Goal: Task Accomplishment & Management: Manage account settings

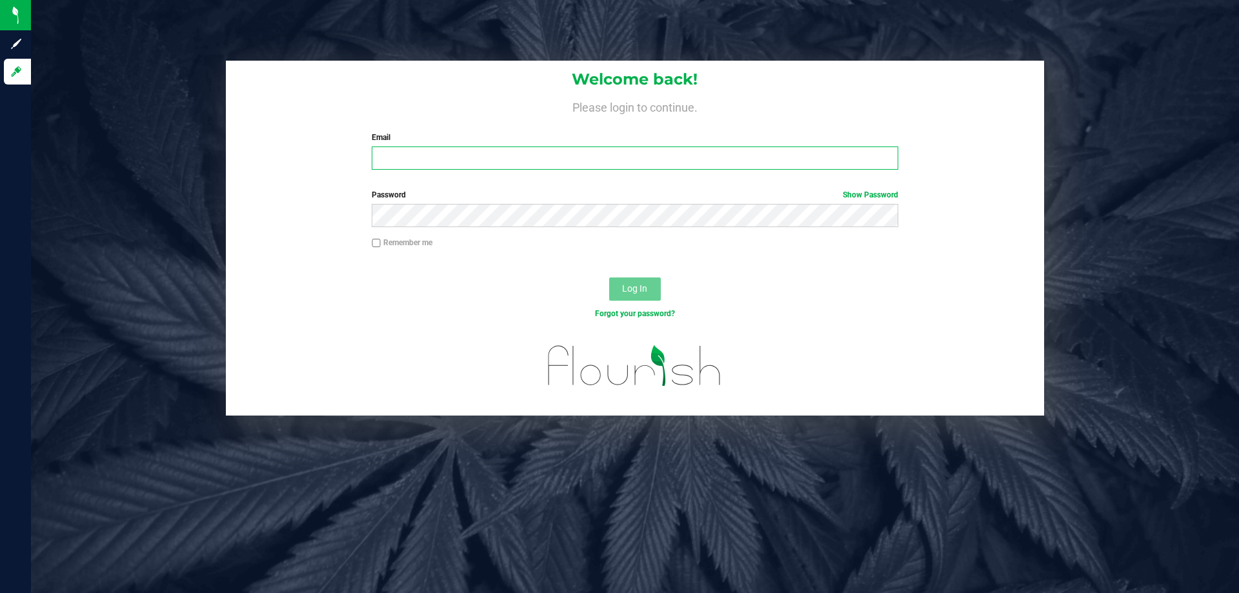
click at [414, 162] on input "Email" at bounding box center [635, 157] width 526 height 23
type input "[EMAIL_ADDRESS][DOMAIN_NAME]"
click at [513, 196] on label "Password Show Password" at bounding box center [635, 195] width 526 height 12
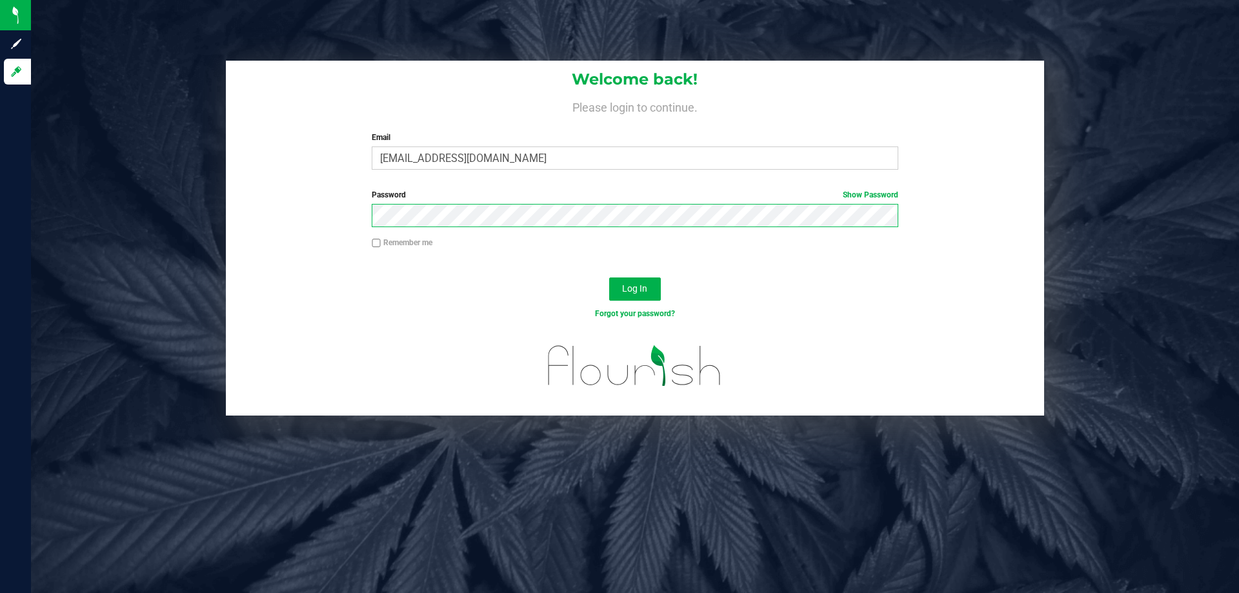
click at [609, 277] on button "Log In" at bounding box center [635, 288] width 52 height 23
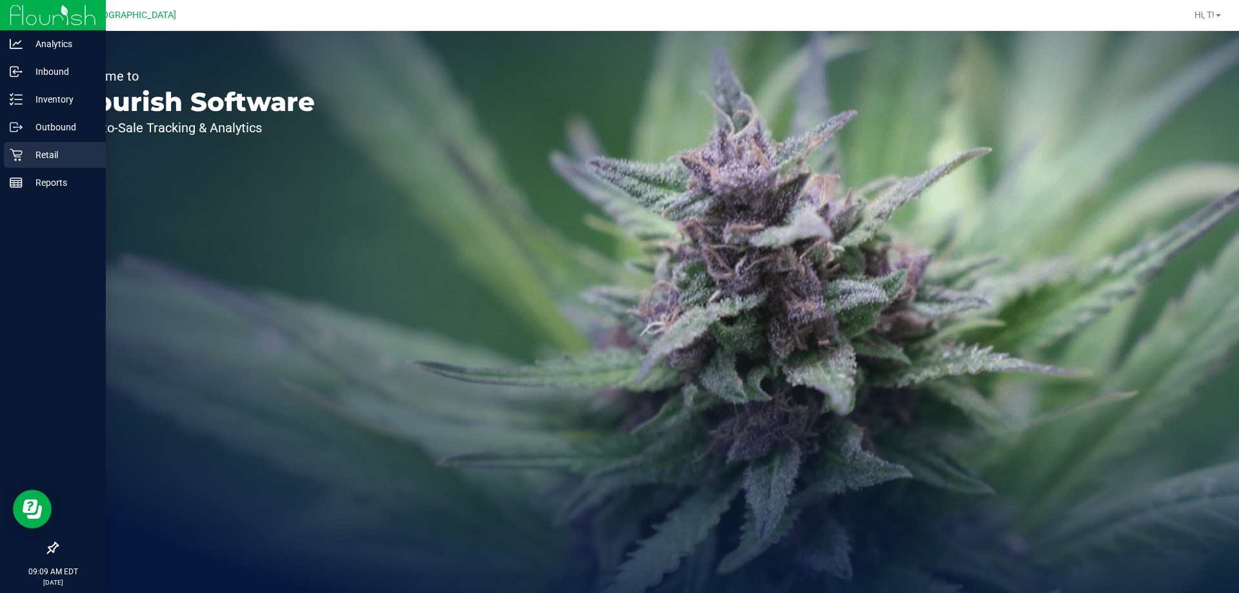
click at [50, 155] on p "Retail" at bounding box center [61, 154] width 77 height 15
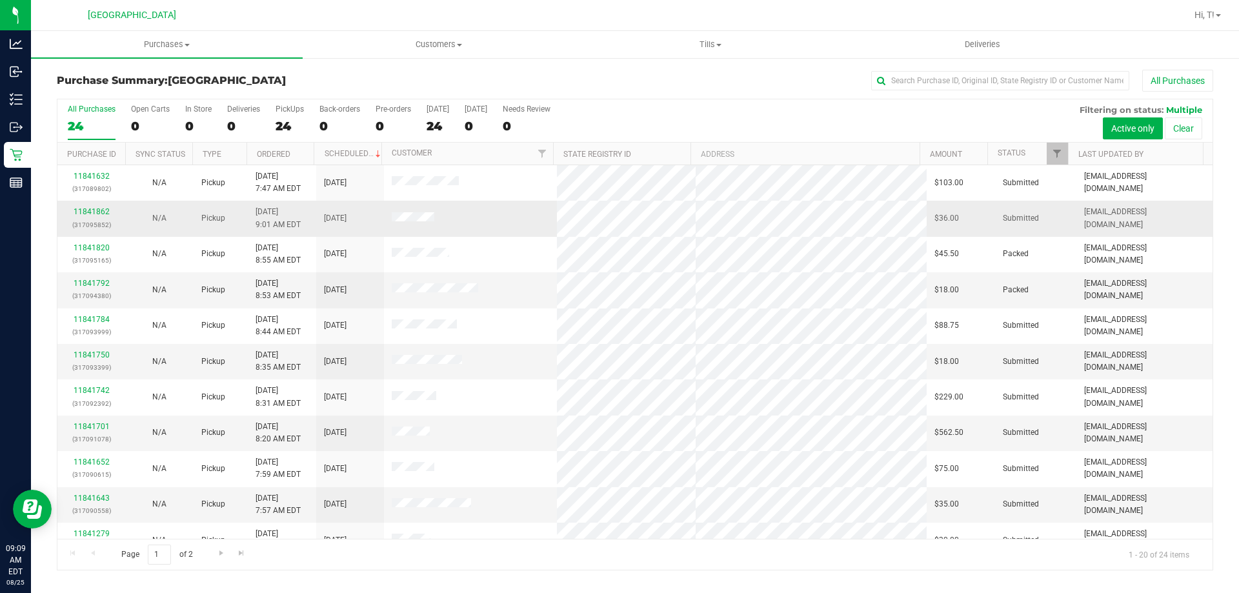
click at [86, 206] on div "11841862 (317095852)" at bounding box center [91, 218] width 52 height 25
click at [84, 212] on link "11841862" at bounding box center [92, 211] width 36 height 9
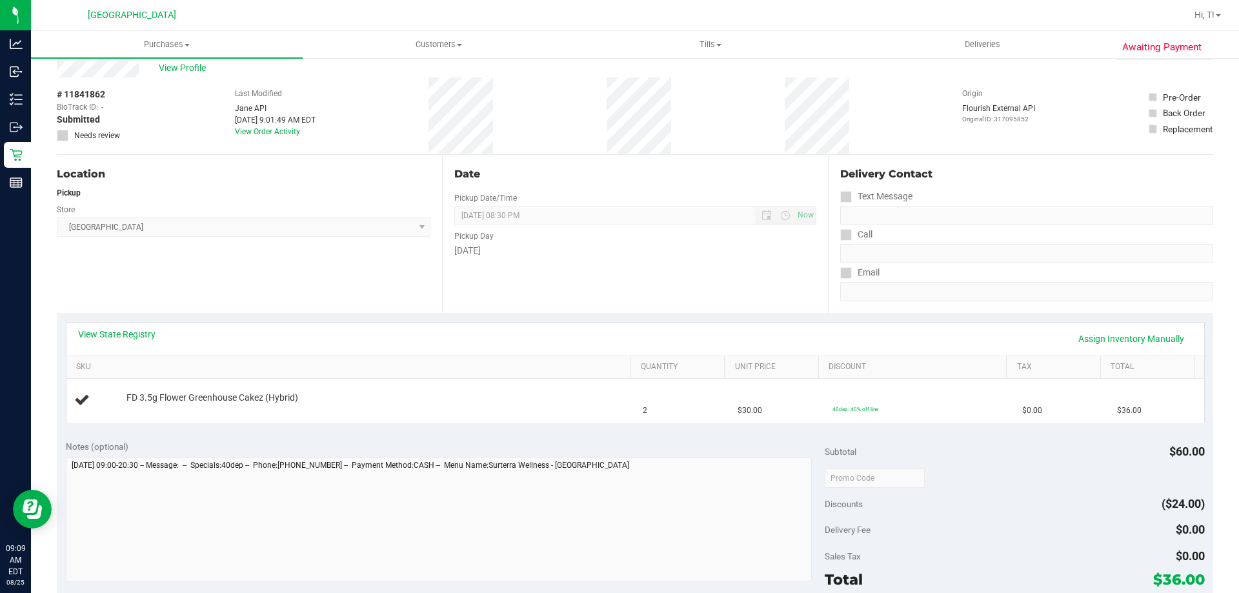
scroll to position [65, 0]
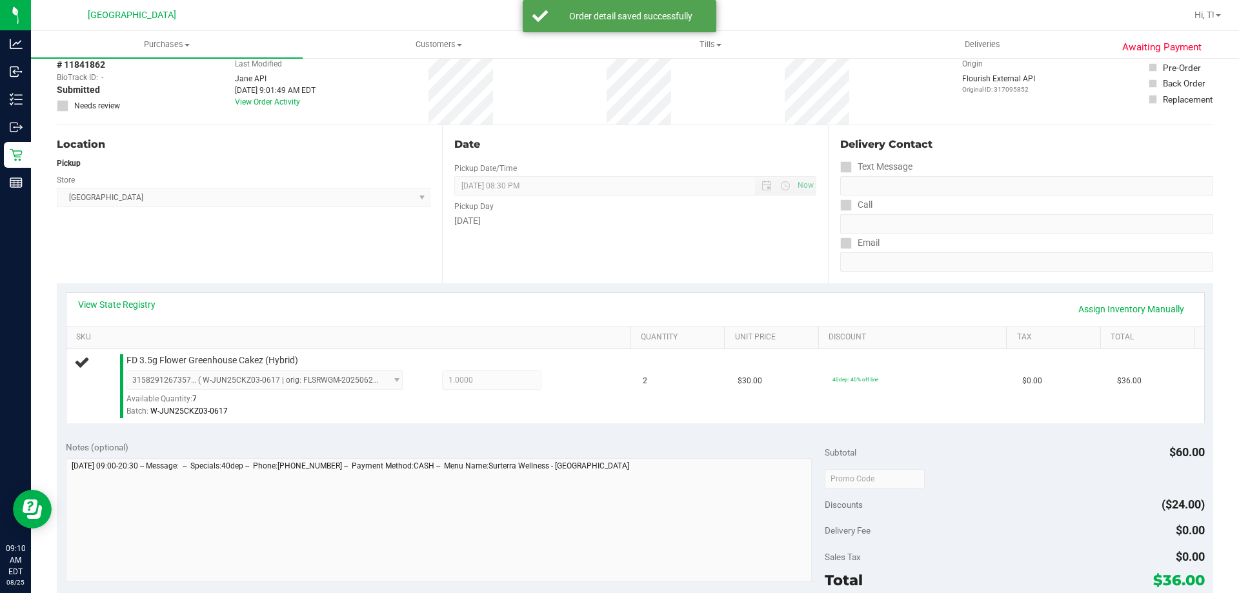
click at [427, 312] on div "View State Registry Assign Inventory Manually" at bounding box center [635, 309] width 1114 height 22
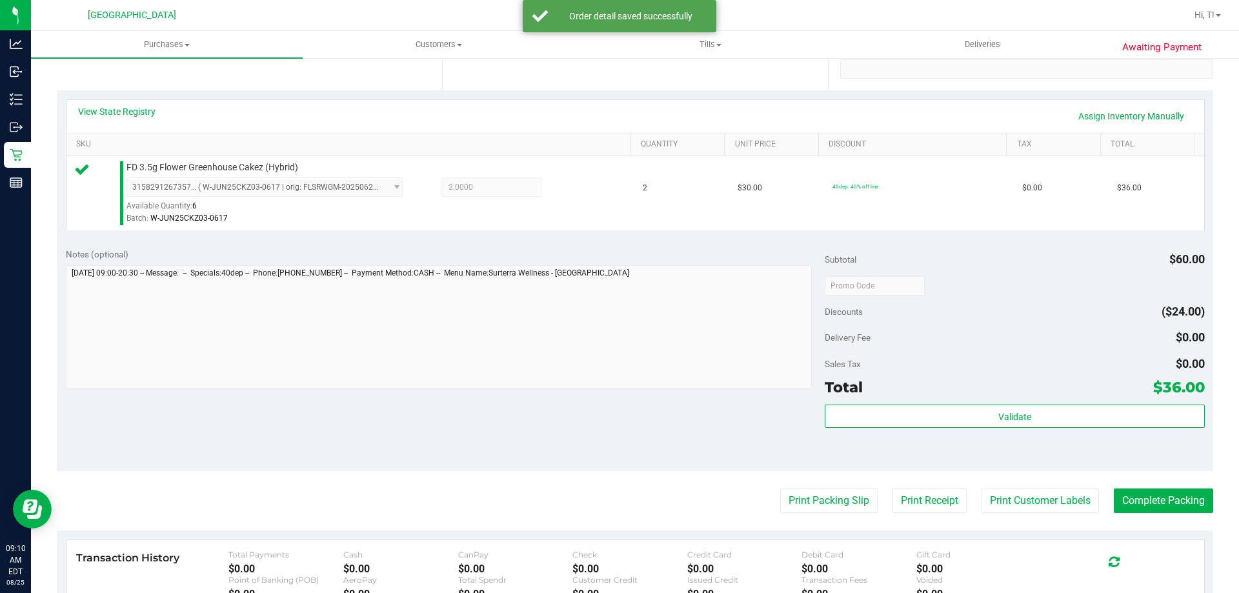
scroll to position [258, 0]
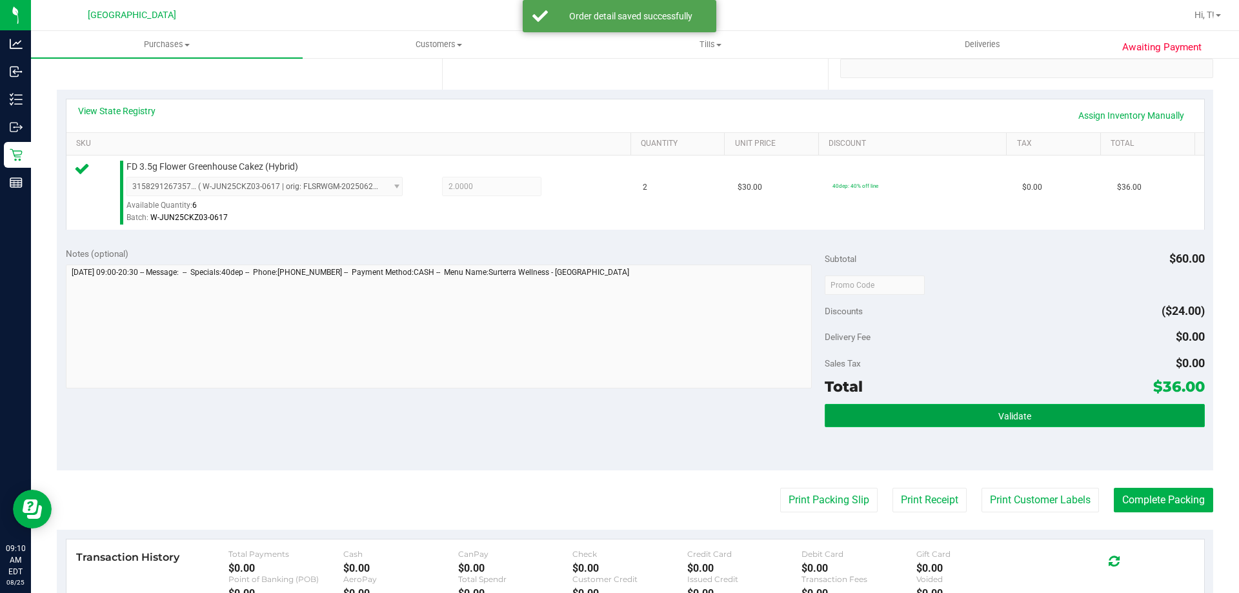
click at [949, 423] on button "Validate" at bounding box center [1014, 415] width 379 height 23
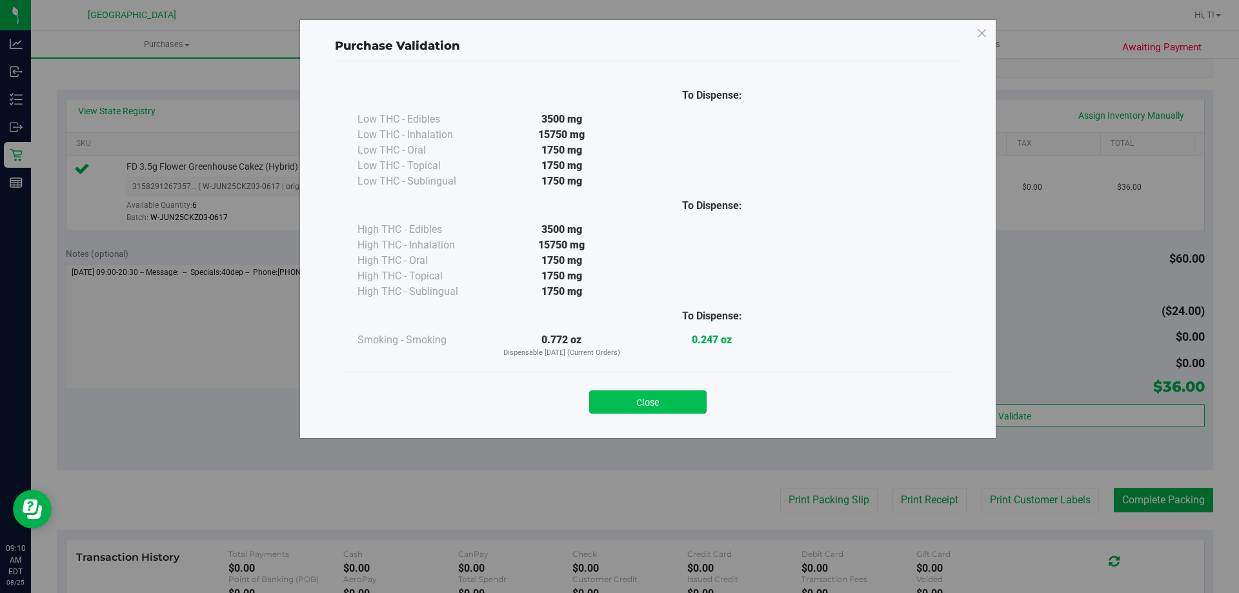
click at [660, 412] on button "Close" at bounding box center [647, 401] width 117 height 23
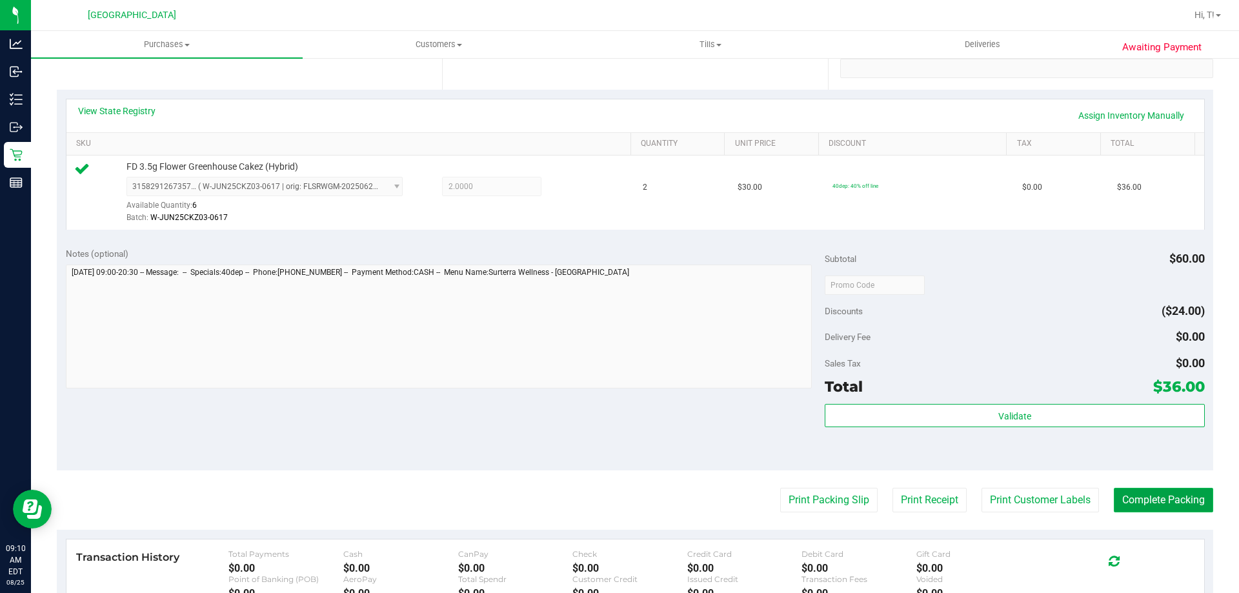
click at [1141, 499] on button "Complete Packing" at bounding box center [1163, 500] width 99 height 25
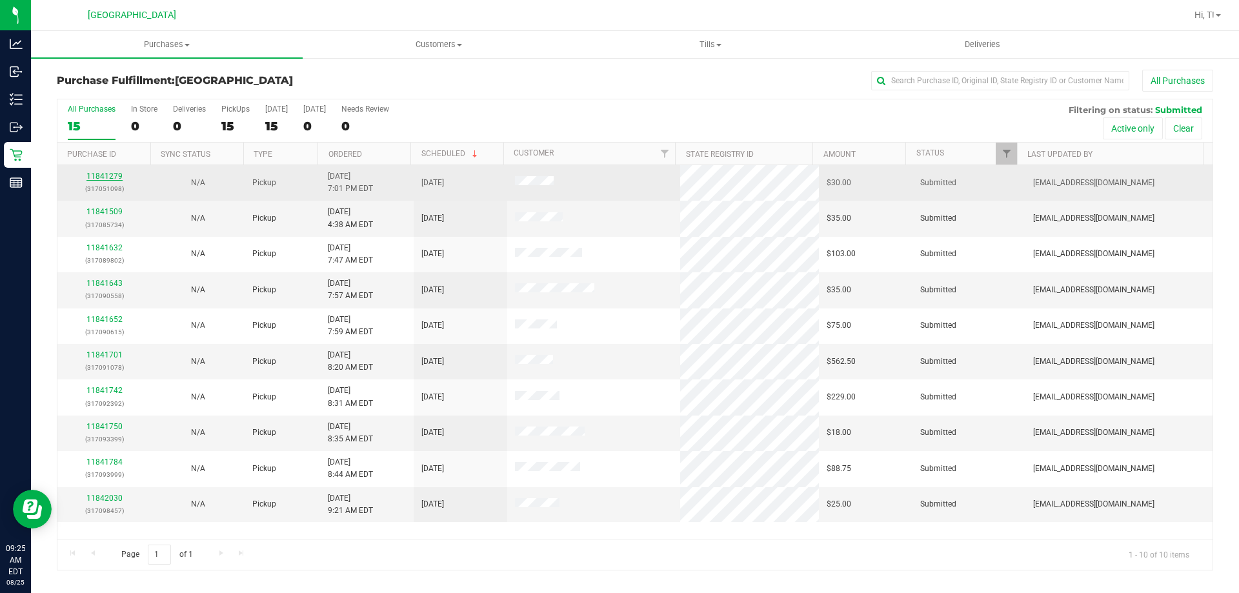
click at [113, 174] on link "11841279" at bounding box center [104, 176] width 36 height 9
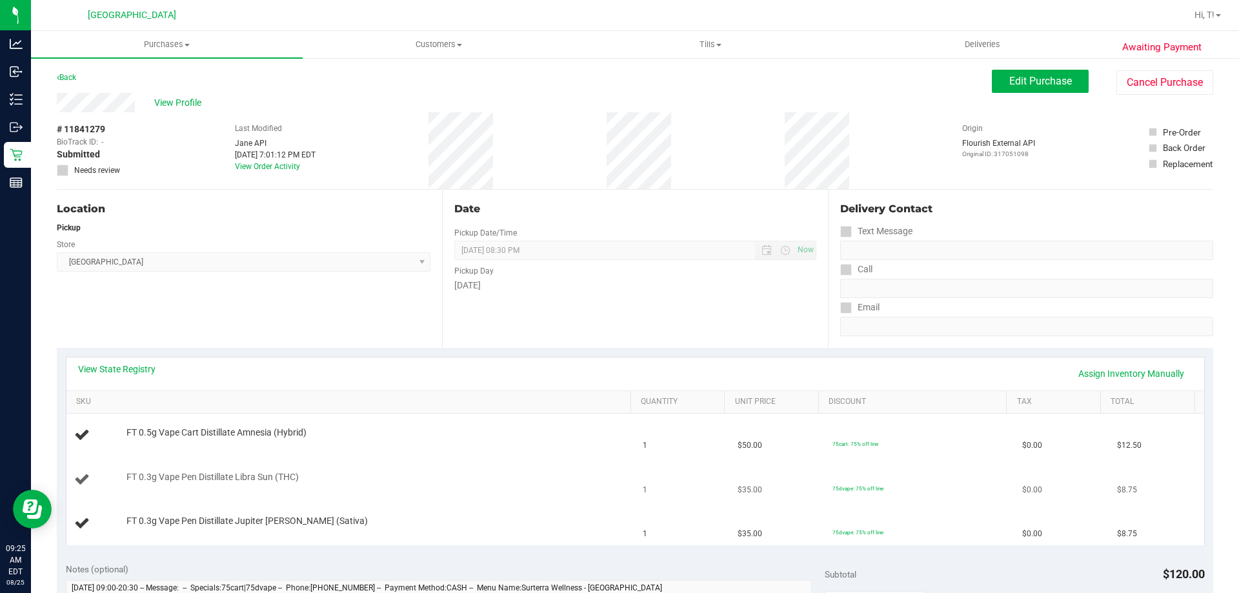
click at [424, 496] on td "FT 0.3g Vape Pen Distillate Libra Sun (THC)" at bounding box center [350, 480] width 569 height 44
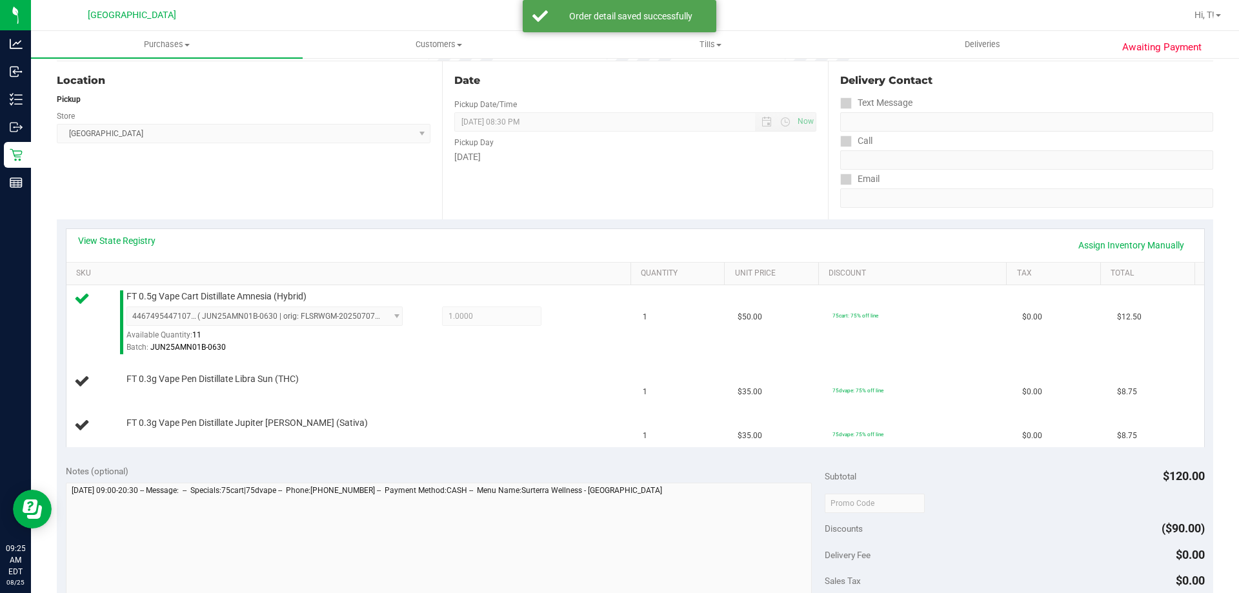
scroll to position [129, 0]
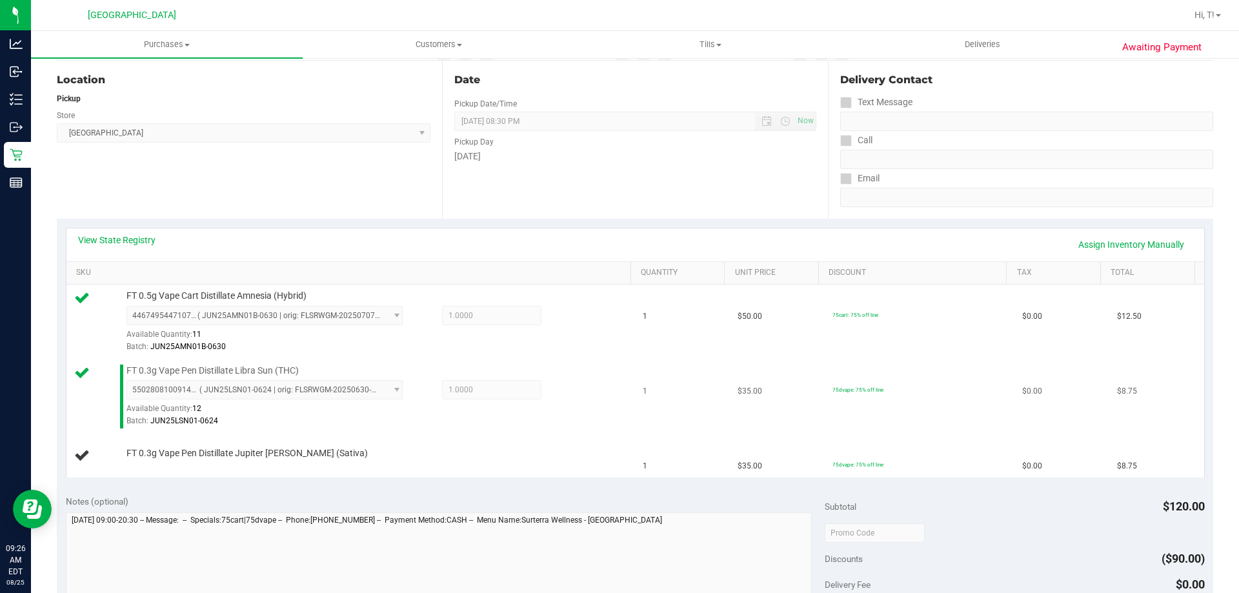
click at [487, 425] on div "Batch: JUN25LSN01-0624" at bounding box center [375, 421] width 498 height 12
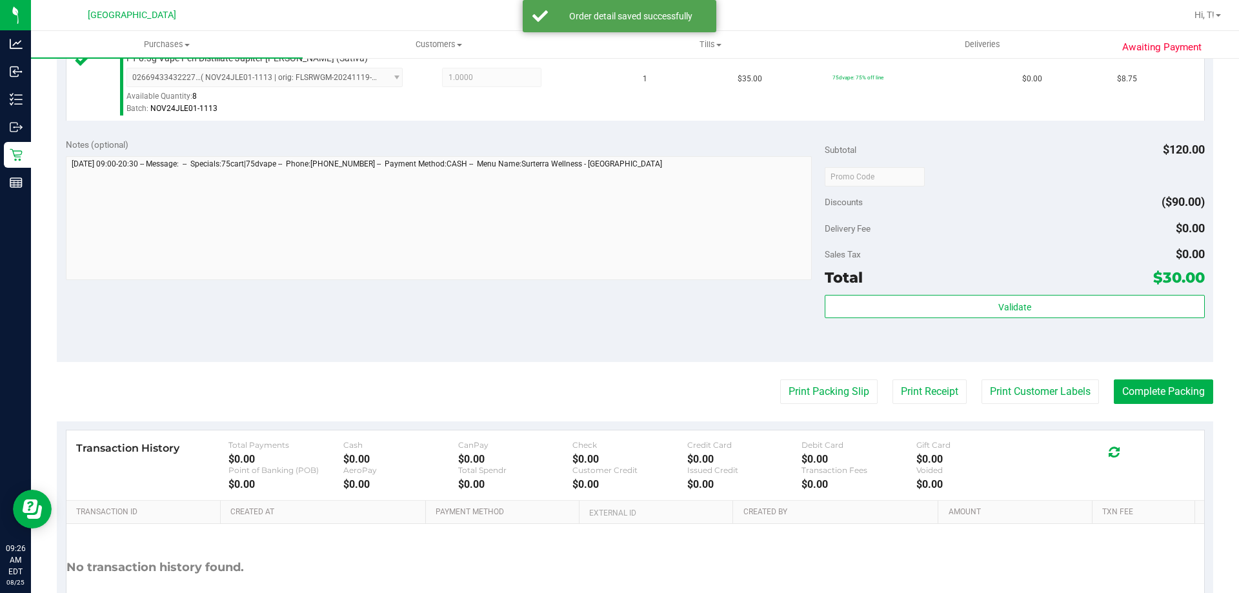
scroll to position [612, 0]
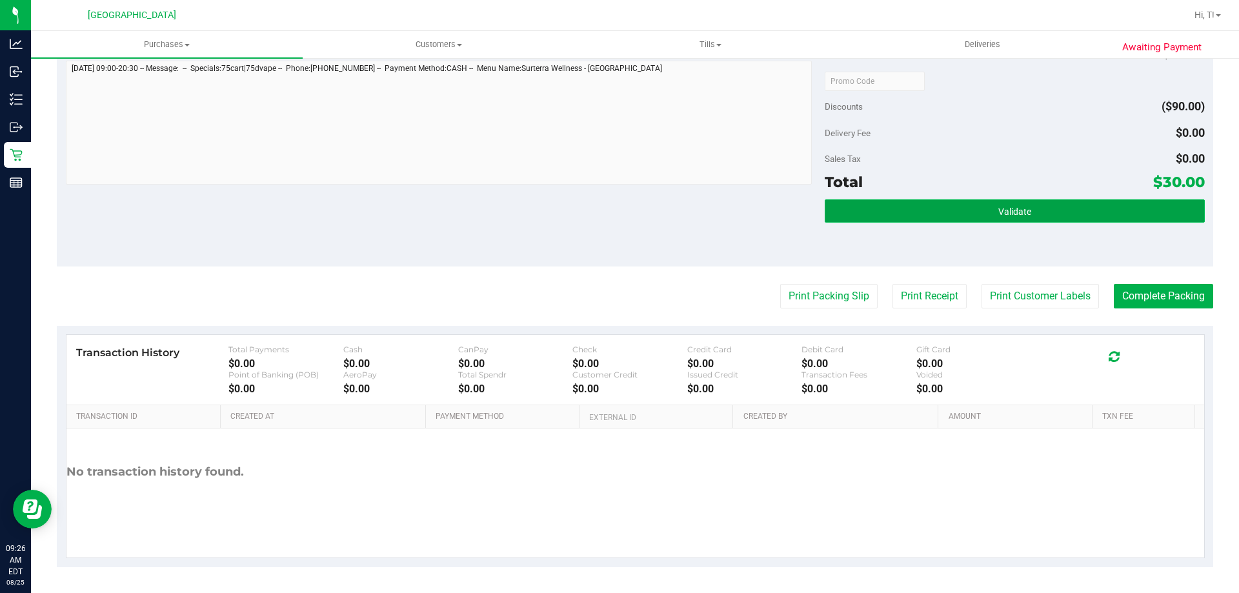
click at [1003, 219] on button "Validate" at bounding box center [1014, 210] width 379 height 23
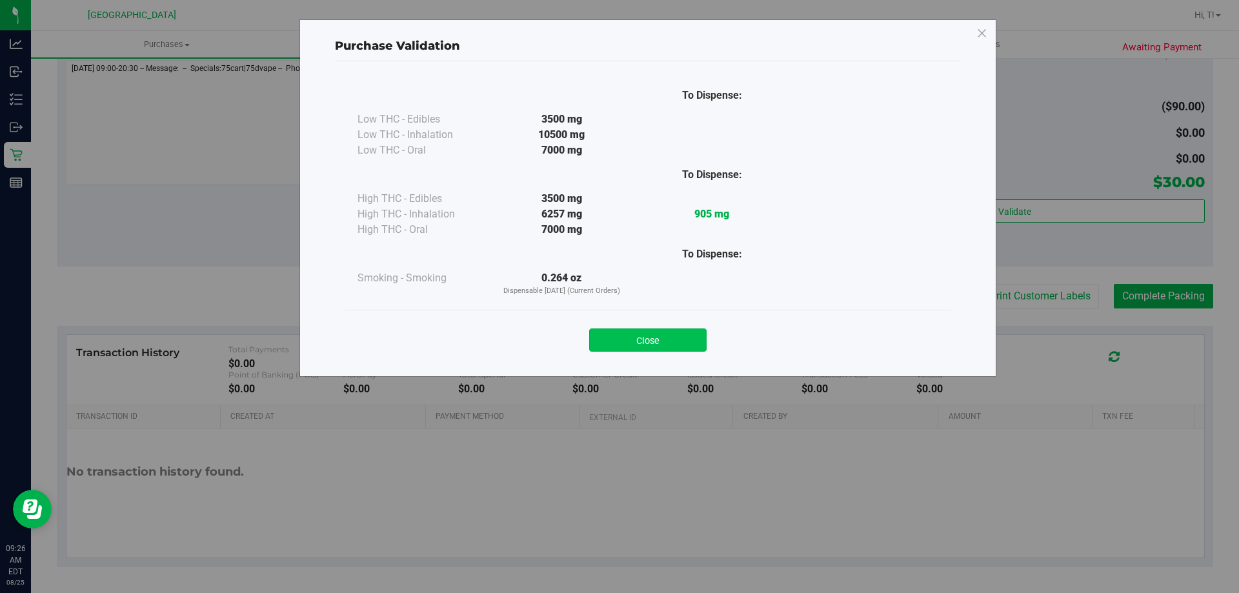
click at [652, 343] on button "Close" at bounding box center [647, 339] width 117 height 23
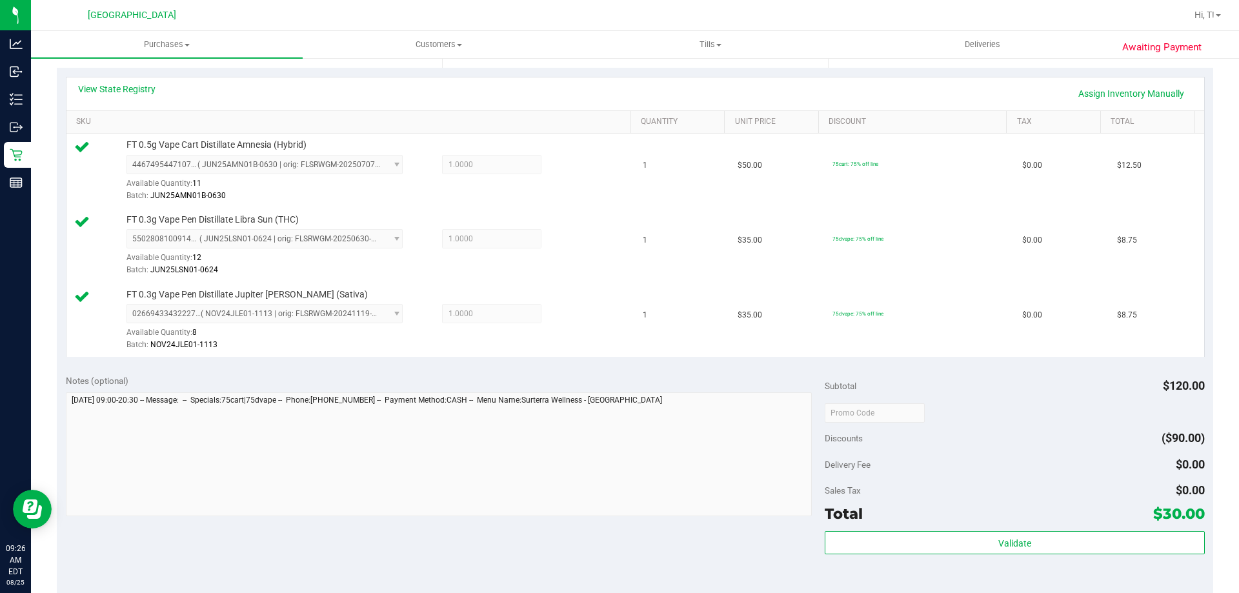
scroll to position [354, 0]
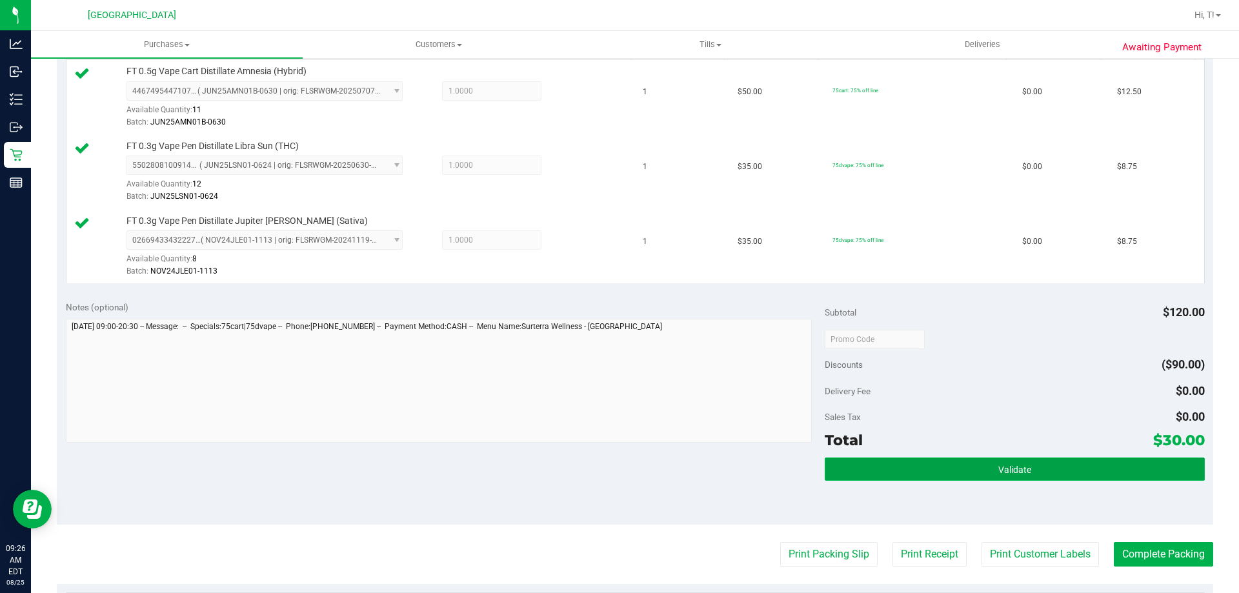
click at [1008, 474] on span "Validate" at bounding box center [1014, 470] width 33 height 10
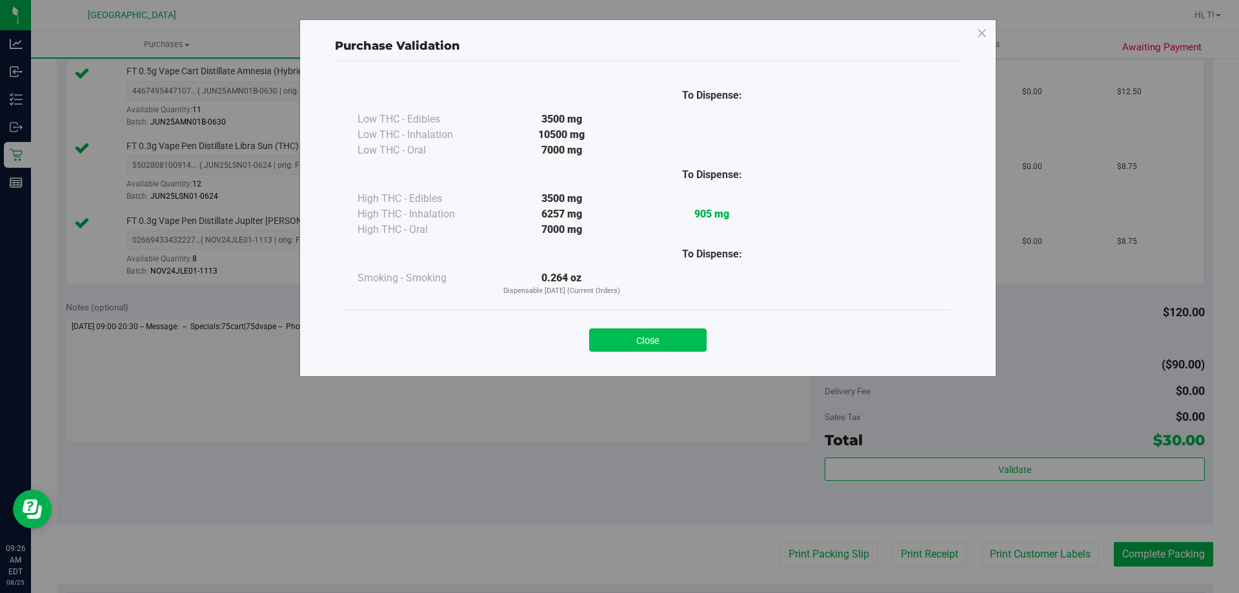
click at [652, 345] on button "Close" at bounding box center [647, 339] width 117 height 23
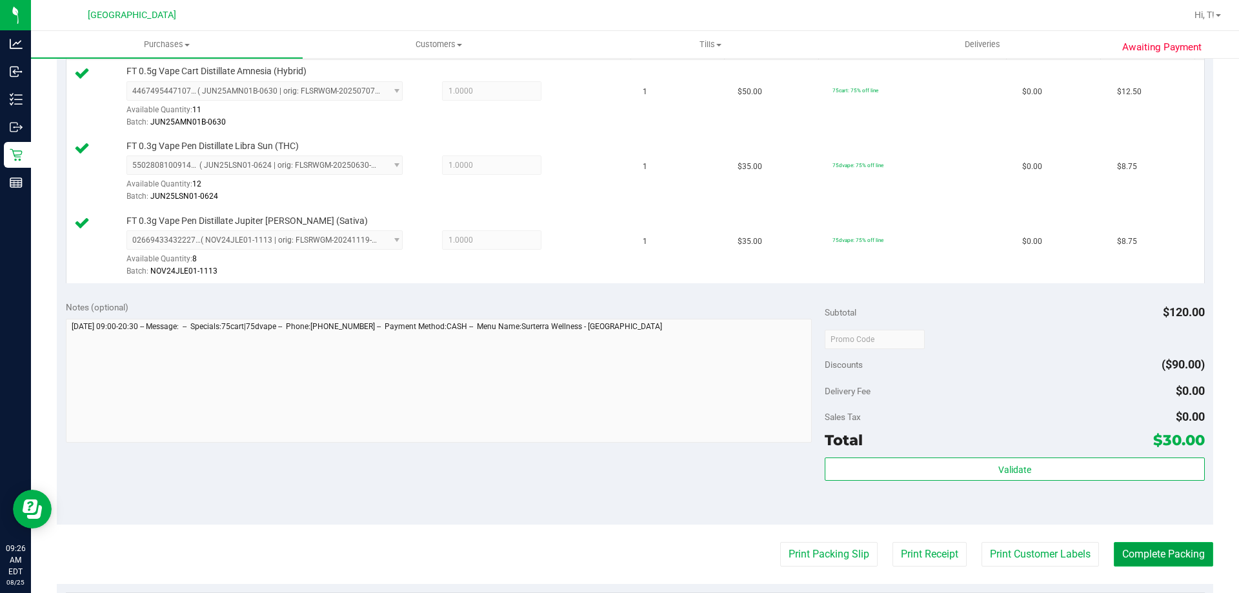
click at [1163, 557] on button "Complete Packing" at bounding box center [1163, 554] width 99 height 25
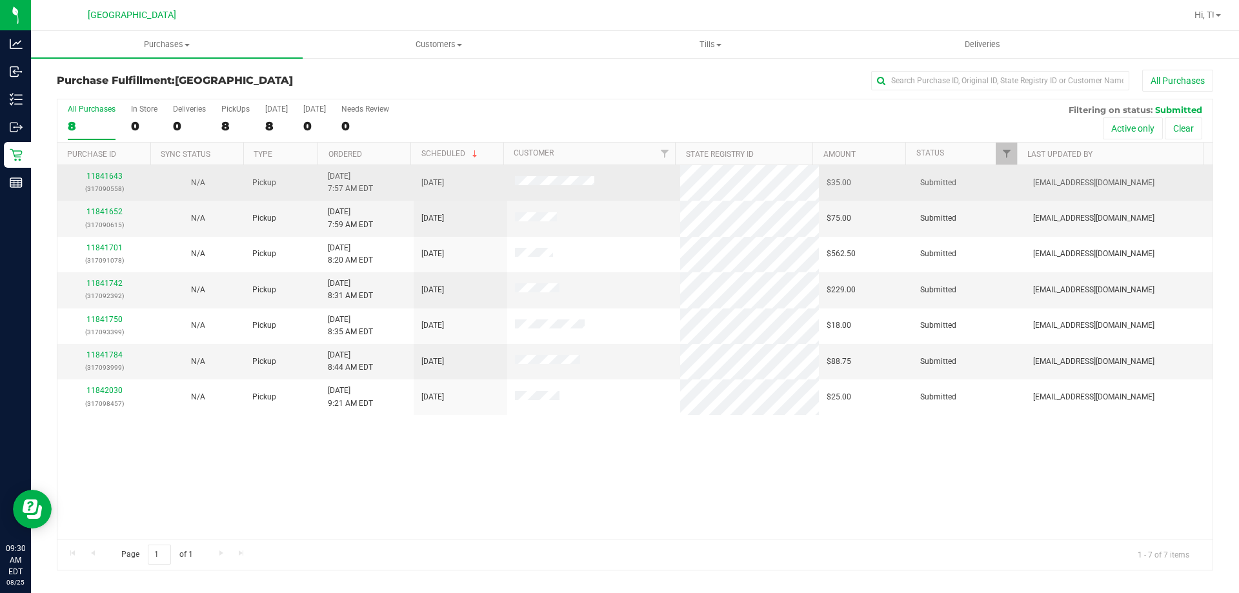
click at [90, 170] on div "11841643 (317090558)" at bounding box center [104, 182] width 78 height 25
click at [100, 172] on link "11841643" at bounding box center [104, 176] width 36 height 9
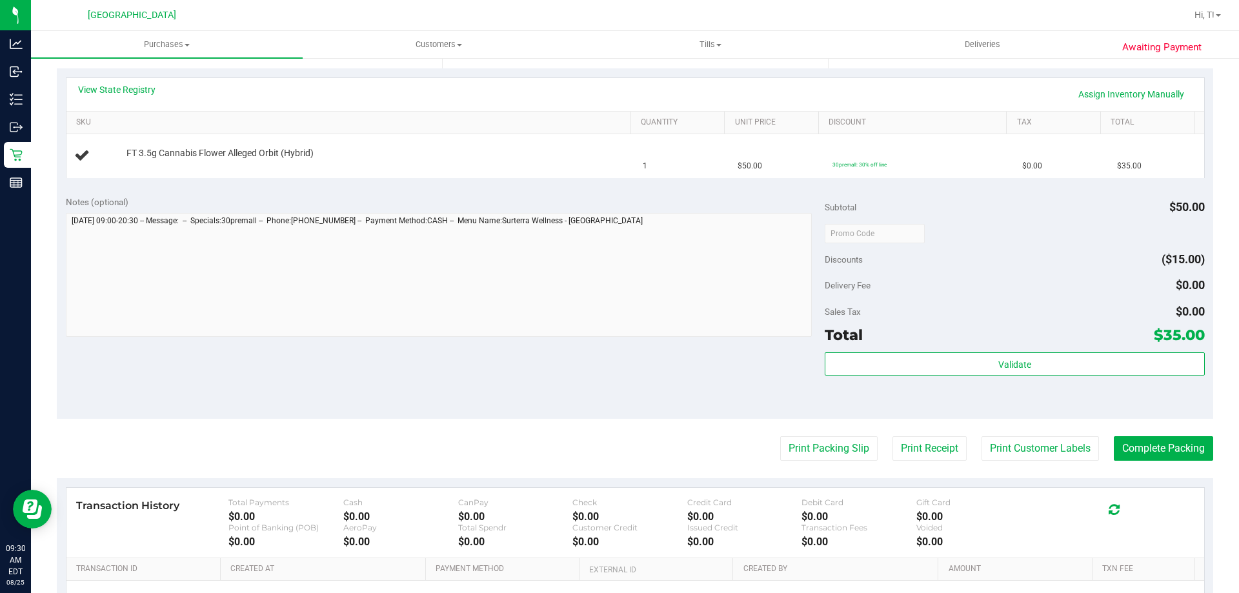
scroll to position [258, 0]
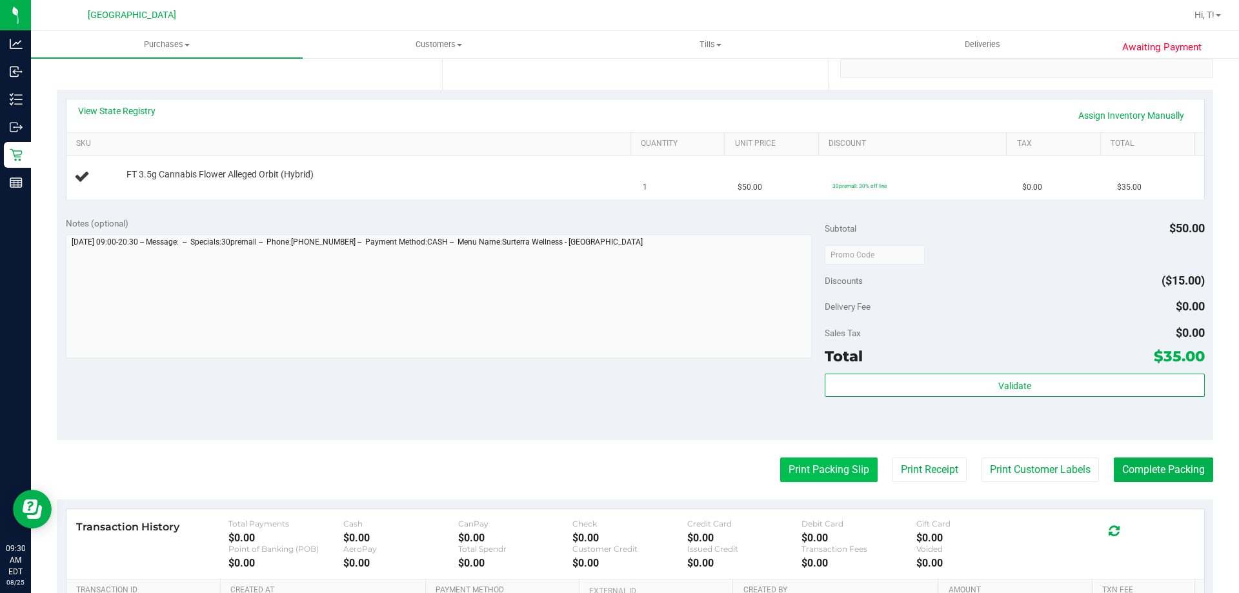
click at [832, 472] on button "Print Packing Slip" at bounding box center [828, 469] width 97 height 25
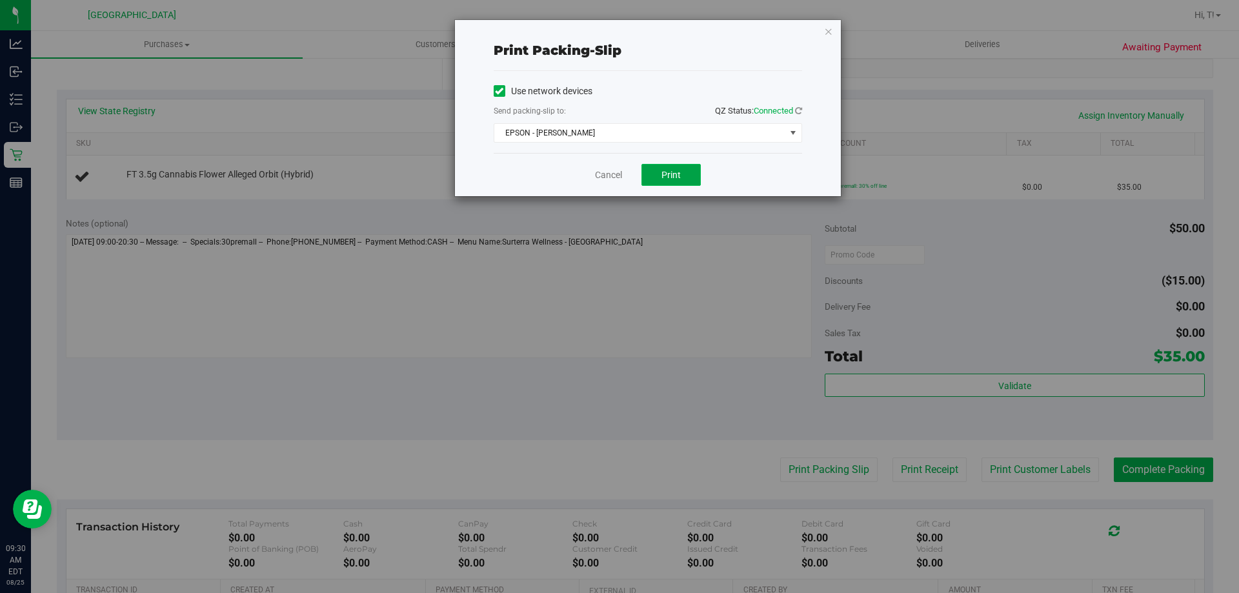
click at [656, 173] on button "Print" at bounding box center [670, 175] width 59 height 22
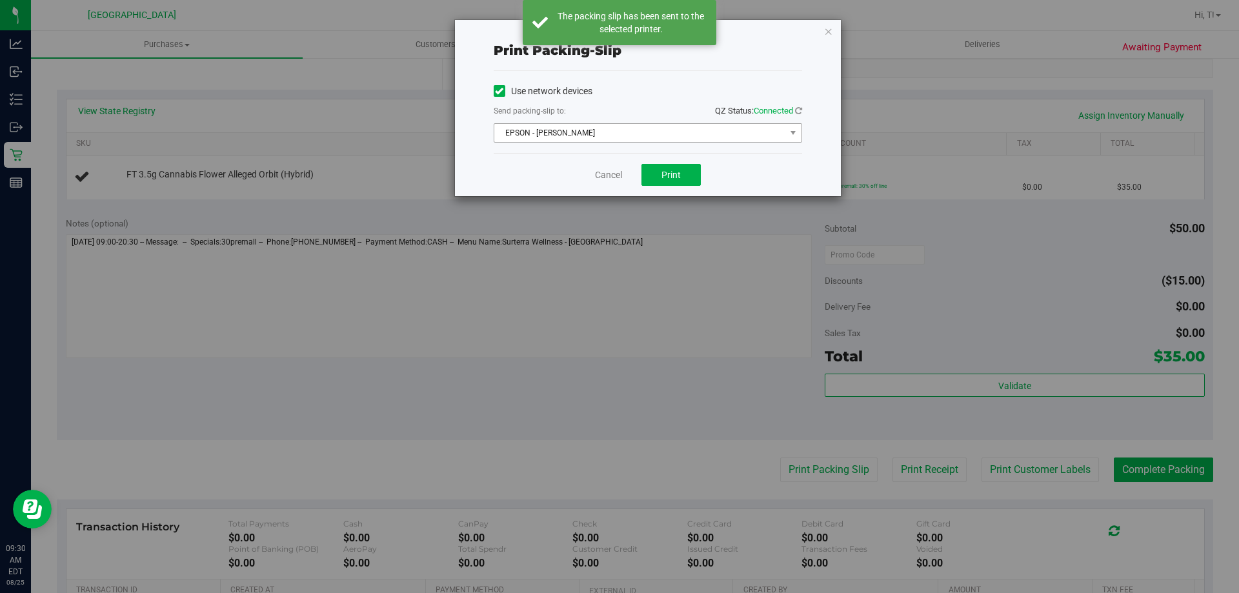
click at [738, 130] on span "EPSON - [PERSON_NAME]" at bounding box center [639, 133] width 291 height 18
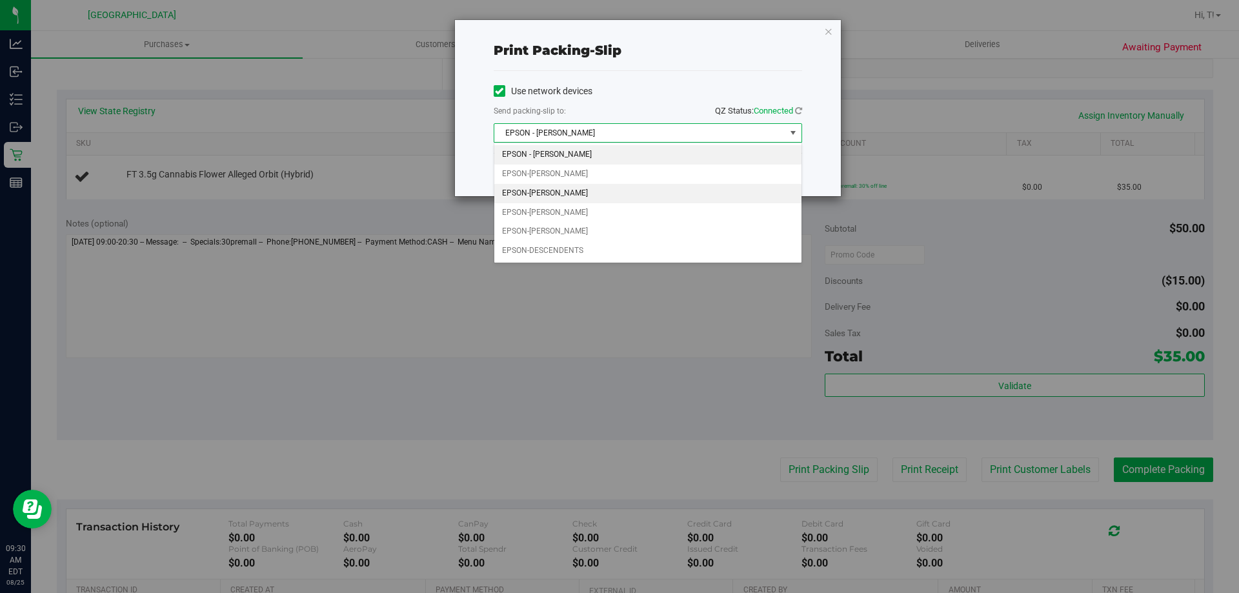
click at [554, 190] on li "EPSON-[PERSON_NAME]" at bounding box center [647, 193] width 307 height 19
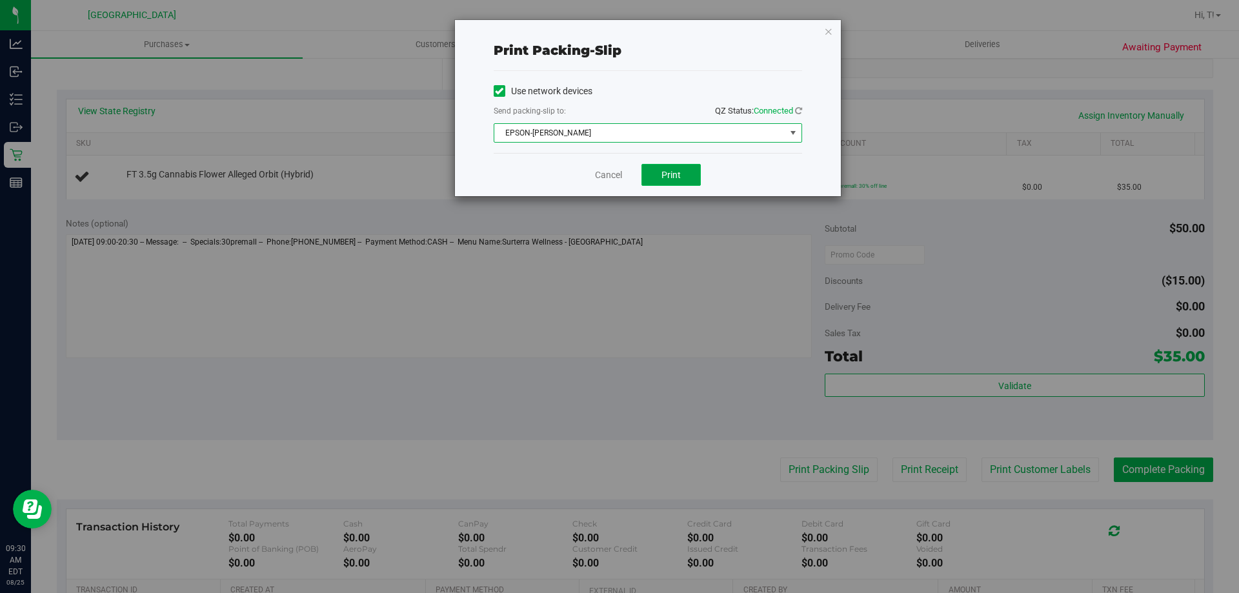
click at [691, 170] on button "Print" at bounding box center [670, 175] width 59 height 22
click at [657, 165] on button "Print" at bounding box center [670, 175] width 59 height 22
click at [607, 172] on link "Cancel" at bounding box center [608, 175] width 27 height 14
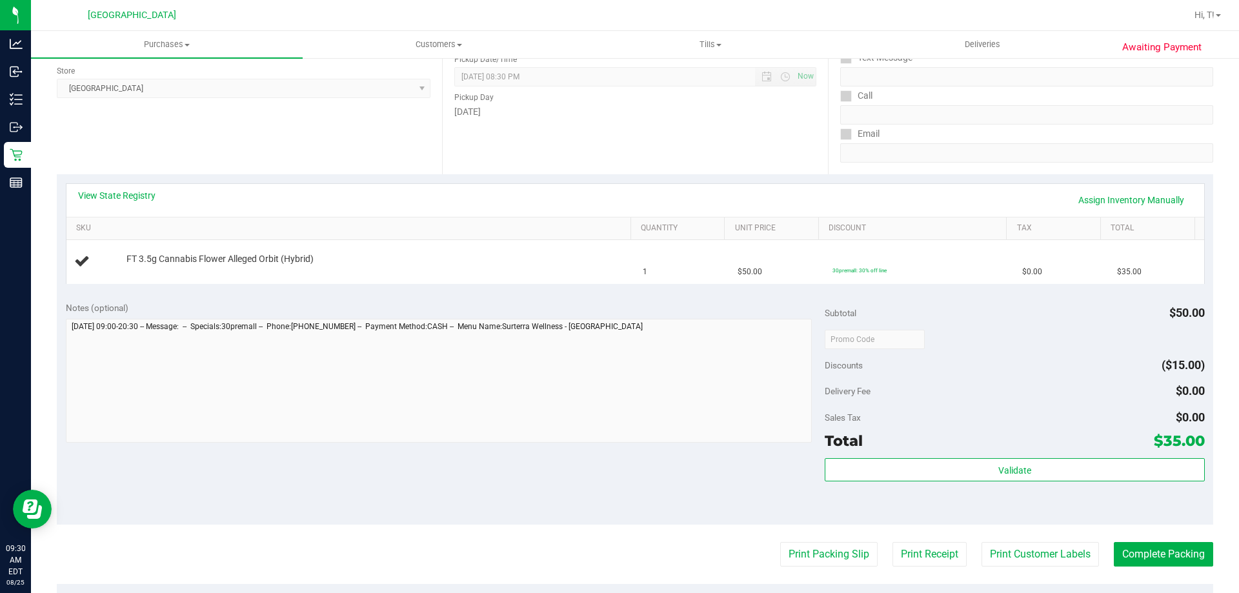
scroll to position [129, 0]
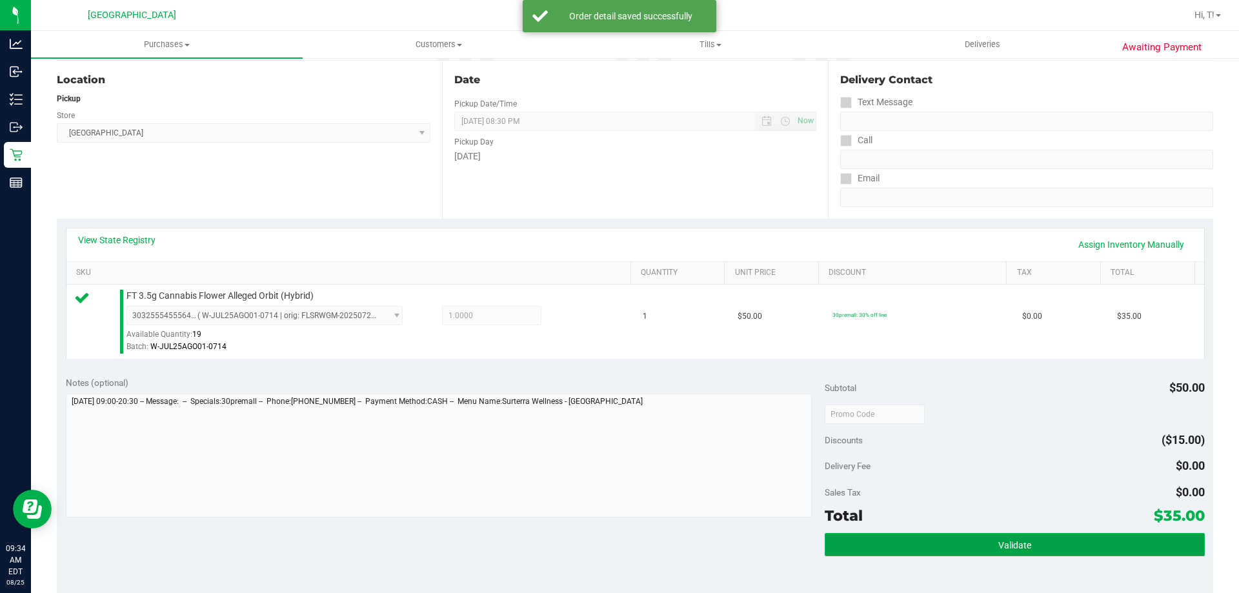
click at [1027, 535] on button "Validate" at bounding box center [1014, 544] width 379 height 23
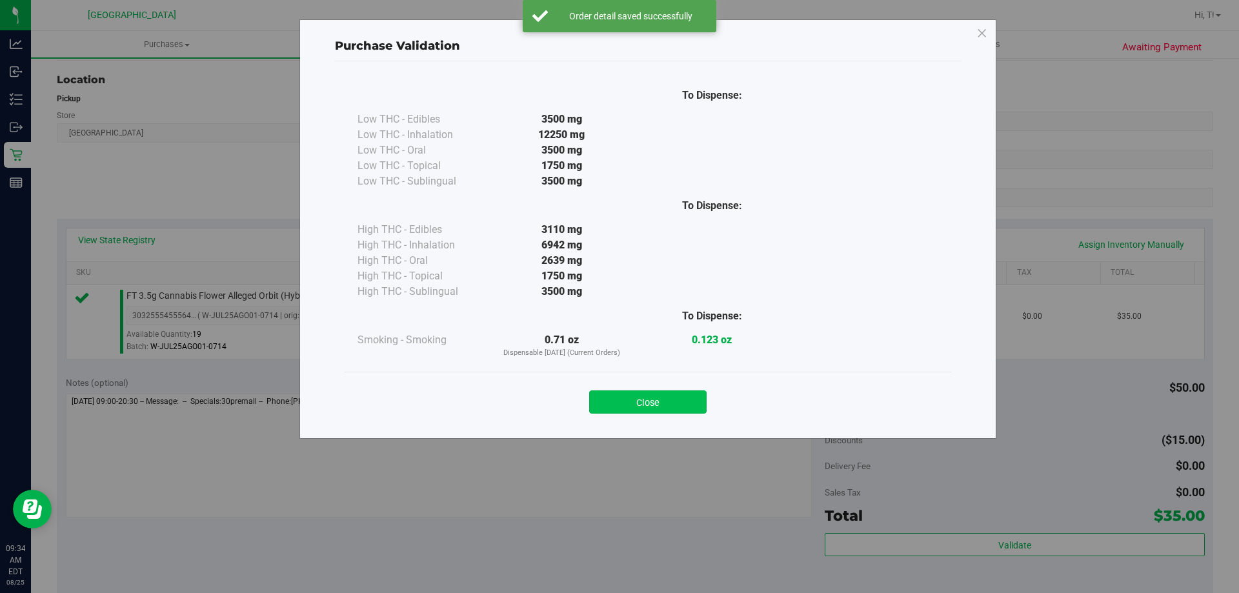
click at [671, 397] on button "Close" at bounding box center [647, 401] width 117 height 23
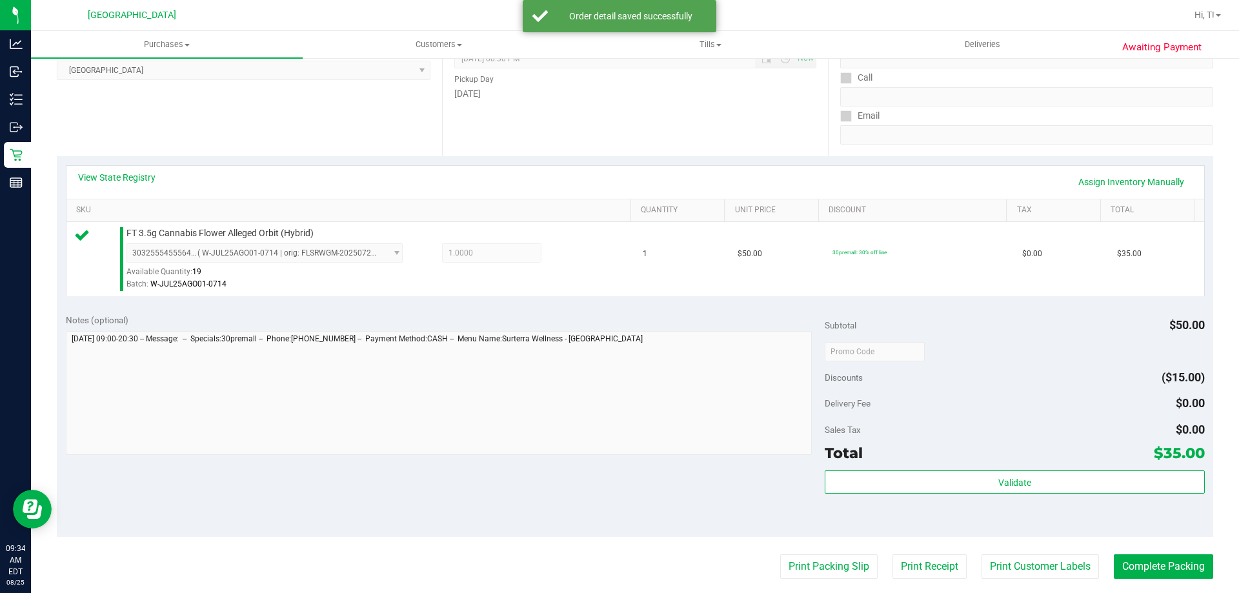
scroll to position [258, 0]
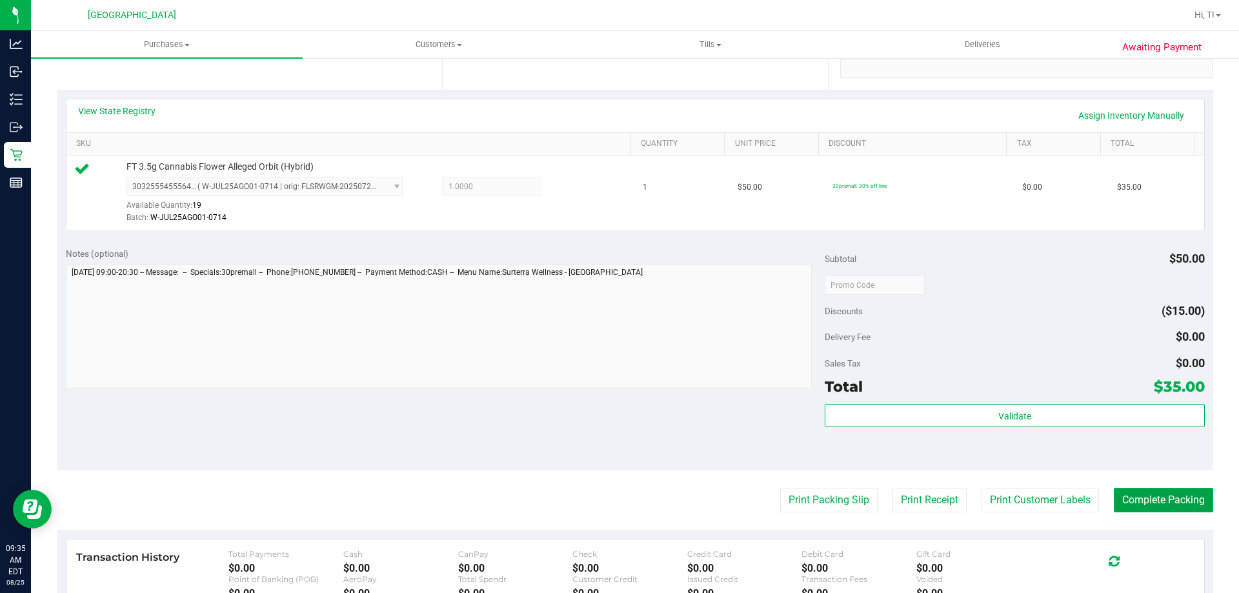
click at [1133, 506] on button "Complete Packing" at bounding box center [1163, 500] width 99 height 25
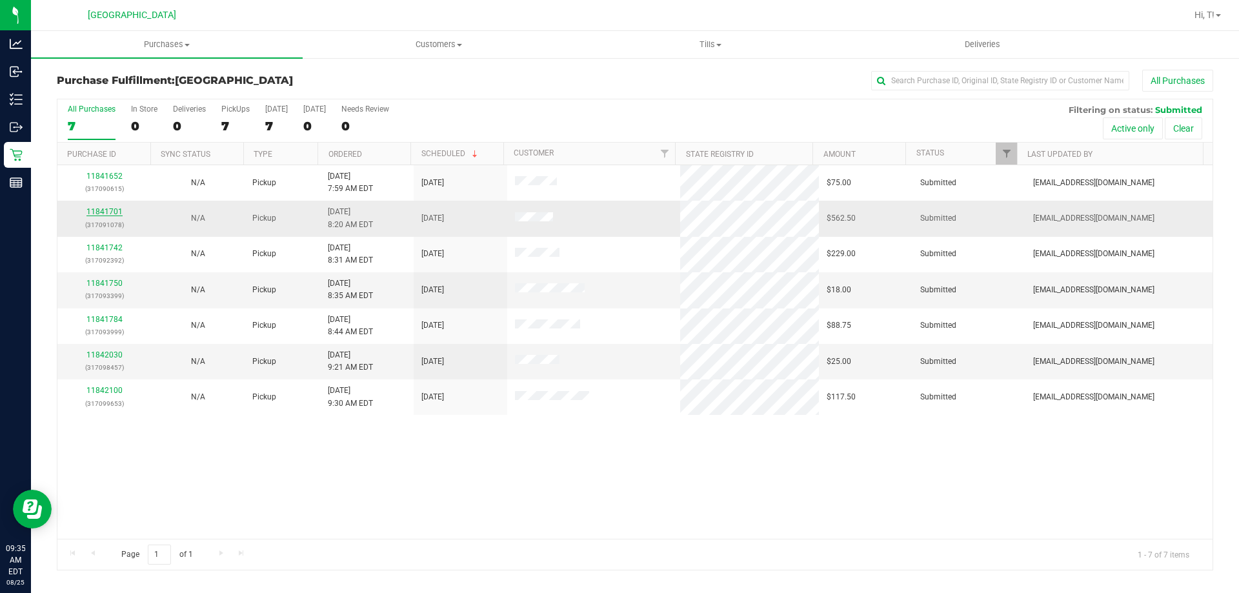
click at [114, 208] on link "11841701" at bounding box center [104, 211] width 36 height 9
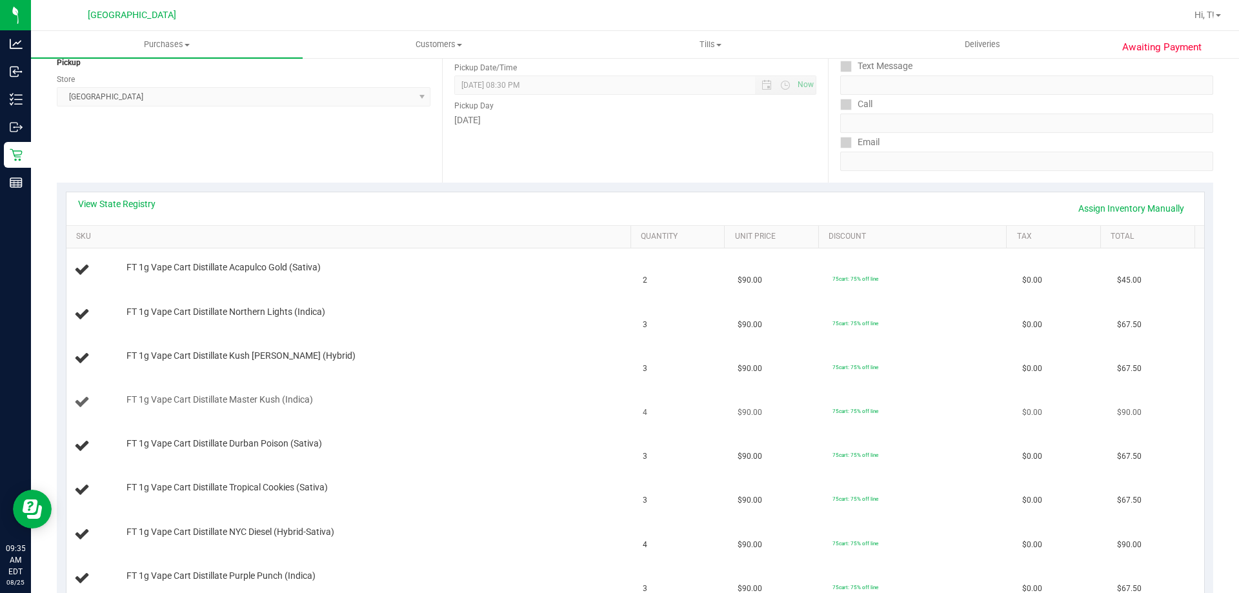
scroll to position [258, 0]
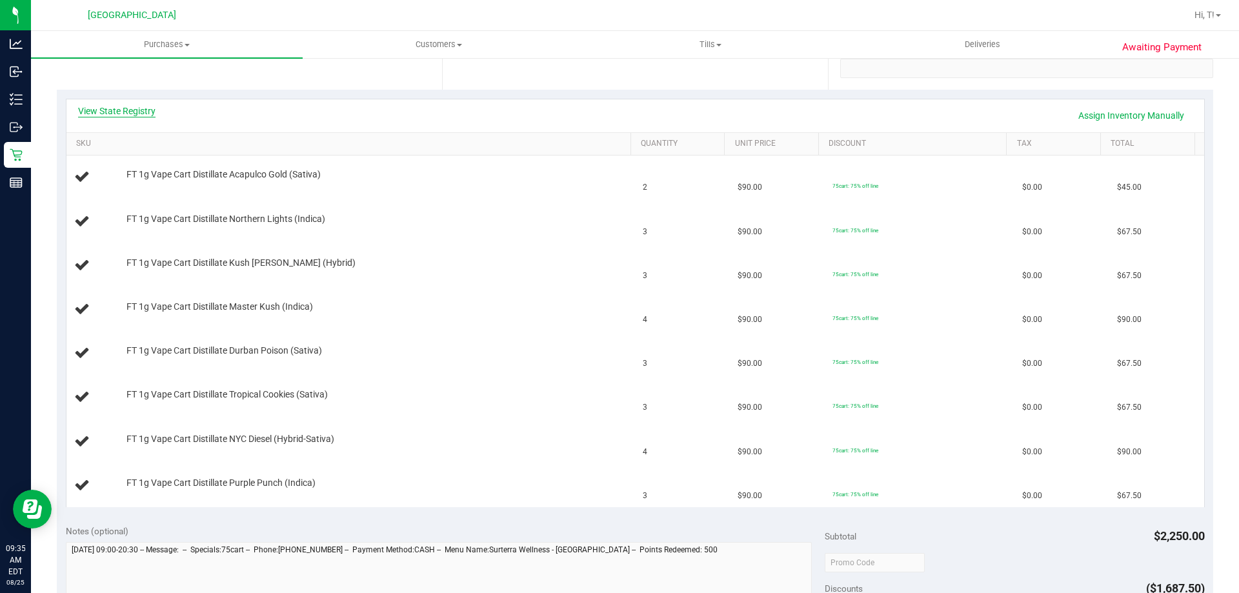
click at [142, 112] on link "View State Registry" at bounding box center [116, 111] width 77 height 13
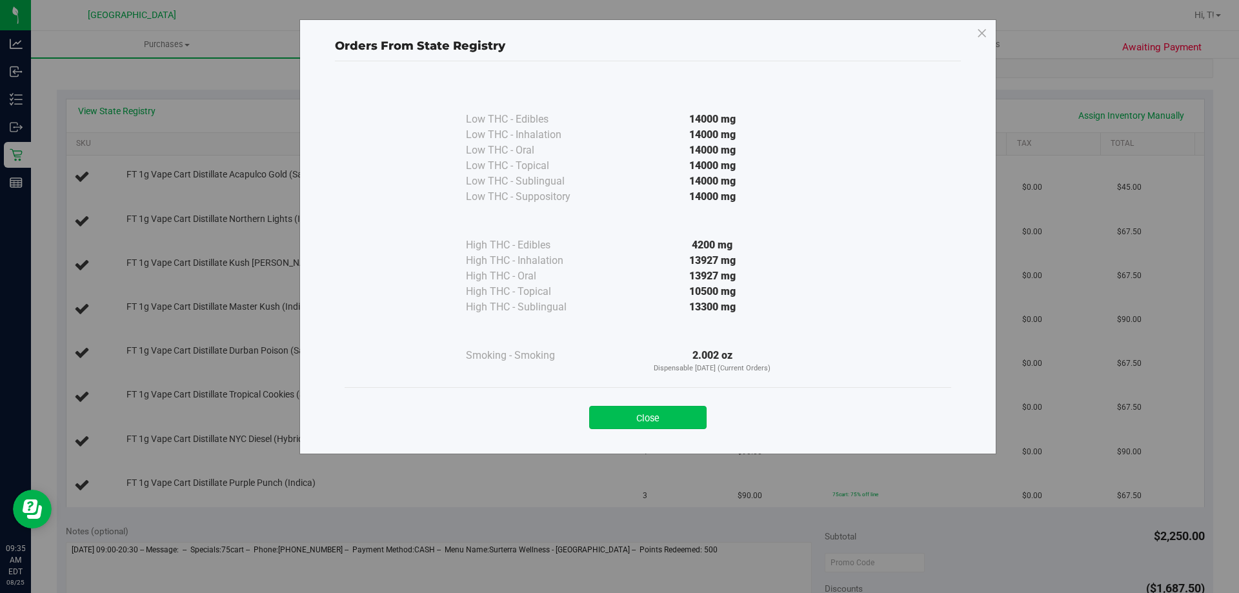
click at [650, 412] on button "Close" at bounding box center [647, 417] width 117 height 23
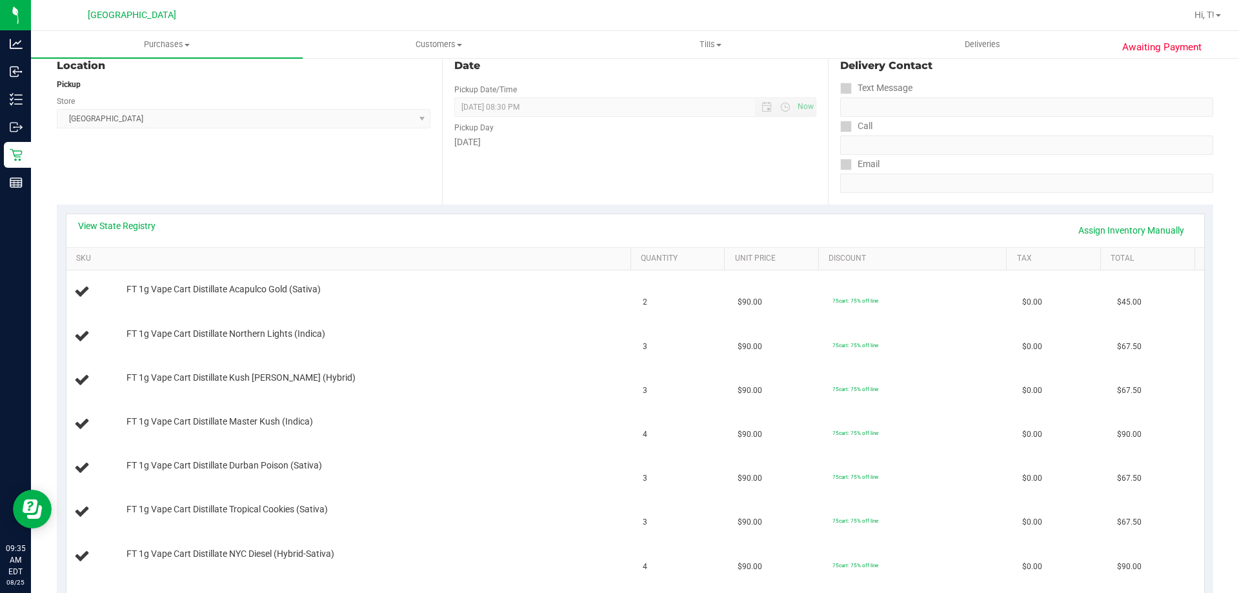
scroll to position [0, 0]
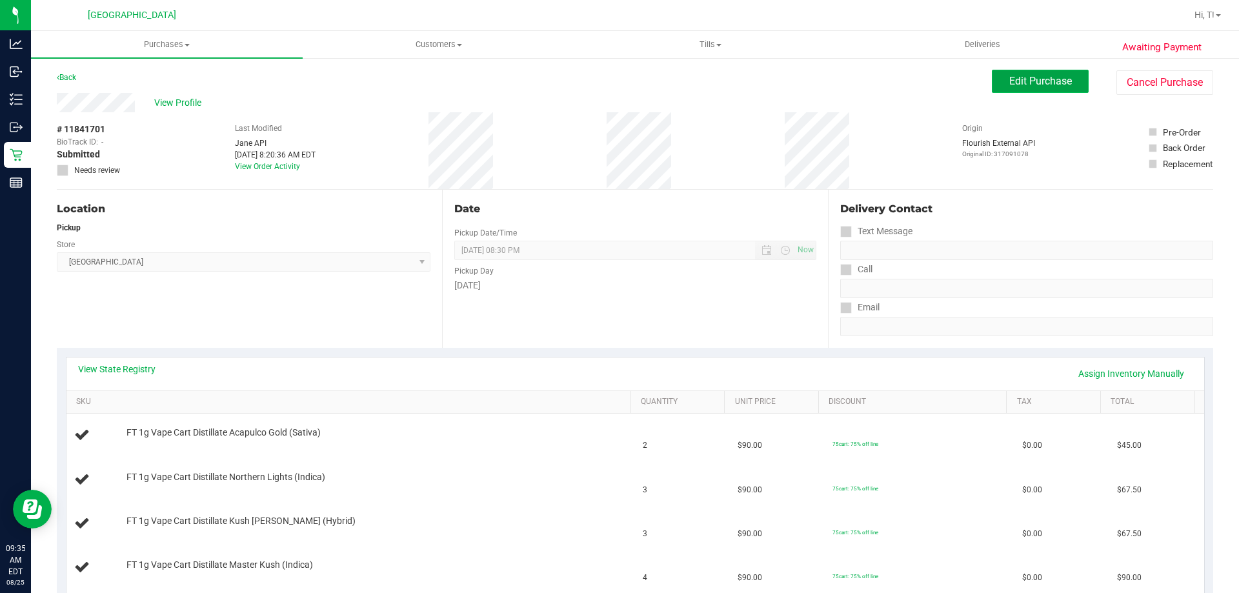
click at [1019, 90] on button "Edit Purchase" at bounding box center [1040, 81] width 97 height 23
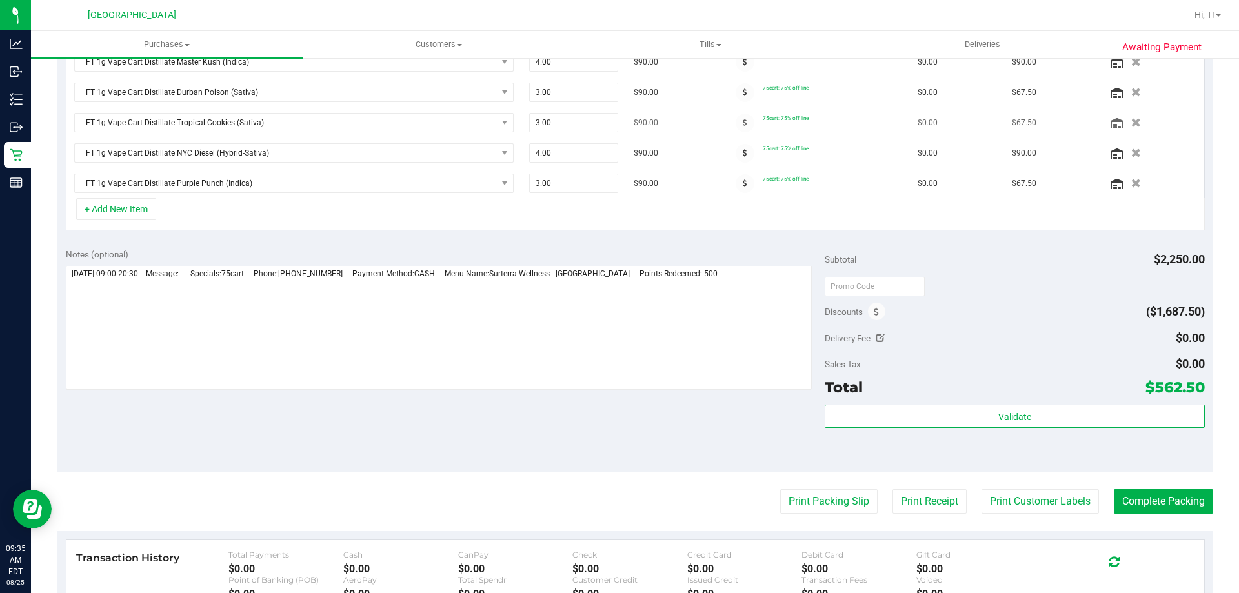
scroll to position [581, 0]
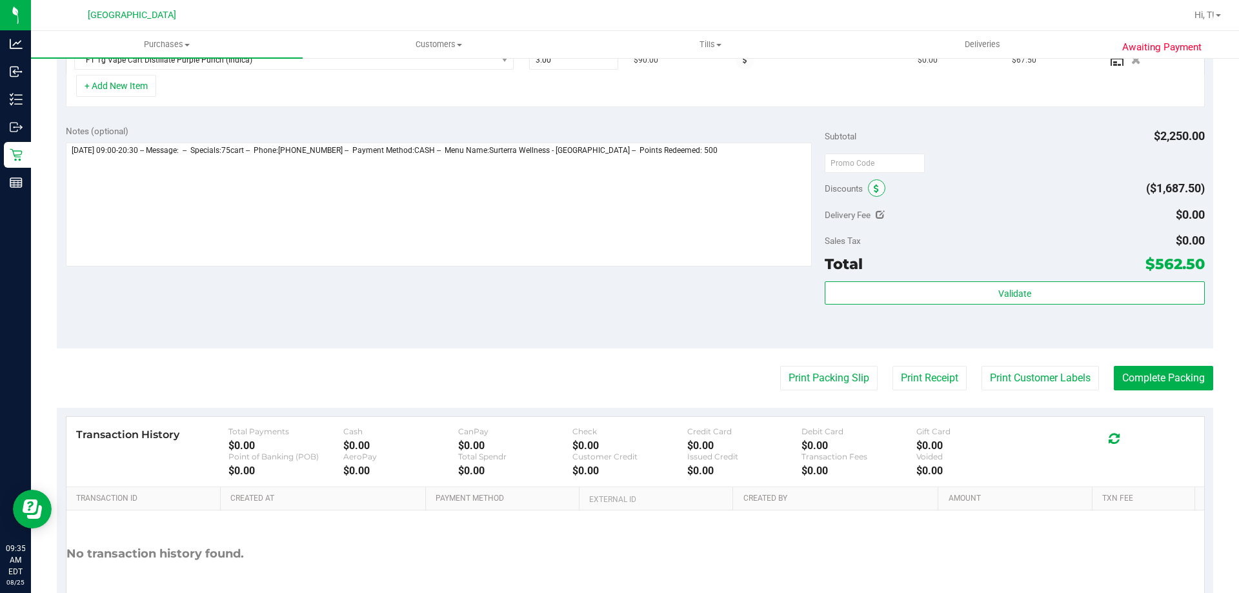
click at [874, 192] on icon at bounding box center [876, 189] width 5 height 9
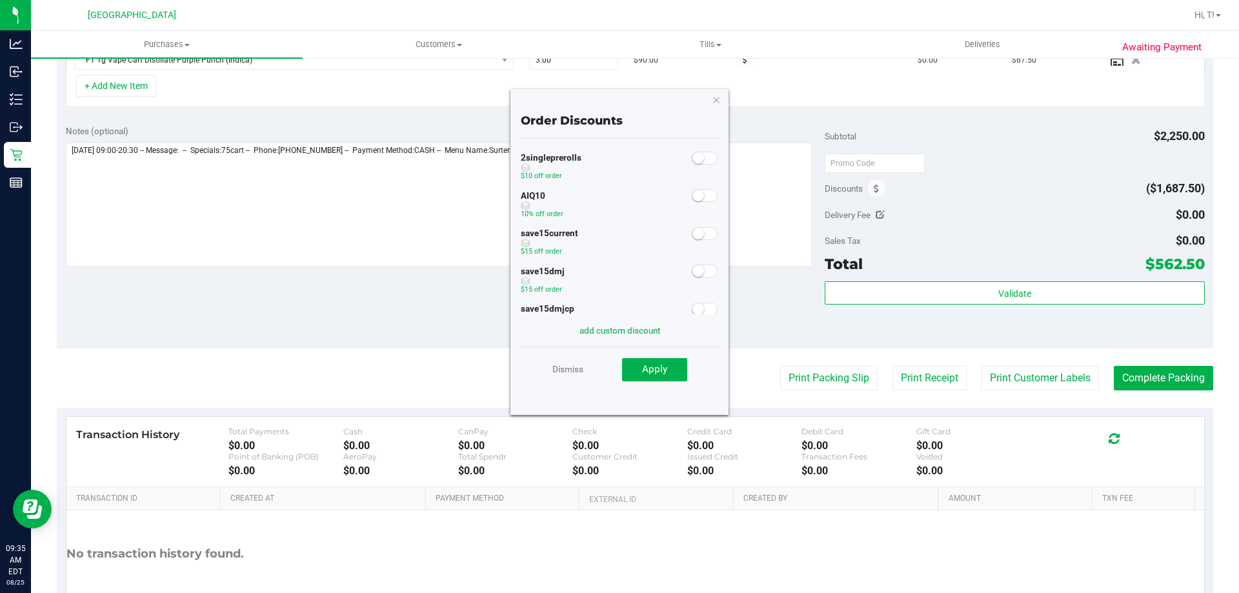
click at [692, 196] on small at bounding box center [698, 196] width 12 height 12
click at [665, 365] on span "Apply" at bounding box center [654, 369] width 25 height 12
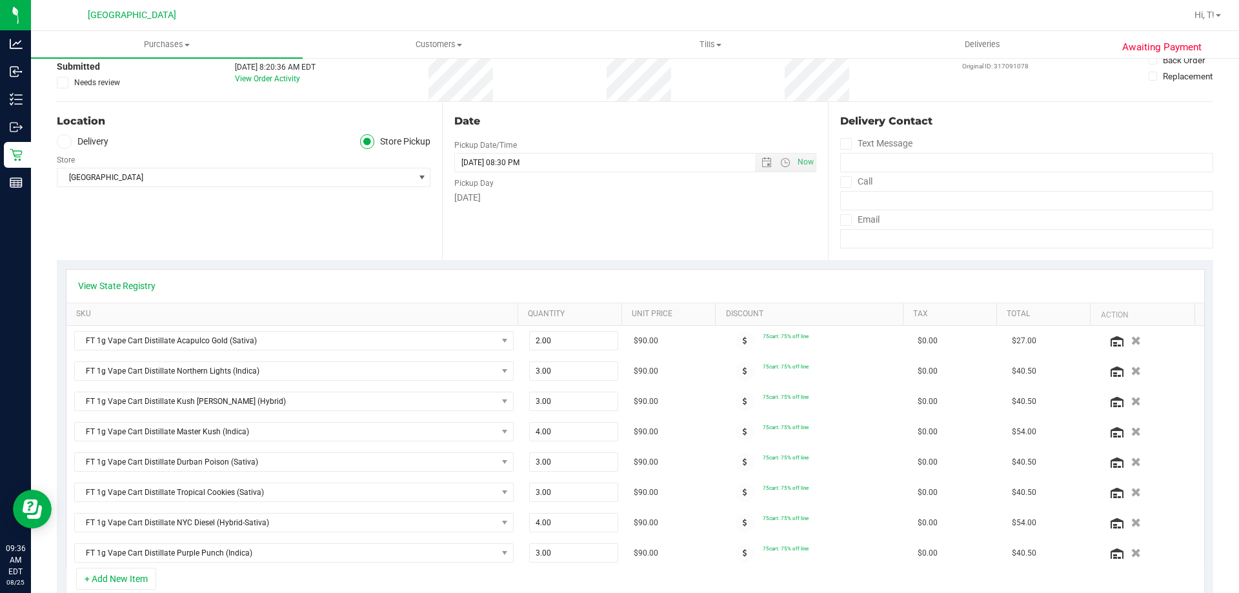
scroll to position [0, 0]
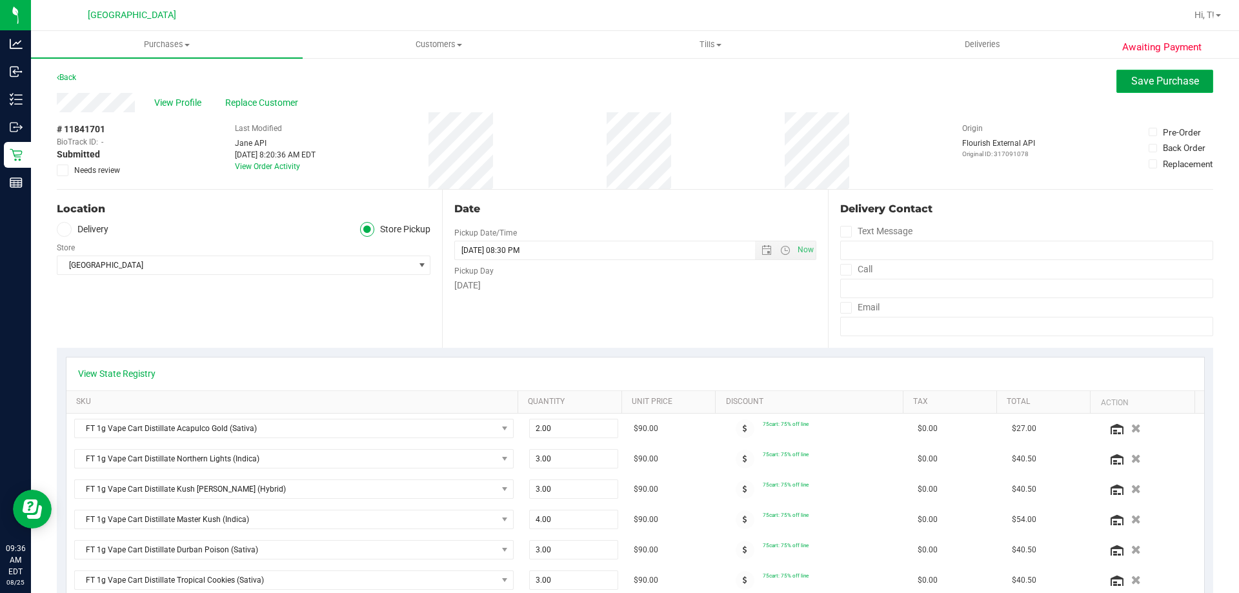
click at [1168, 86] on span "Save Purchase" at bounding box center [1165, 81] width 68 height 12
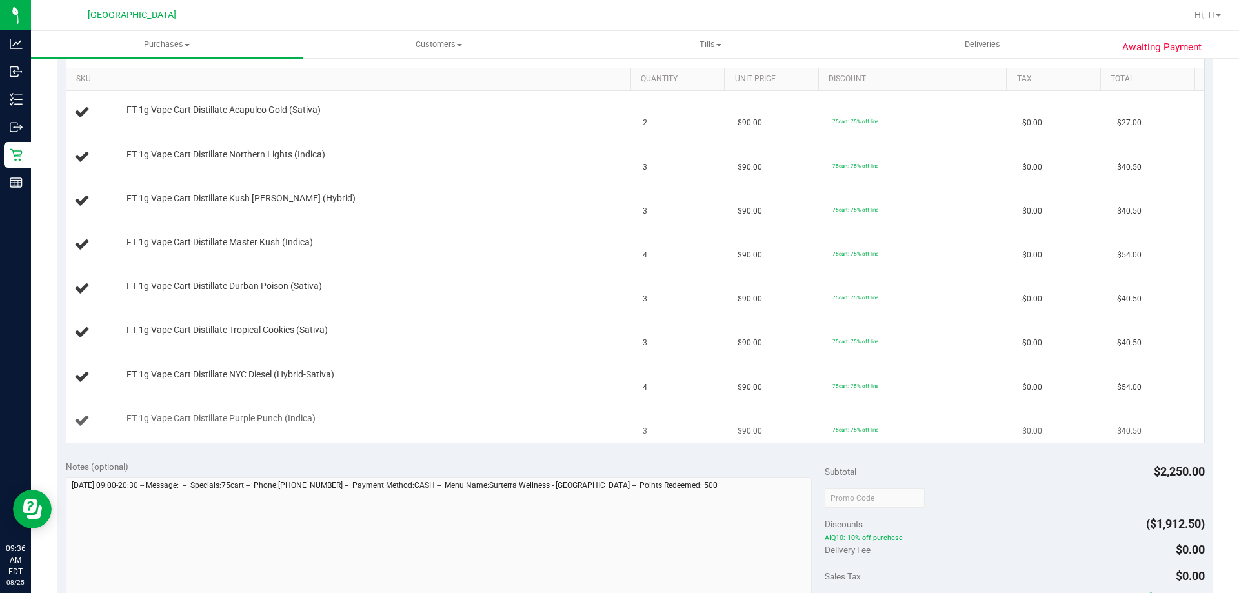
scroll to position [645, 0]
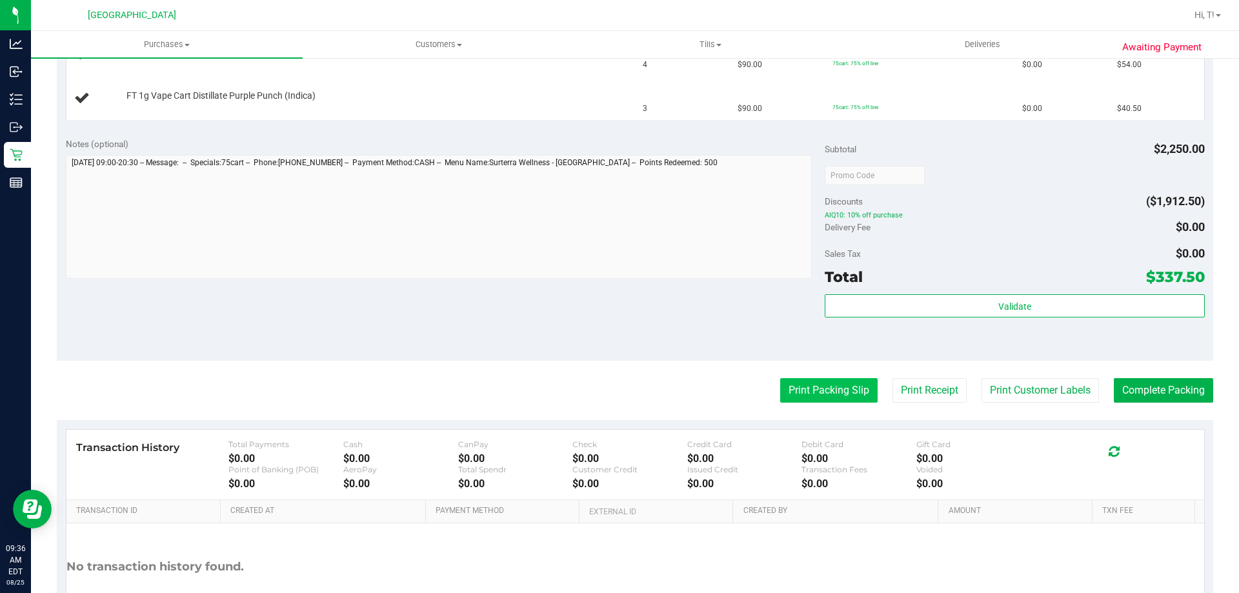
click at [829, 380] on button "Print Packing Slip" at bounding box center [828, 390] width 97 height 25
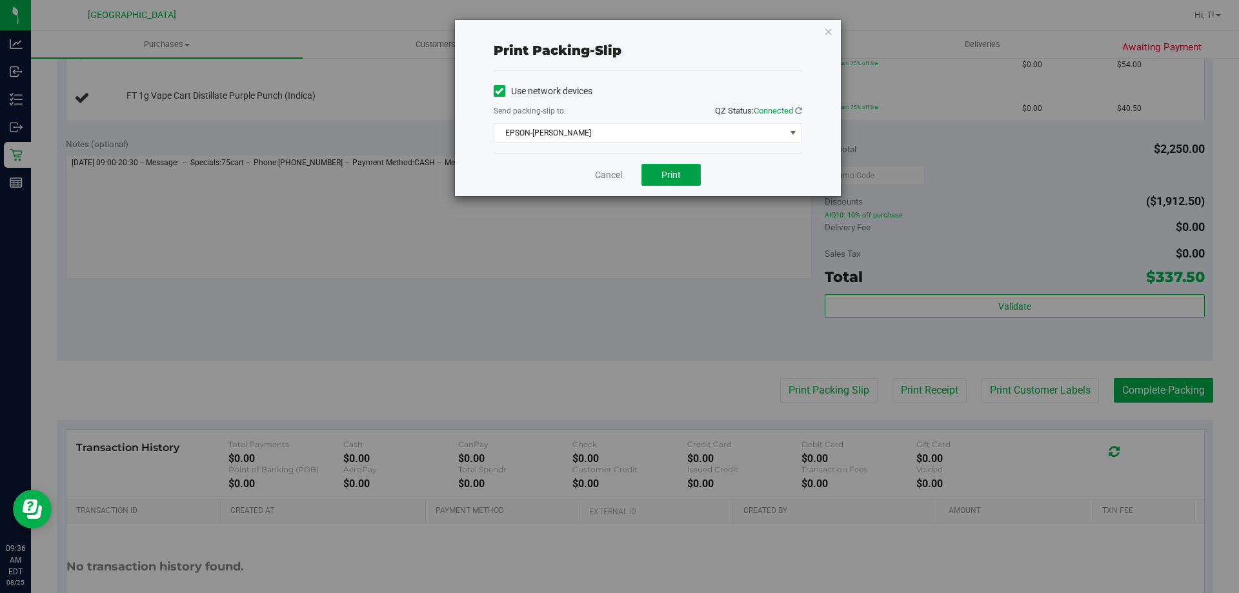
click at [656, 179] on button "Print" at bounding box center [670, 175] width 59 height 22
click at [613, 177] on link "Cancel" at bounding box center [608, 175] width 27 height 14
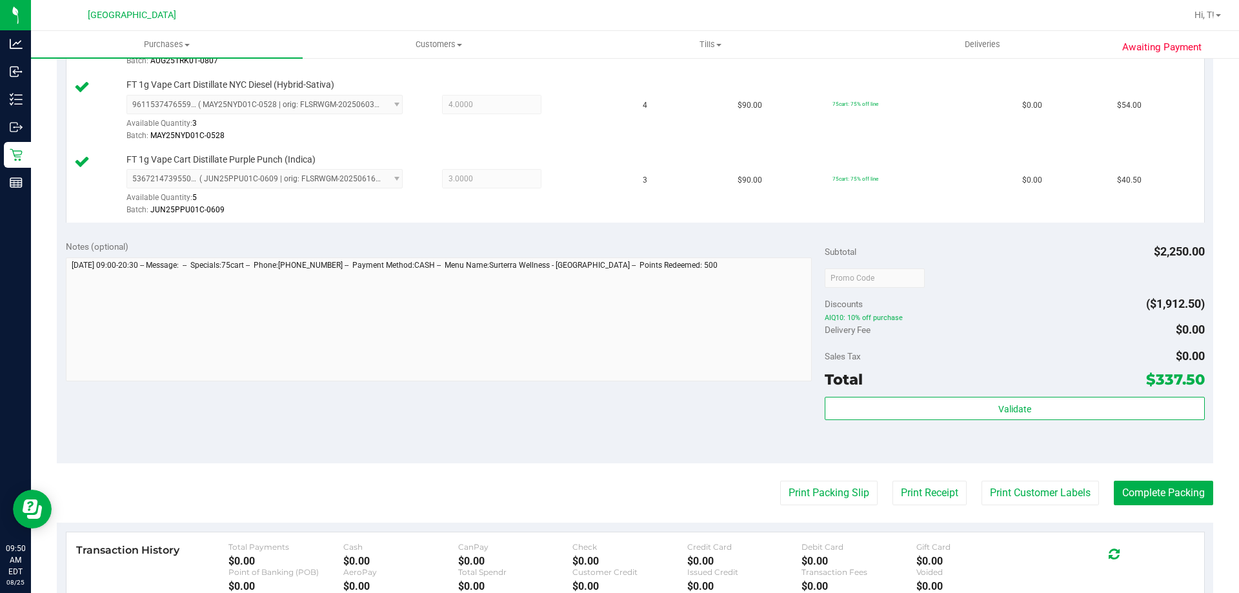
scroll to position [839, 0]
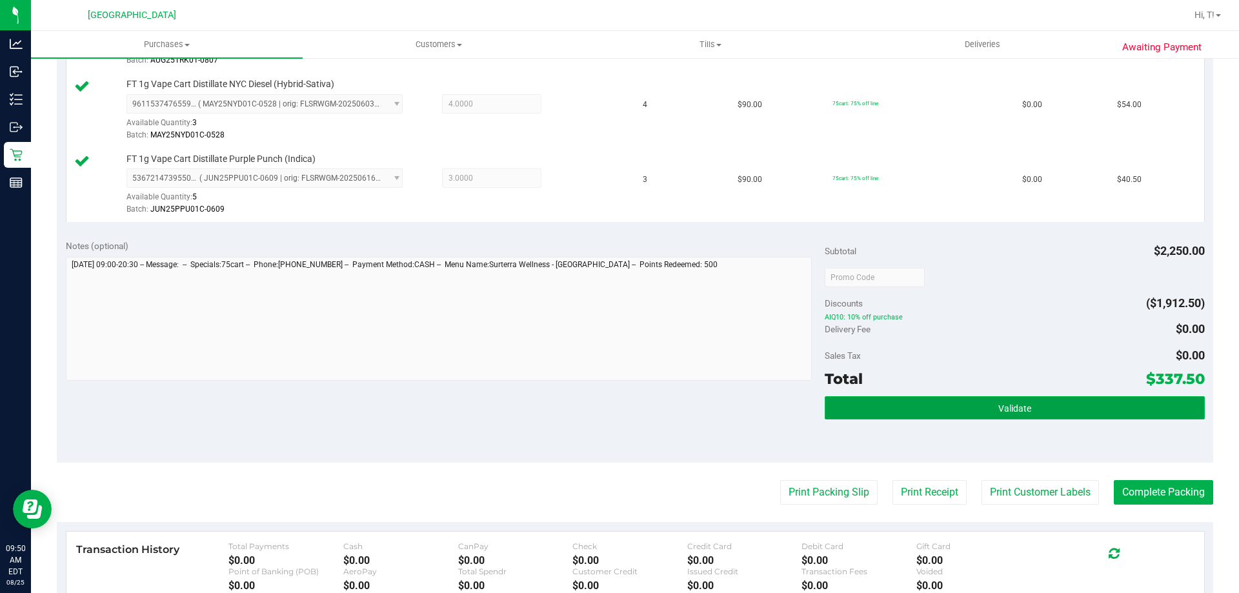
click at [1000, 398] on button "Validate" at bounding box center [1014, 407] width 379 height 23
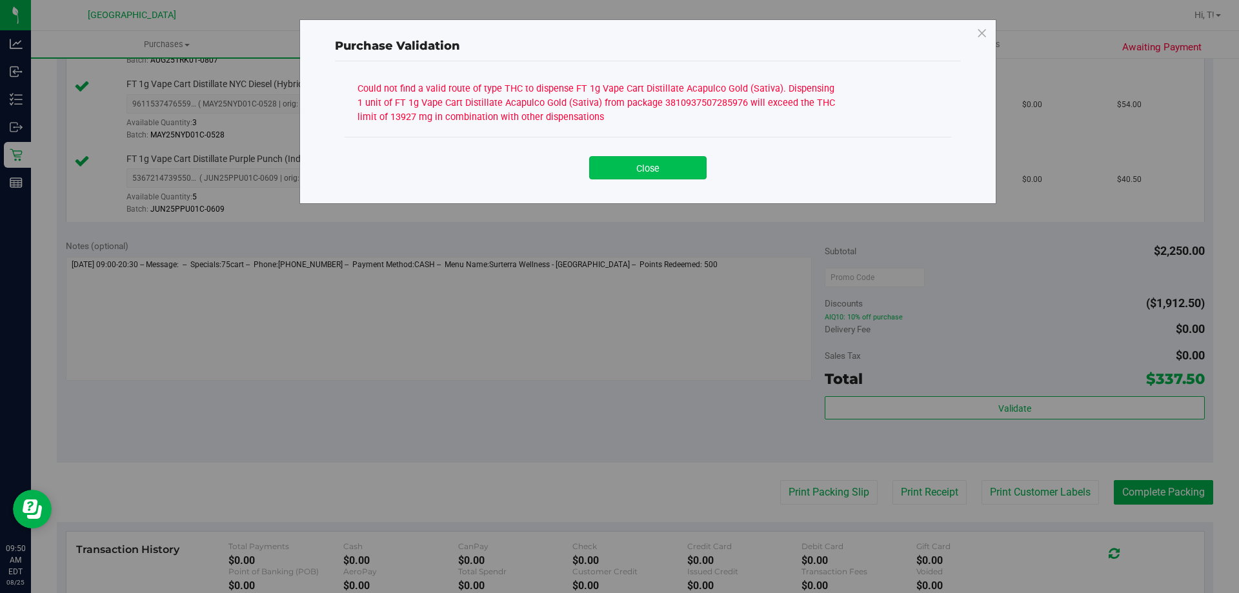
click at [647, 174] on button "Close" at bounding box center [647, 167] width 117 height 23
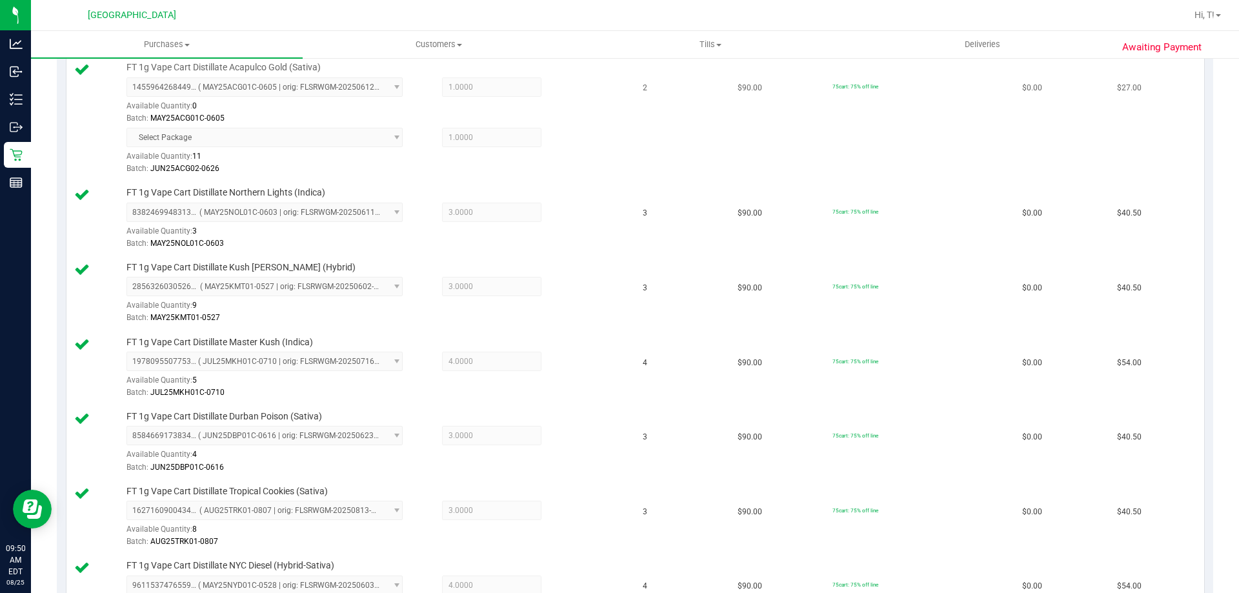
scroll to position [258, 0]
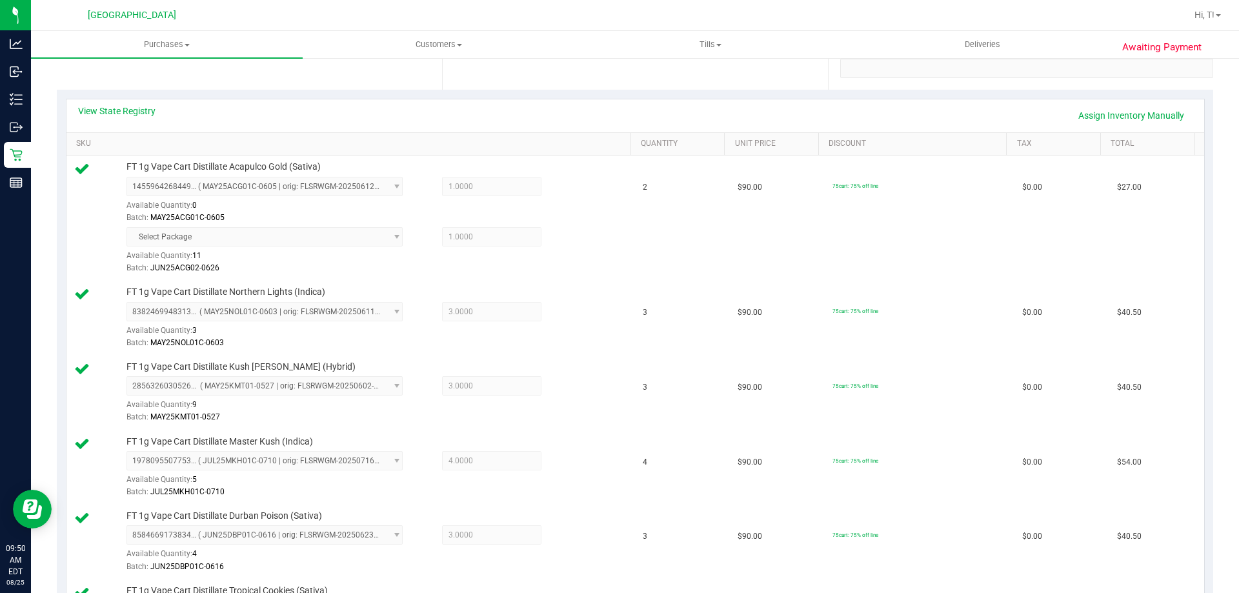
click at [137, 94] on div "View State Registry Assign Inventory Manually SKU Quantity Unit Price Discount …" at bounding box center [635, 450] width 1156 height 721
click at [142, 115] on link "View State Registry" at bounding box center [116, 111] width 77 height 13
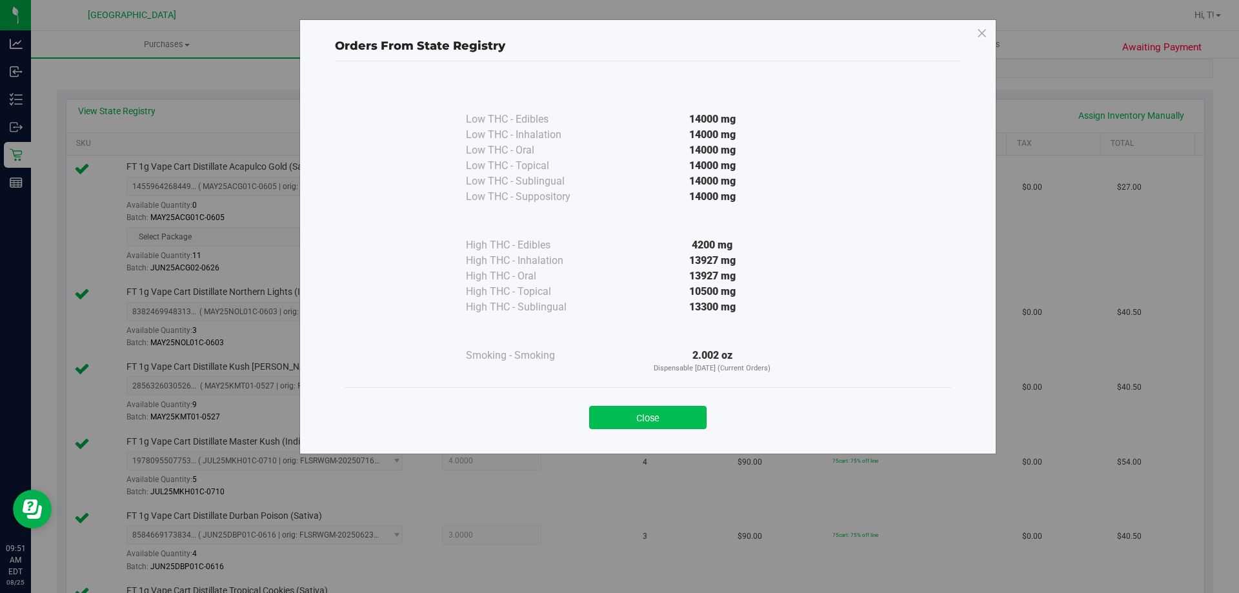
click at [653, 423] on button "Close" at bounding box center [647, 417] width 117 height 23
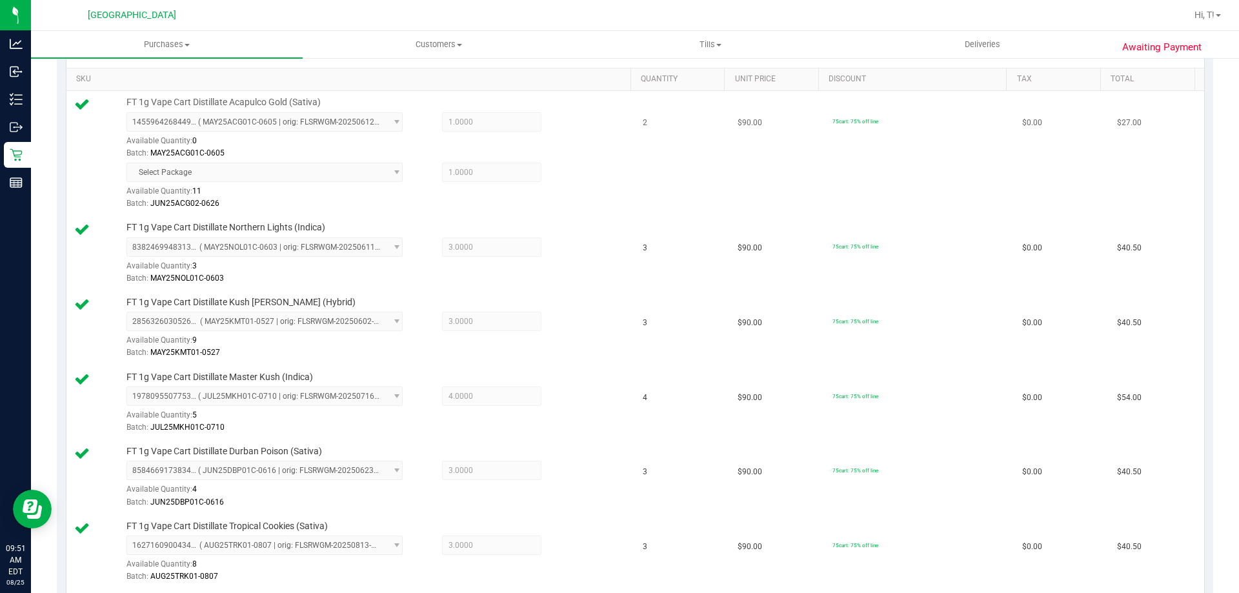
scroll to position [0, 0]
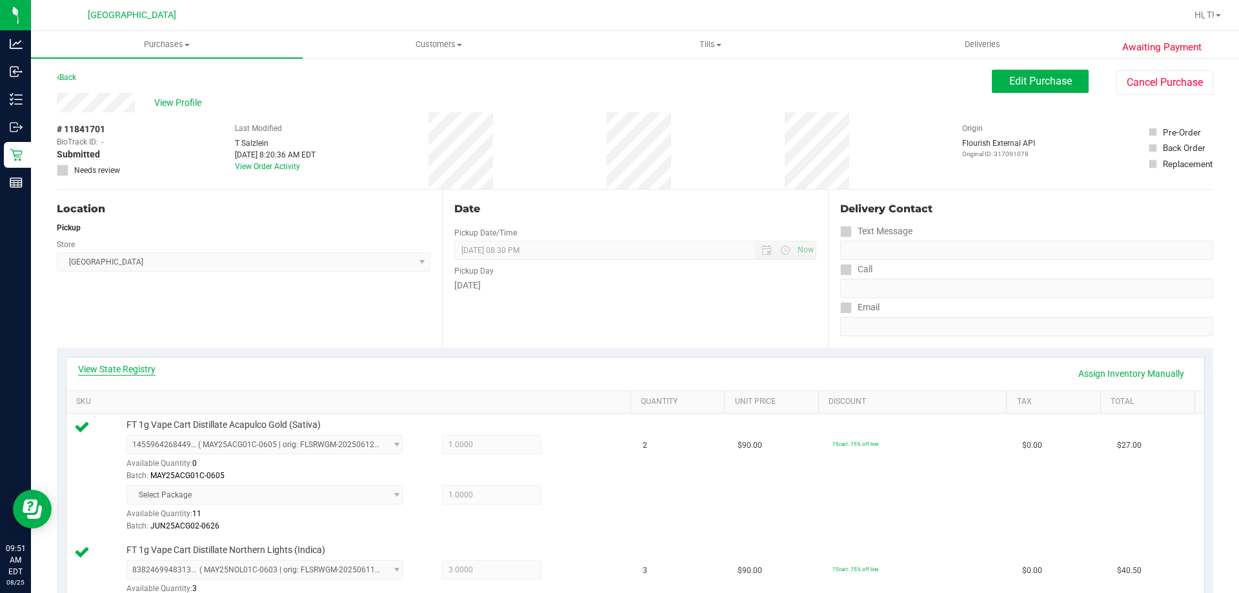
click at [145, 368] on link "View State Registry" at bounding box center [116, 369] width 77 height 13
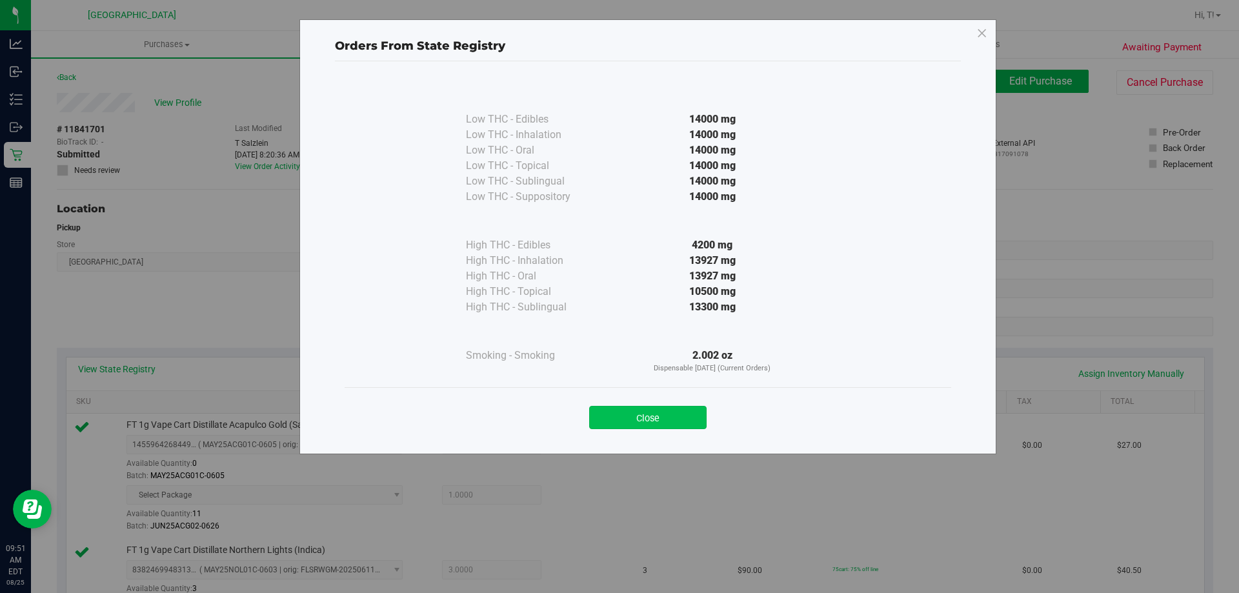
click at [693, 415] on button "Close" at bounding box center [647, 417] width 117 height 23
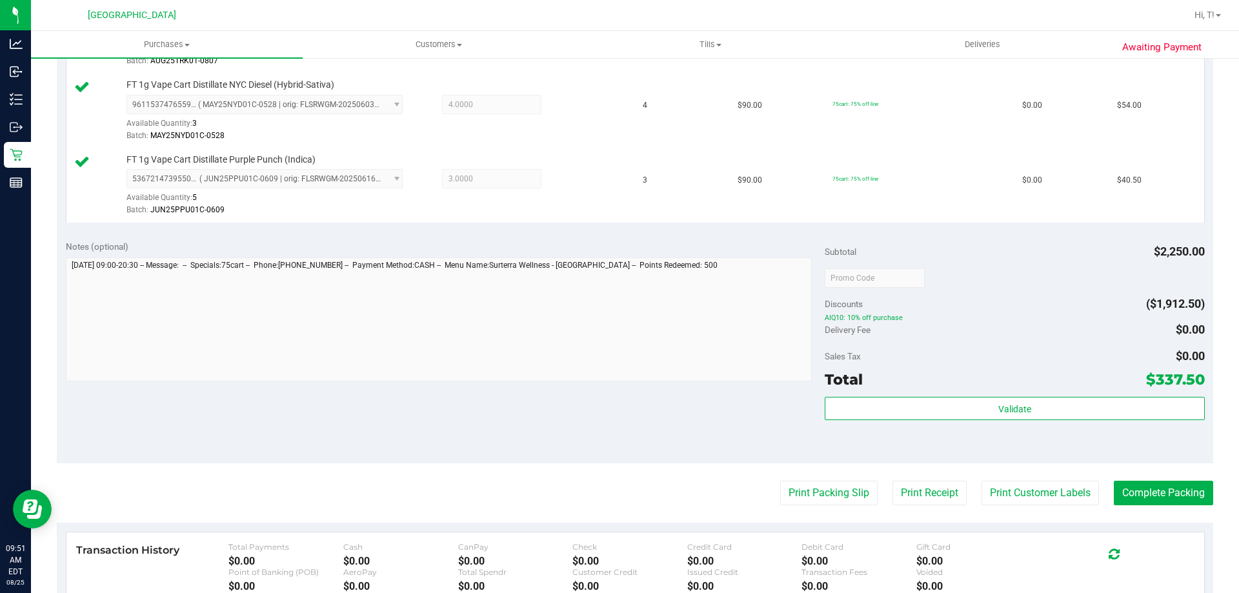
scroll to position [1032, 0]
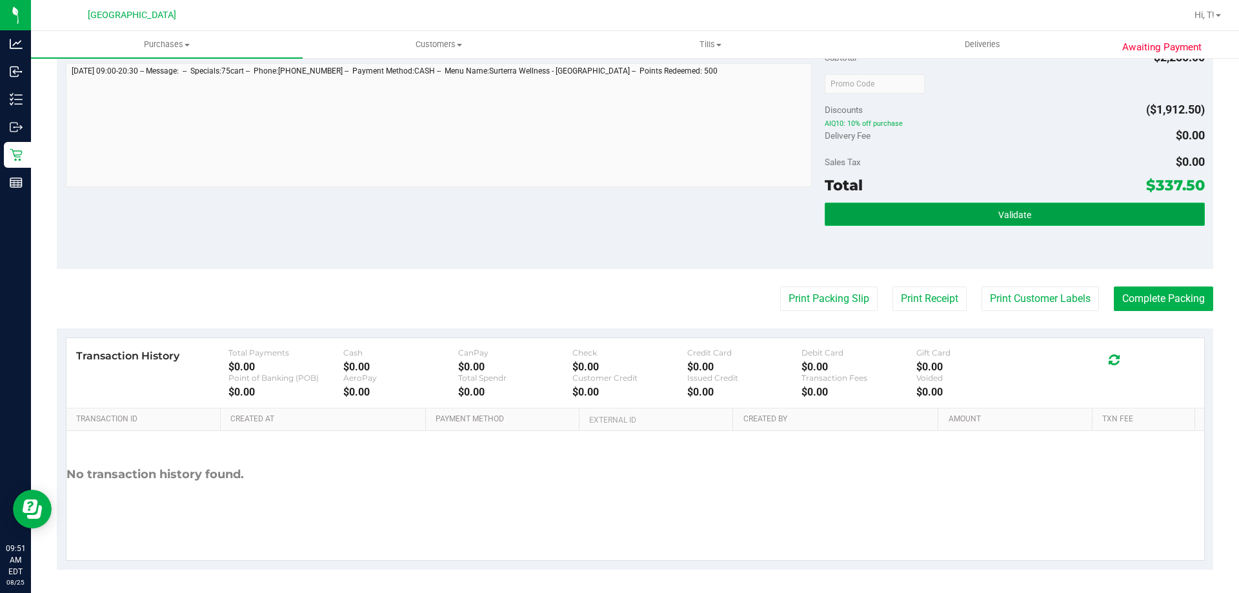
click at [1003, 217] on span "Validate" at bounding box center [1014, 215] width 33 height 10
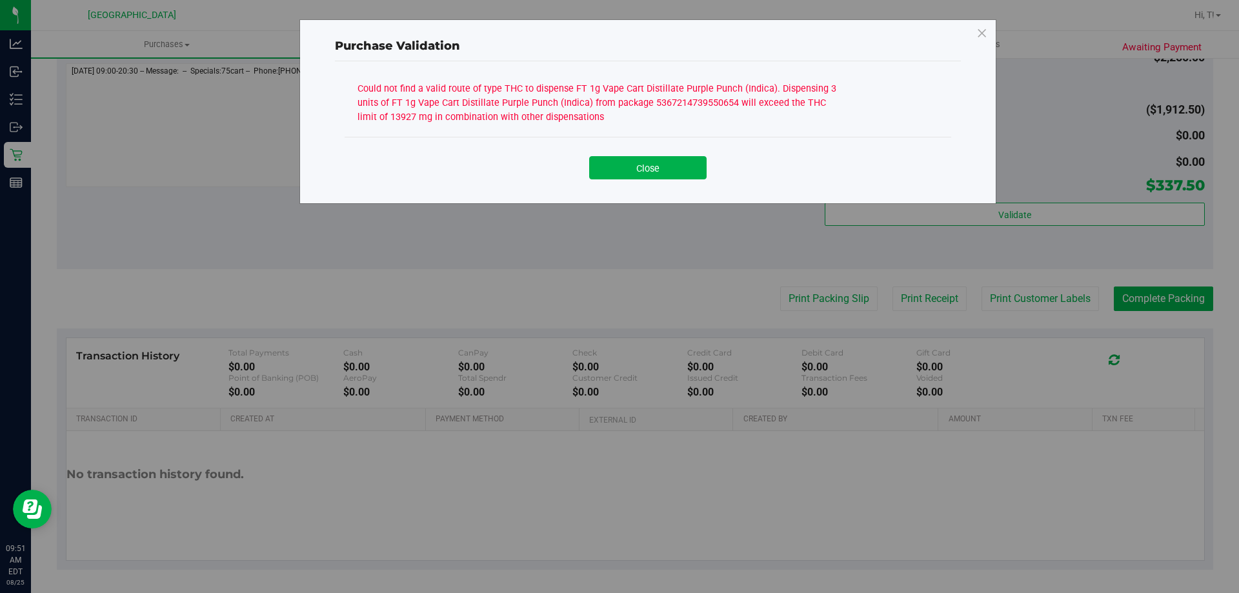
click at [548, 108] on div "Could not find a valid route of type THC to dispense FT 1g Vape Cart Distillate…" at bounding box center [599, 101] width 484 height 45
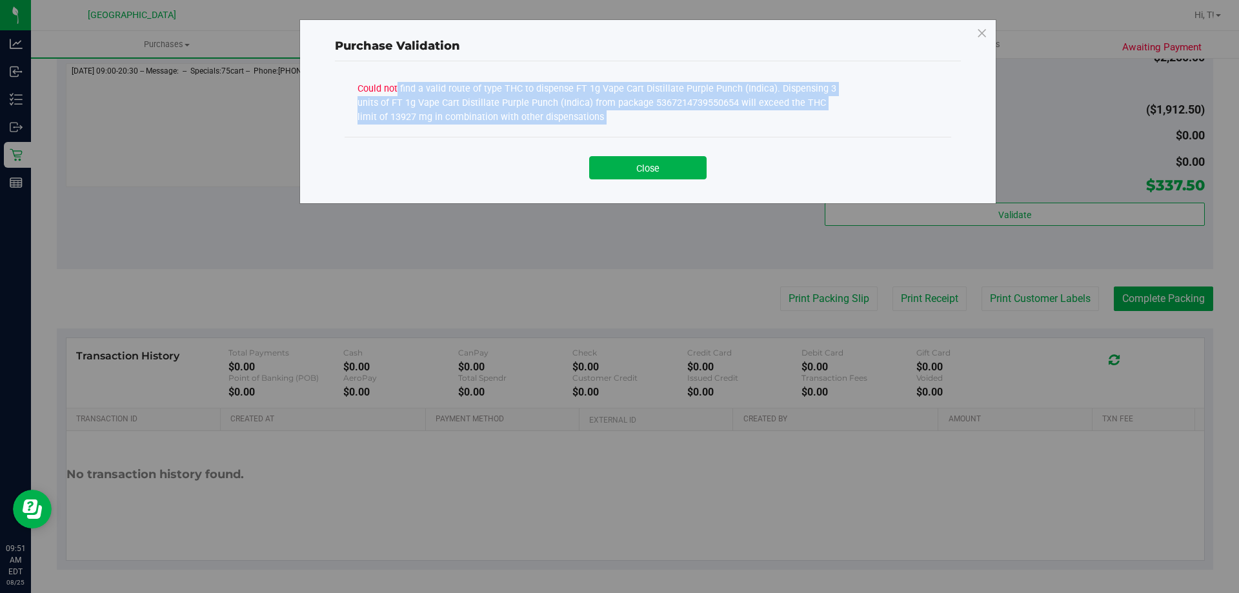
click at [548, 108] on div "Could not find a valid route of type THC to dispense FT 1g Vape Cart Distillate…" at bounding box center [599, 101] width 484 height 45
copy div "Could not find a valid route of type THC to dispense FT 1g Vape Cart Distillate…"
click at [643, 176] on button "Close" at bounding box center [647, 167] width 117 height 23
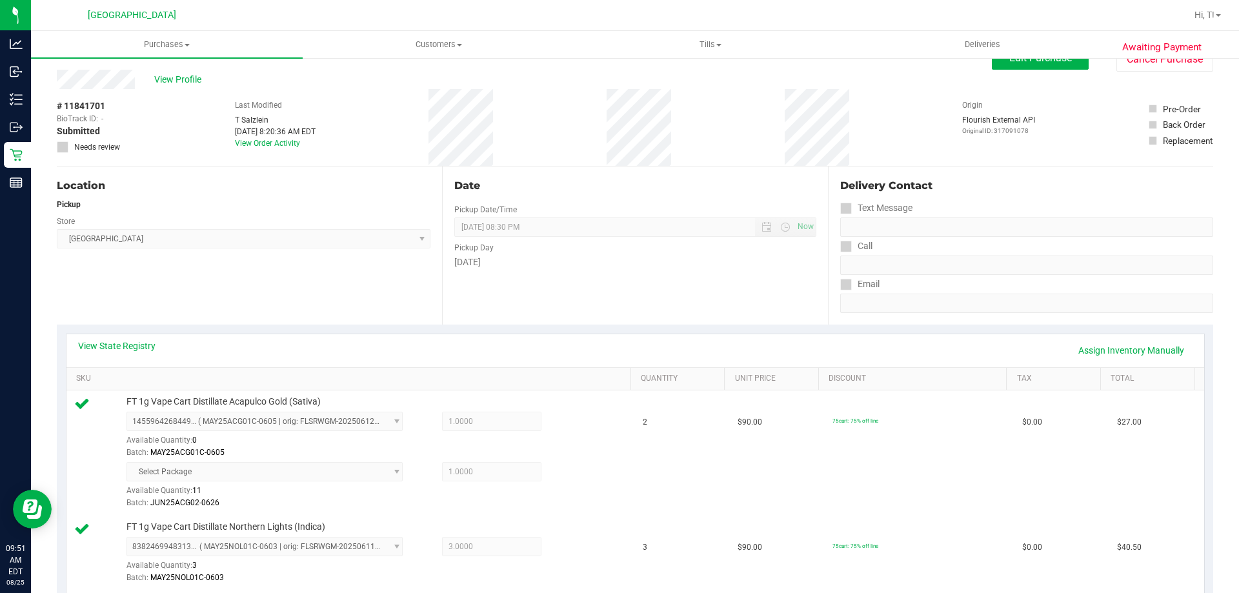
scroll to position [0, 0]
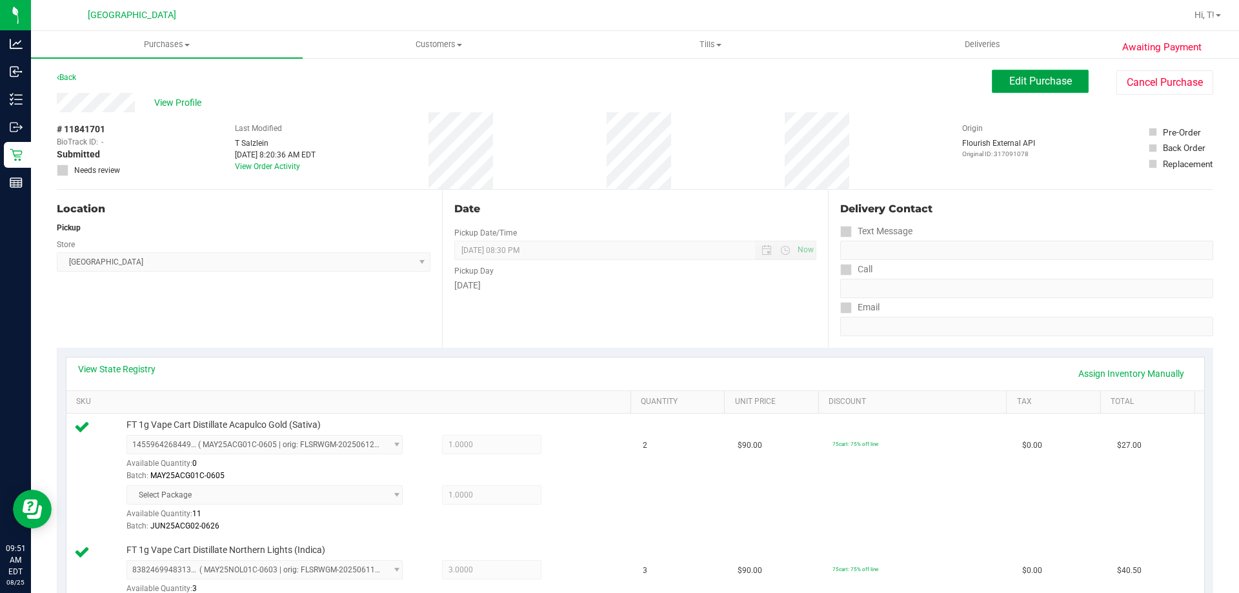
click at [1028, 86] on span "Edit Purchase" at bounding box center [1040, 81] width 63 height 12
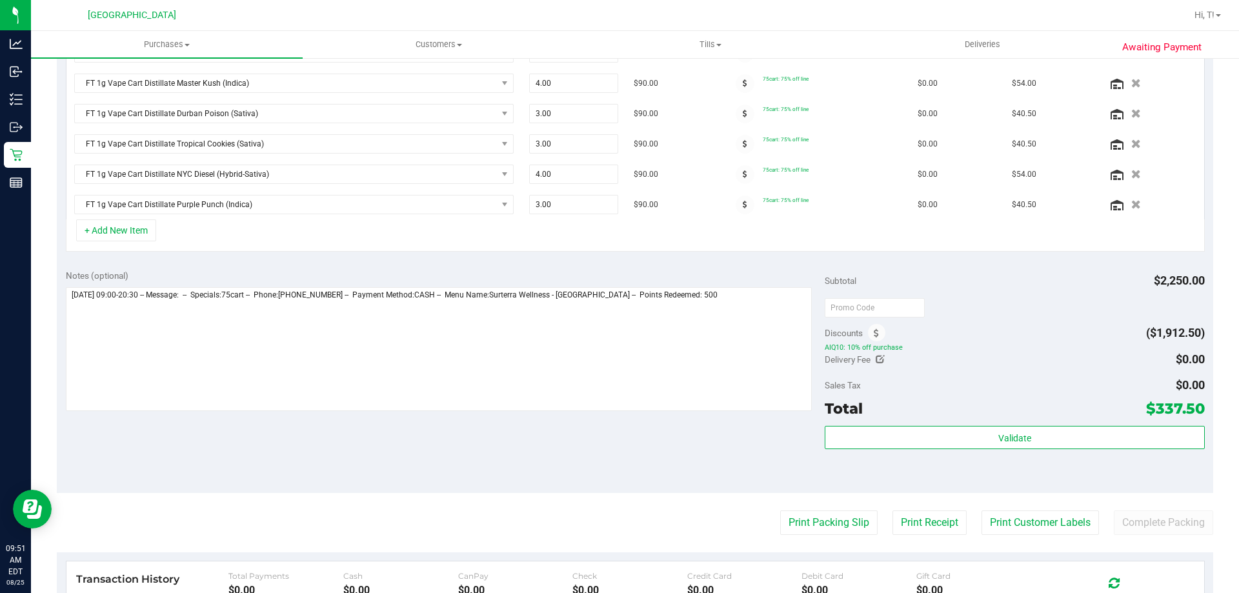
scroll to position [581, 0]
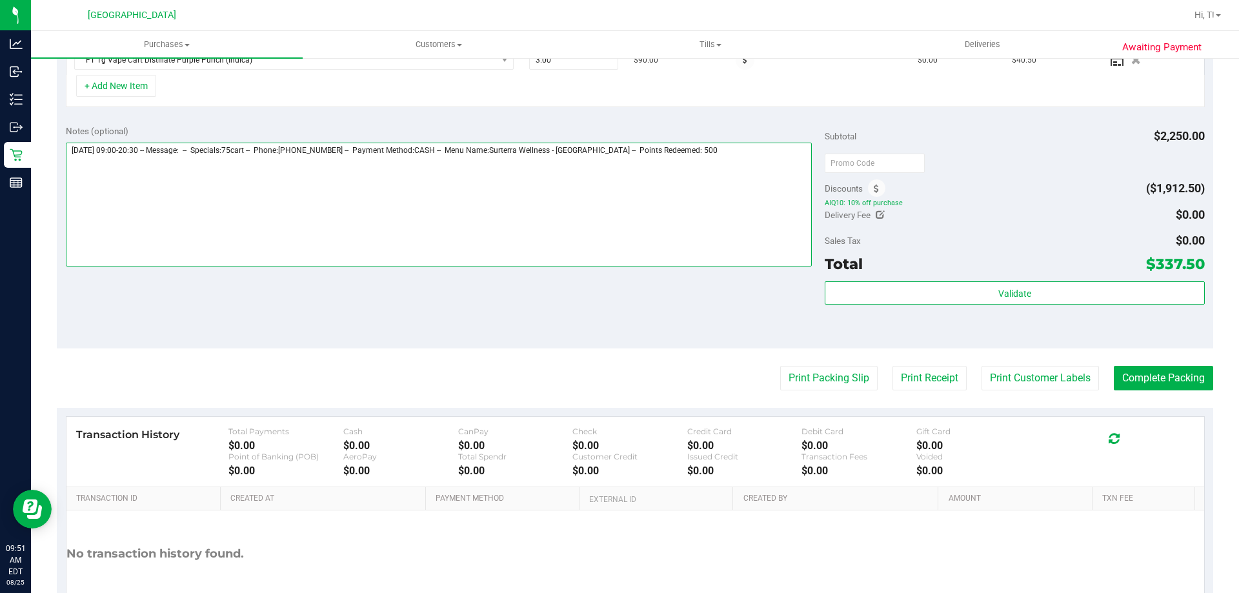
click at [765, 156] on textarea at bounding box center [439, 205] width 747 height 124
paste textarea "Could not find a valid route of type THC to dispense FT 1g Vape Cart Distillate…"
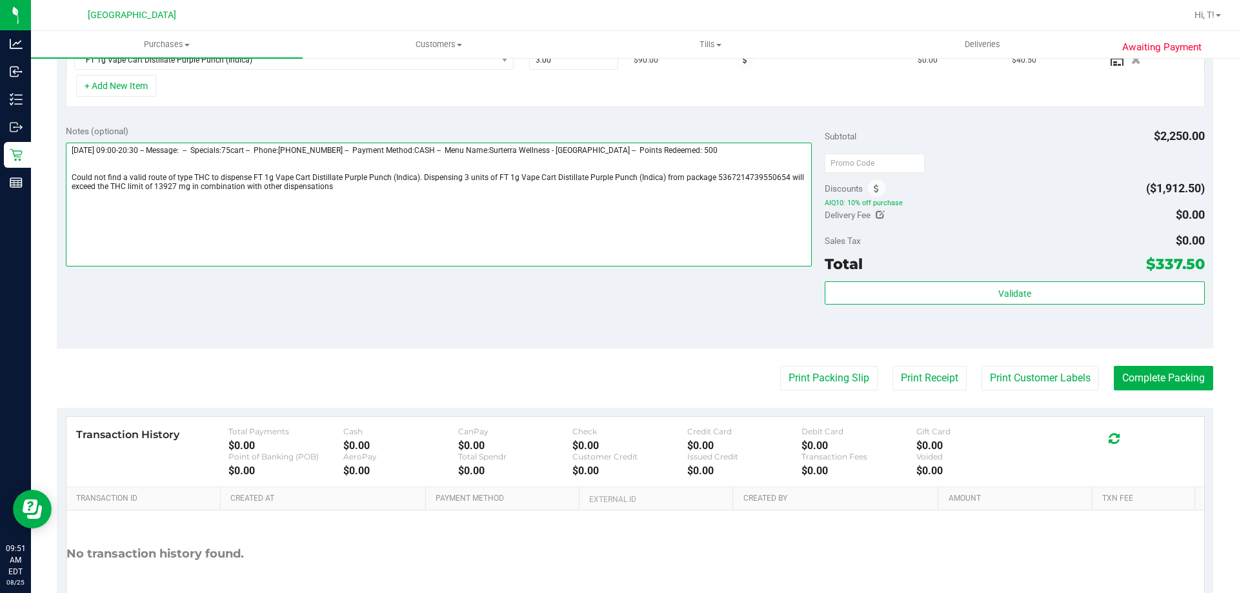
click at [328, 192] on textarea at bounding box center [439, 205] width 747 height 124
click at [339, 187] on textarea at bounding box center [439, 205] width 747 height 124
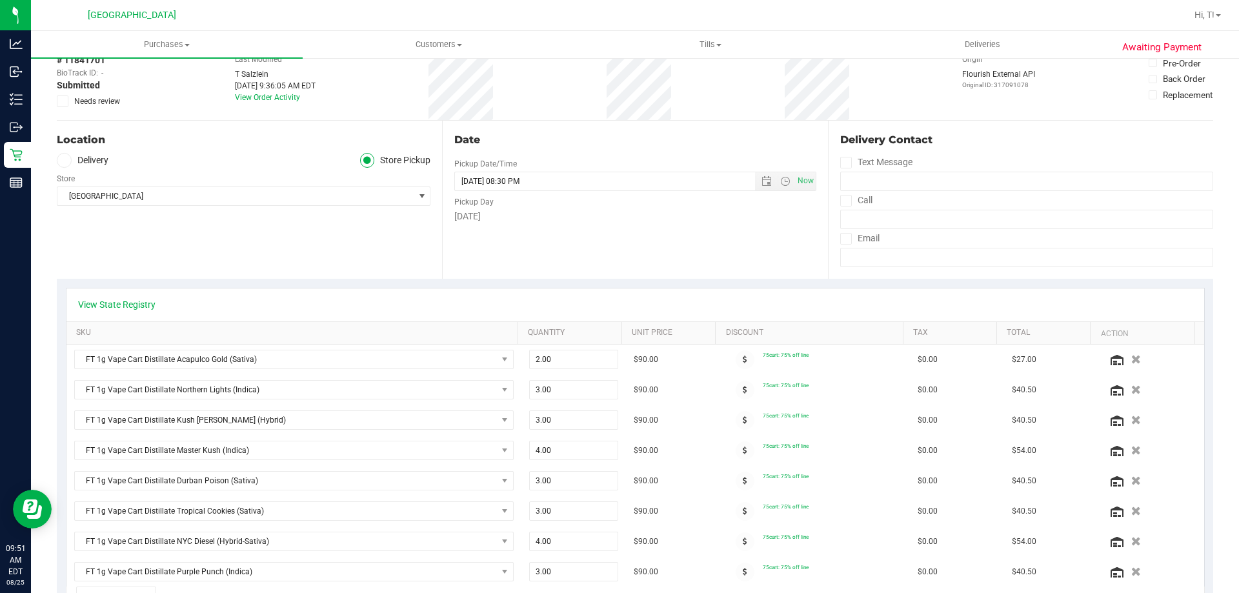
scroll to position [0, 0]
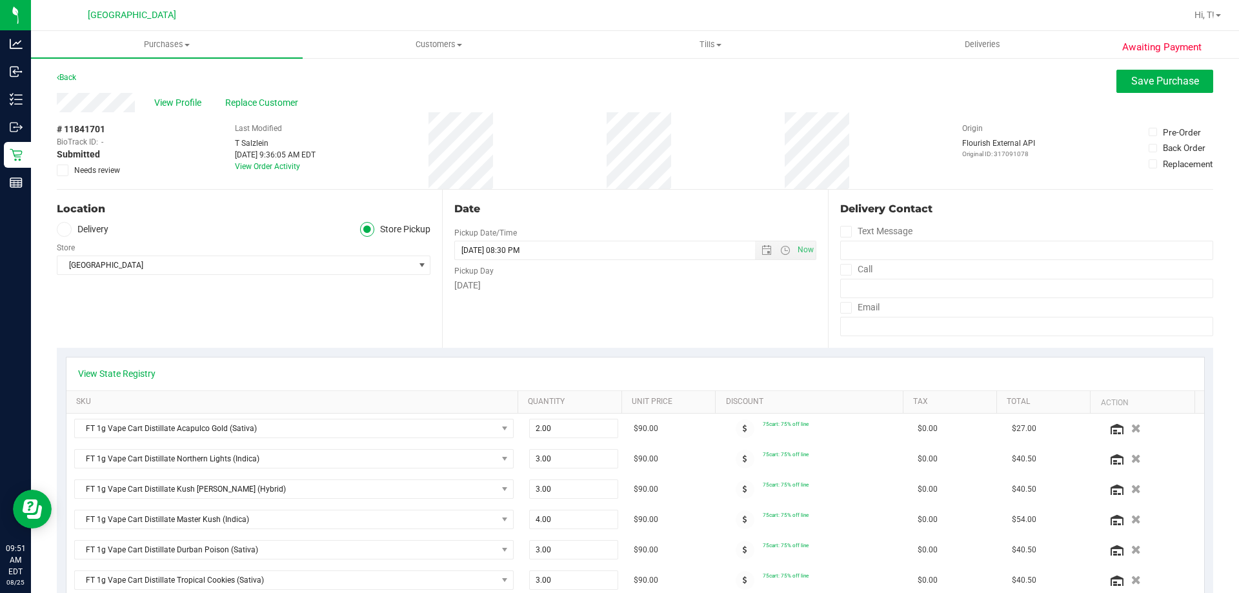
type textarea "Monday 08/25/2025 09:00-20:30 -- Message: -- Specials:75cart -- Phone:859492332…"
click at [1125, 95] on div "View Profile Replace Customer" at bounding box center [635, 102] width 1156 height 19
click at [1131, 79] on span "Save Purchase" at bounding box center [1165, 81] width 68 height 12
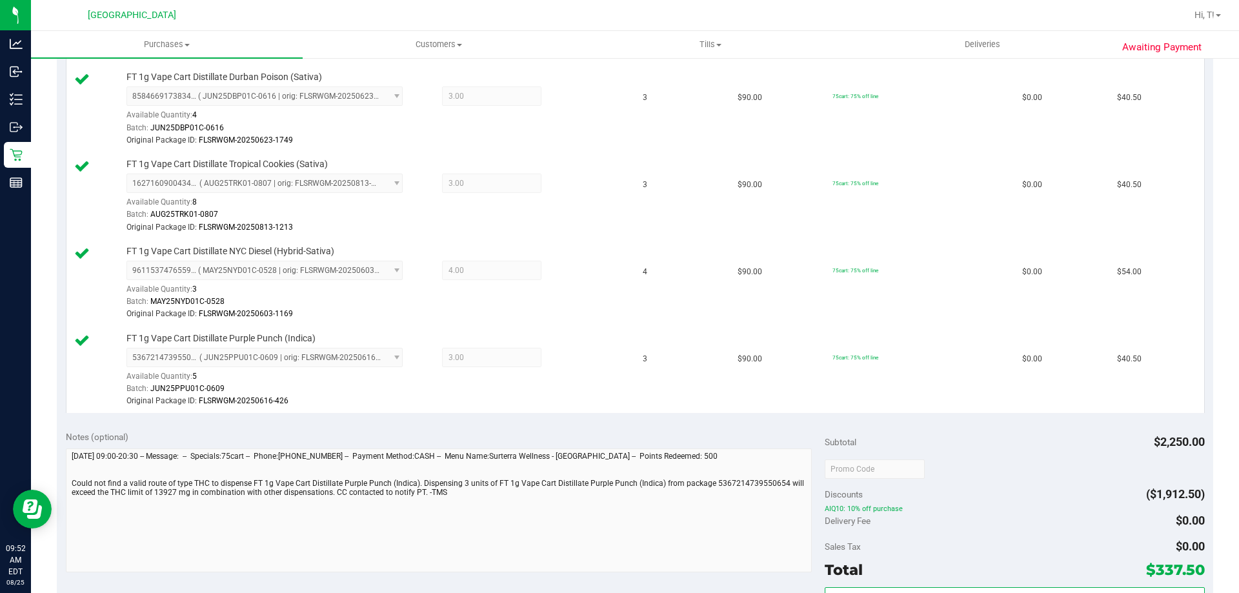
scroll to position [903, 0]
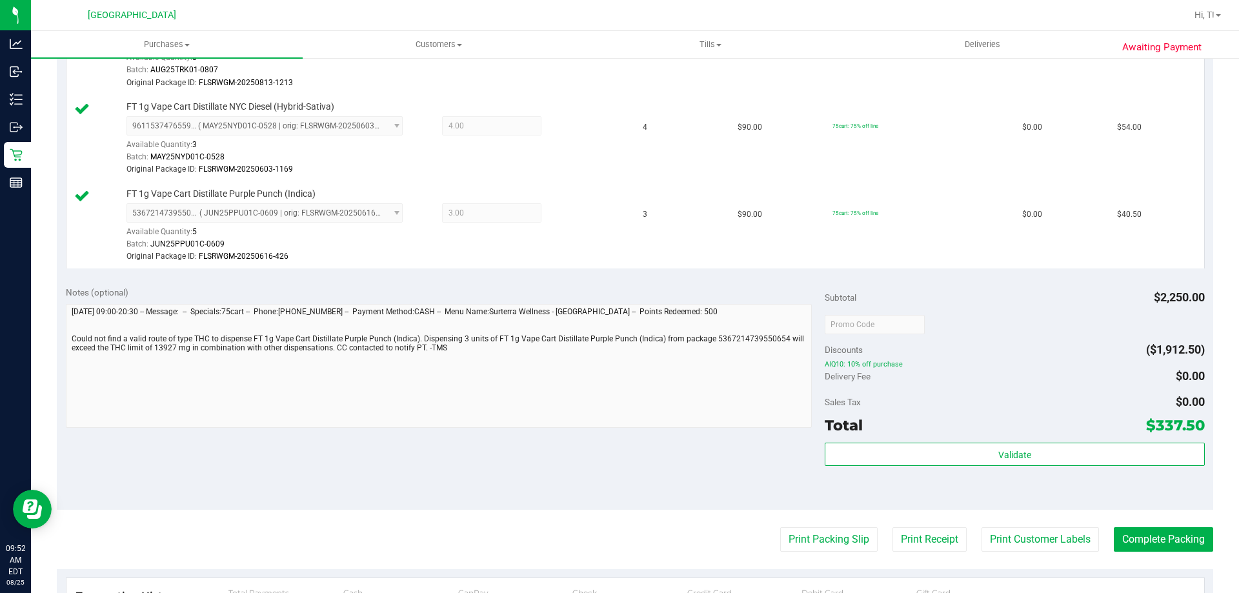
click at [510, 470] on div "Notes (optional) Subtotal $2,250.00 Discounts ($1,912.50) AIQ10: 10% off purcha…" at bounding box center [635, 393] width 1156 height 232
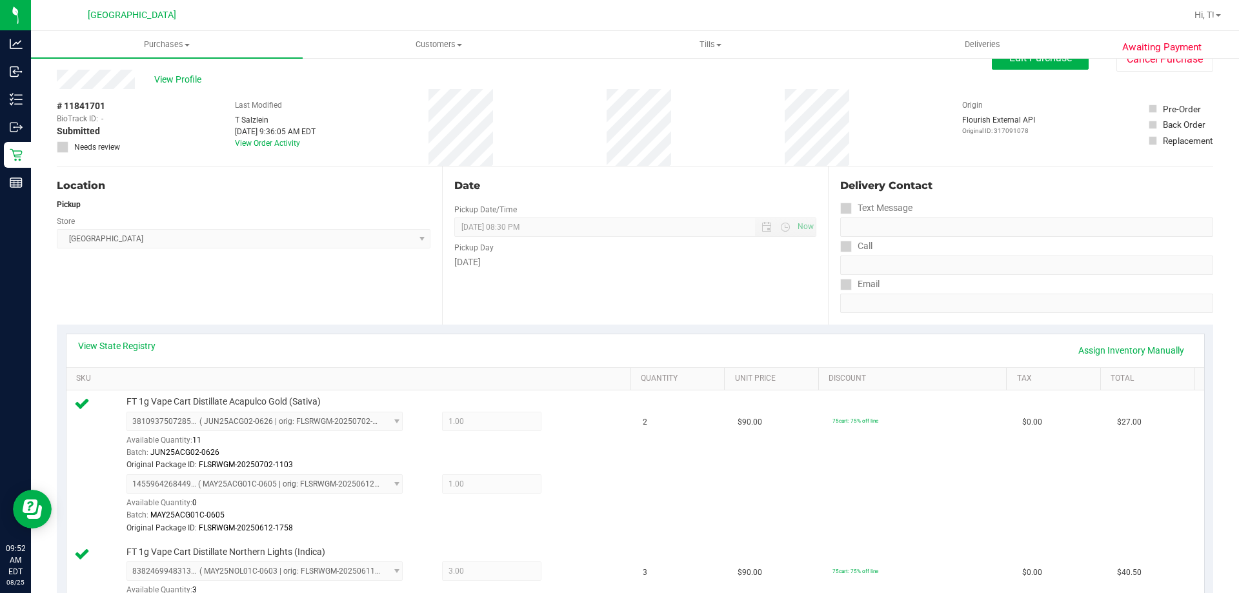
scroll to position [0, 0]
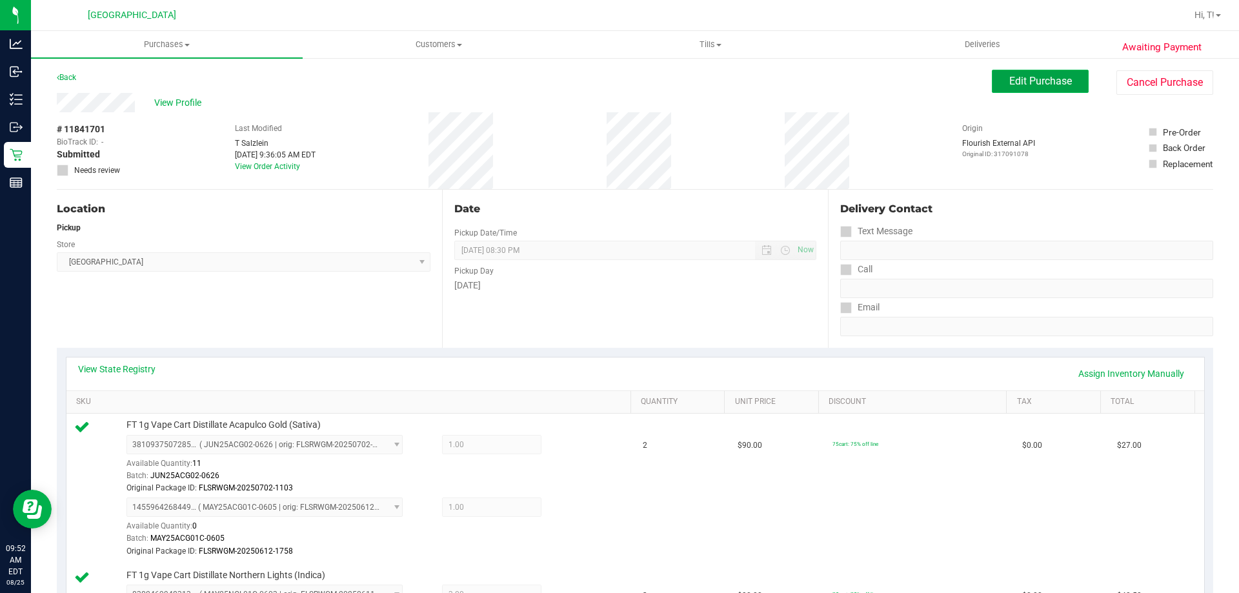
click at [1023, 74] on button "Edit Purchase" at bounding box center [1040, 81] width 97 height 23
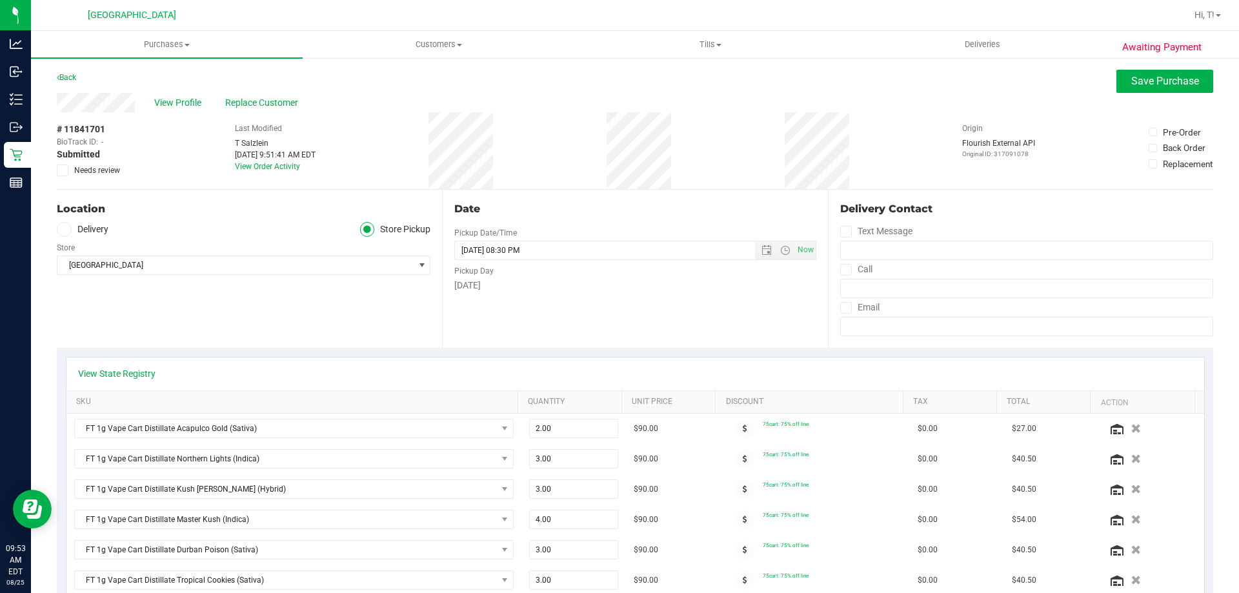
click at [60, 170] on icon at bounding box center [63, 170] width 8 height 0
click at [0, 0] on input "Needs review" at bounding box center [0, 0] width 0 height 0
click at [1183, 80] on span "Save Purchase" at bounding box center [1165, 81] width 68 height 12
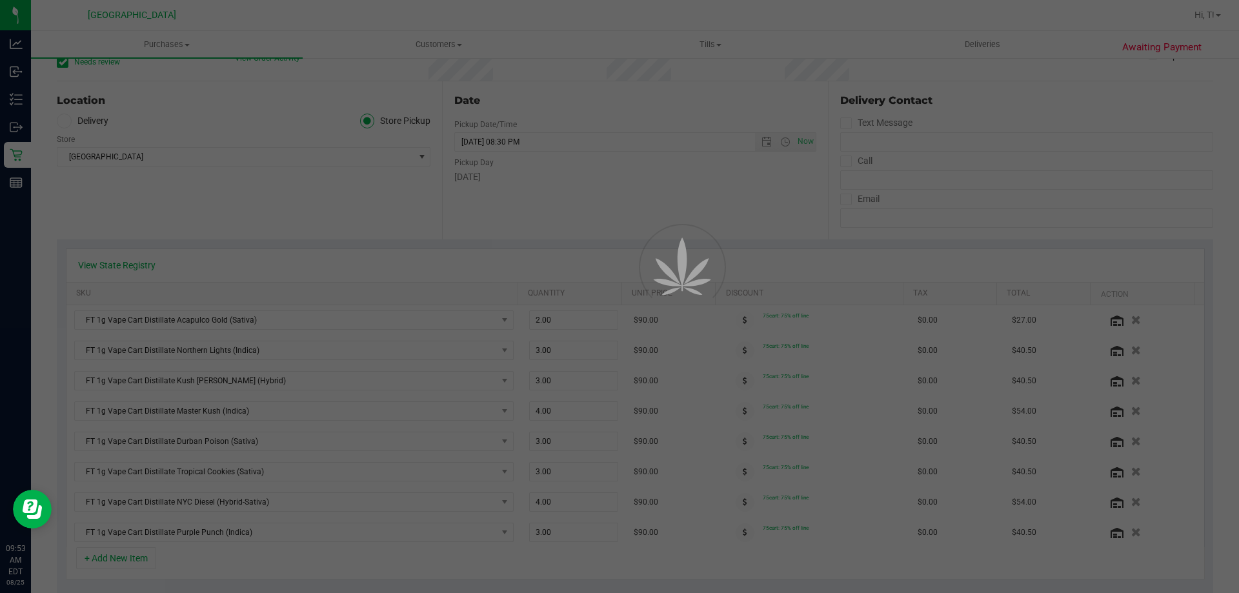
scroll to position [129, 0]
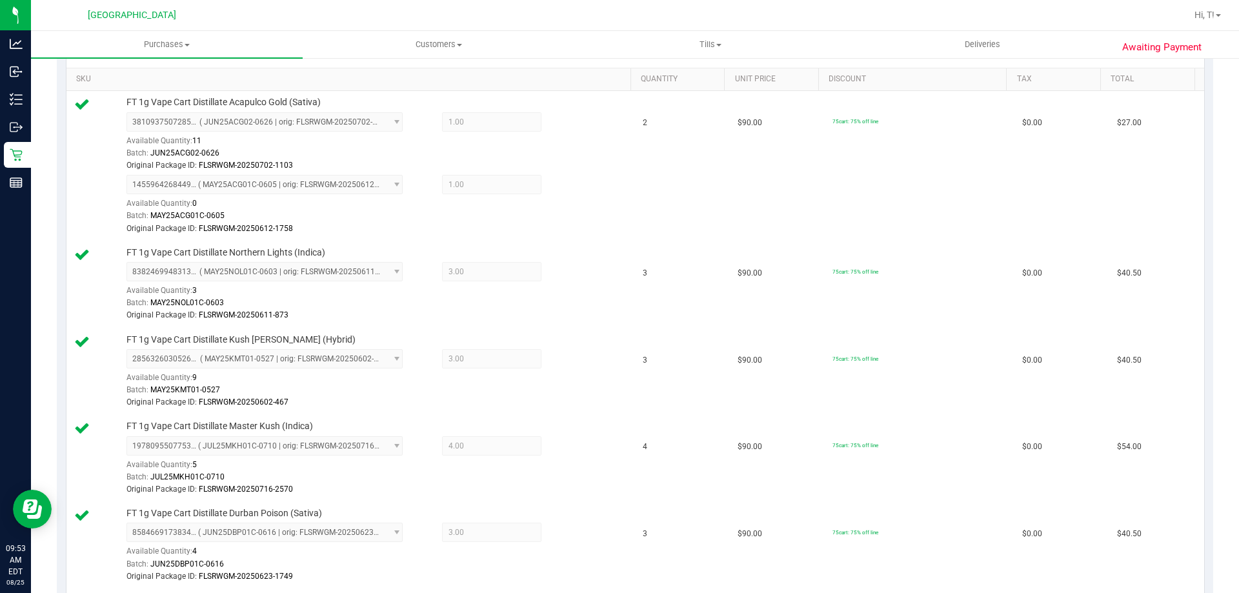
scroll to position [65, 0]
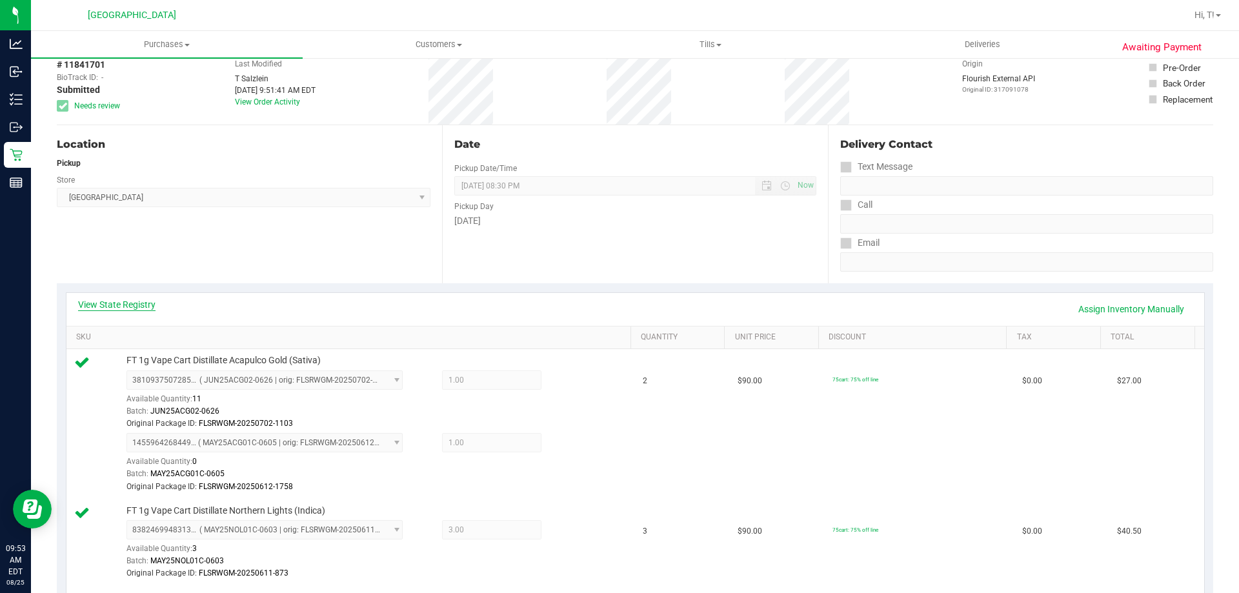
click at [146, 304] on link "View State Registry" at bounding box center [116, 304] width 77 height 13
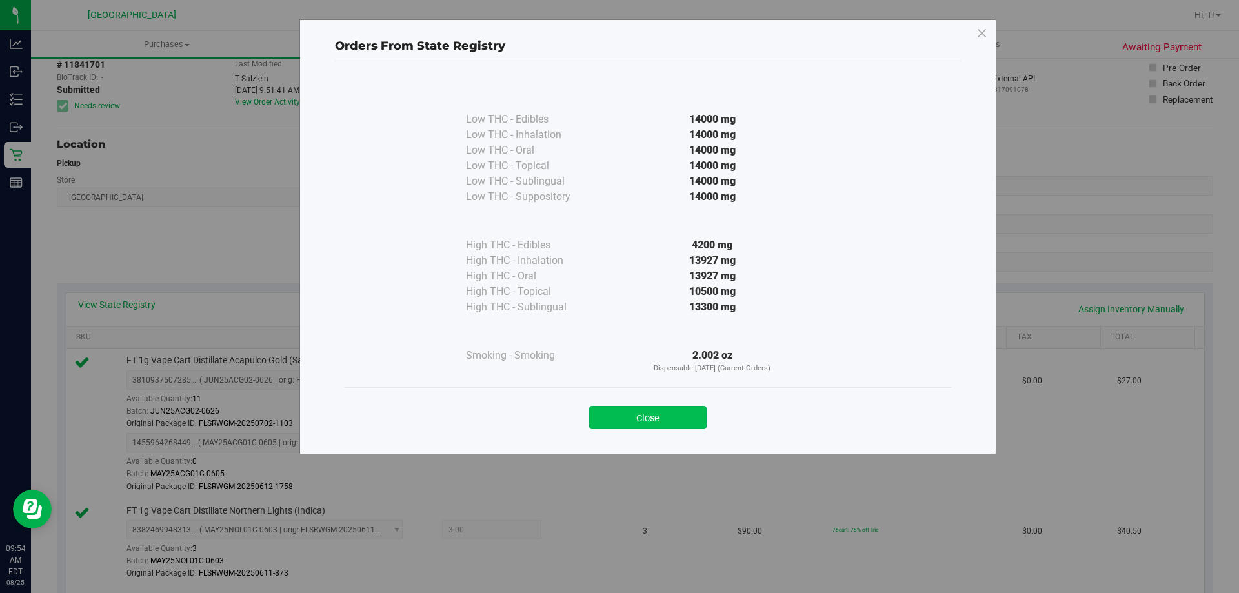
click at [645, 419] on button "Close" at bounding box center [647, 417] width 117 height 23
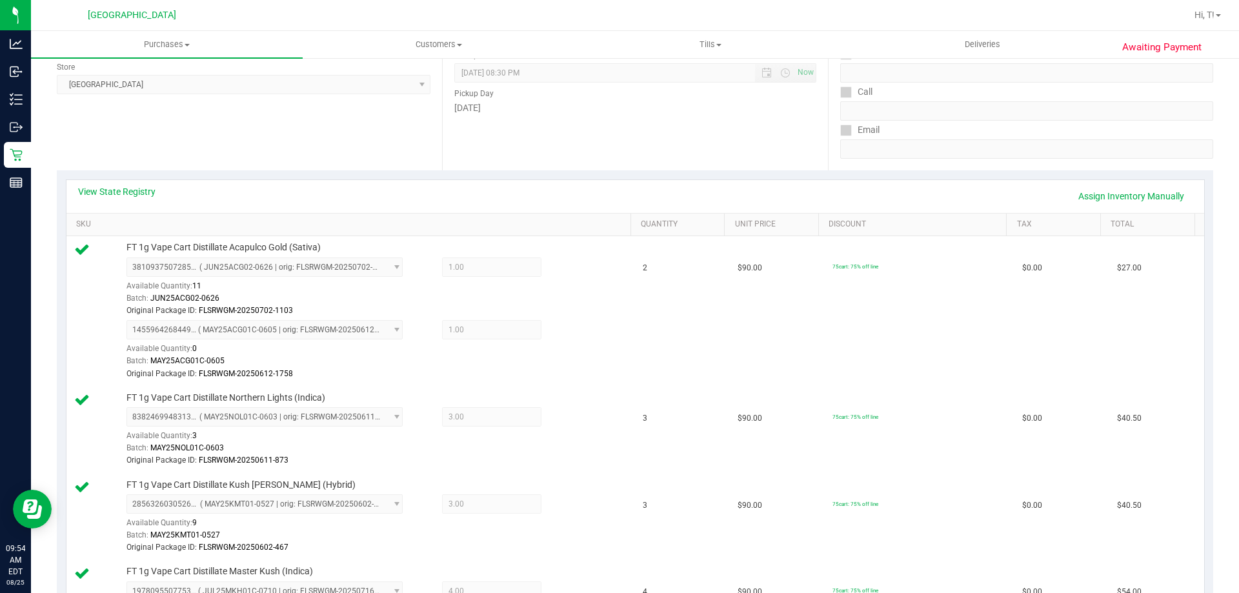
scroll to position [0, 0]
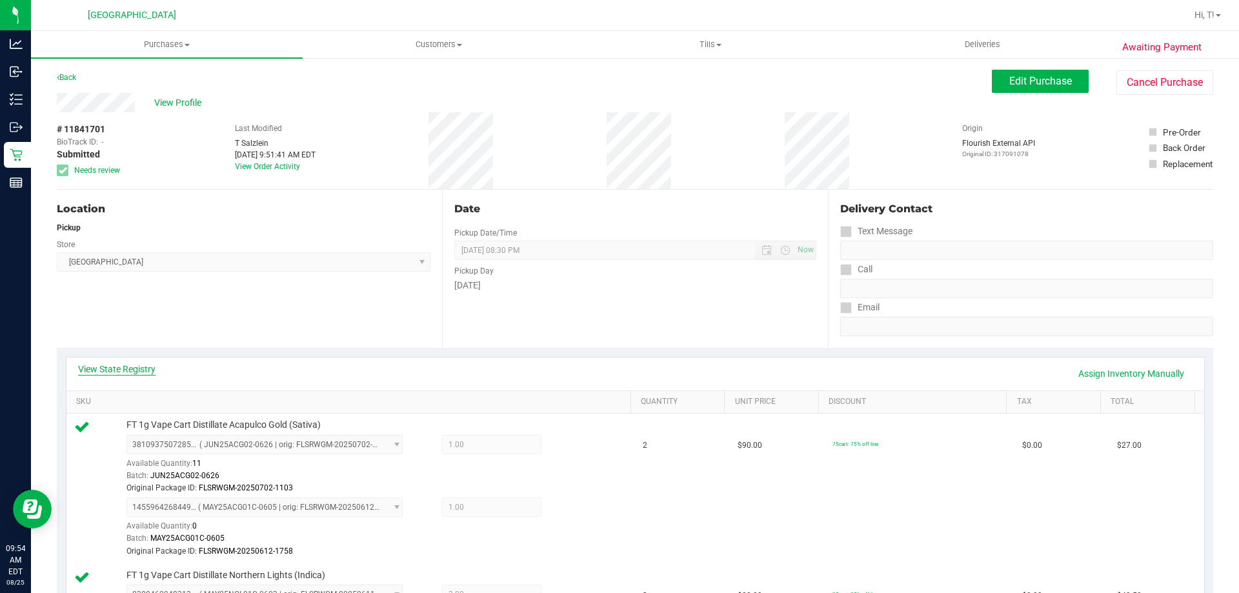
click at [150, 366] on link "View State Registry" at bounding box center [116, 369] width 77 height 13
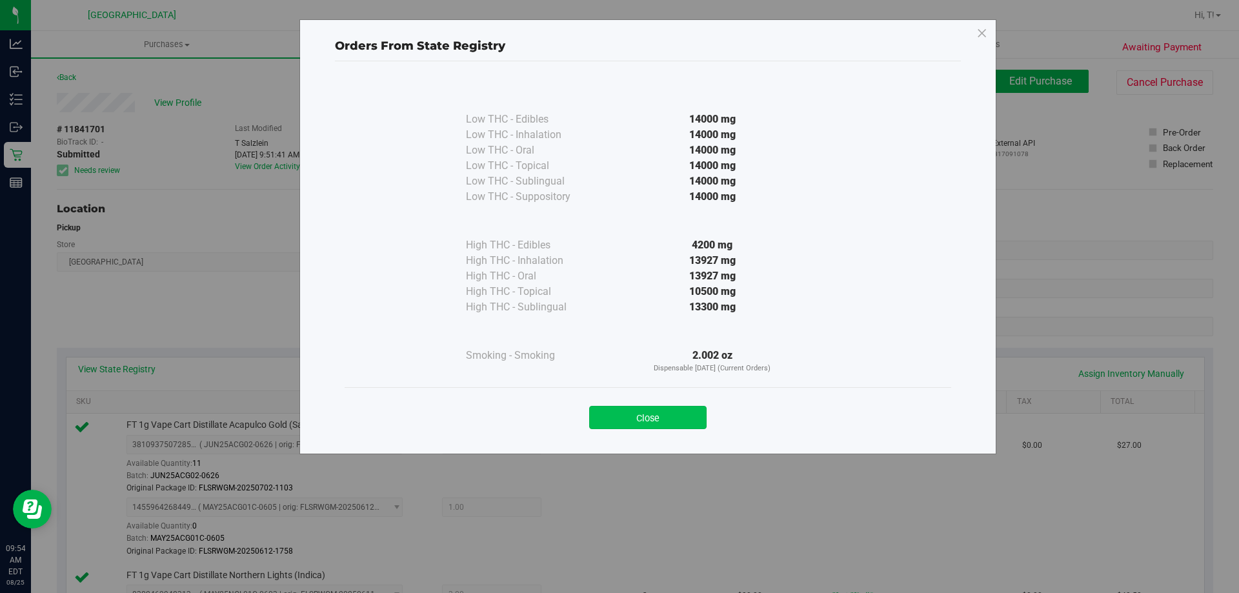
click at [642, 415] on button "Close" at bounding box center [647, 417] width 117 height 23
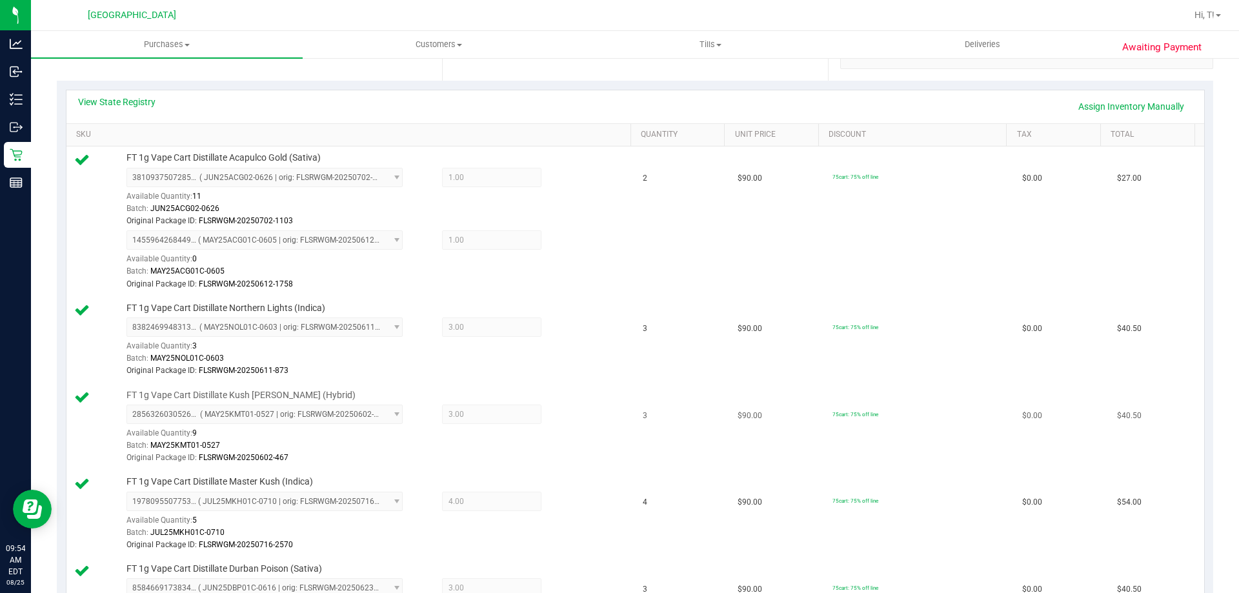
scroll to position [194, 0]
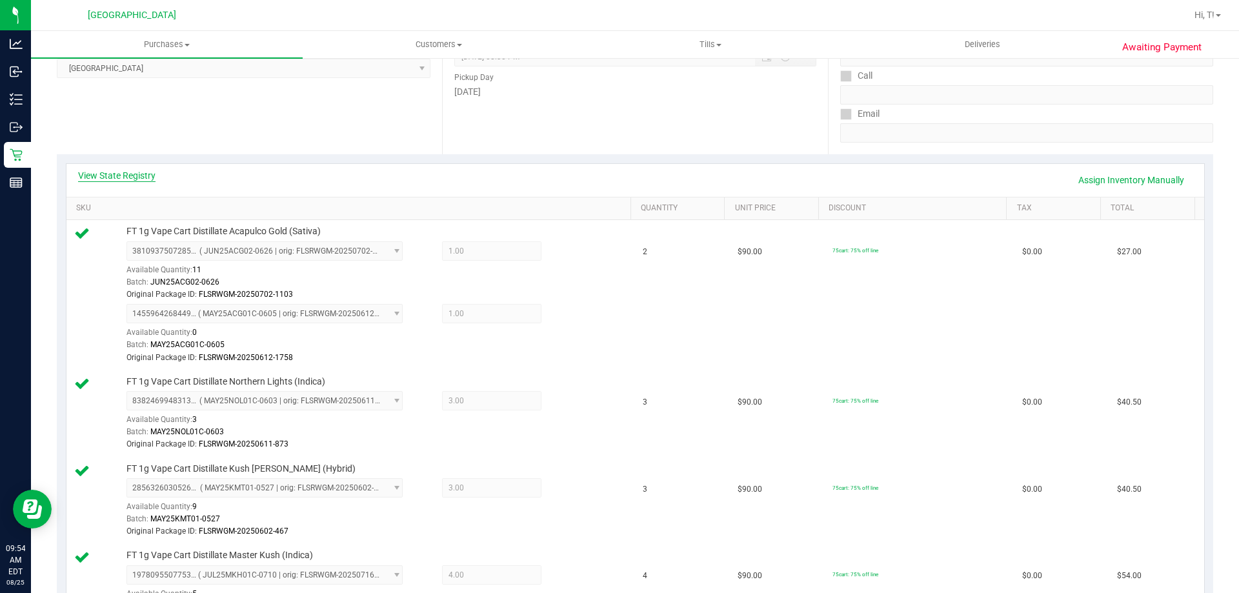
click at [139, 176] on link "View State Registry" at bounding box center [116, 175] width 77 height 13
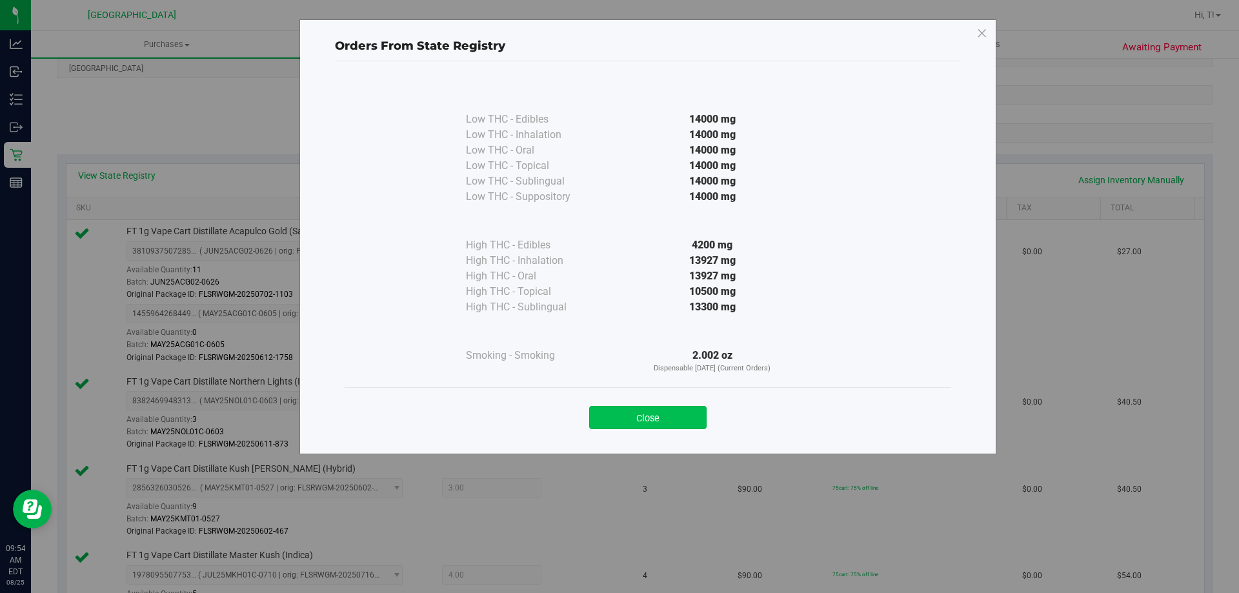
click at [641, 419] on button "Close" at bounding box center [647, 417] width 117 height 23
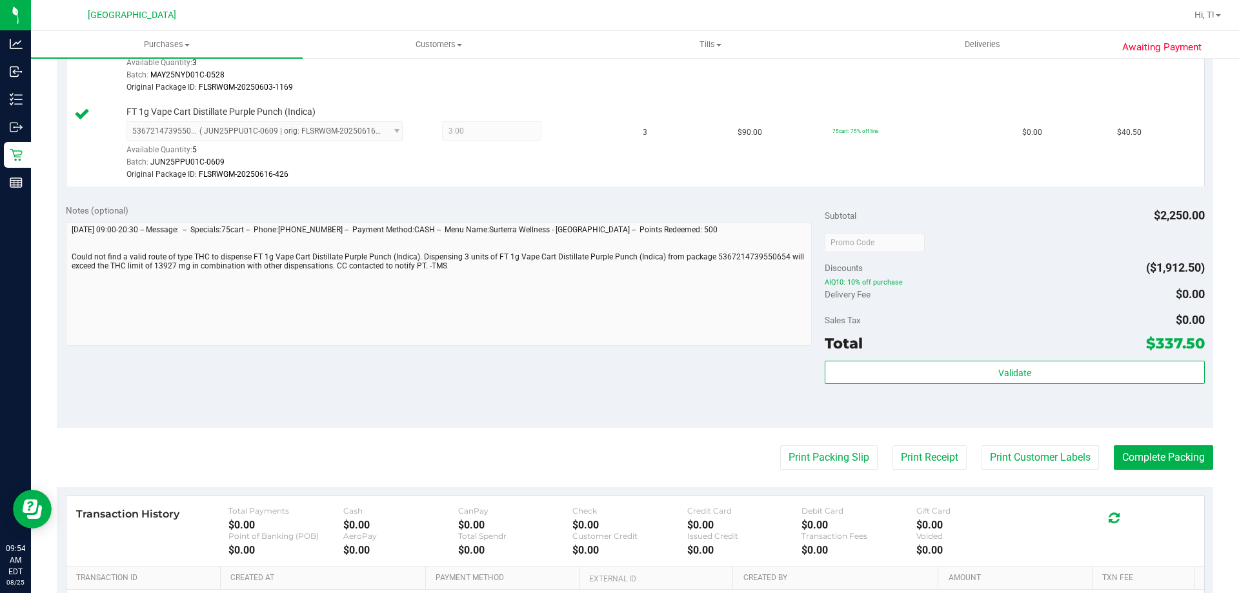
scroll to position [1032, 0]
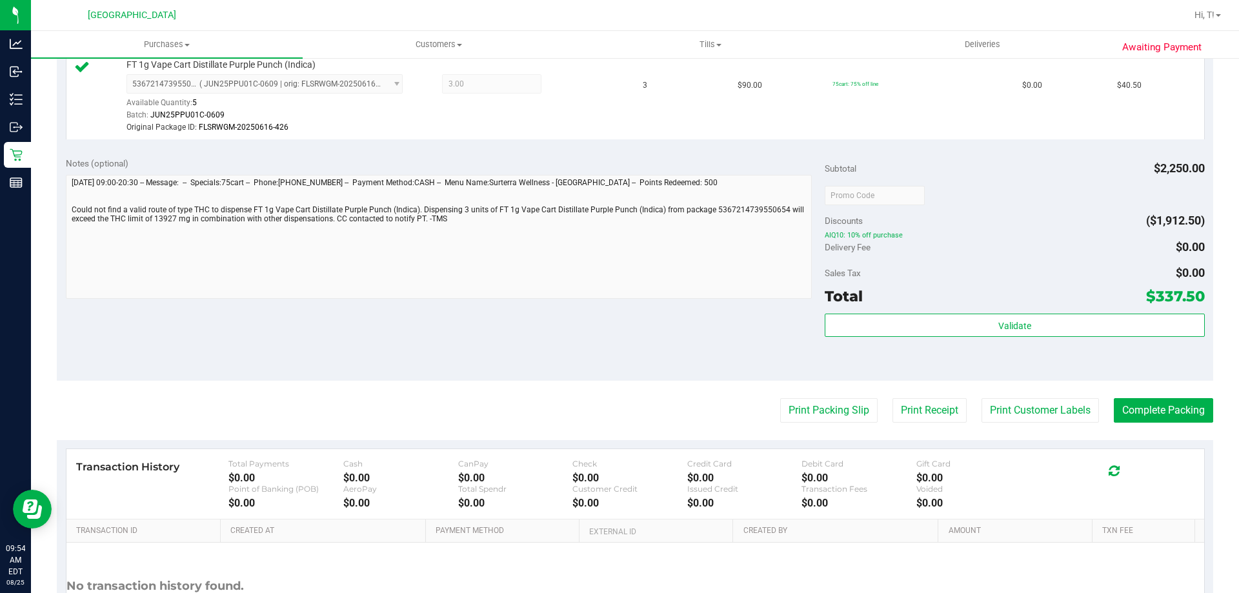
drag, startPoint x: 346, startPoint y: 306, endPoint x: 335, endPoint y: 306, distance: 11.0
click at [346, 306] on div "Notes (optional) Subtotal $2,250.00 Discounts ($1,912.50) AIQ10: 10% off purcha…" at bounding box center [635, 264] width 1156 height 232
click at [221, 361] on div "Notes (optional) Subtotal $2,250.00 Discounts ($1,912.50) AIQ10: 10% off purcha…" at bounding box center [635, 264] width 1156 height 232
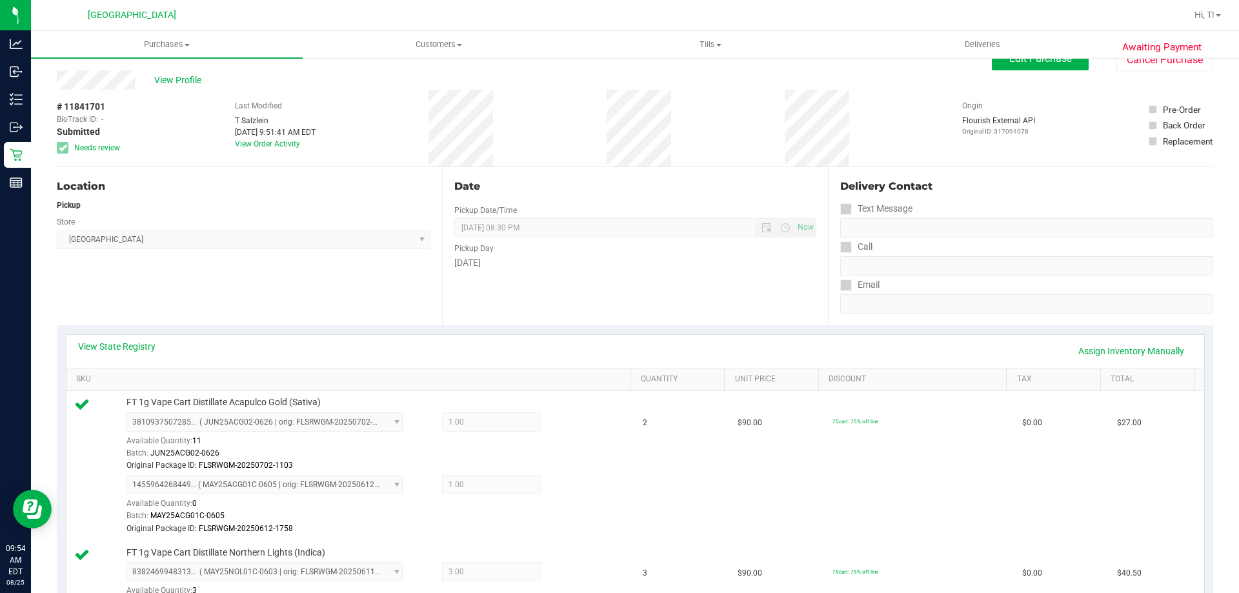
scroll to position [0, 0]
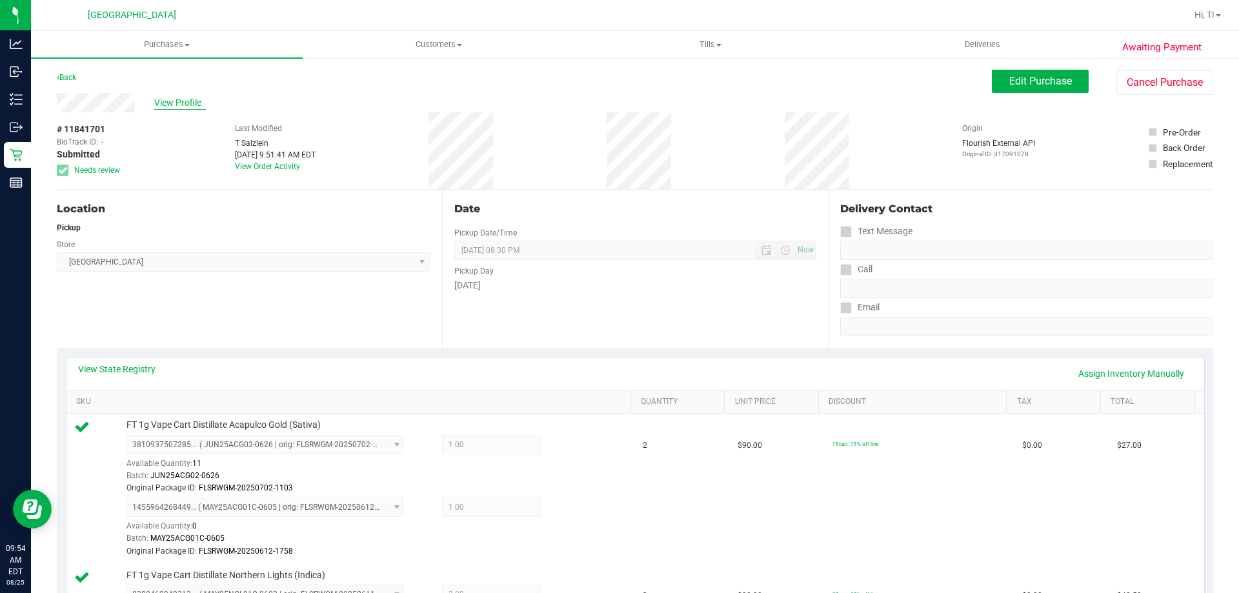
click at [164, 102] on span "View Profile" at bounding box center [180, 103] width 52 height 14
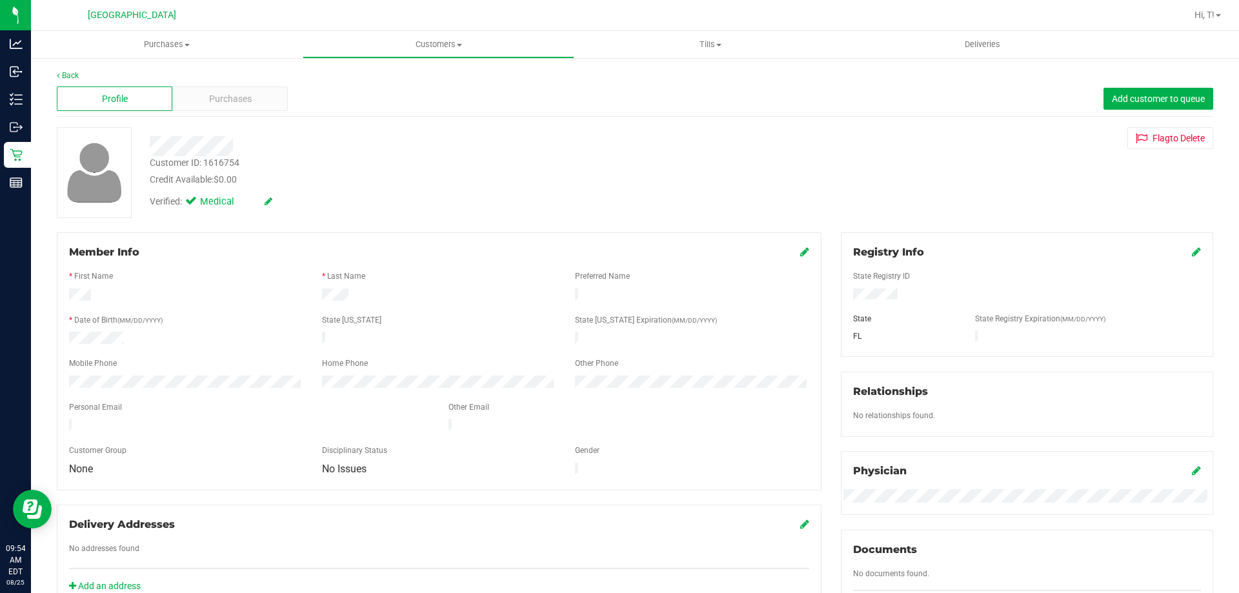
click at [228, 157] on div "Customer ID: 1616754" at bounding box center [195, 163] width 90 height 14
copy div "1616754"
click at [222, 257] on div "Member Info" at bounding box center [439, 252] width 740 height 15
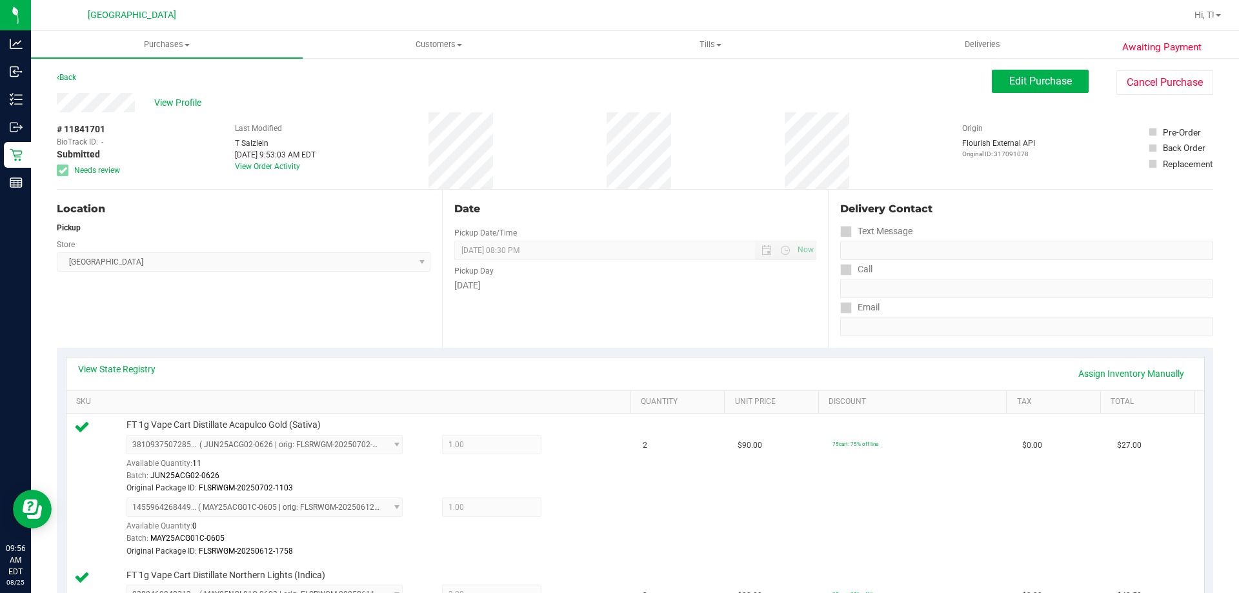
click at [68, 131] on span "# 11841701" at bounding box center [81, 130] width 48 height 14
copy span "11841701"
click at [360, 320] on div "Location Pickup Store [GEOGRAPHIC_DATA] WC Select Store [PERSON_NAME][GEOGRAPHI…" at bounding box center [249, 269] width 385 height 158
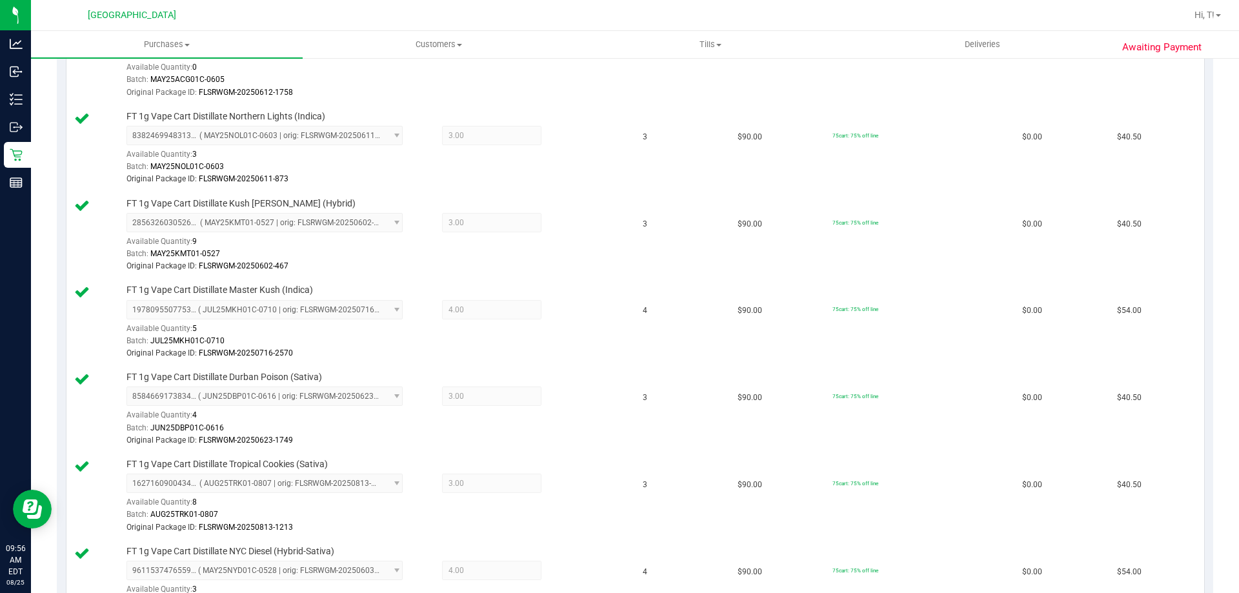
scroll to position [323, 0]
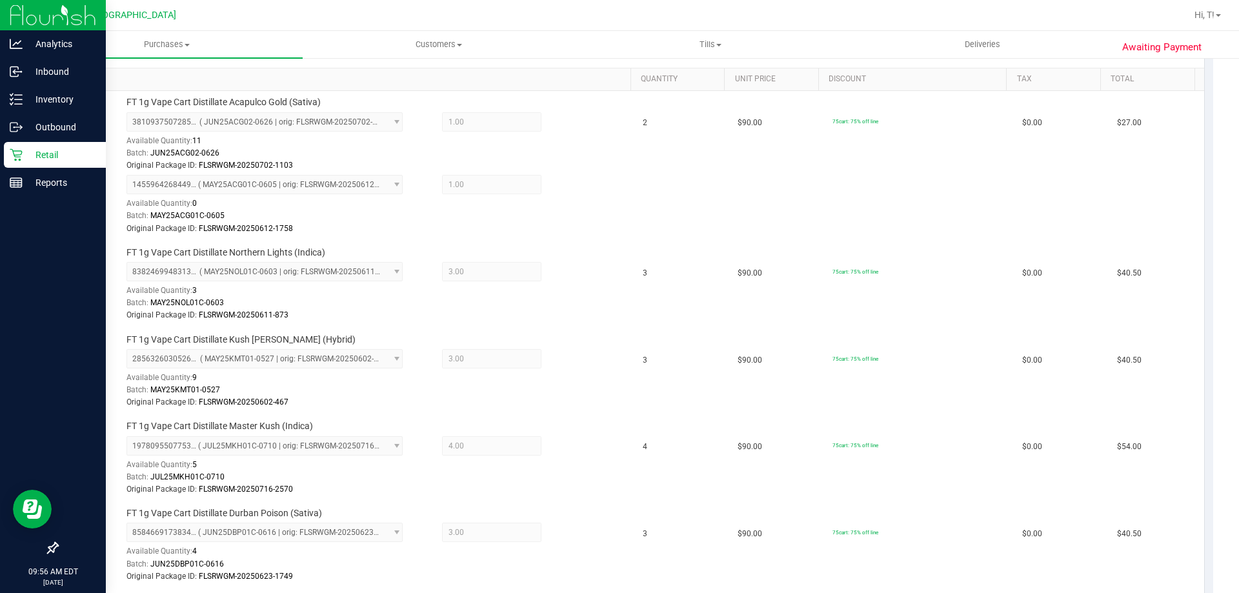
click at [29, 159] on p "Retail" at bounding box center [61, 154] width 77 height 15
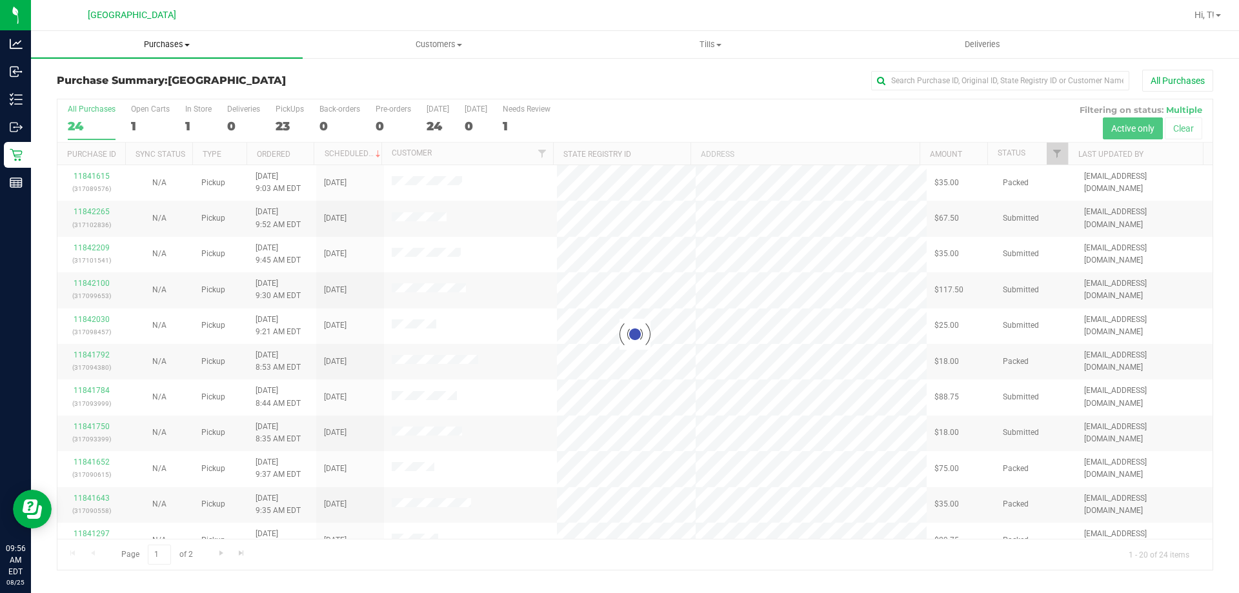
click at [183, 44] on span "Purchases" at bounding box center [167, 45] width 272 height 12
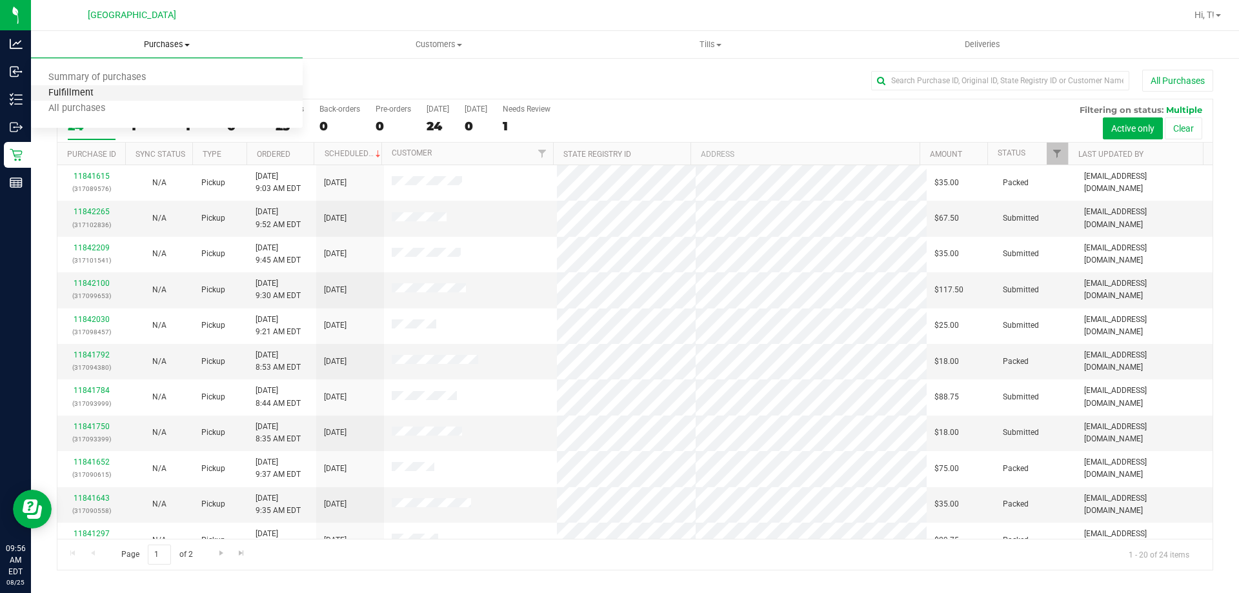
click at [101, 94] on span "Fulfillment" at bounding box center [71, 93] width 80 height 11
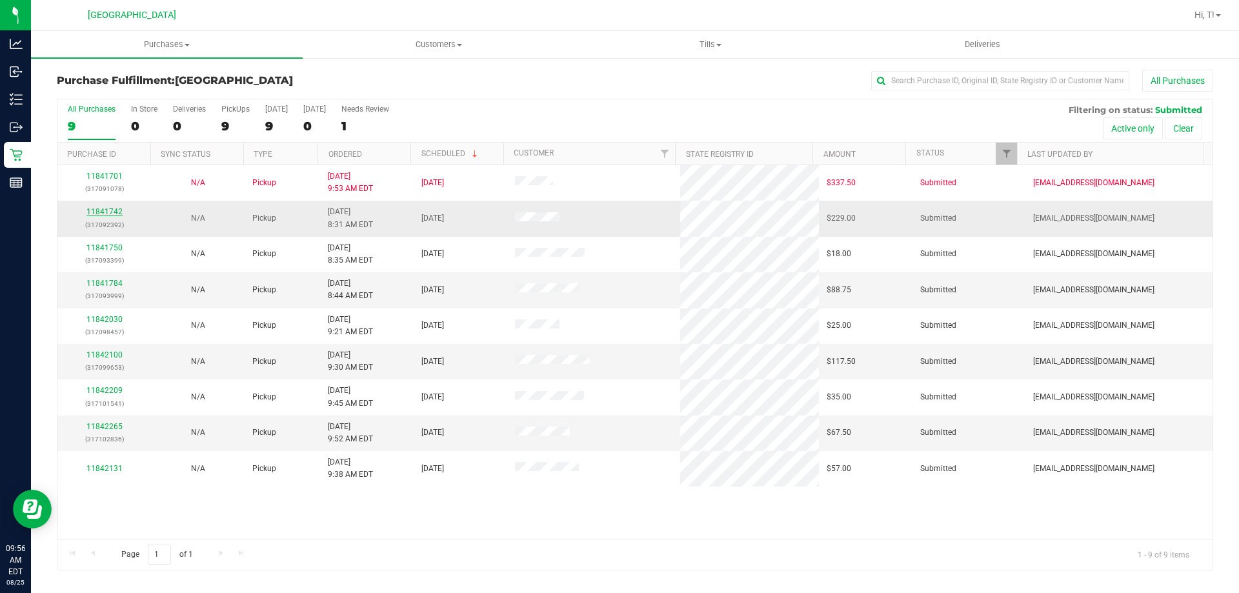
click at [116, 211] on link "11841742" at bounding box center [104, 211] width 36 height 9
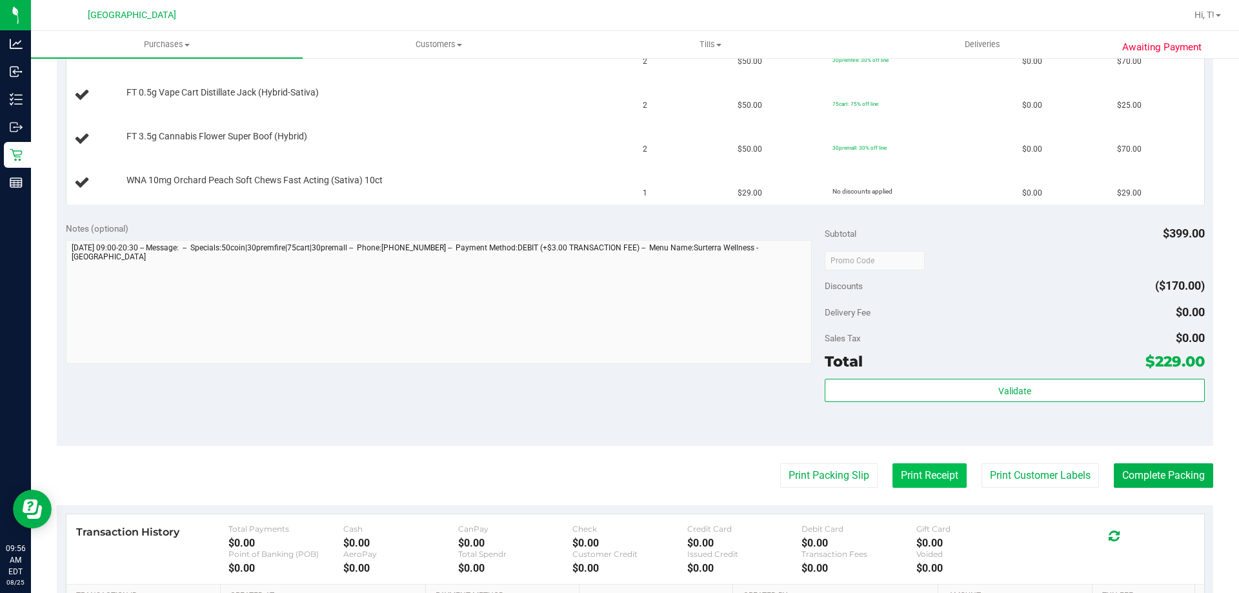
scroll to position [452, 0]
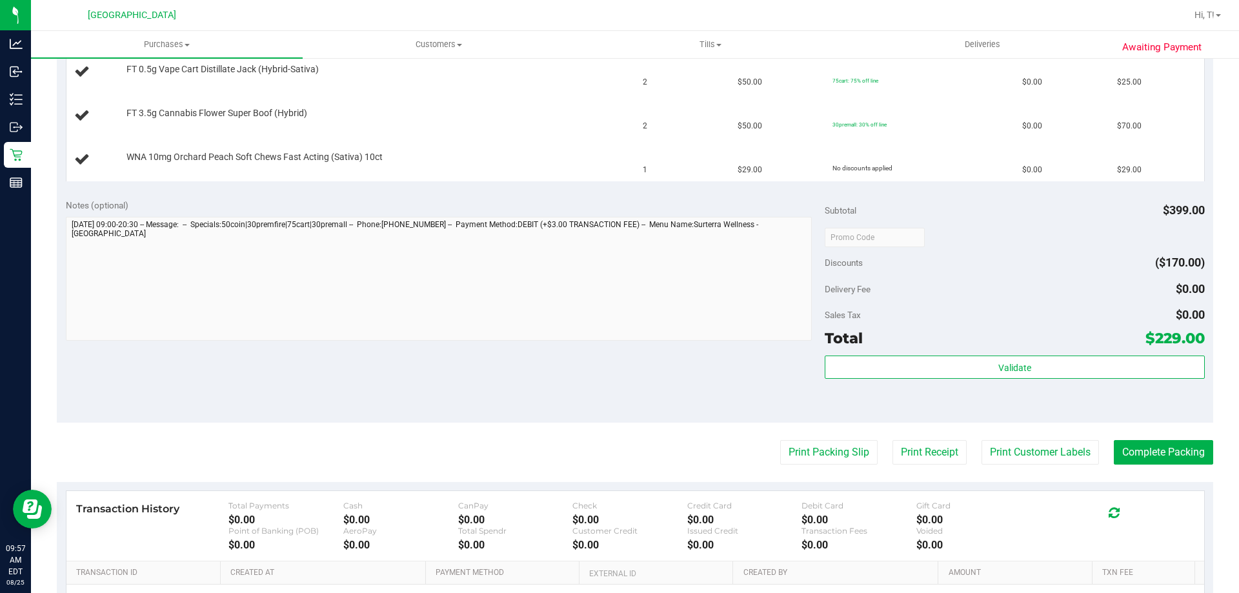
click at [814, 465] on purchase-details "Back Edit Purchase Cancel Purchase View Profile # 11841742 BioTrack ID: - Submi…" at bounding box center [635, 170] width 1156 height 1105
click at [794, 454] on button "Print Packing Slip" at bounding box center [828, 452] width 97 height 25
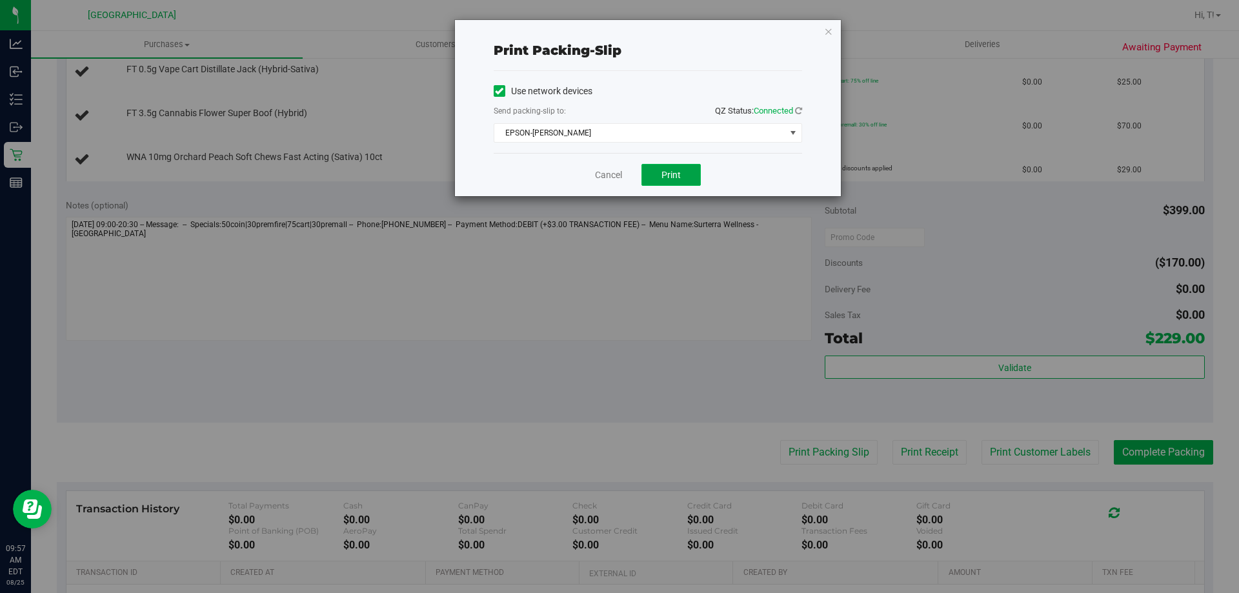
click at [665, 176] on span "Print" at bounding box center [670, 175] width 19 height 10
click at [614, 177] on link "Cancel" at bounding box center [608, 175] width 27 height 14
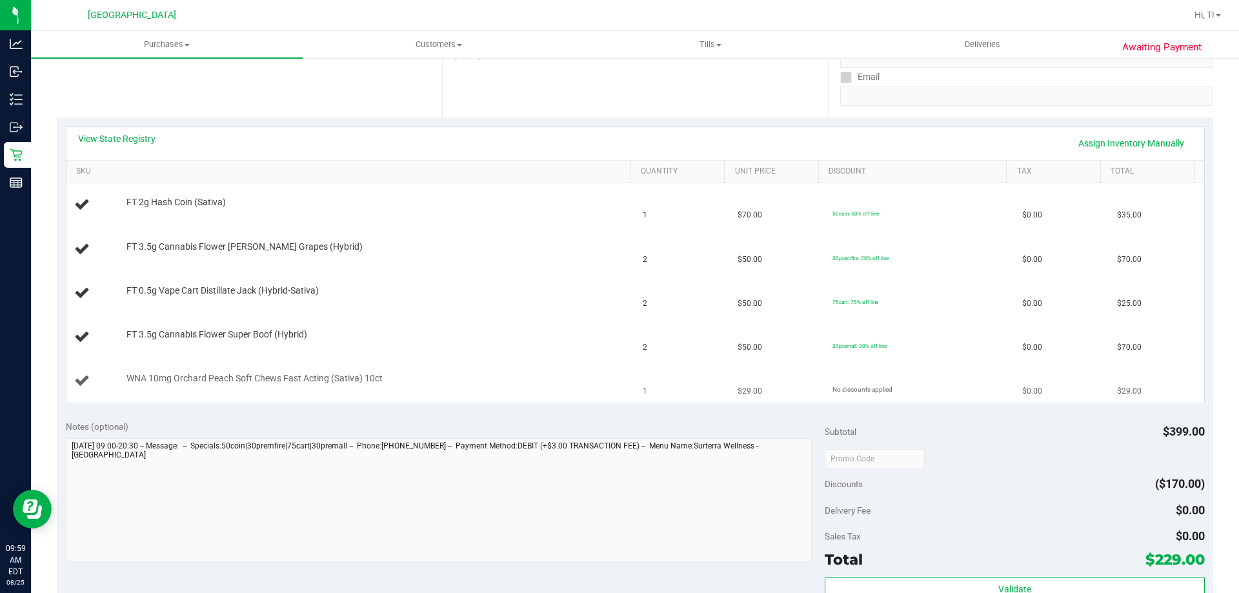
scroll to position [194, 0]
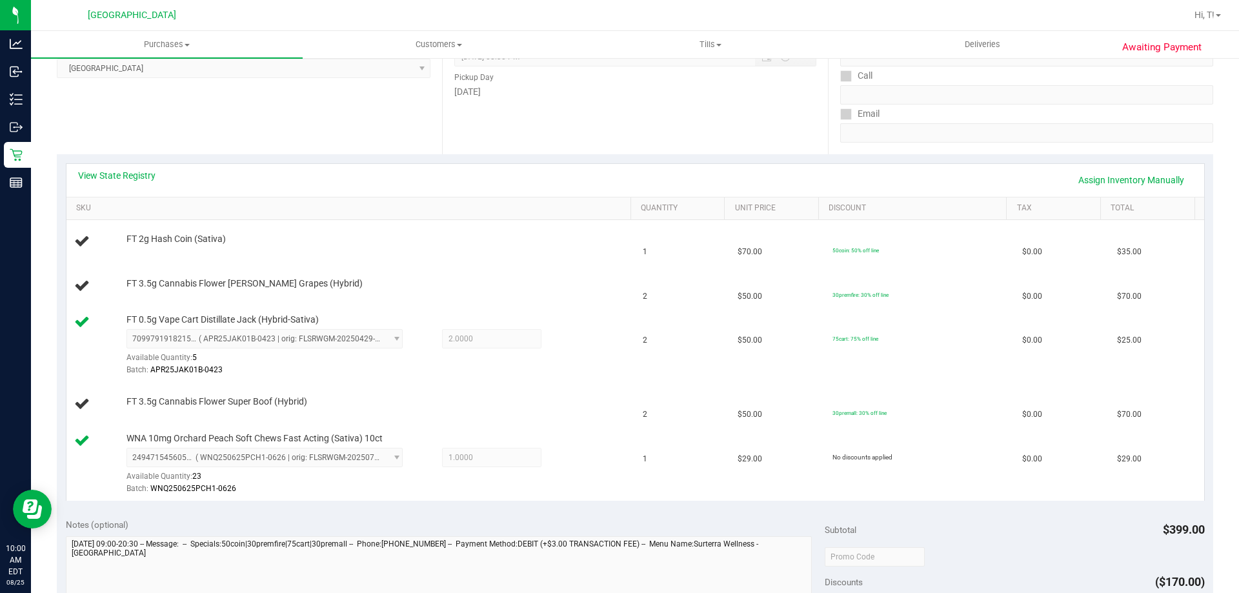
click at [427, 192] on div "View State Registry Assign Inventory Manually" at bounding box center [635, 180] width 1138 height 33
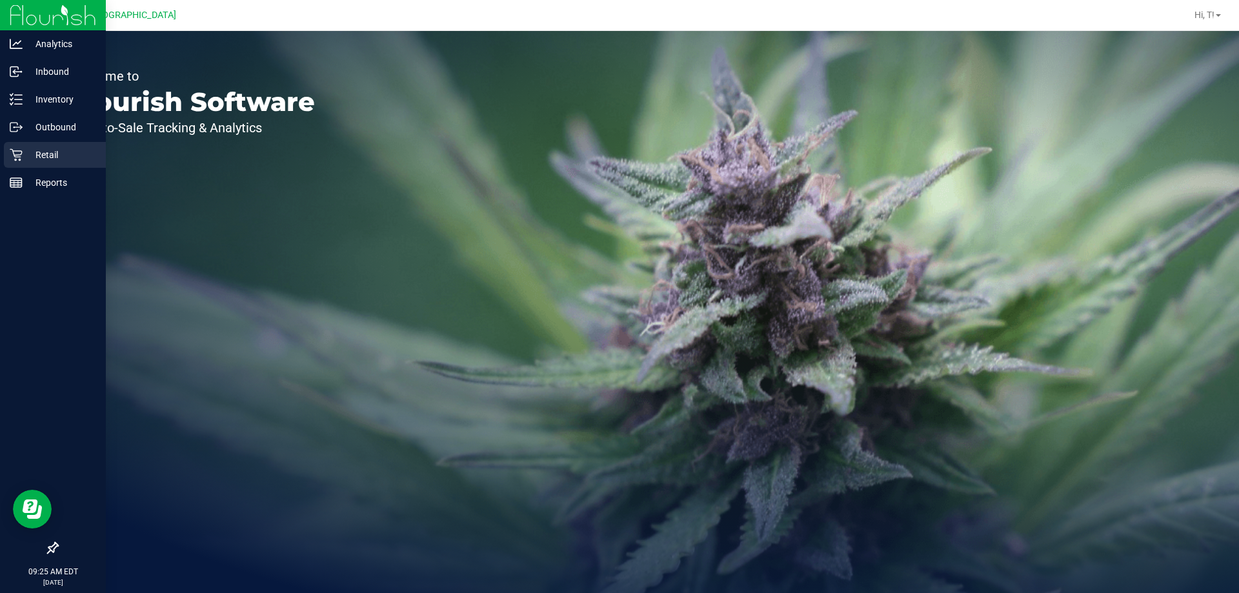
click at [54, 155] on p "Retail" at bounding box center [61, 154] width 77 height 15
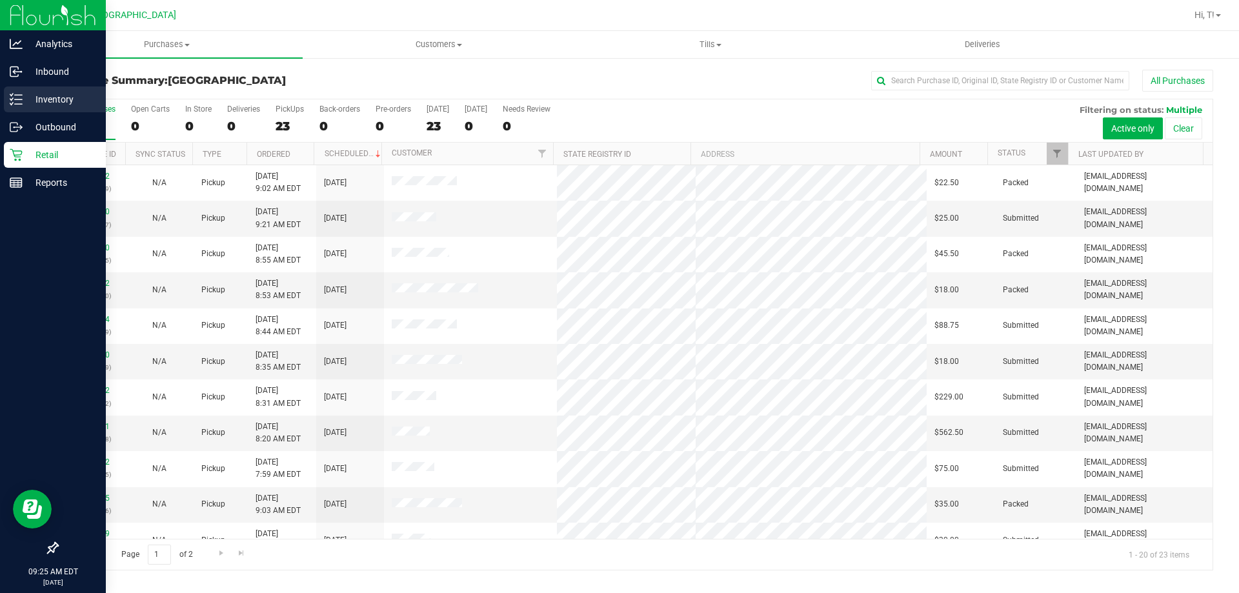
click at [28, 100] on p "Inventory" at bounding box center [61, 99] width 77 height 15
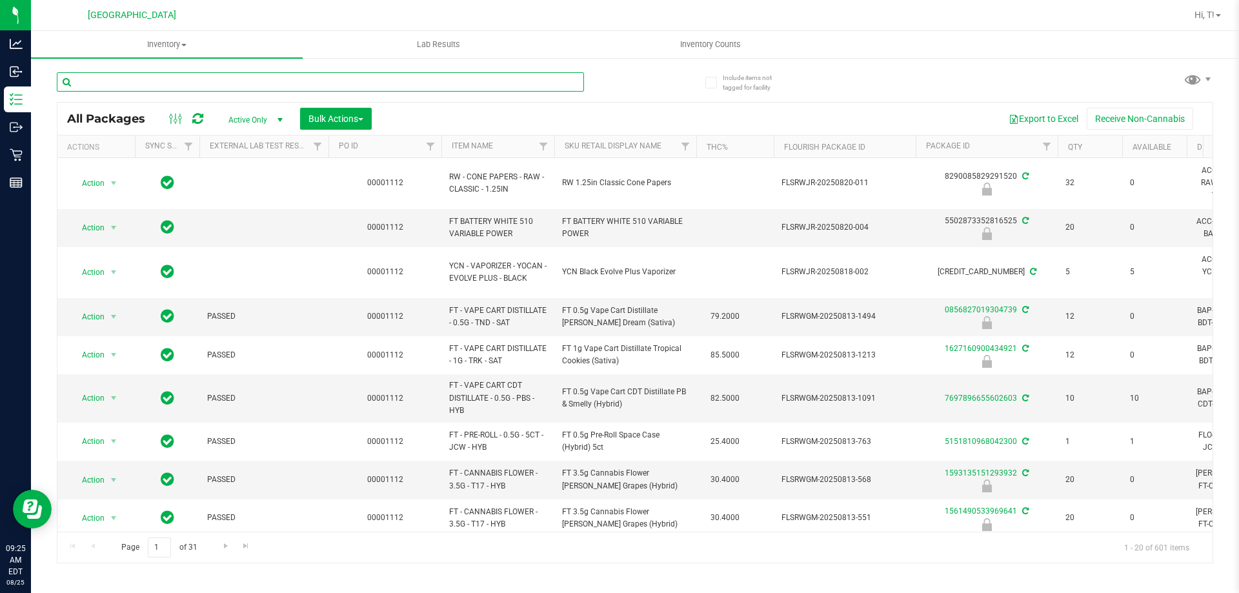
click at [190, 83] on input "text" at bounding box center [320, 81] width 527 height 19
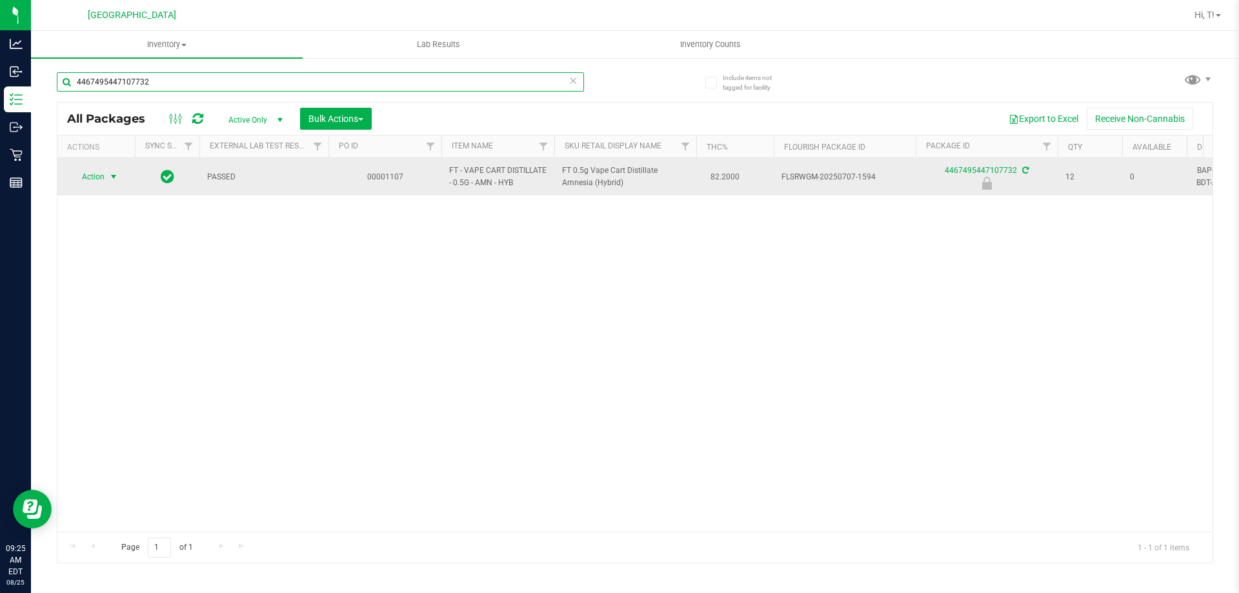
type input "4467495447107732"
click at [116, 172] on span "select" at bounding box center [113, 177] width 10 height 10
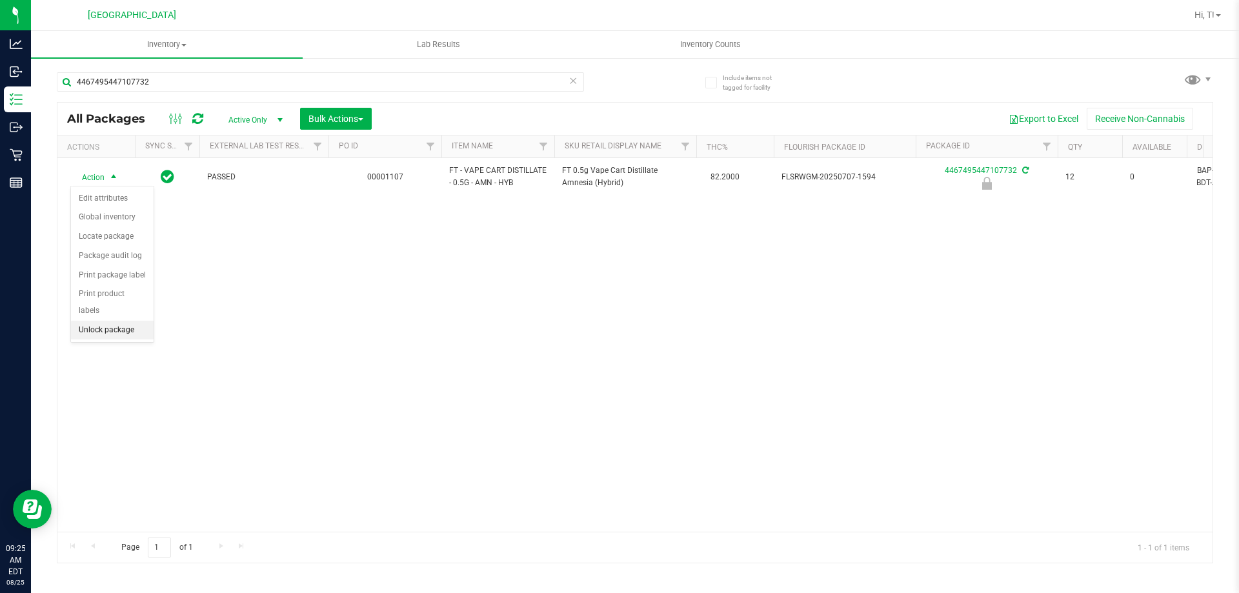
click at [134, 321] on li "Unlock package" at bounding box center [112, 330] width 83 height 19
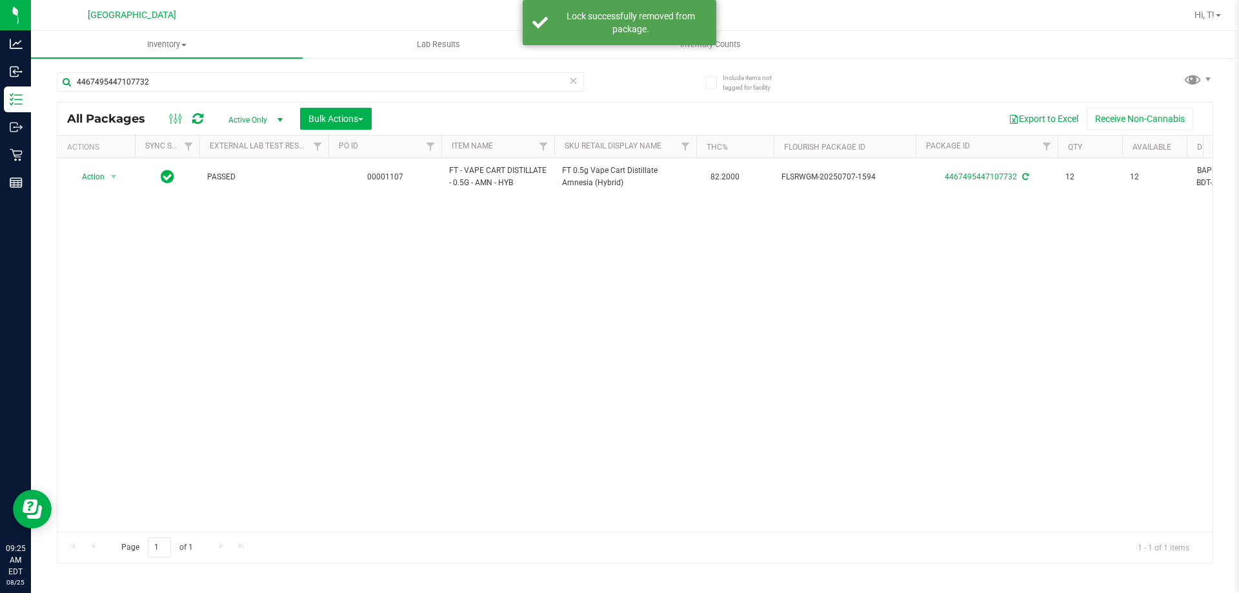
click at [575, 354] on div "Action Action Adjust qty Create package Edit attributes Global inventory Locate…" at bounding box center [634, 345] width 1155 height 374
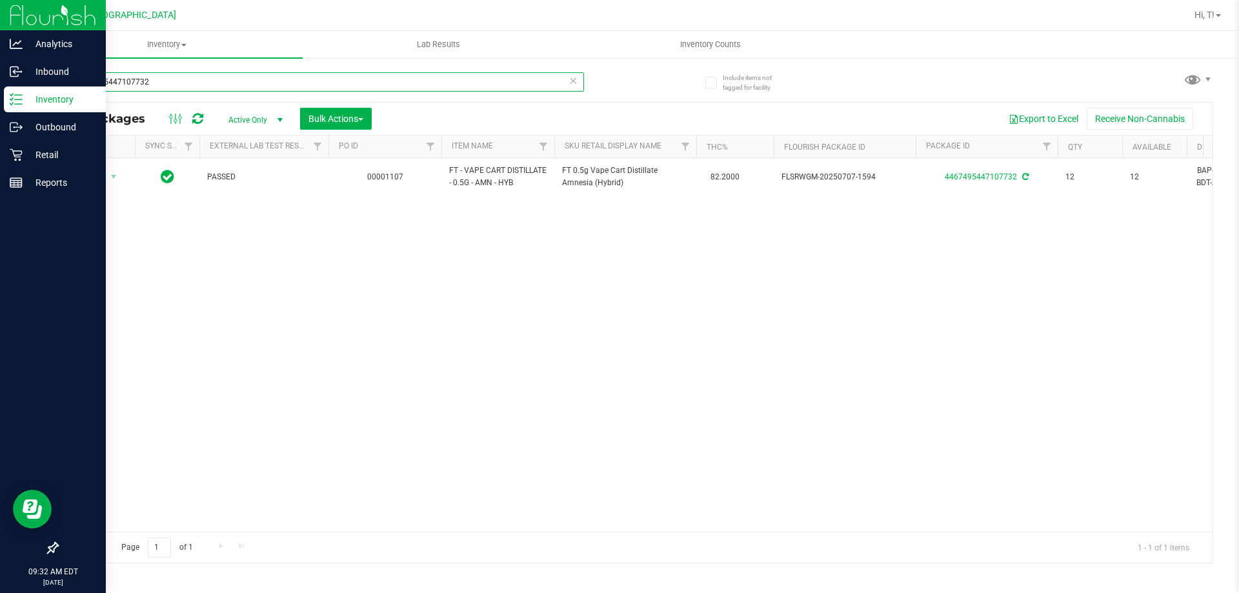
drag, startPoint x: 183, startPoint y: 83, endPoint x: 0, endPoint y: 95, distance: 183.7
click at [0, 95] on div "Analytics Inbound Inventory Outbound Retail Reports 09:32 AM EDT 08/25/2025 08/…" at bounding box center [619, 296] width 1239 height 593
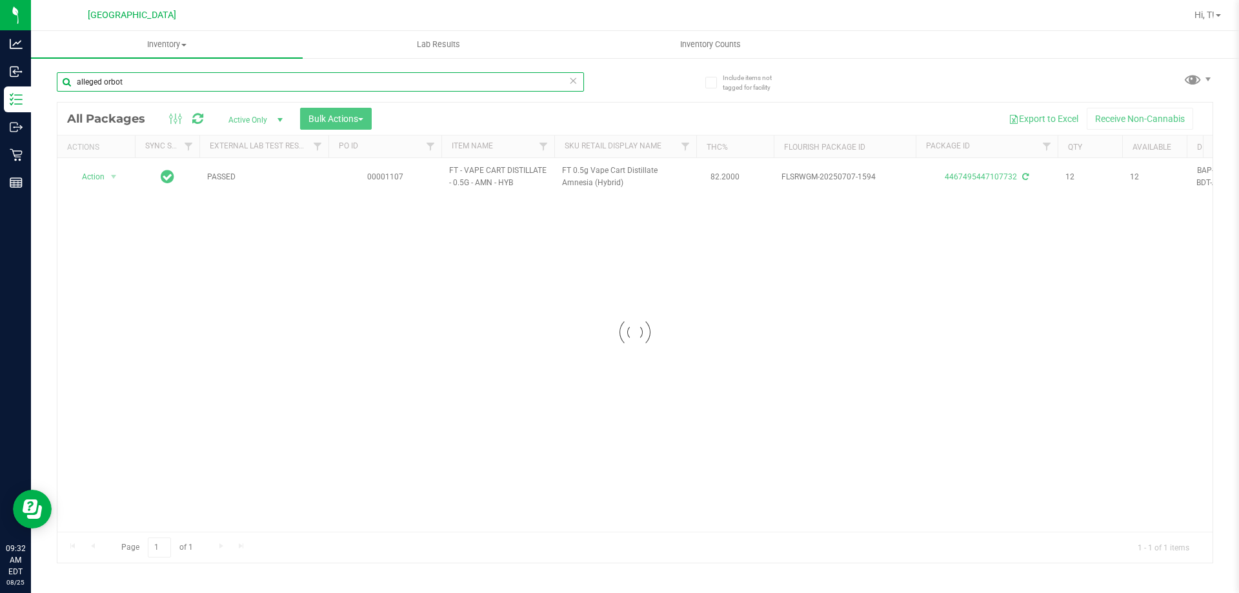
click at [152, 85] on input "alleged orbot" at bounding box center [320, 81] width 527 height 19
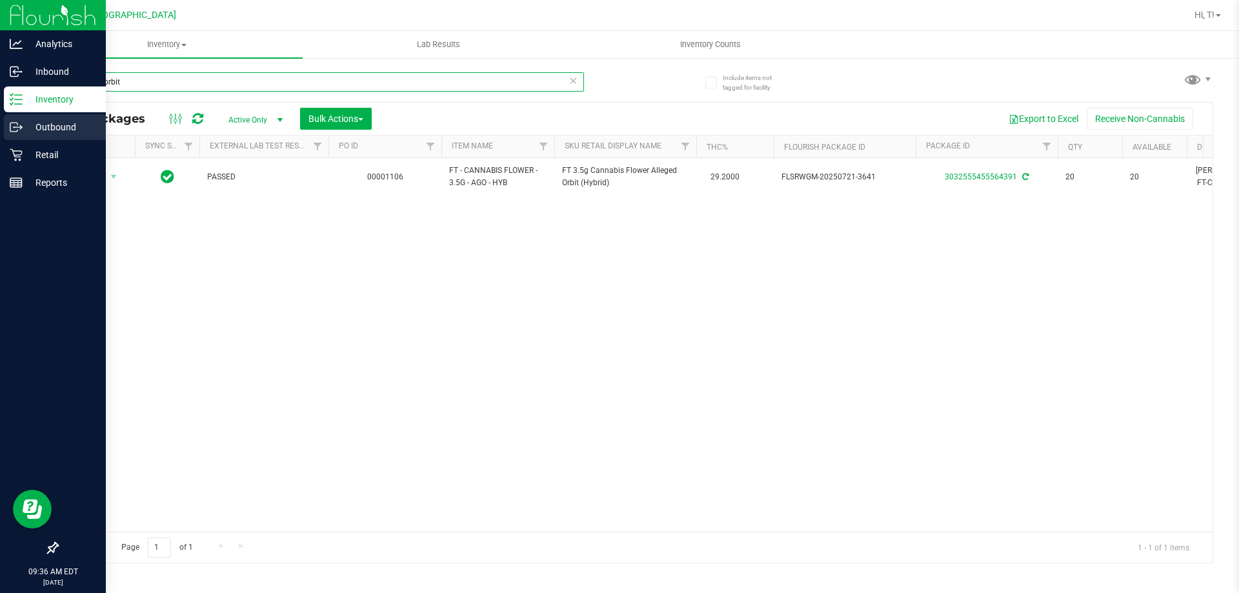
drag, startPoint x: 238, startPoint y: 89, endPoint x: 0, endPoint y: 130, distance: 241.7
click at [0, 130] on div "Analytics Inbound Inventory Outbound Retail Reports 09:36 AM EDT 08/25/2025 08/…" at bounding box center [619, 296] width 1239 height 593
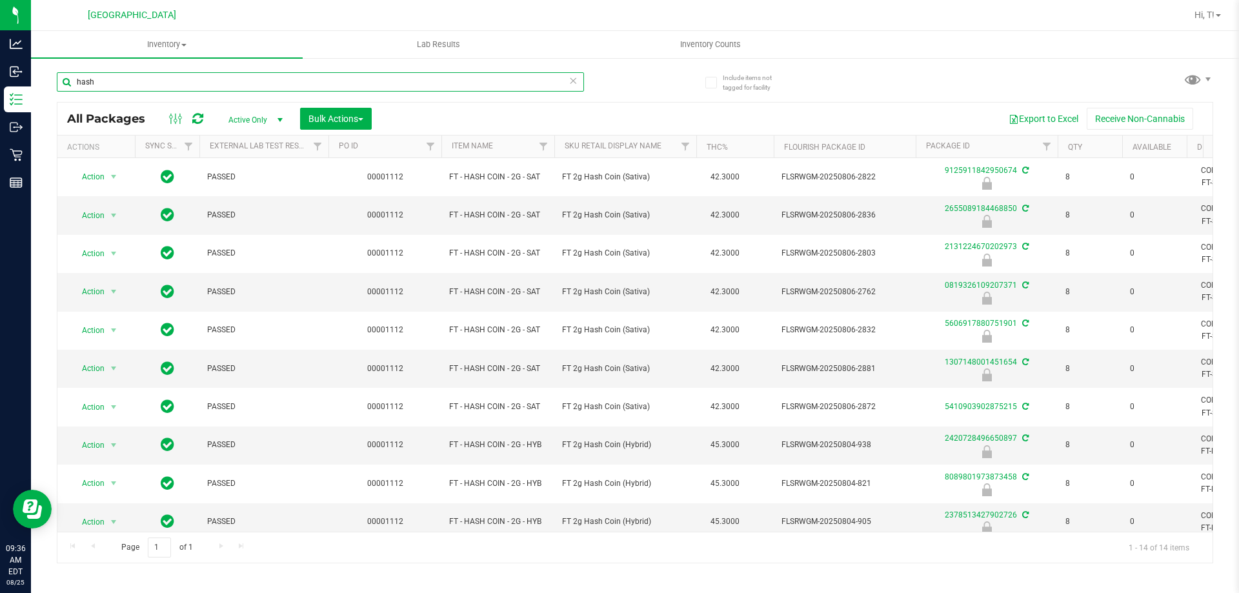
type input "hash"
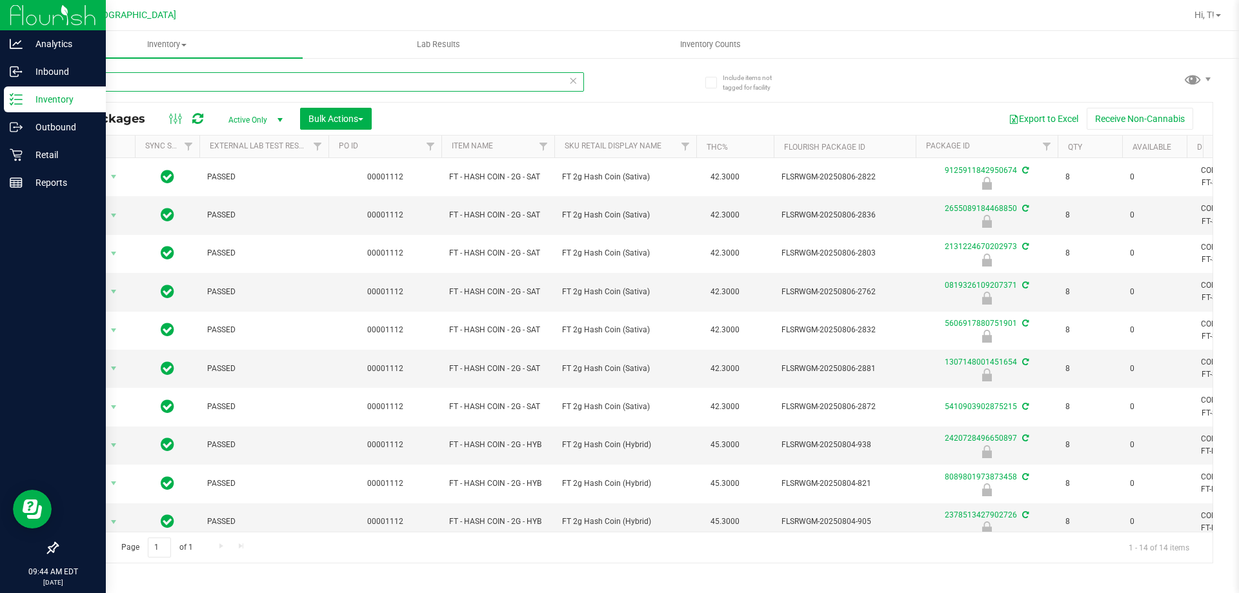
drag, startPoint x: 236, startPoint y: 85, endPoint x: 0, endPoint y: 92, distance: 235.6
click at [0, 92] on div "Analytics Inbound Inventory Outbound Retail Reports 09:44 AM EDT 08/25/2025 08/…" at bounding box center [619, 296] width 1239 height 593
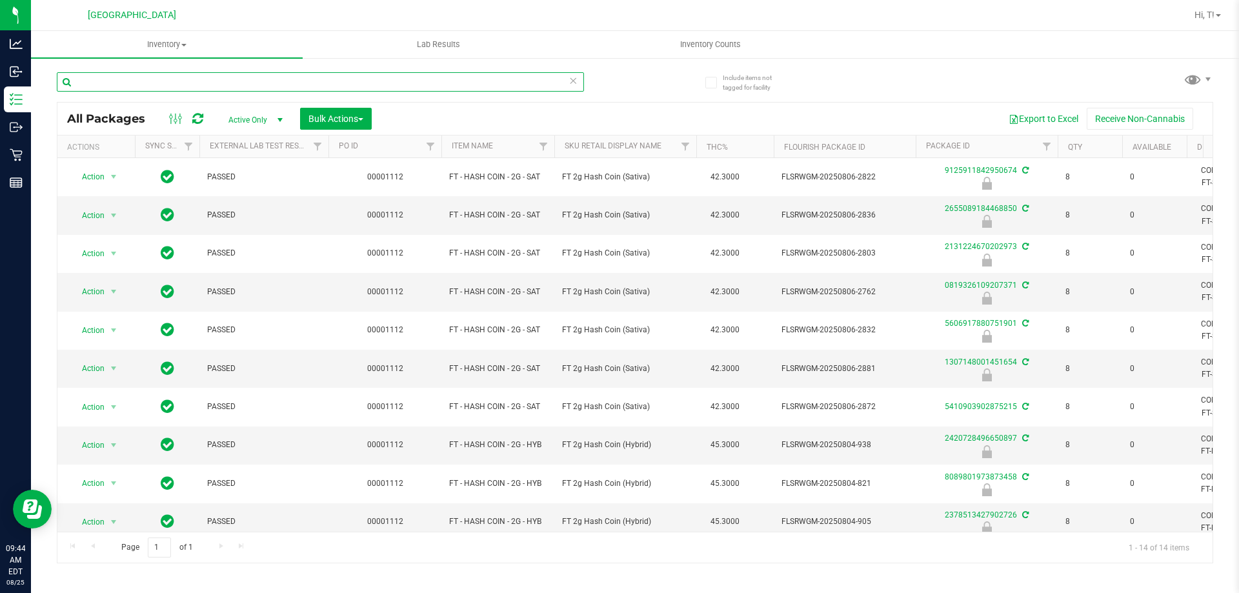
click at [294, 83] on input "text" at bounding box center [320, 81] width 527 height 19
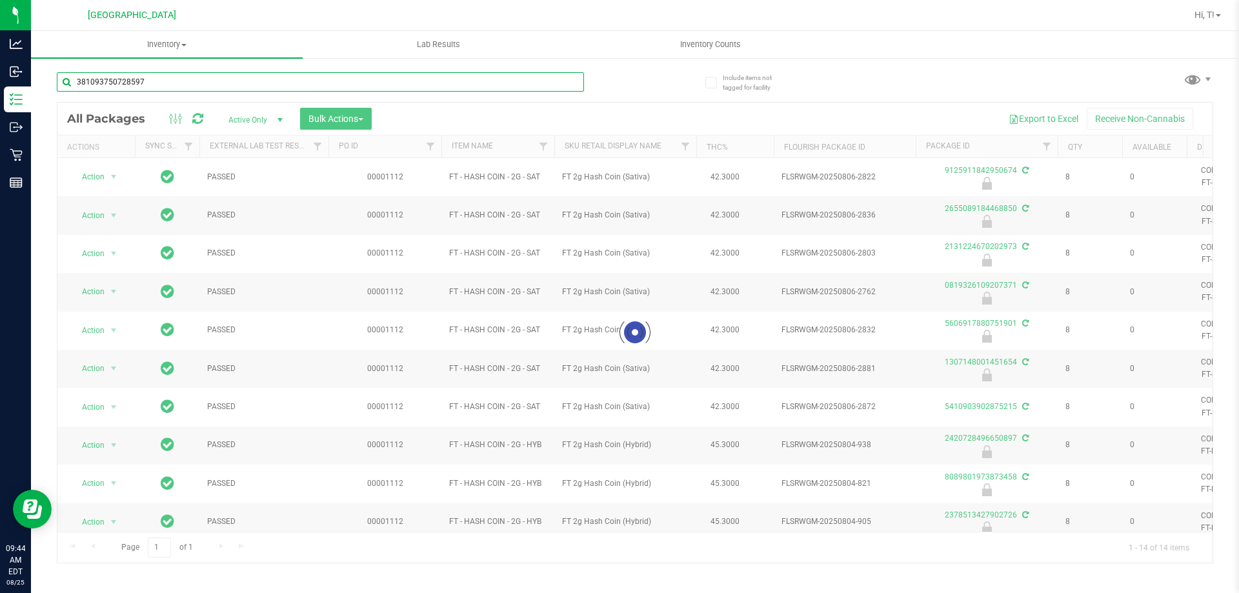
type input "3810937507285976"
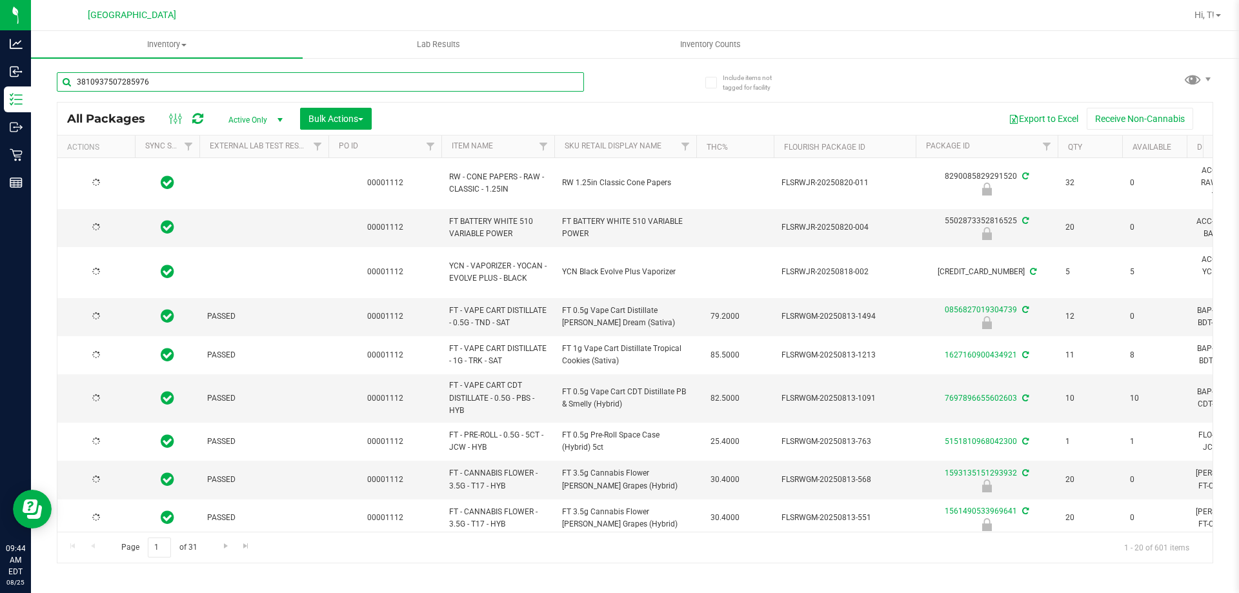
type input "2026-02-14"
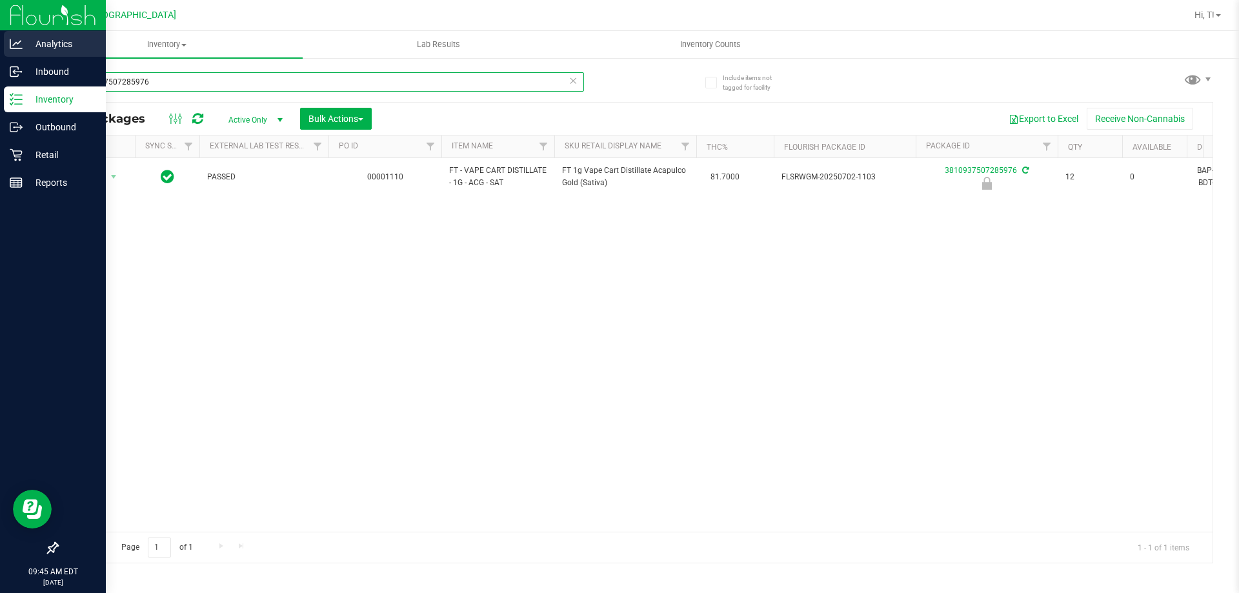
drag, startPoint x: 193, startPoint y: 81, endPoint x: 0, endPoint y: 53, distance: 195.0
click at [0, 53] on div "Analytics Inbound Inventory Outbound Retail Reports 09:45 AM EDT 08/25/2025 08/…" at bounding box center [619, 296] width 1239 height 593
type input "acg"
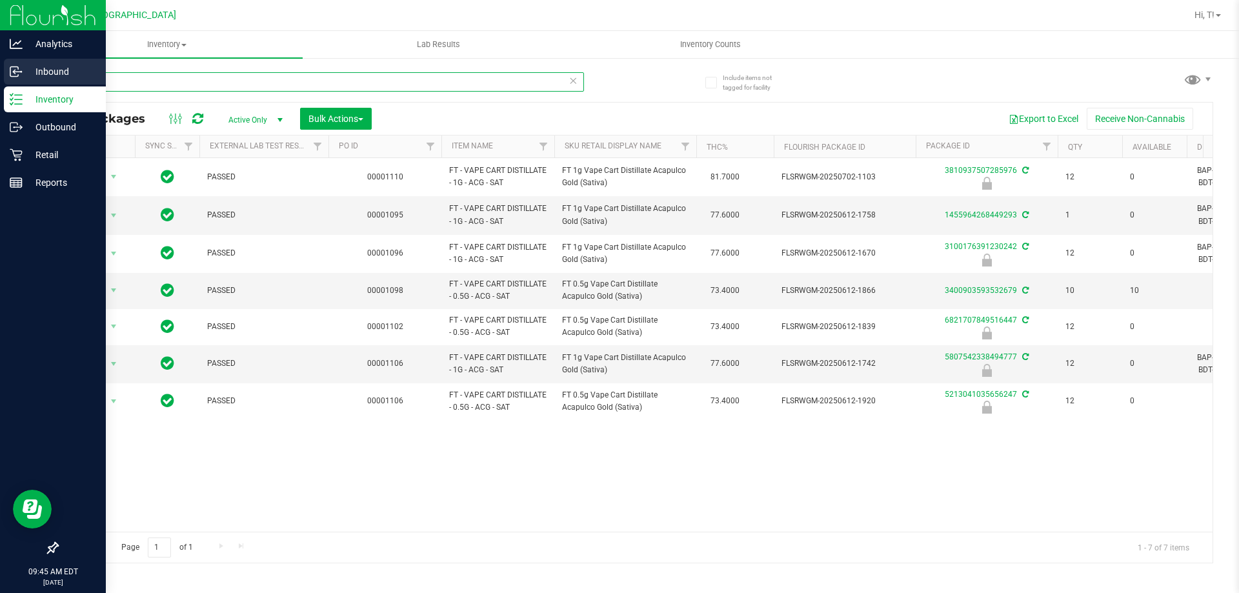
drag, startPoint x: 200, startPoint y: 86, endPoint x: 0, endPoint y: 85, distance: 200.0
click at [0, 85] on div "Analytics Inbound Inventory Outbound Retail Reports 09:45 AM EDT 08/25/2025 08/…" at bounding box center [619, 296] width 1239 height 593
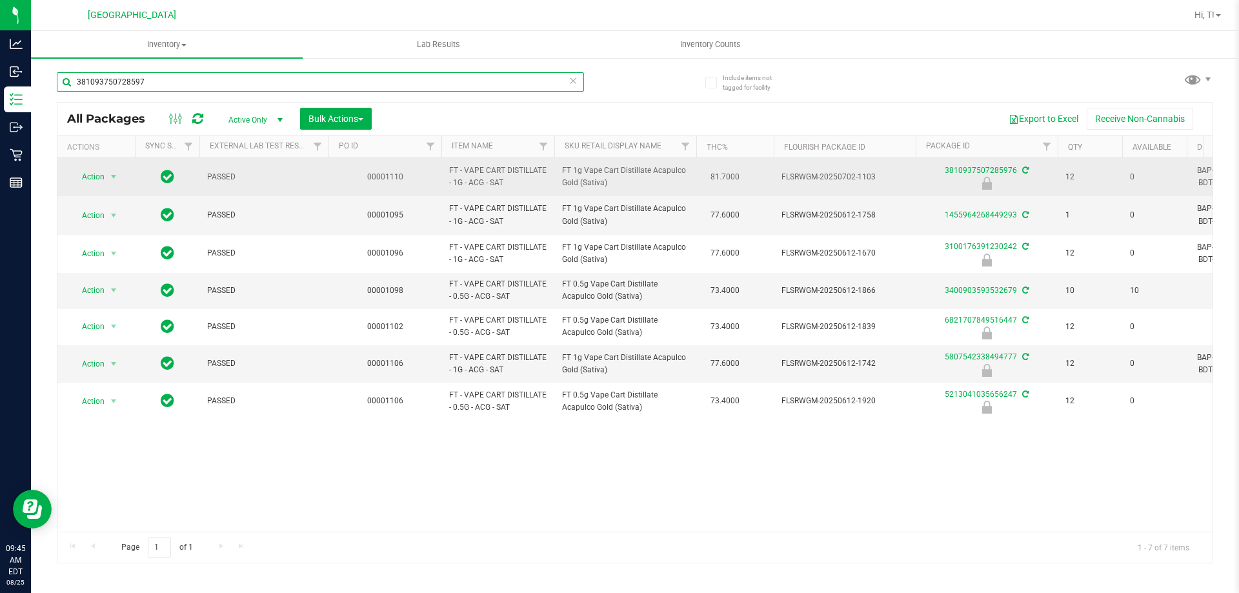
type input "3810937507285976"
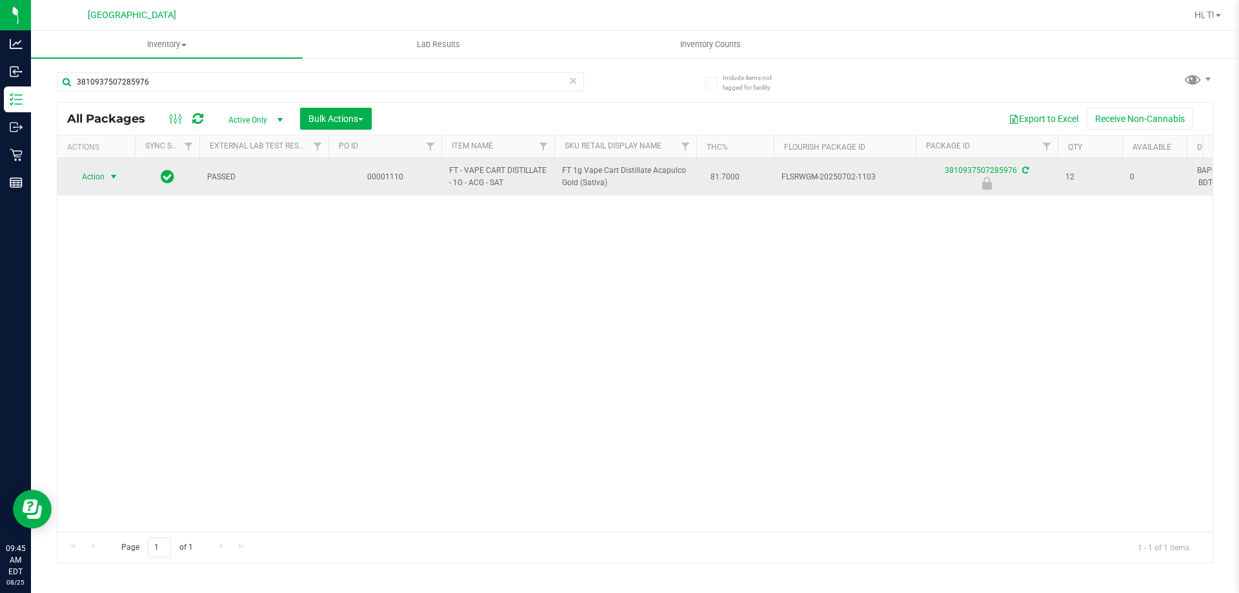
click at [109, 181] on span "select" at bounding box center [113, 177] width 10 height 10
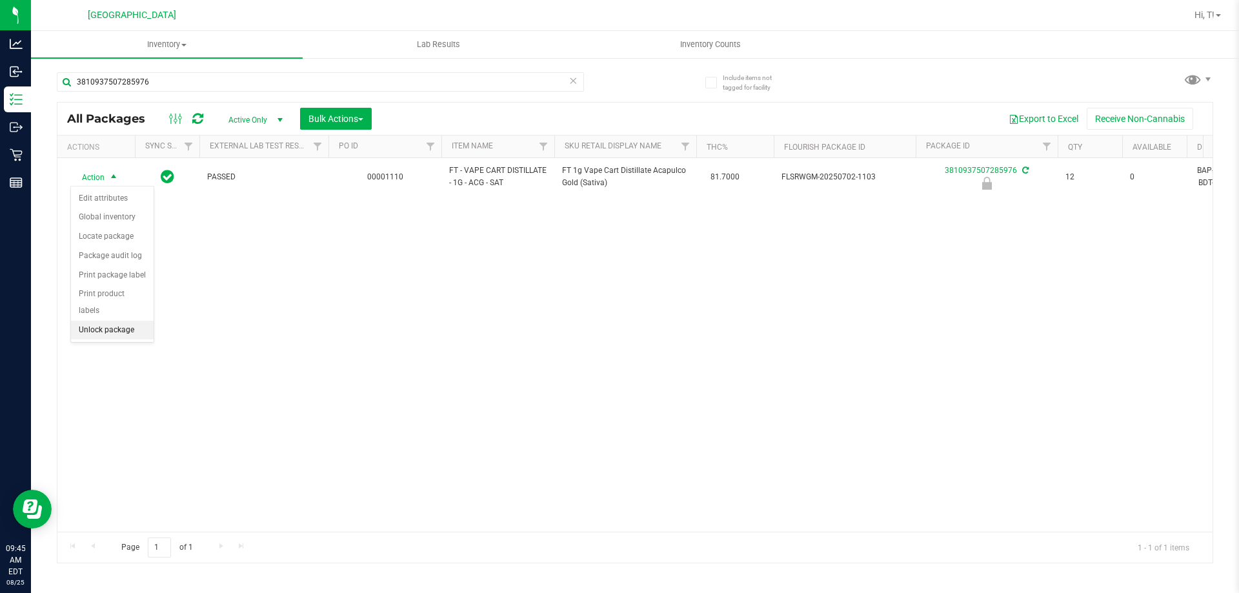
click at [126, 321] on li "Unlock package" at bounding box center [112, 330] width 83 height 19
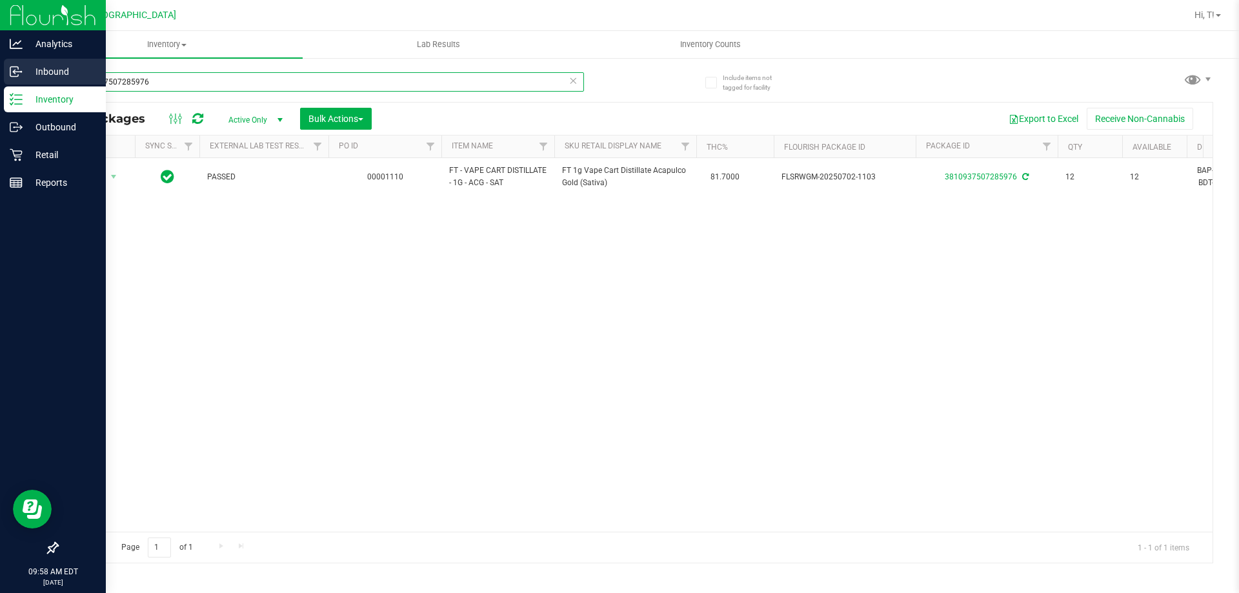
drag, startPoint x: 189, startPoint y: 76, endPoint x: 0, endPoint y: 73, distance: 189.1
click at [0, 73] on div "Analytics Inbound Inventory Outbound Retail Reports 09:58 AM EDT 08/25/2025 08/…" at bounding box center [619, 296] width 1239 height 593
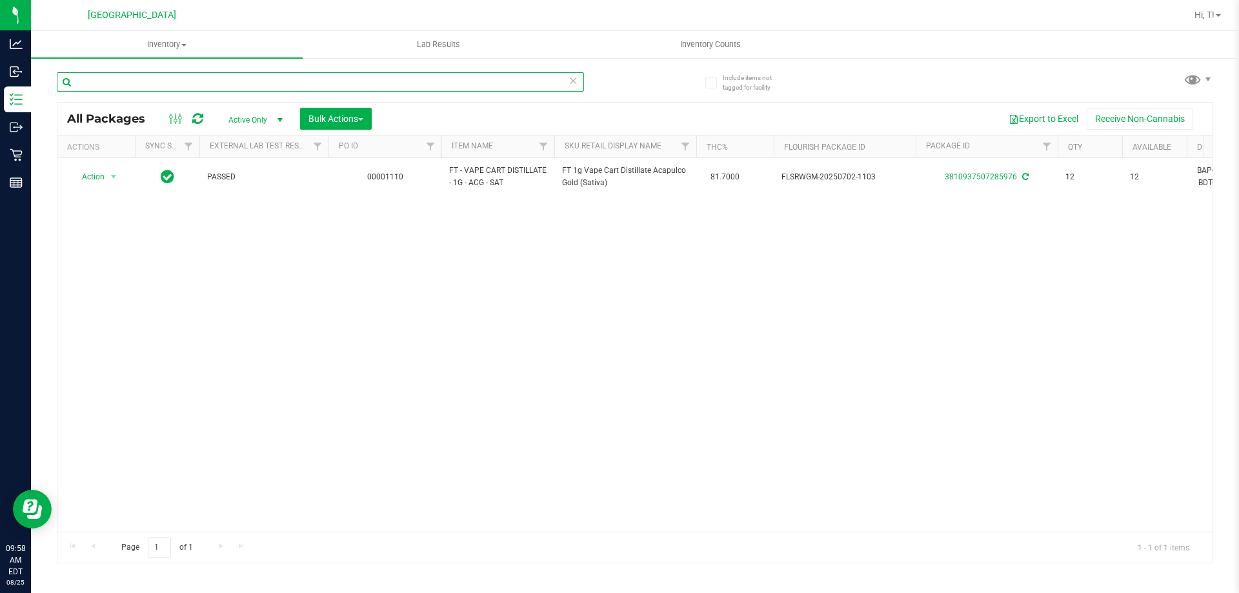
click at [505, 86] on input "text" at bounding box center [320, 81] width 527 height 19
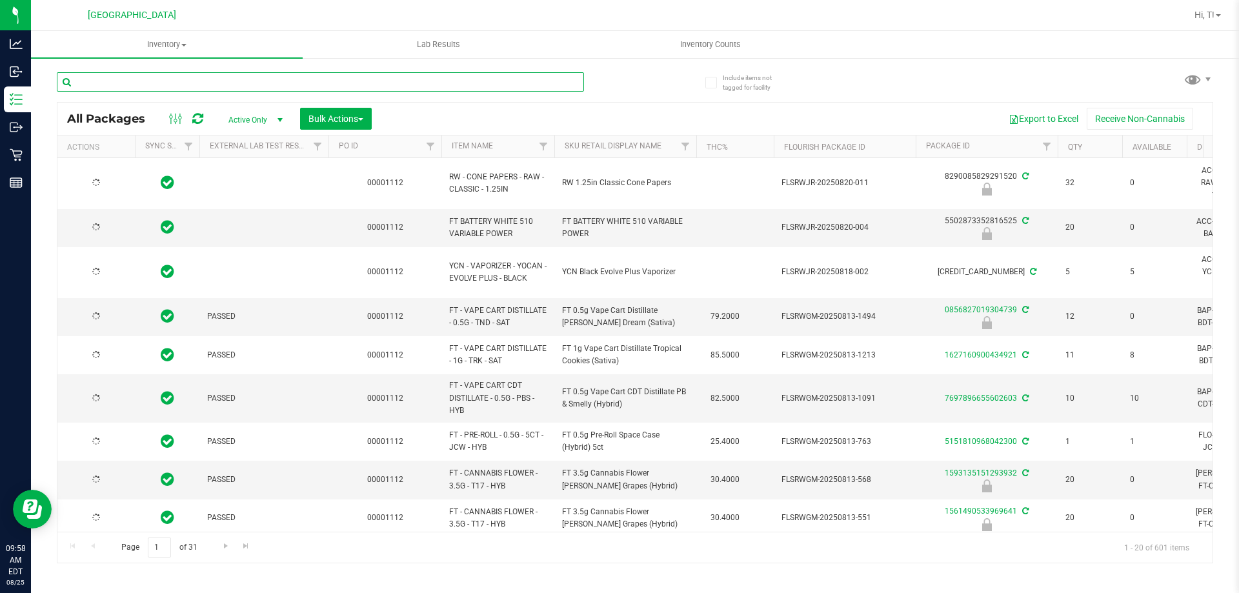
type input "2026-02-14"
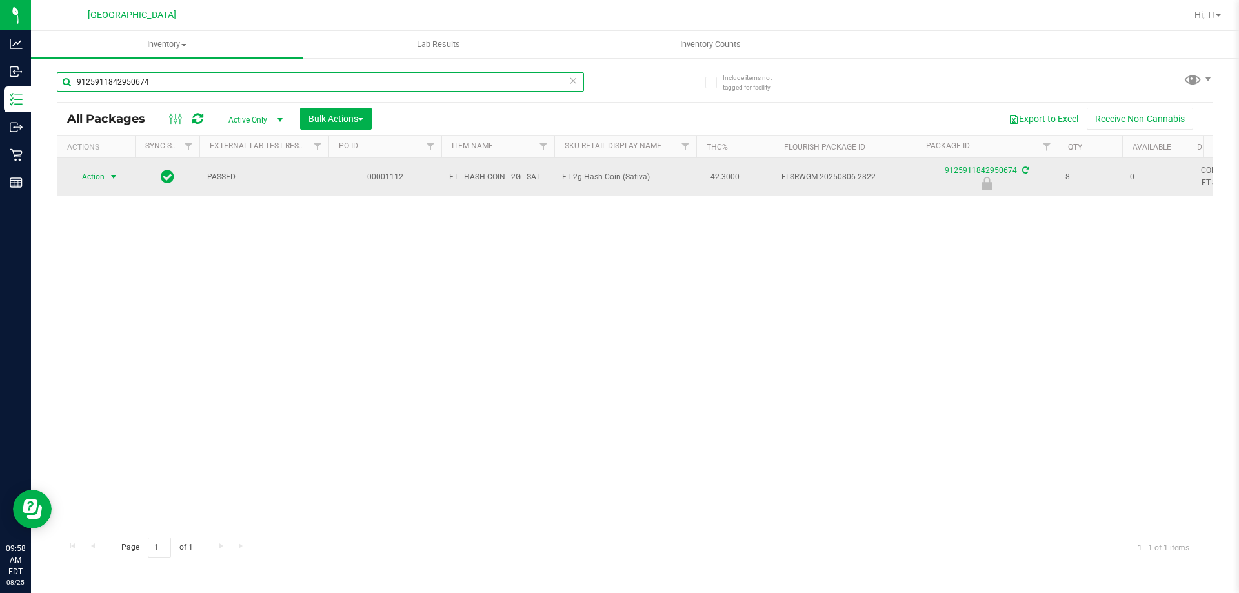
type input "9125911842950674"
click at [116, 176] on span "select" at bounding box center [113, 177] width 10 height 10
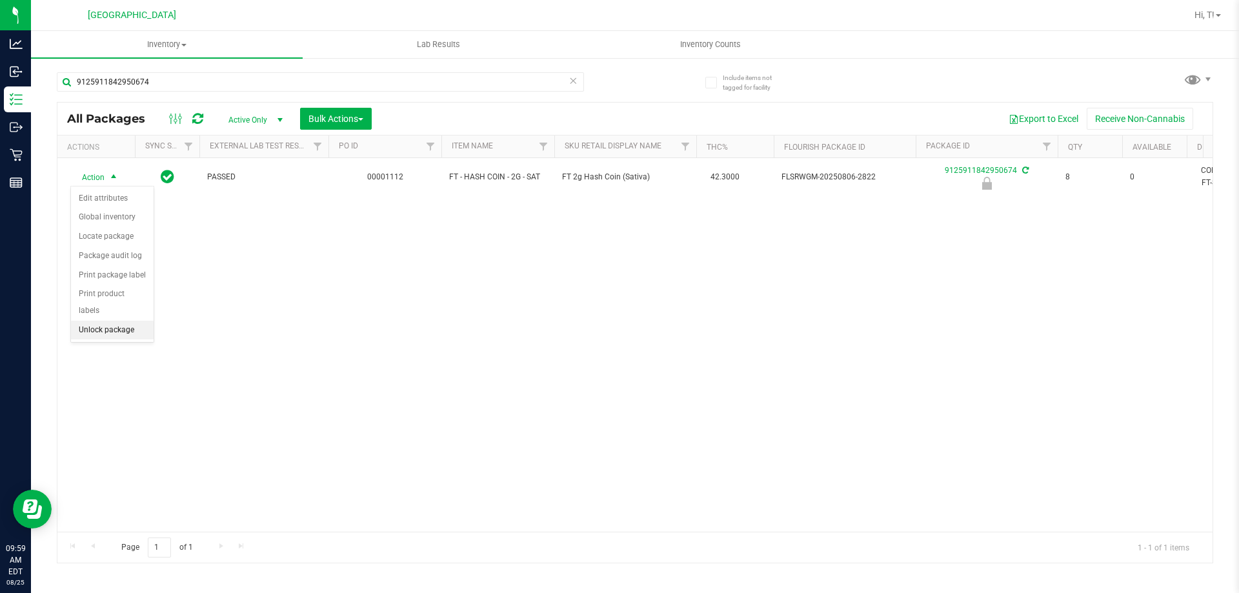
click at [132, 321] on li "Unlock package" at bounding box center [112, 330] width 83 height 19
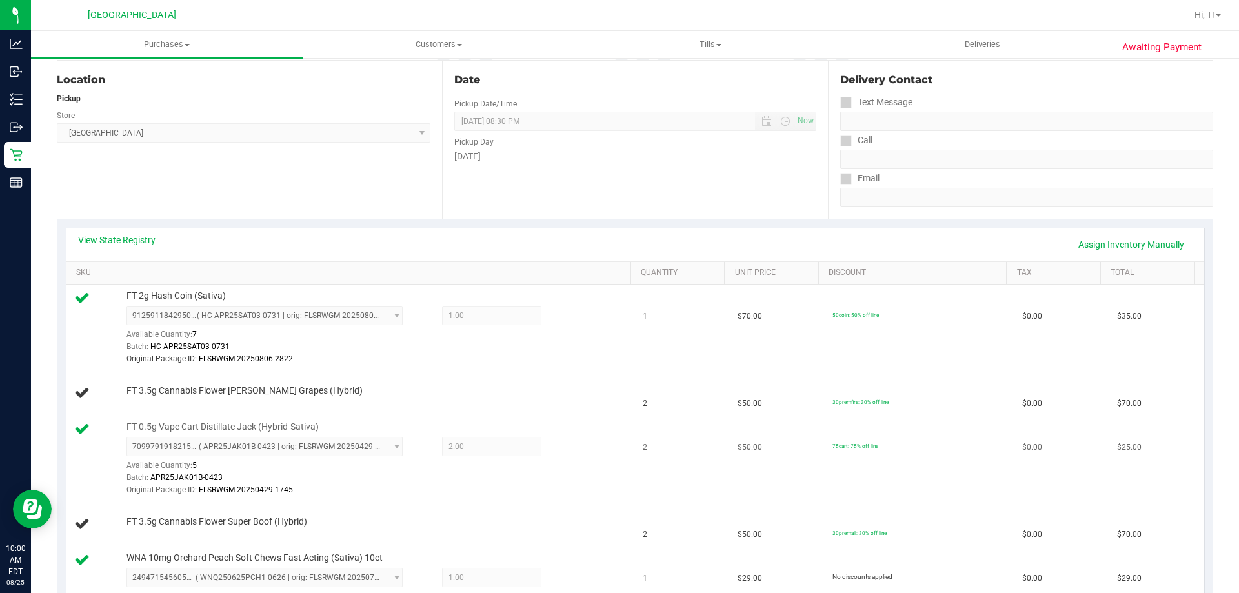
scroll to position [194, 0]
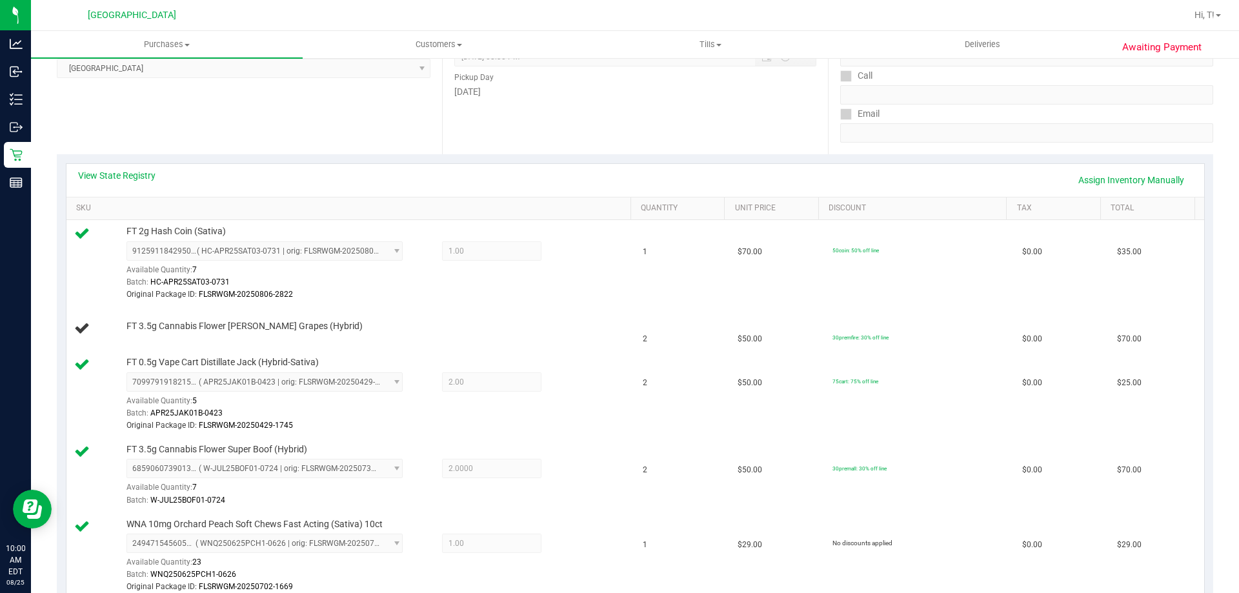
click at [609, 171] on div "View State Registry Assign Inventory Manually" at bounding box center [635, 180] width 1114 height 22
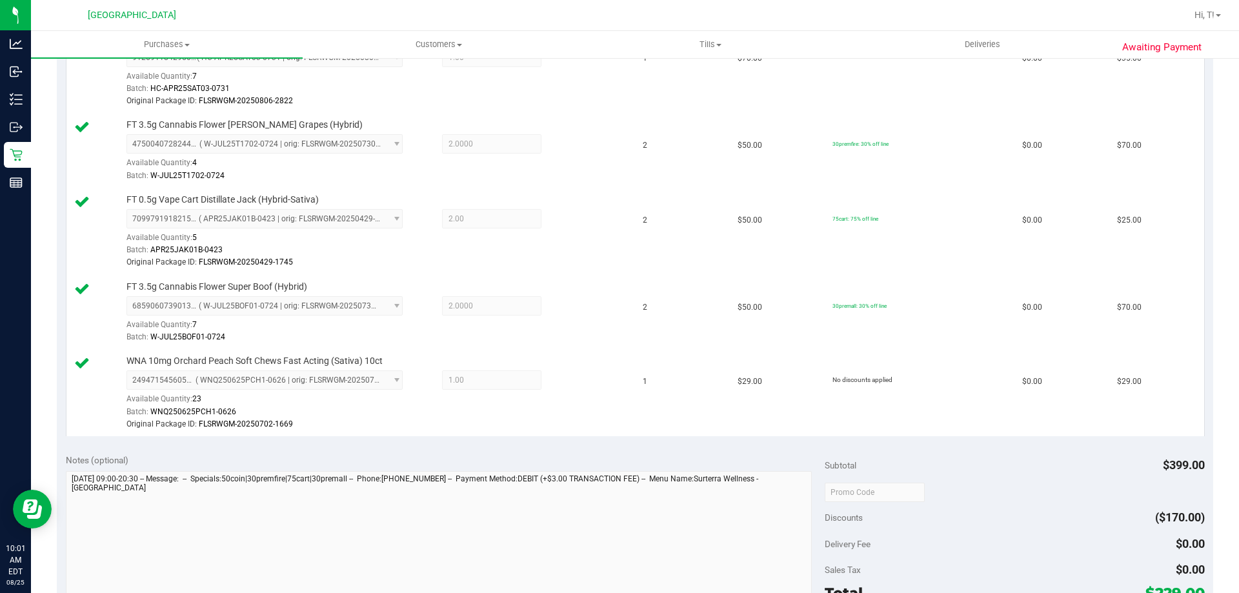
scroll to position [774, 0]
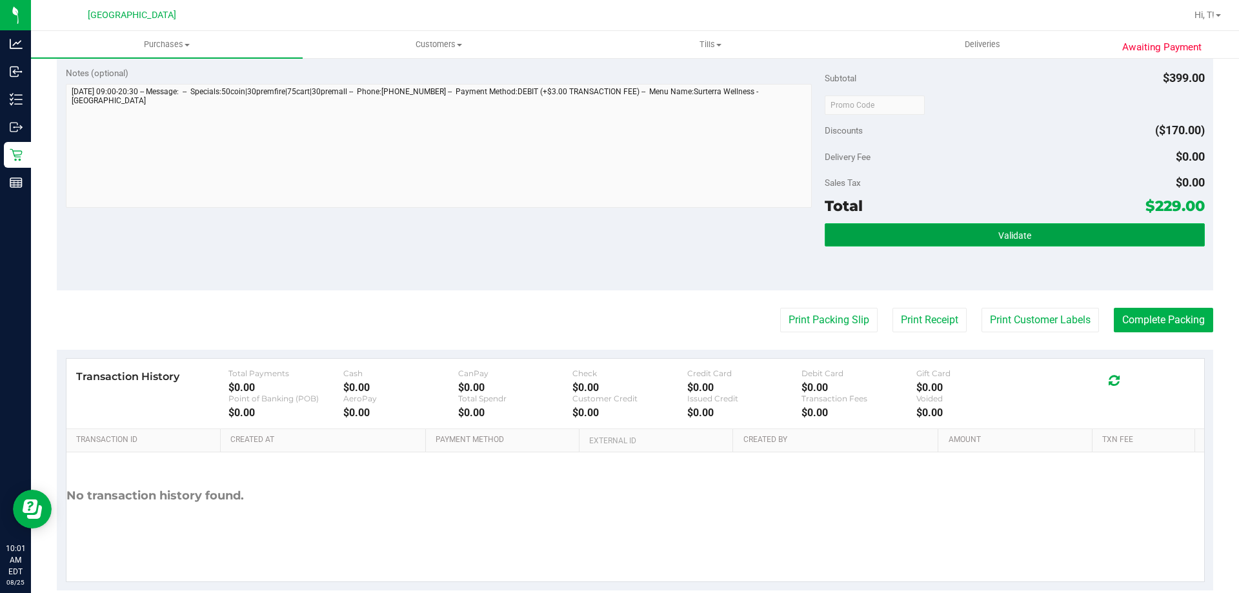
click at [1028, 243] on button "Validate" at bounding box center [1014, 234] width 379 height 23
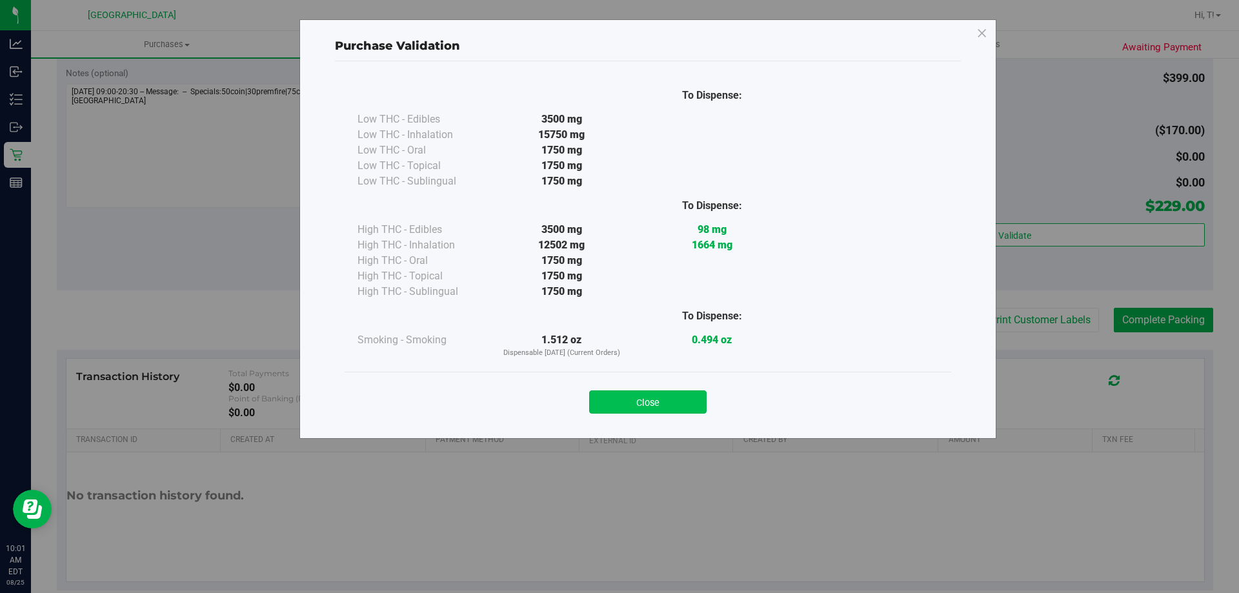
click at [661, 399] on button "Close" at bounding box center [647, 401] width 117 height 23
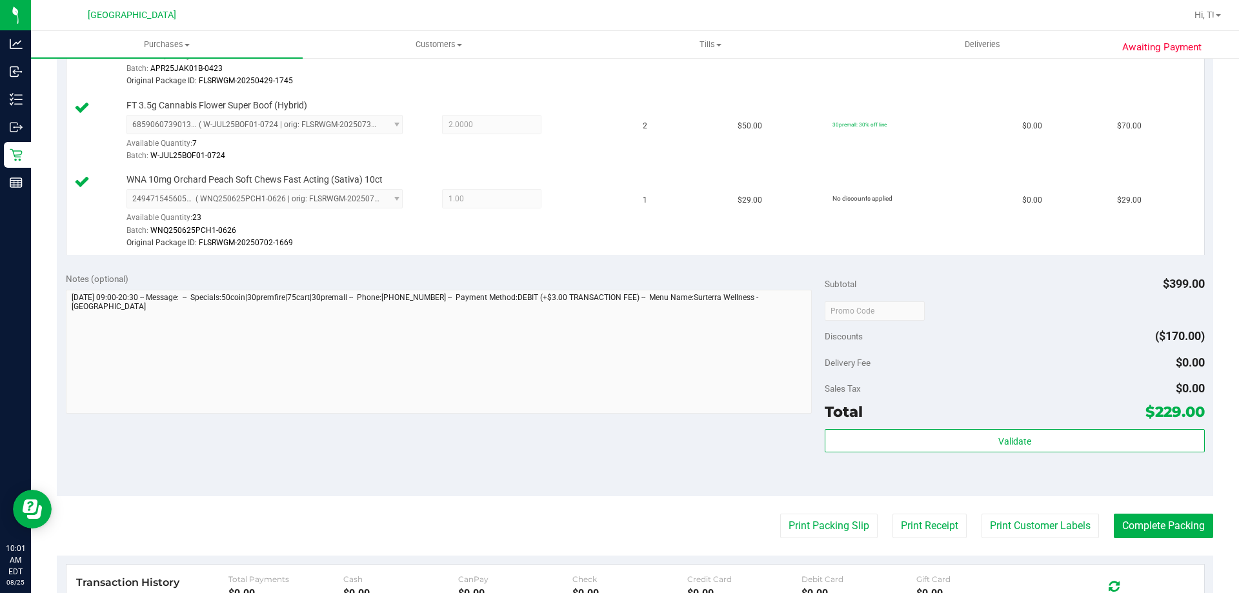
scroll to position [581, 0]
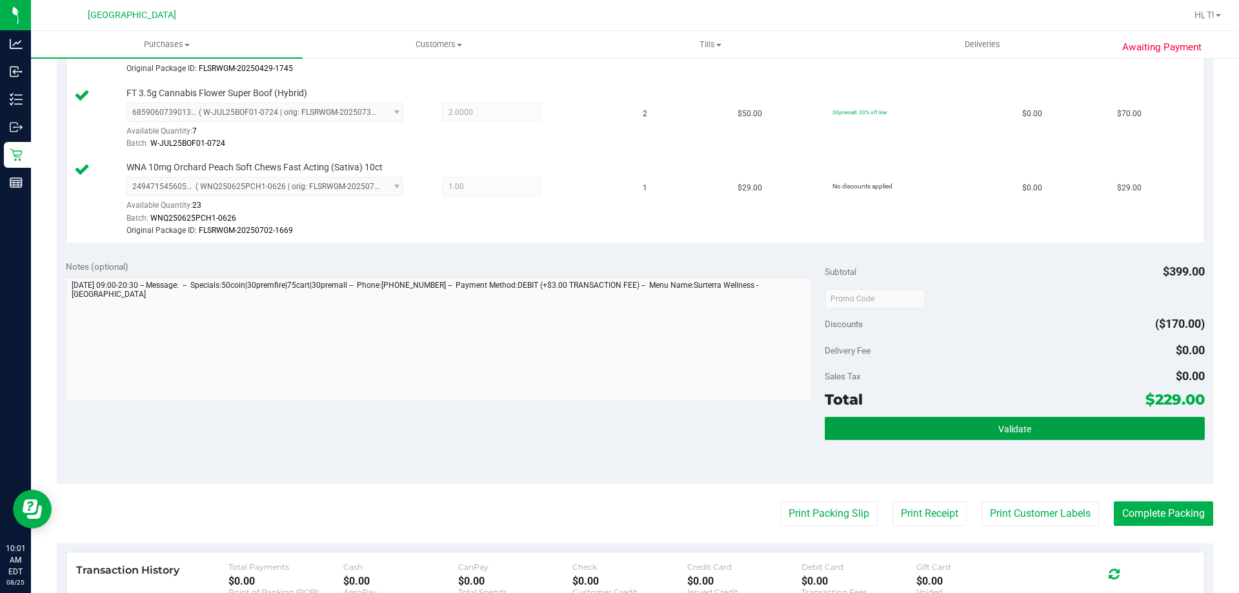
click at [1060, 425] on button "Validate" at bounding box center [1014, 428] width 379 height 23
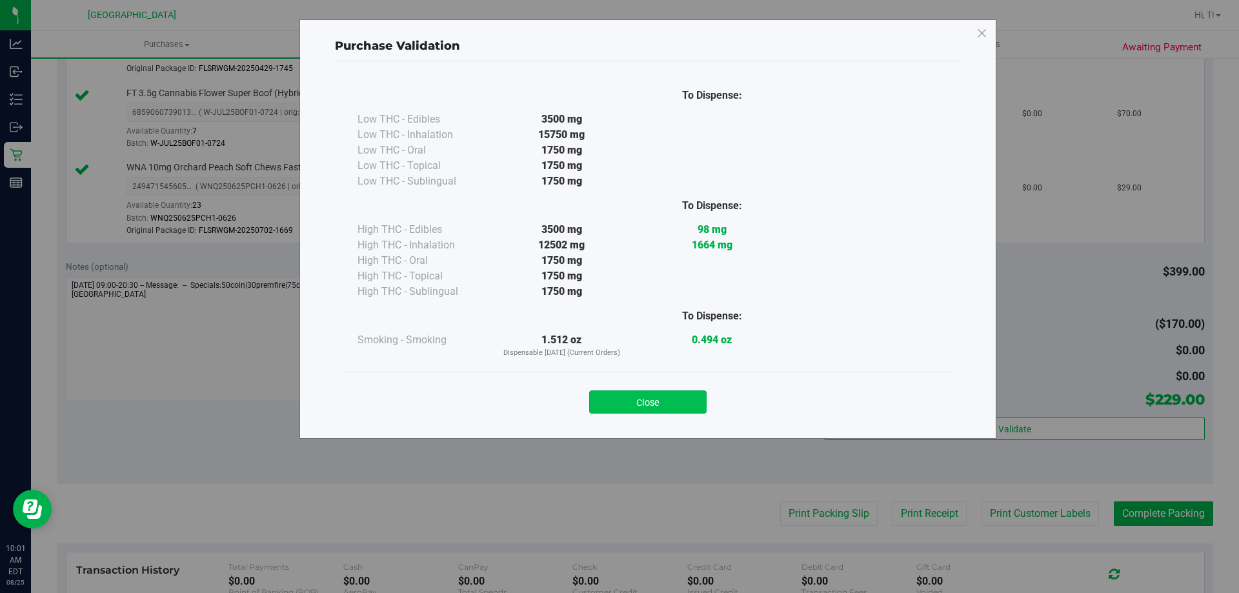
click at [652, 399] on button "Close" at bounding box center [647, 401] width 117 height 23
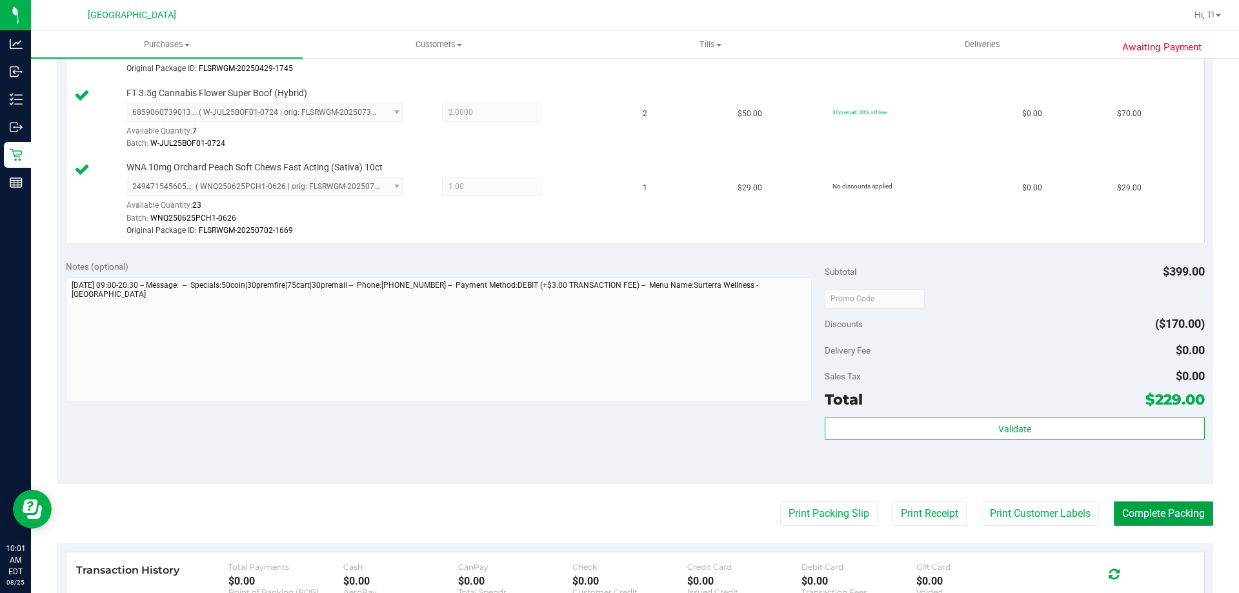
click at [1141, 515] on button "Complete Packing" at bounding box center [1163, 513] width 99 height 25
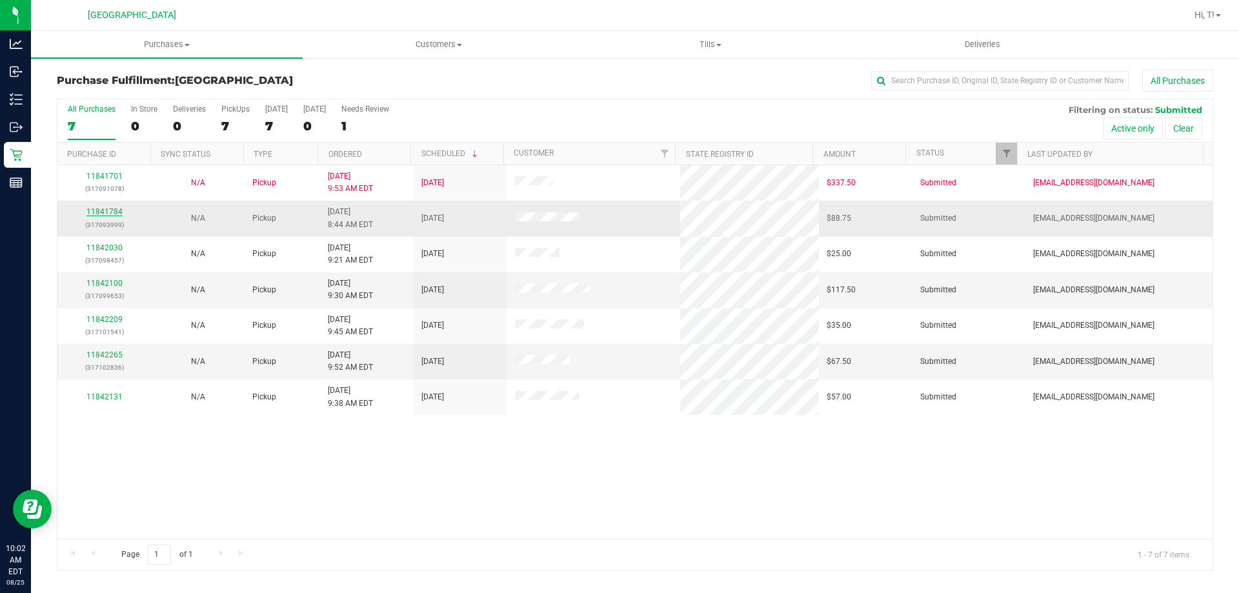
click at [103, 207] on link "11841784" at bounding box center [104, 211] width 36 height 9
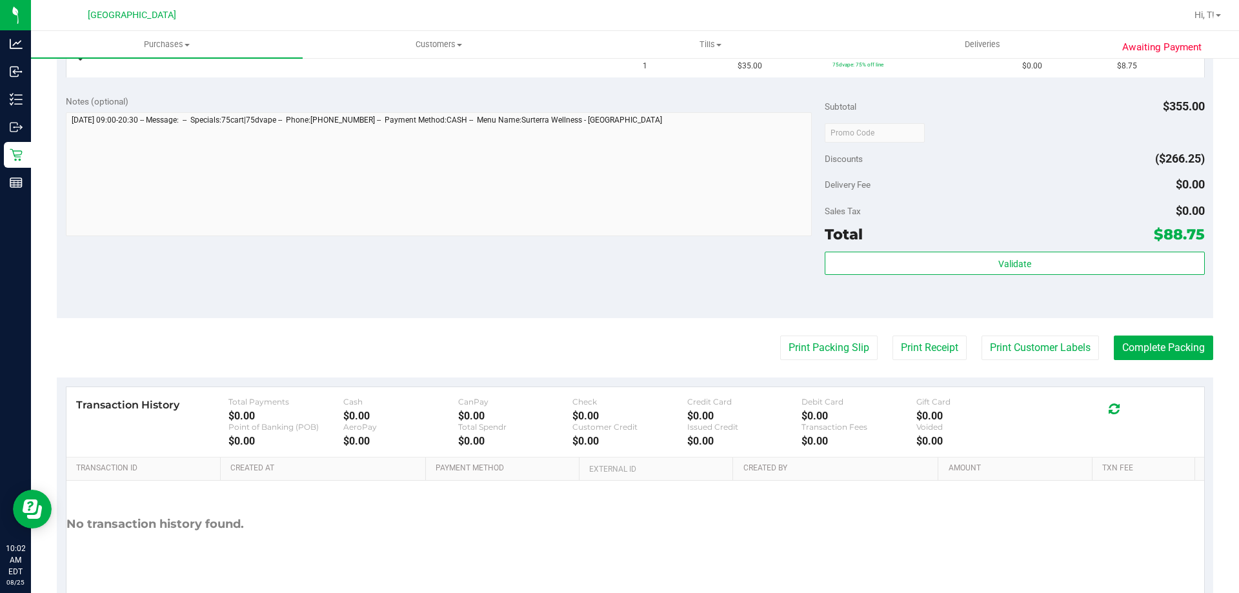
scroll to position [645, 0]
click at [816, 344] on button "Print Packing Slip" at bounding box center [828, 346] width 97 height 25
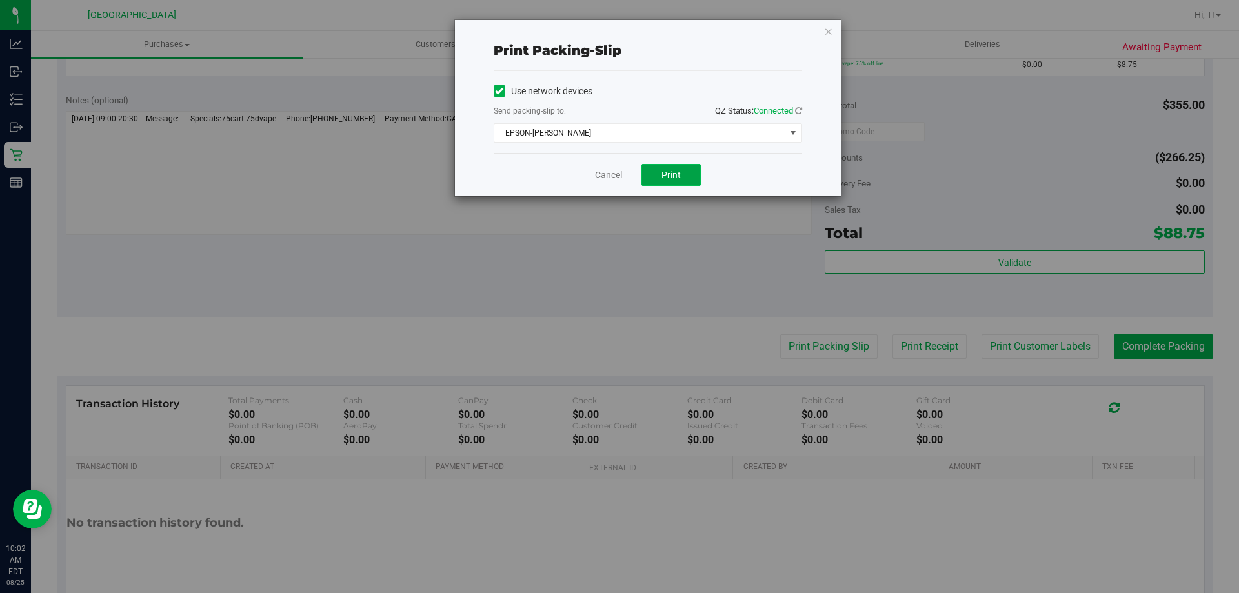
click at [657, 181] on button "Print" at bounding box center [670, 175] width 59 height 22
click at [829, 34] on icon "button" at bounding box center [828, 30] width 9 height 15
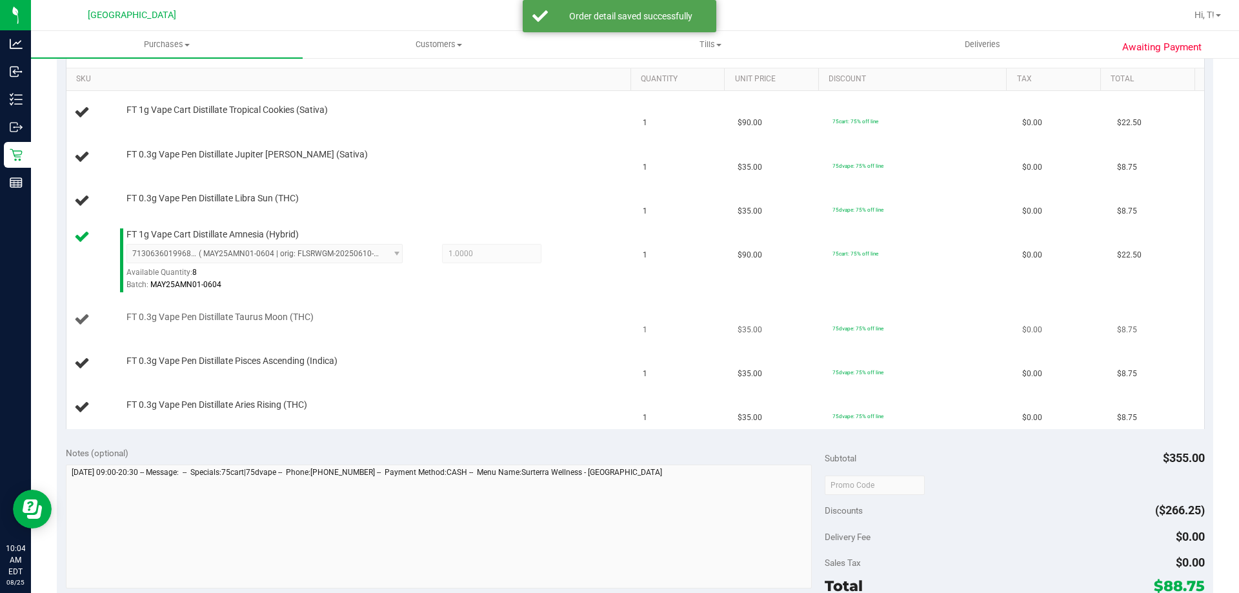
scroll to position [258, 0]
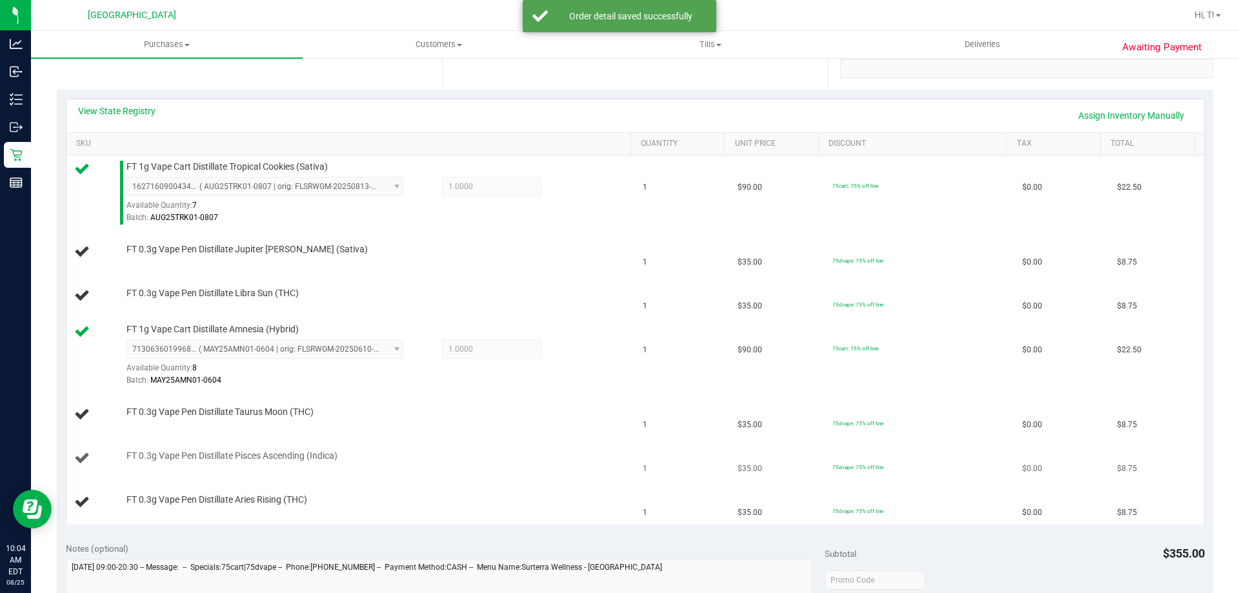
click at [558, 449] on td "FT 0.3g Vape Pen Distillate Pisces Ascending (Indica)" at bounding box center [350, 459] width 569 height 44
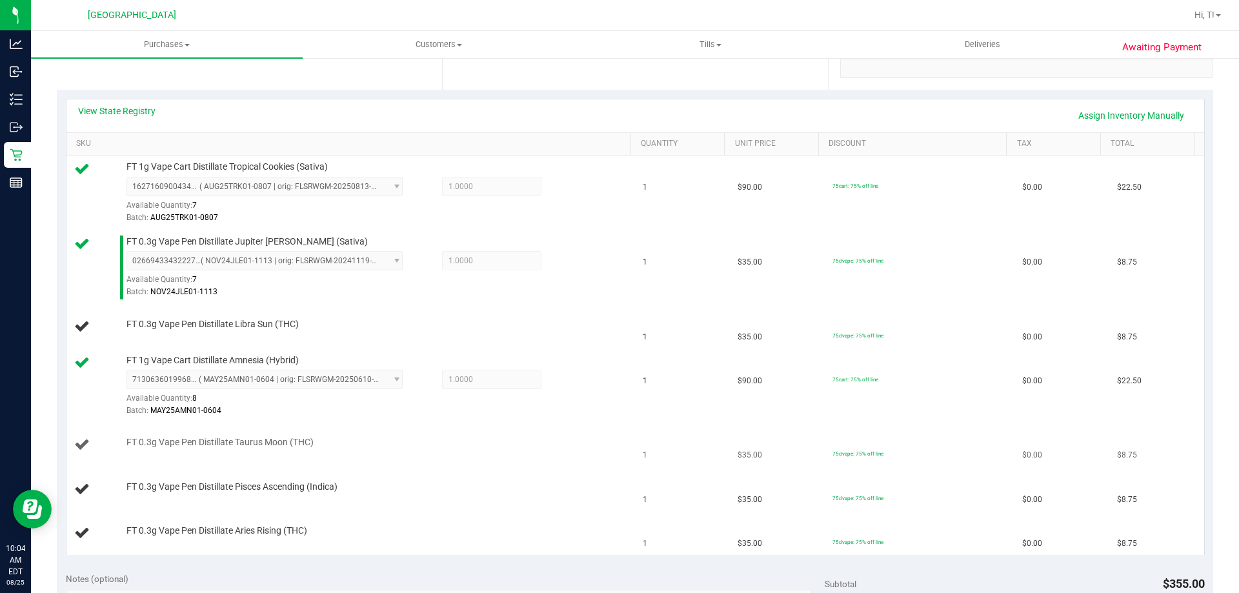
click at [448, 443] on div "FT 0.3g Vape Pen Distillate Taurus Moon (THC)" at bounding box center [372, 442] width 505 height 13
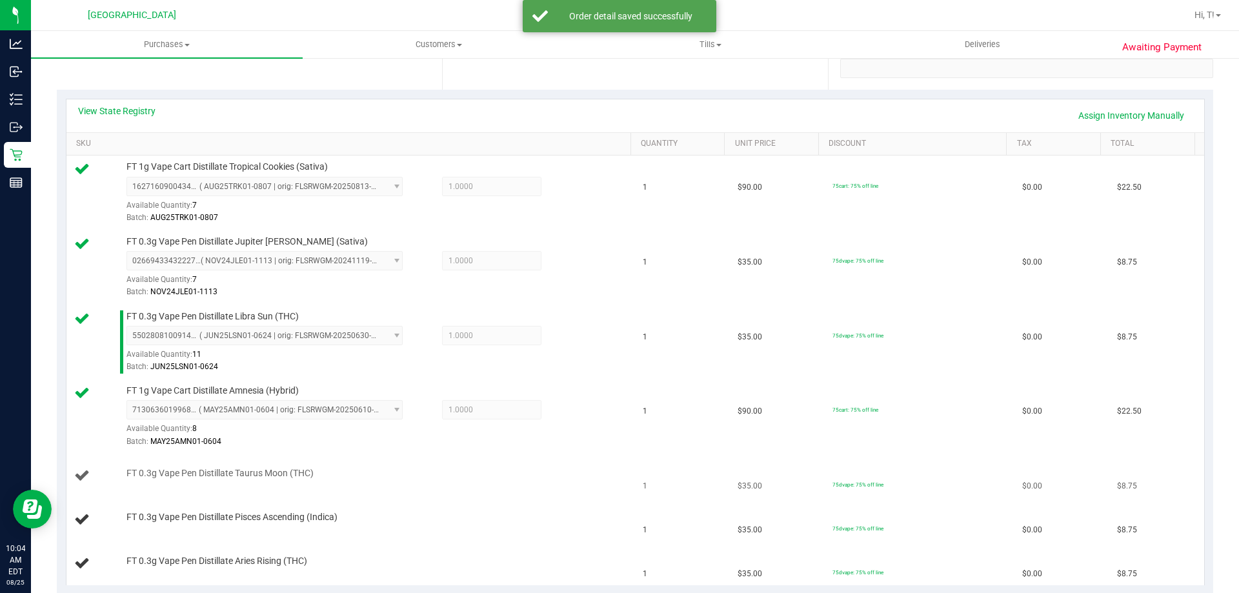
click at [456, 469] on div "FT 0.3g Vape Pen Distillate Taurus Moon (THC)" at bounding box center [372, 473] width 505 height 13
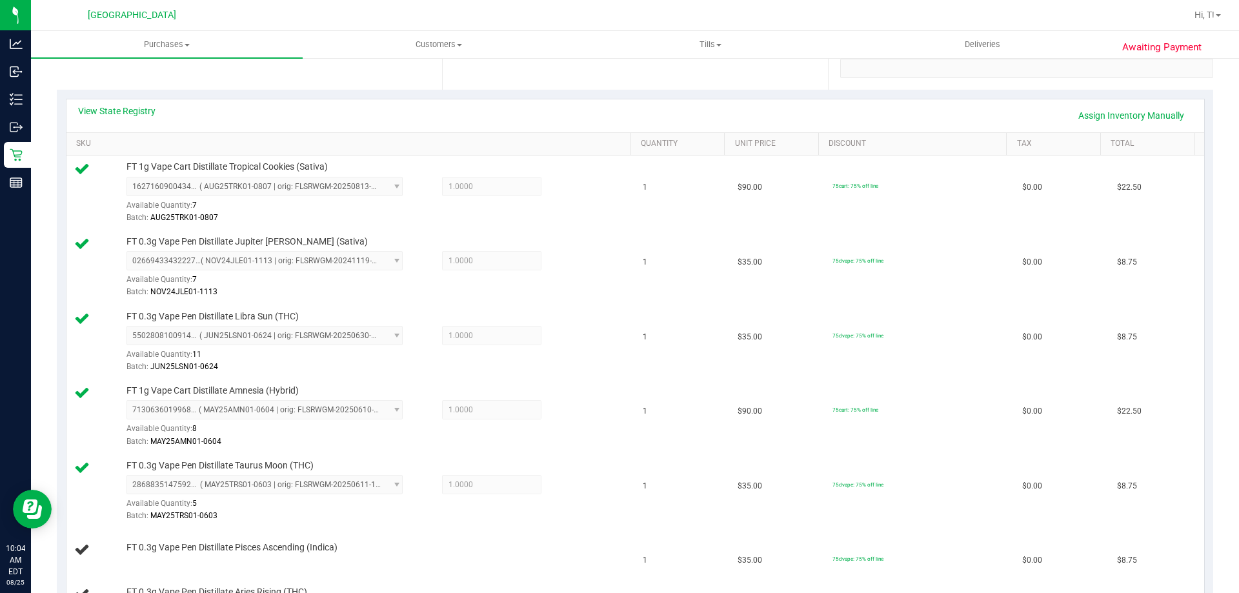
click at [262, 110] on div "View State Registry Assign Inventory Manually" at bounding box center [635, 116] width 1114 height 22
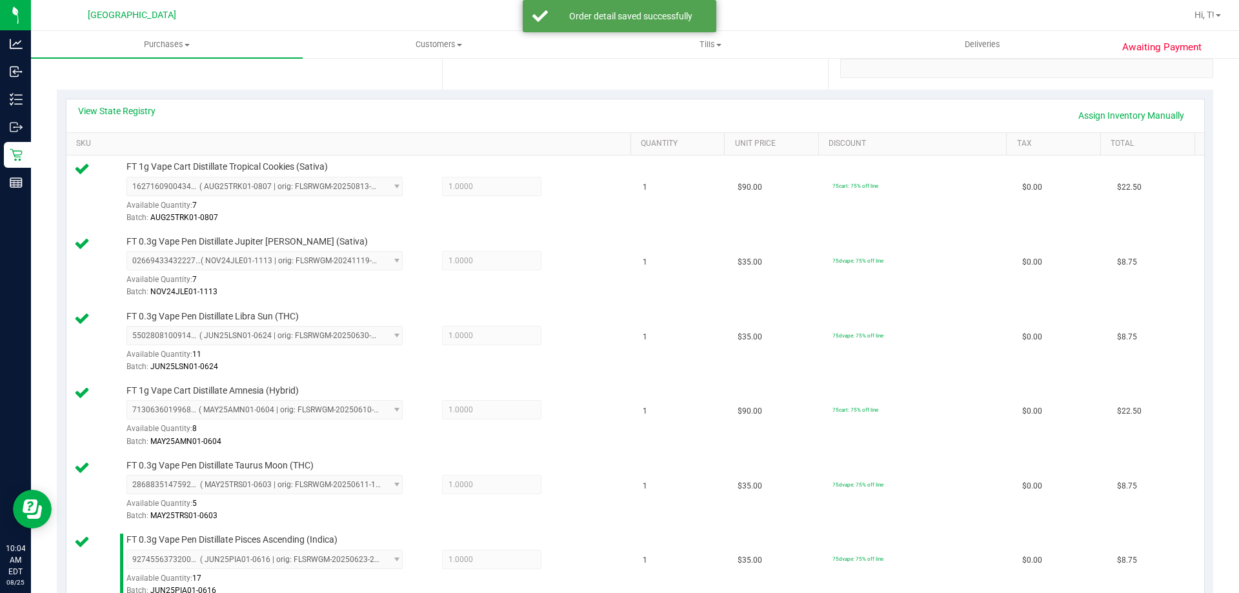
click at [346, 105] on div "View State Registry Assign Inventory Manually" at bounding box center [635, 116] width 1114 height 22
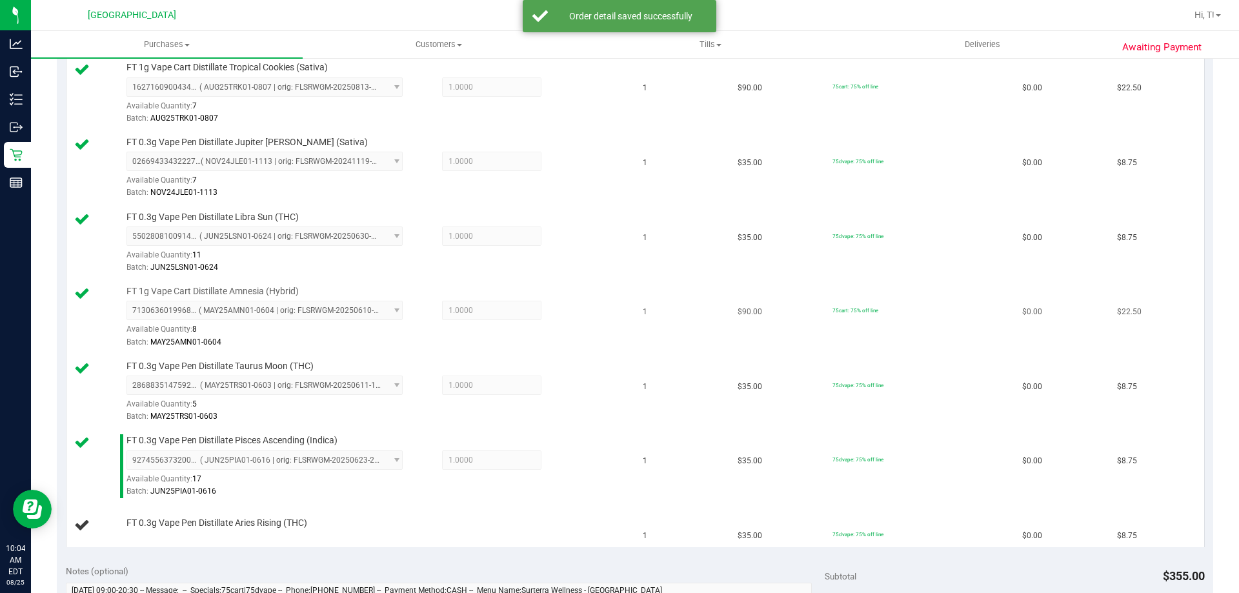
scroll to position [452, 0]
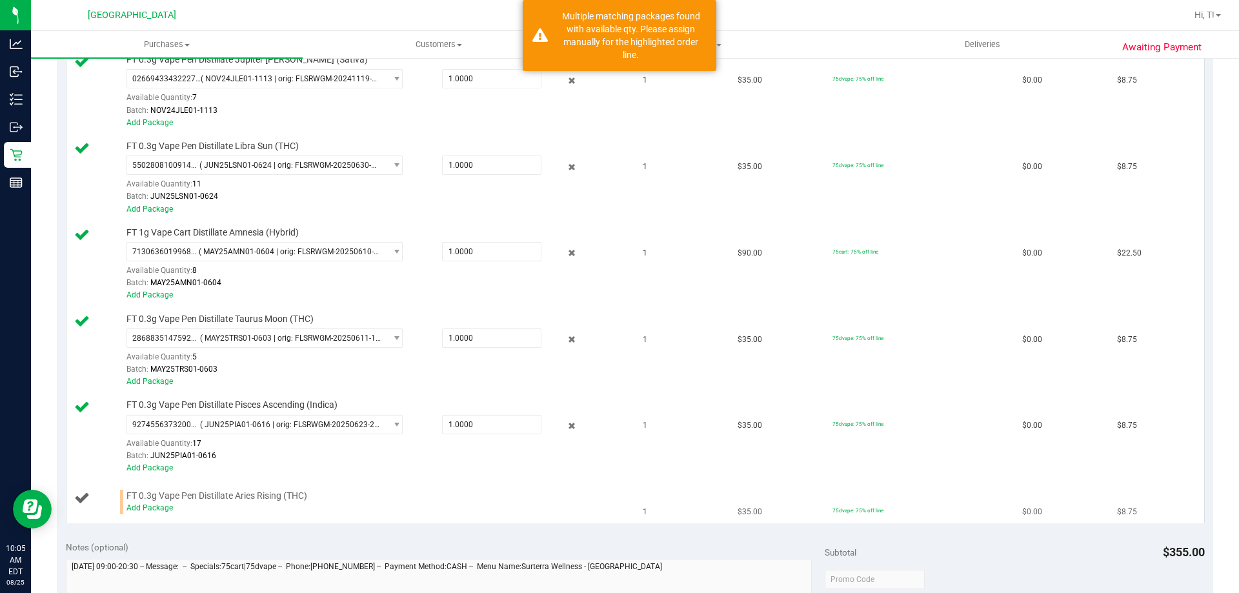
click at [151, 513] on div "Add Package" at bounding box center [375, 508] width 498 height 12
click at [168, 507] on link "Add Package" at bounding box center [149, 507] width 46 height 9
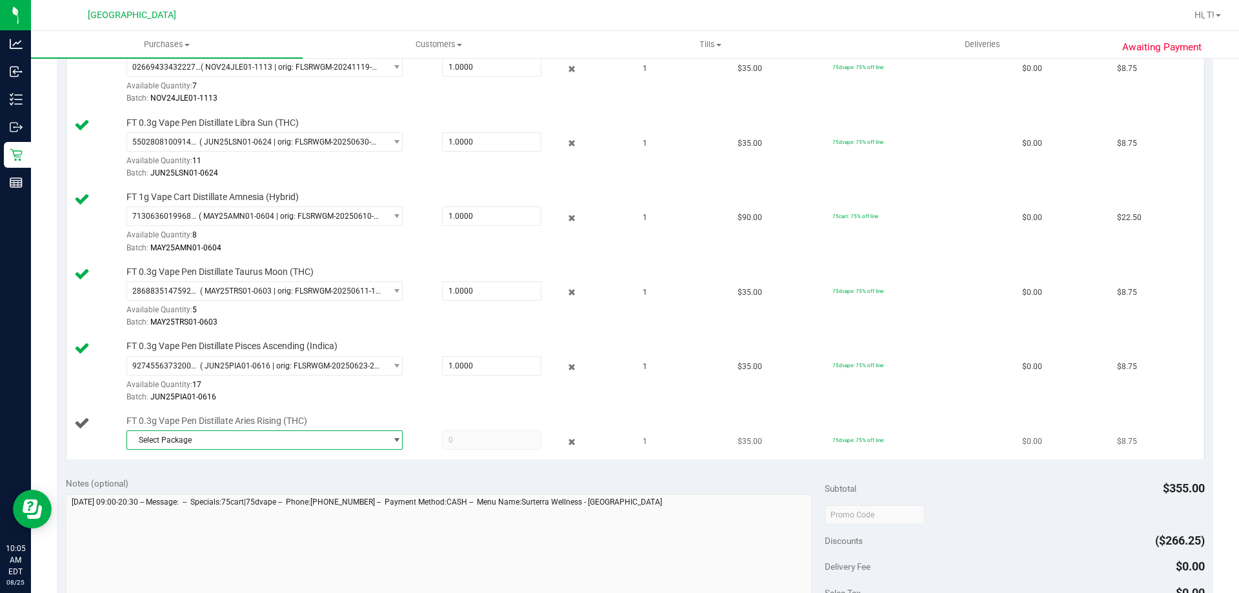
click at [385, 437] on span "select" at bounding box center [393, 440] width 16 height 18
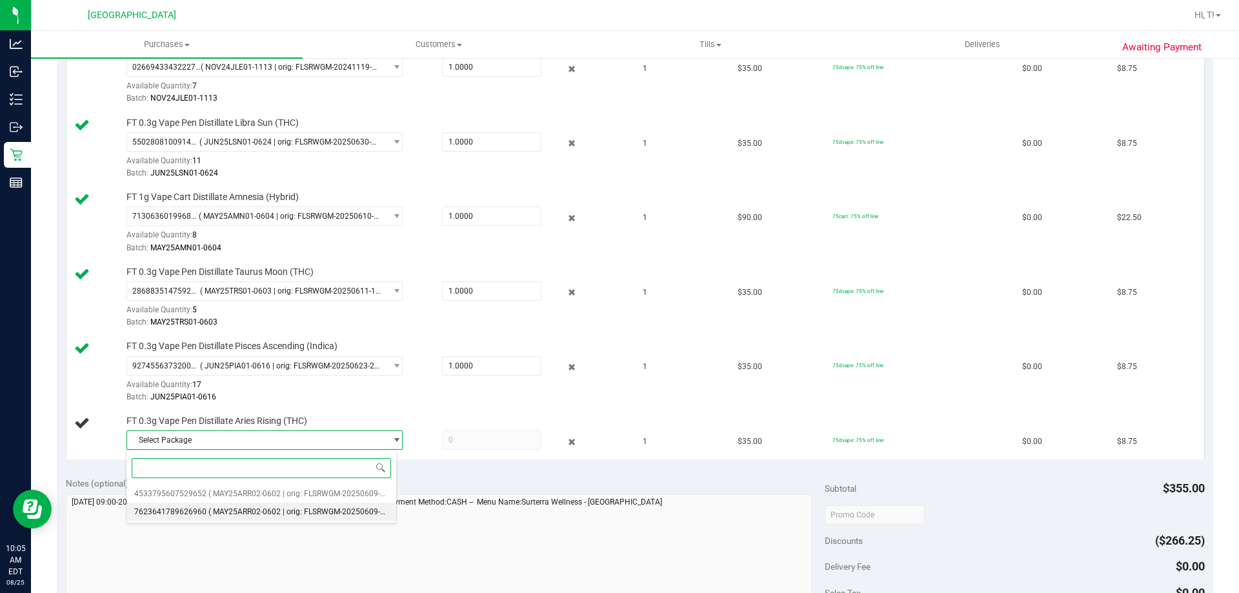
click at [266, 511] on span "( MAY25ARR02-0602 | orig: FLSRWGM-20250609-2823 )" at bounding box center [305, 511] width 194 height 9
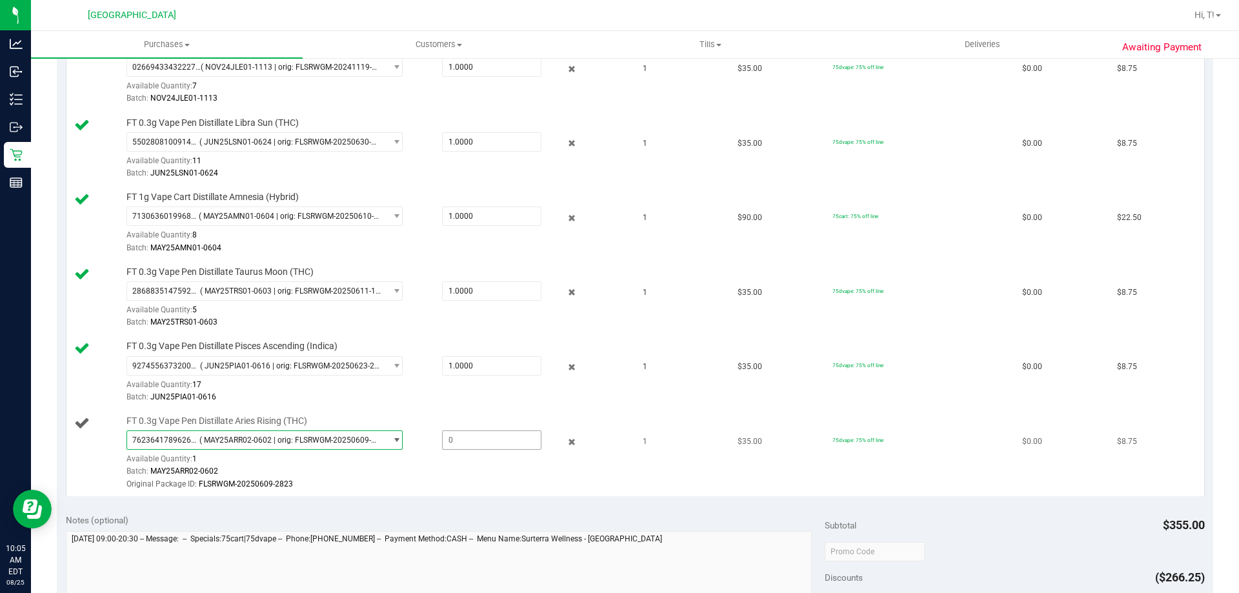
click at [459, 434] on span at bounding box center [491, 439] width 99 height 19
type input "1"
type input "1.0000"
click at [474, 496] on div "View State Registry Save & Exit SKU Quantity Unit Price Discount Tax Total FT 1…" at bounding box center [635, 200] width 1156 height 608
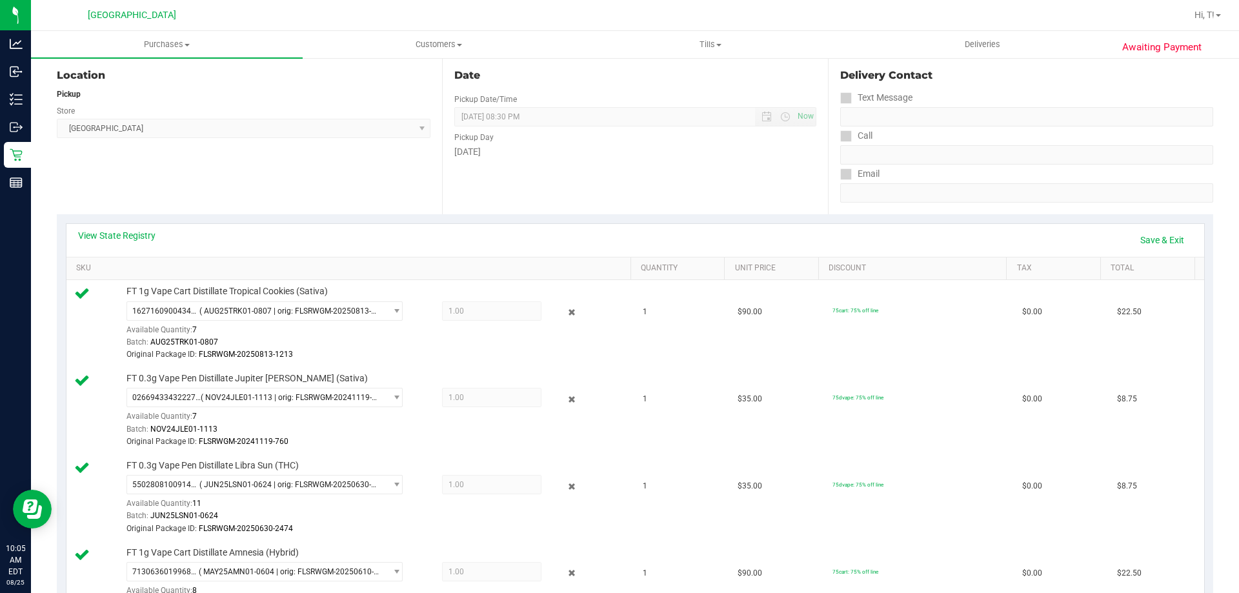
scroll to position [129, 0]
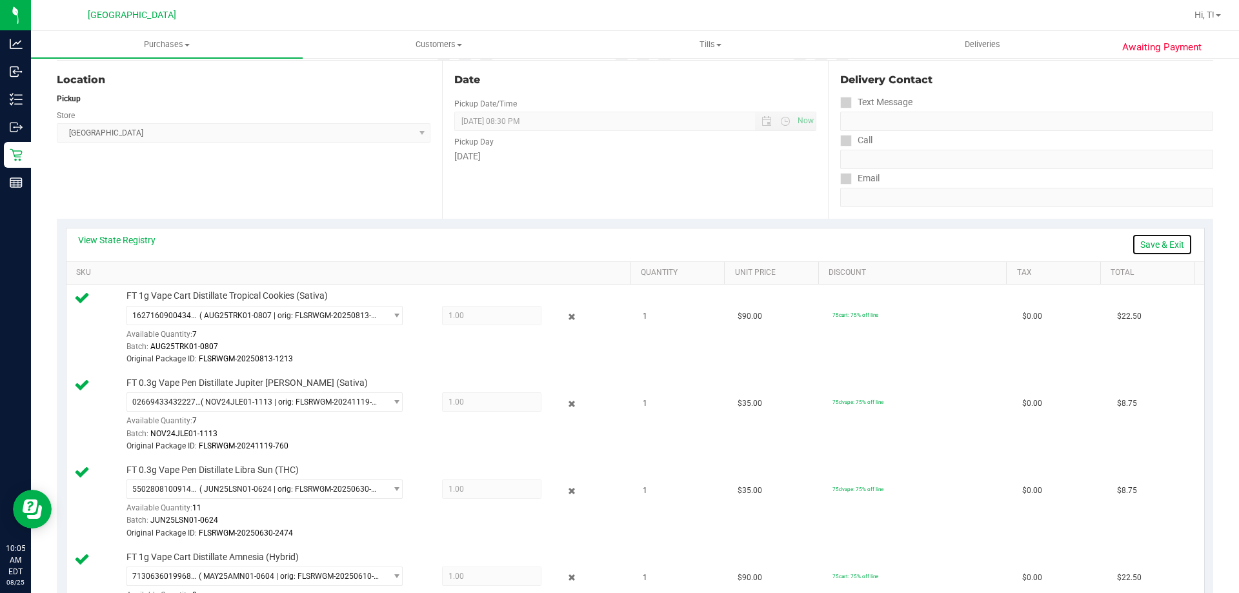
click at [1156, 250] on link "Save & Exit" at bounding box center [1162, 245] width 61 height 22
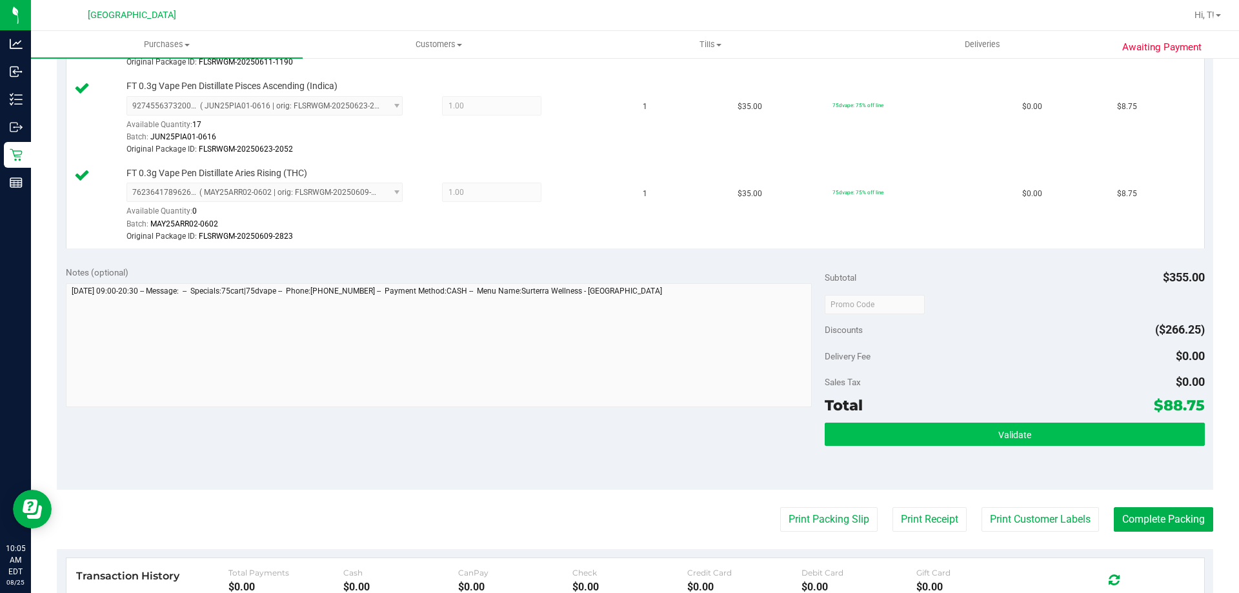
scroll to position [774, 0]
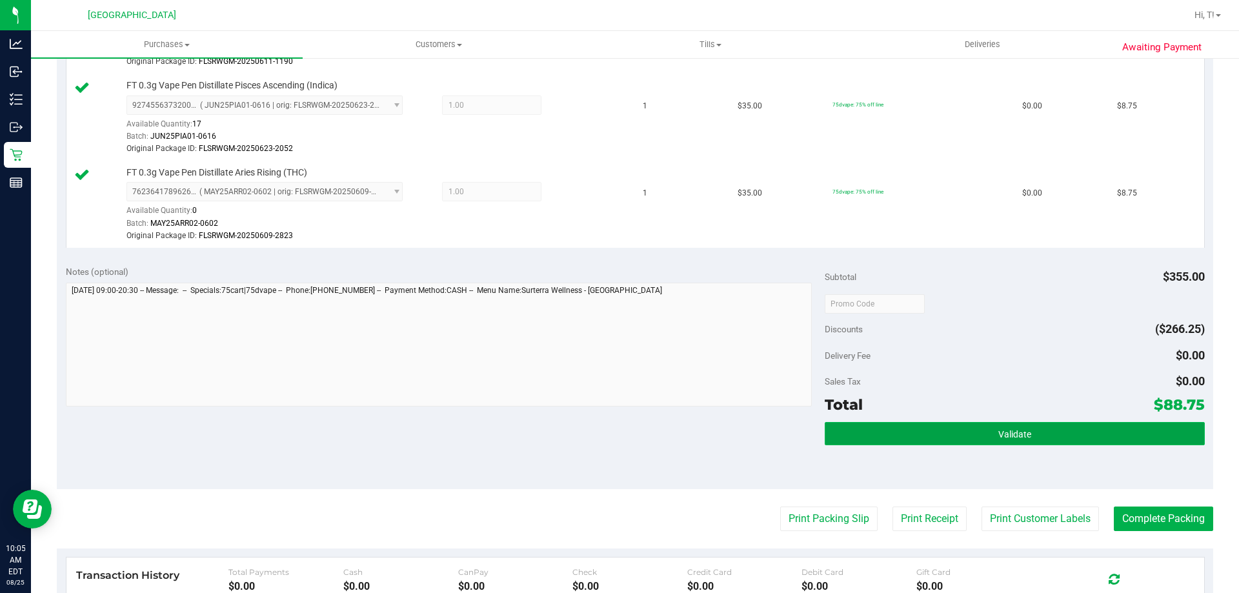
click at [1005, 433] on span "Validate" at bounding box center [1014, 434] width 33 height 10
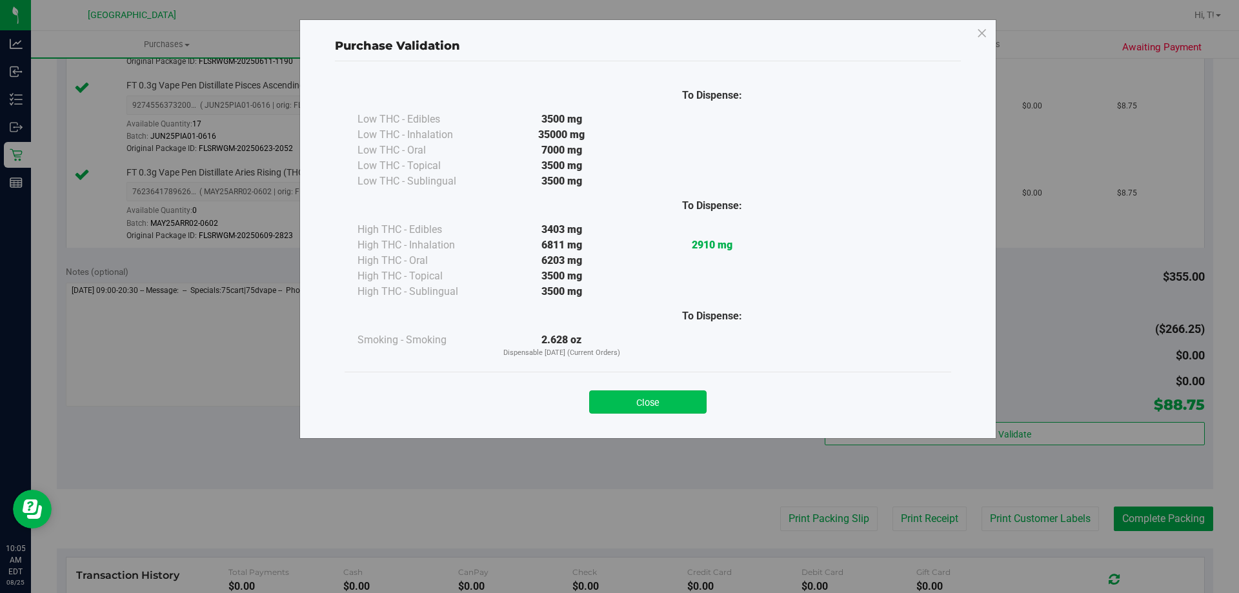
click at [637, 401] on button "Close" at bounding box center [647, 401] width 117 height 23
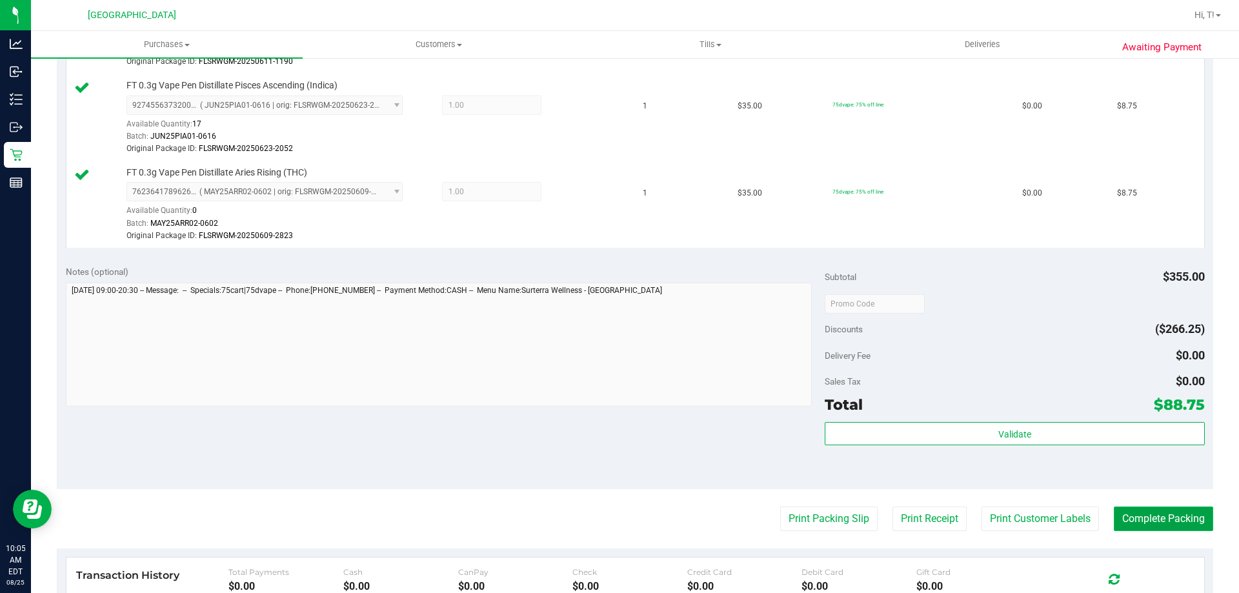
click at [1126, 521] on button "Complete Packing" at bounding box center [1163, 519] width 99 height 25
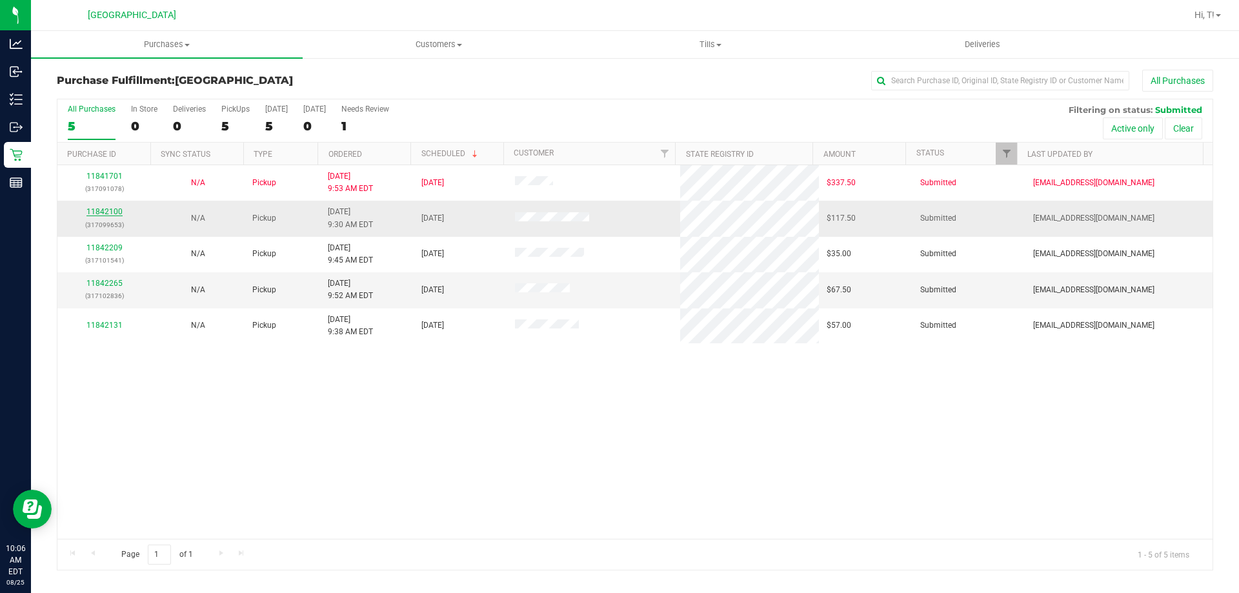
click at [101, 211] on link "11842100" at bounding box center [104, 211] width 36 height 9
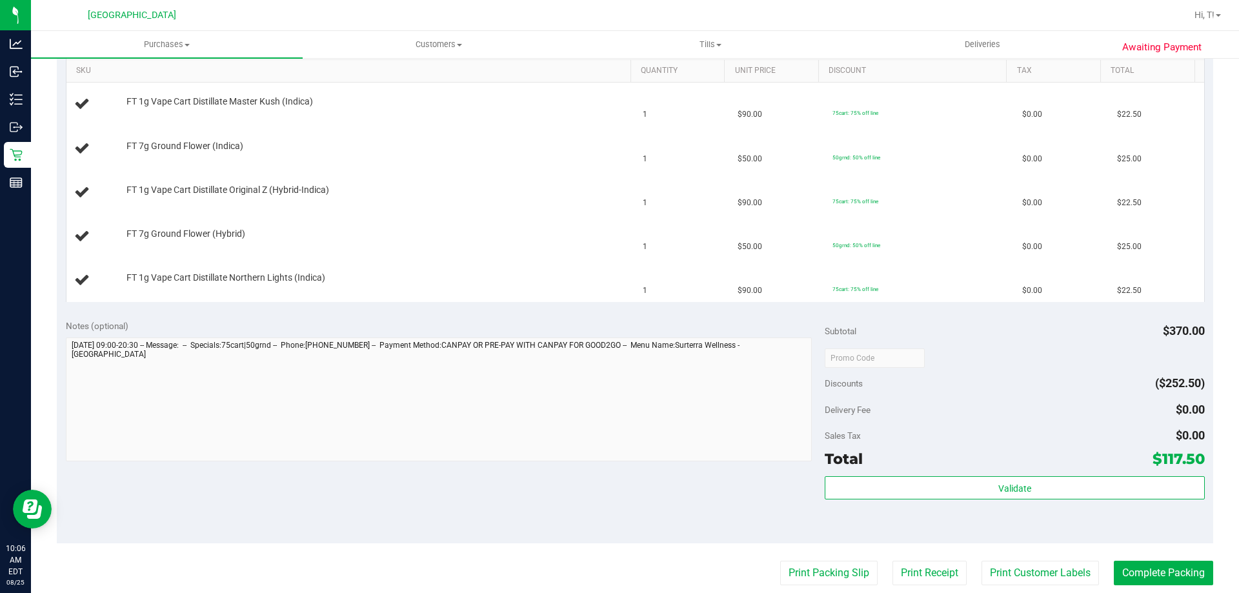
scroll to position [516, 0]
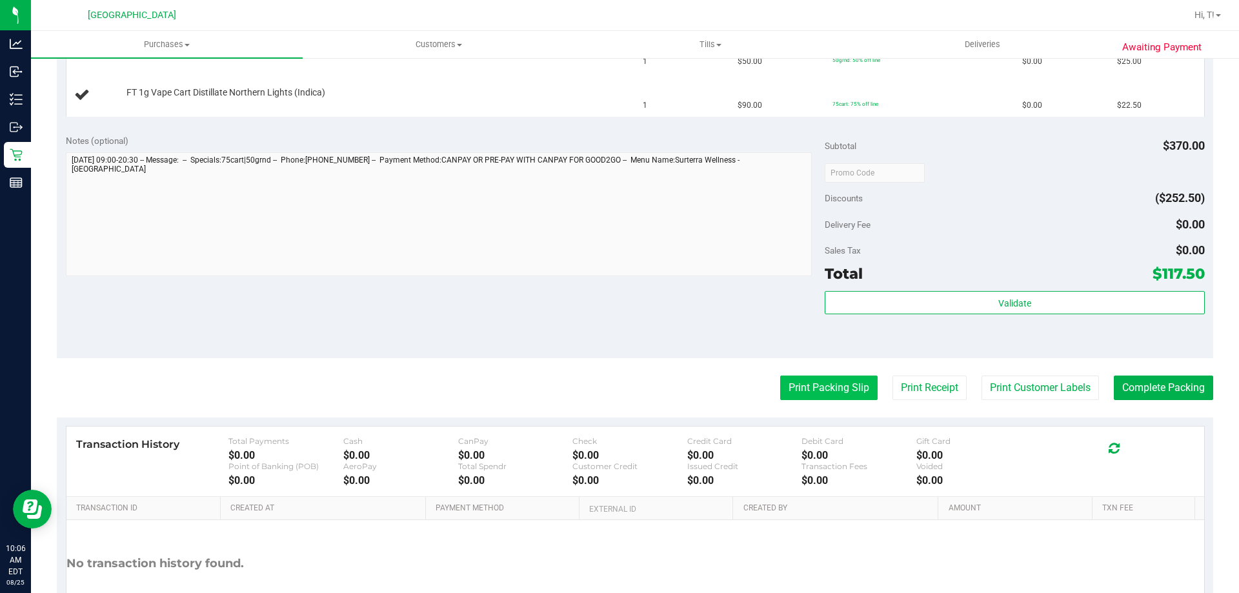
click at [847, 399] on button "Print Packing Slip" at bounding box center [828, 388] width 97 height 25
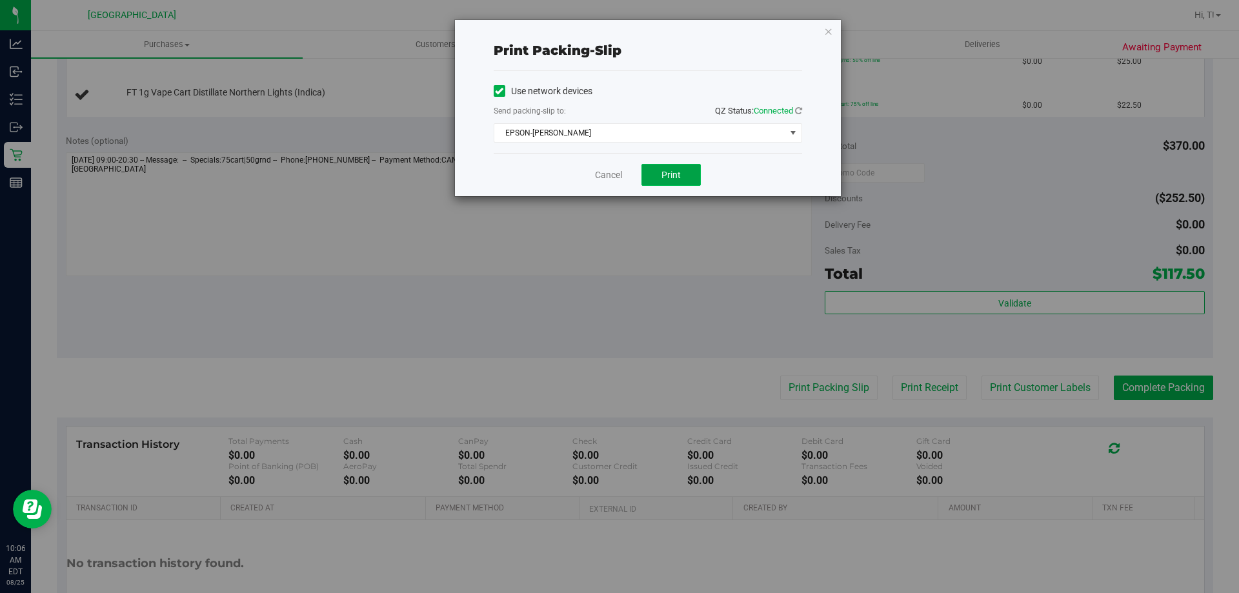
click at [692, 170] on button "Print" at bounding box center [670, 175] width 59 height 22
click at [605, 177] on link "Cancel" at bounding box center [608, 175] width 27 height 14
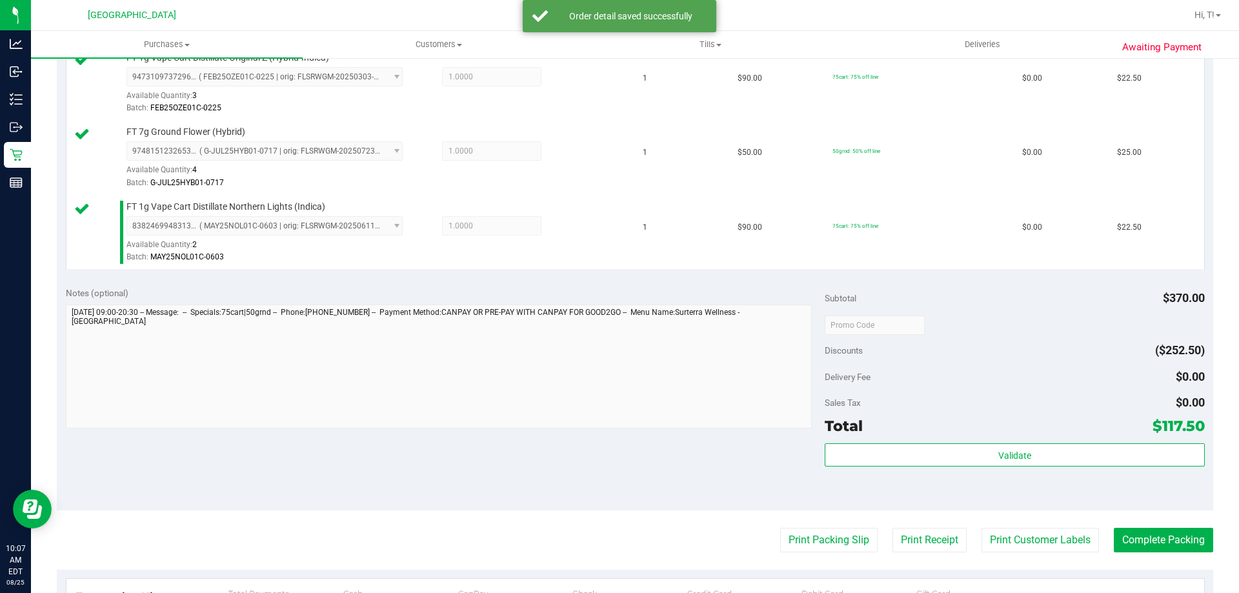
scroll to position [581, 0]
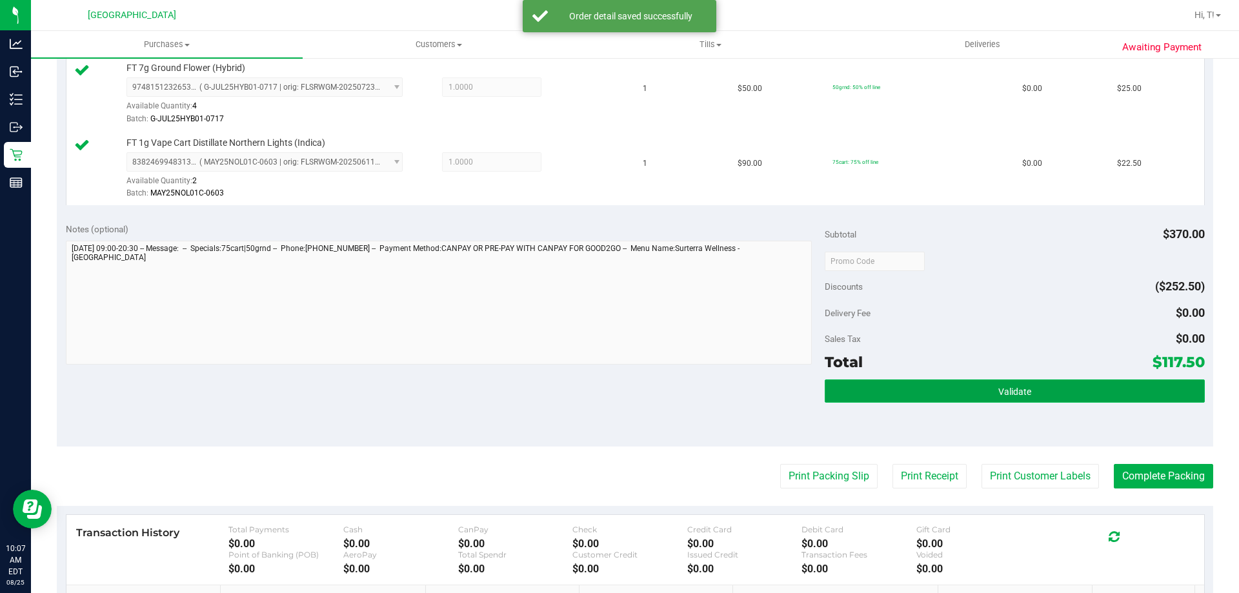
click at [1023, 399] on button "Validate" at bounding box center [1014, 390] width 379 height 23
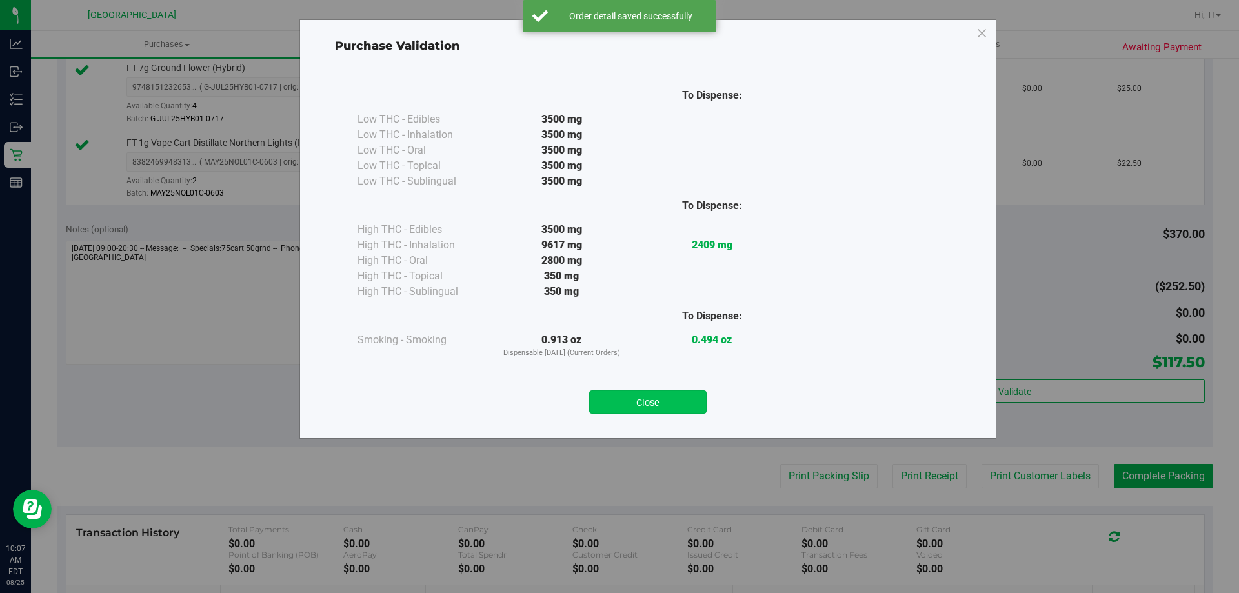
click at [655, 405] on button "Close" at bounding box center [647, 401] width 117 height 23
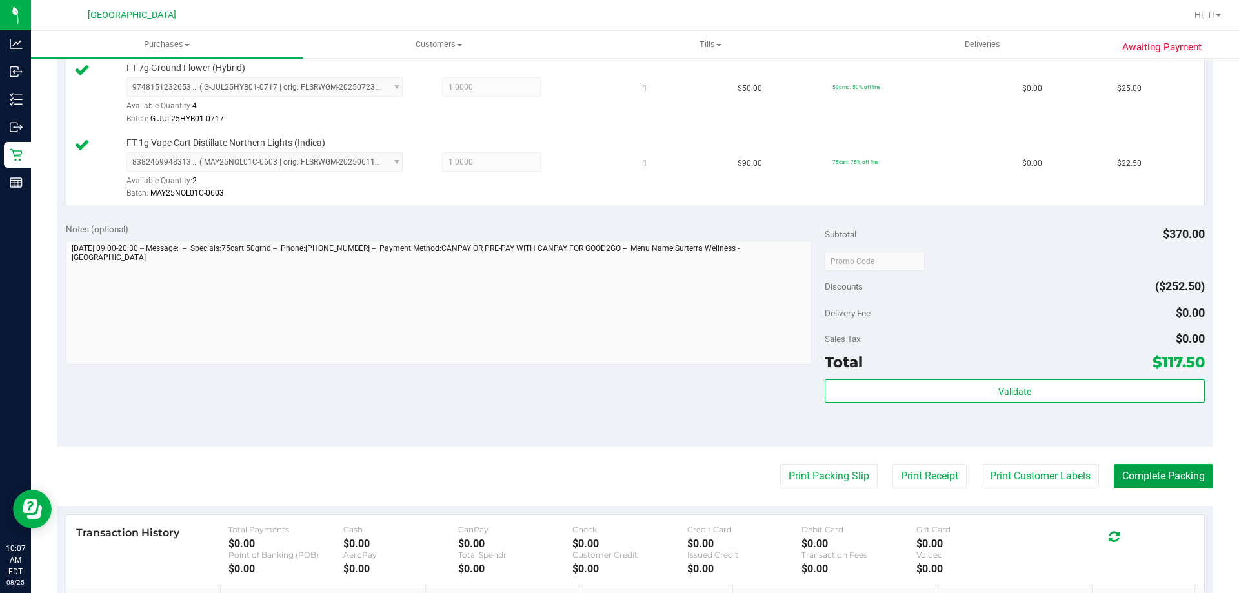
click at [1167, 479] on button "Complete Packing" at bounding box center [1163, 476] width 99 height 25
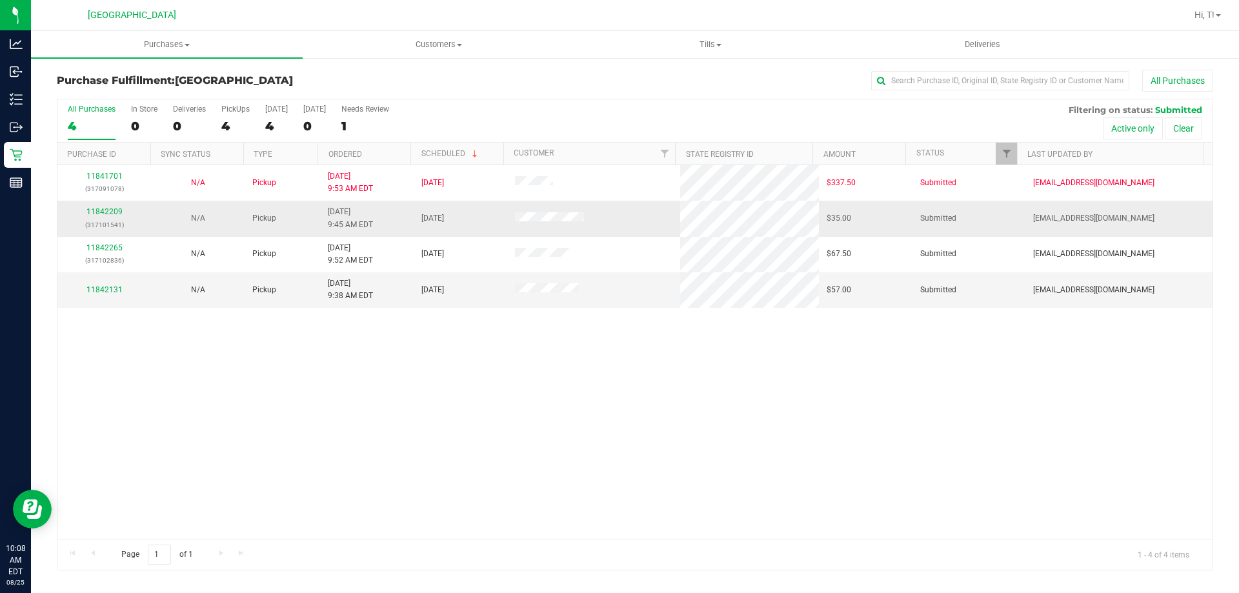
click at [123, 212] on div "11842209 (317101541)" at bounding box center [104, 218] width 78 height 25
click at [118, 212] on link "11842209" at bounding box center [104, 211] width 36 height 9
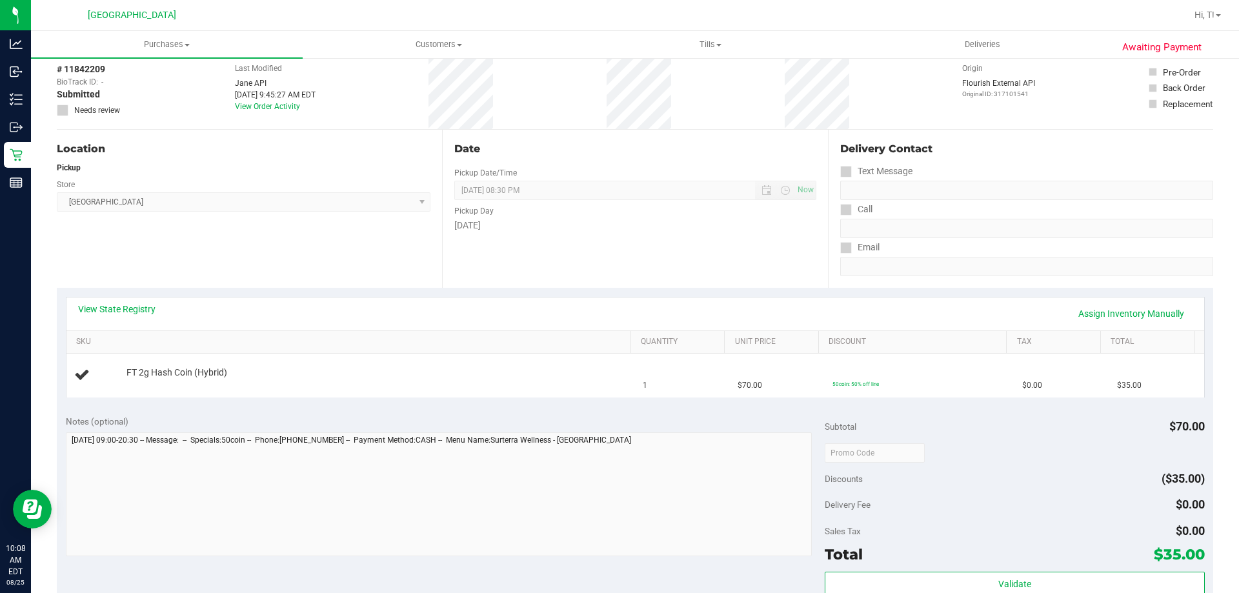
scroll to position [194, 0]
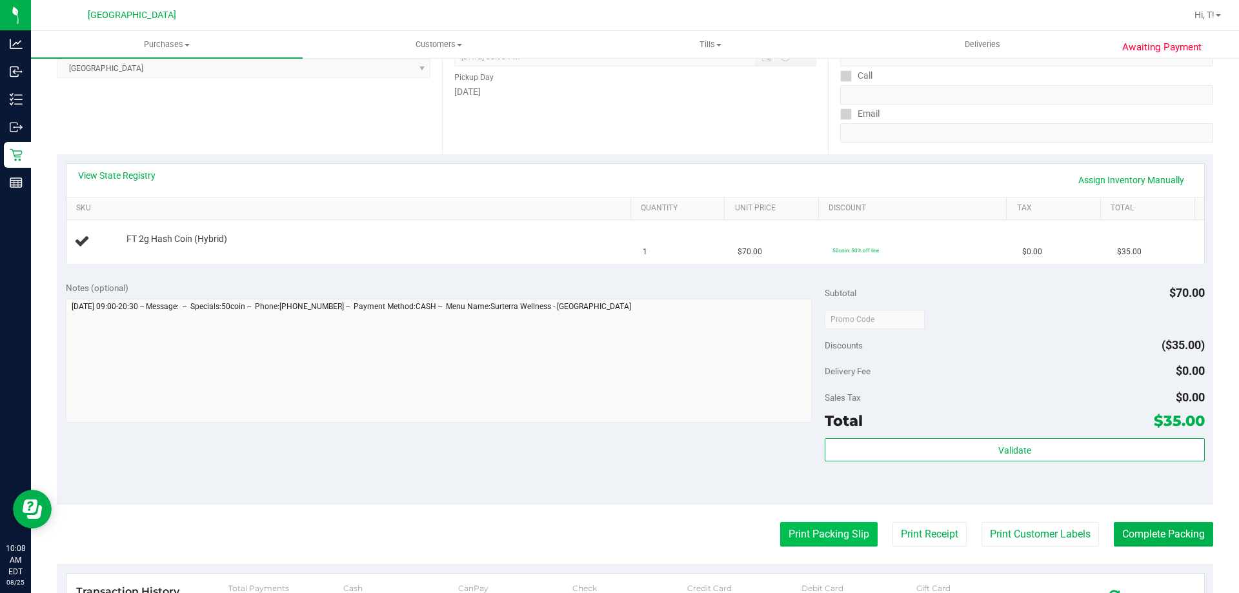
click at [820, 539] on button "Print Packing Slip" at bounding box center [828, 534] width 97 height 25
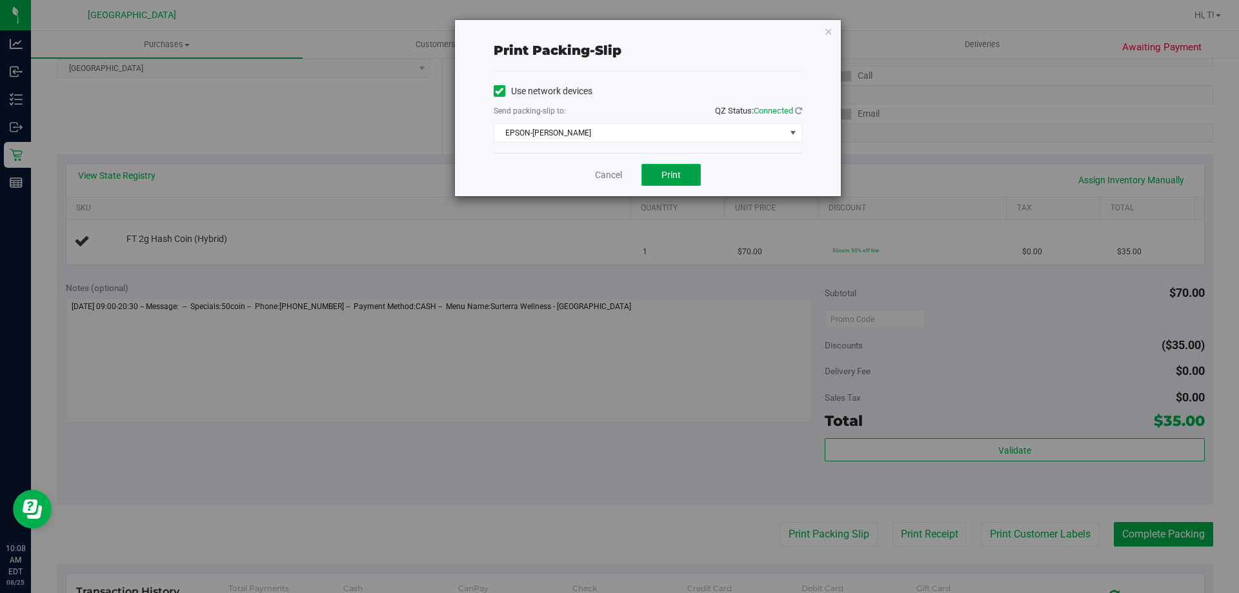
click at [682, 174] on button "Print" at bounding box center [670, 175] width 59 height 22
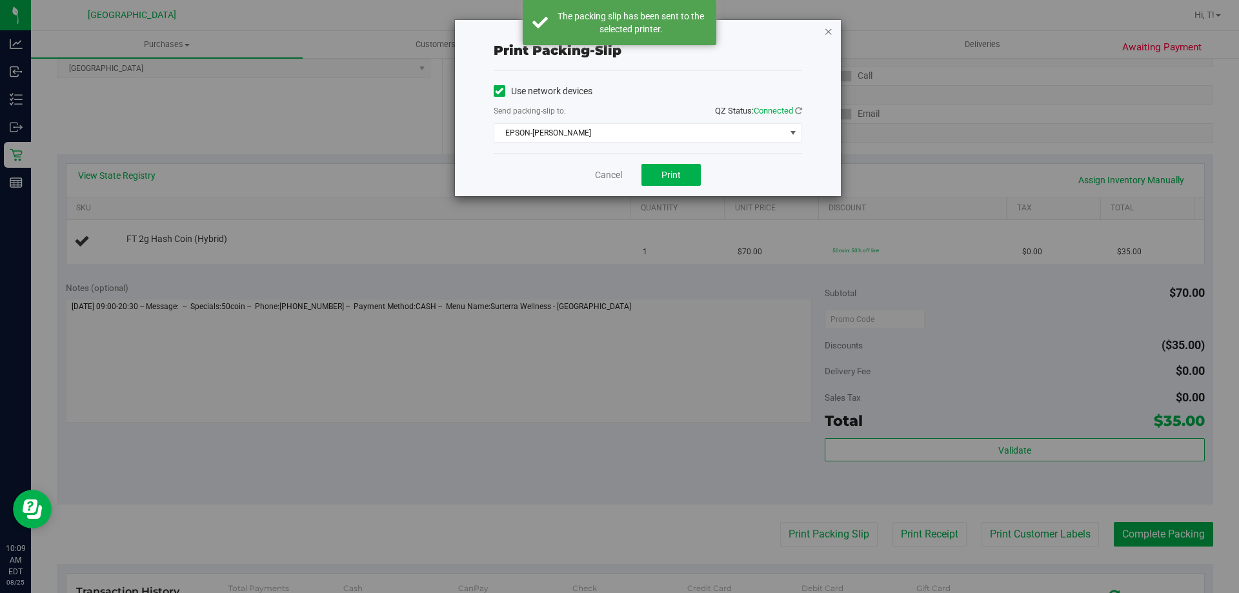
click at [825, 29] on icon "button" at bounding box center [828, 30] width 9 height 15
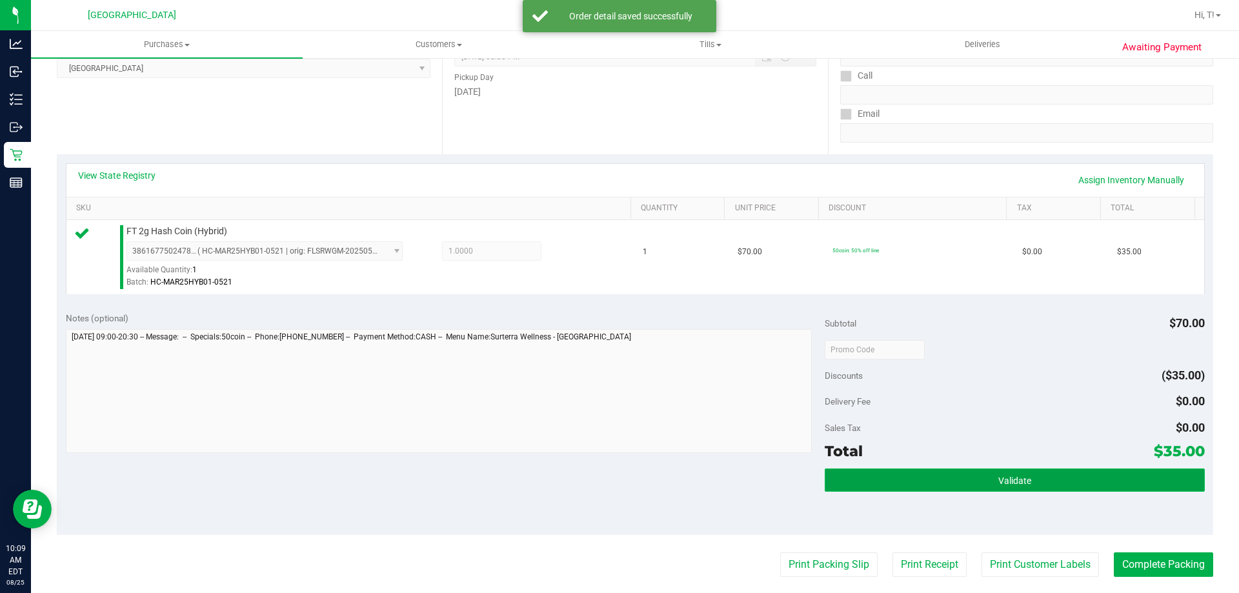
click at [981, 487] on button "Validate" at bounding box center [1014, 479] width 379 height 23
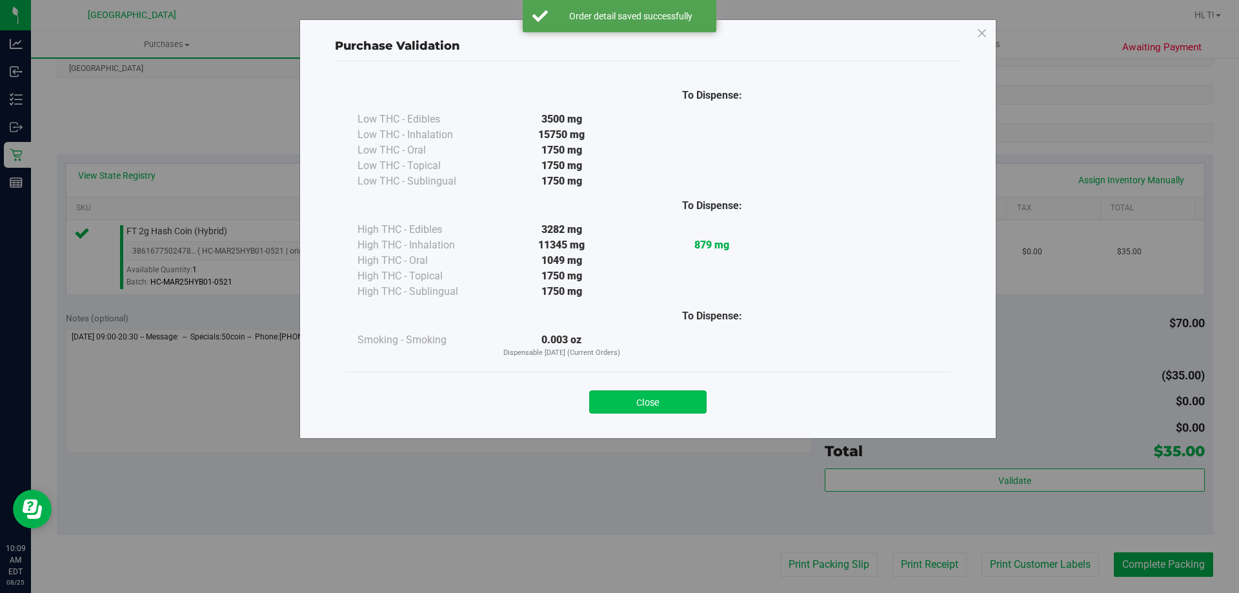
click at [661, 401] on button "Close" at bounding box center [647, 401] width 117 height 23
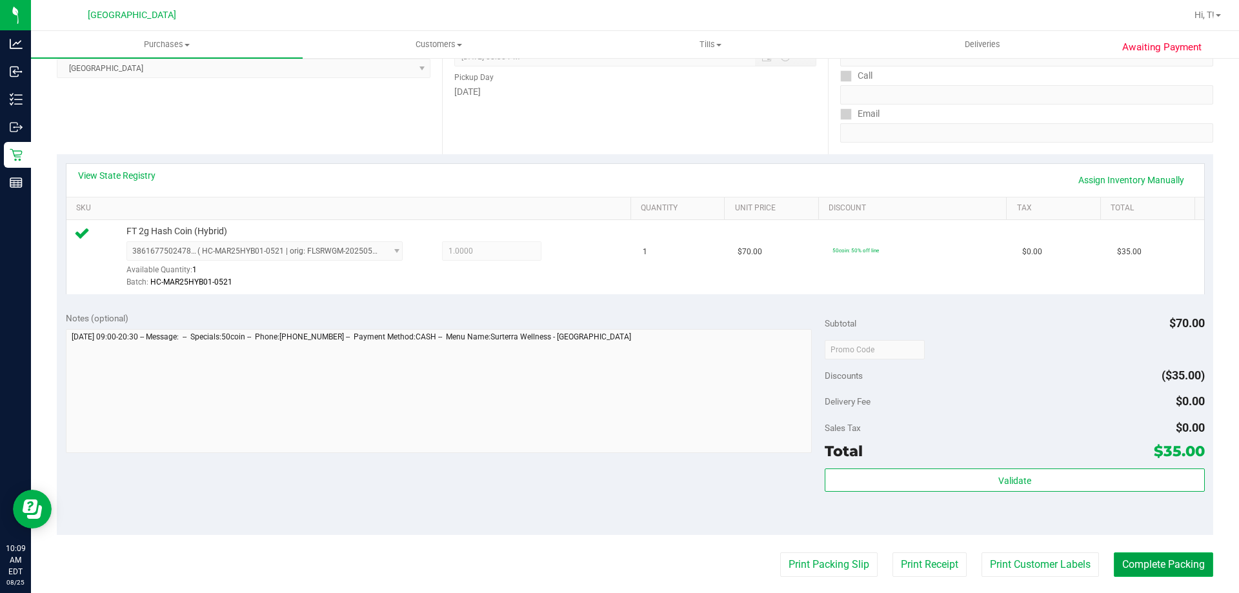
click at [1135, 560] on button "Complete Packing" at bounding box center [1163, 564] width 99 height 25
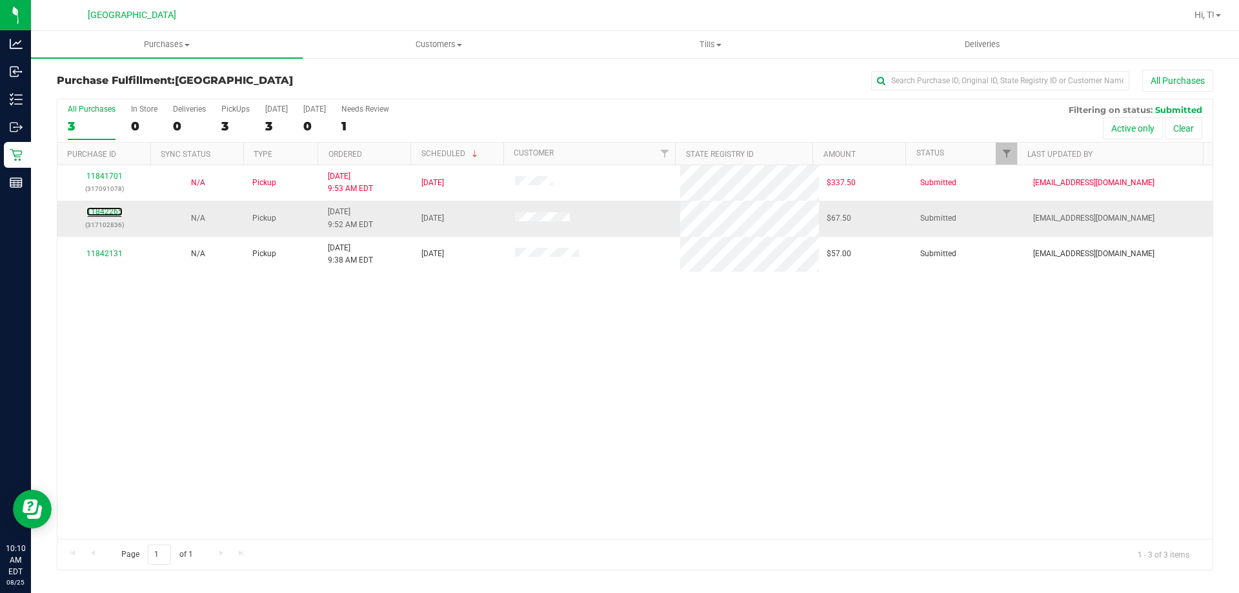
click at [116, 206] on div "11842265 (317102836)" at bounding box center [104, 218] width 78 height 25
click at [98, 204] on td "11842265 (317102836)" at bounding box center [104, 218] width 94 height 35
click at [99, 213] on link "11842265" at bounding box center [104, 211] width 36 height 9
click at [108, 215] on link "11842265" at bounding box center [104, 211] width 36 height 9
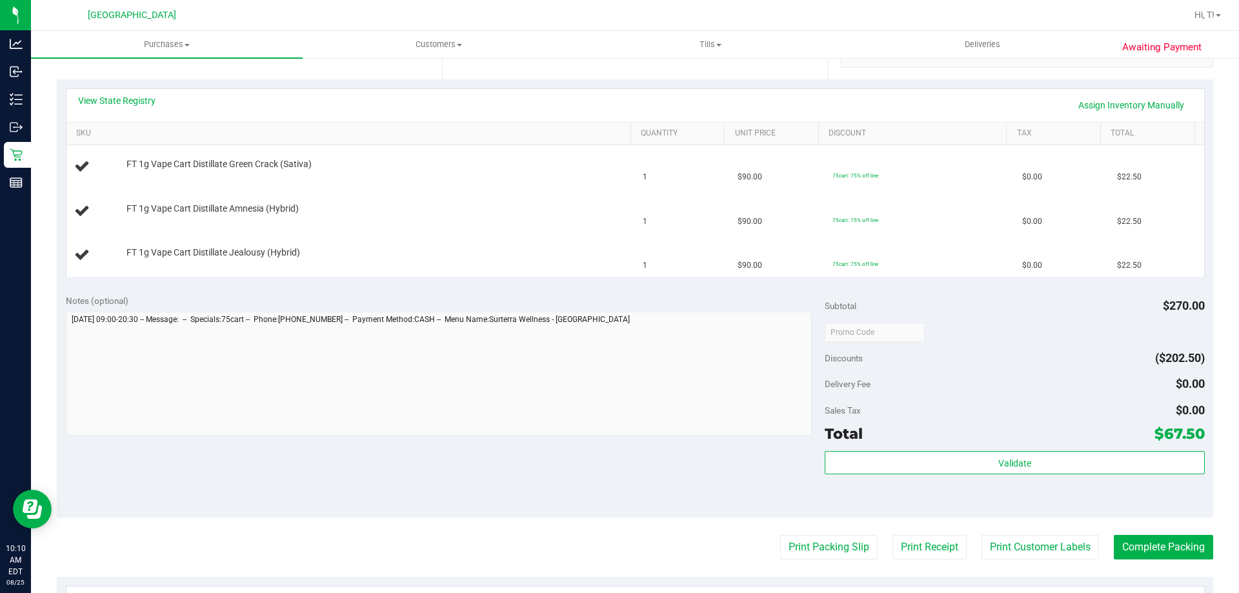
scroll to position [387, 0]
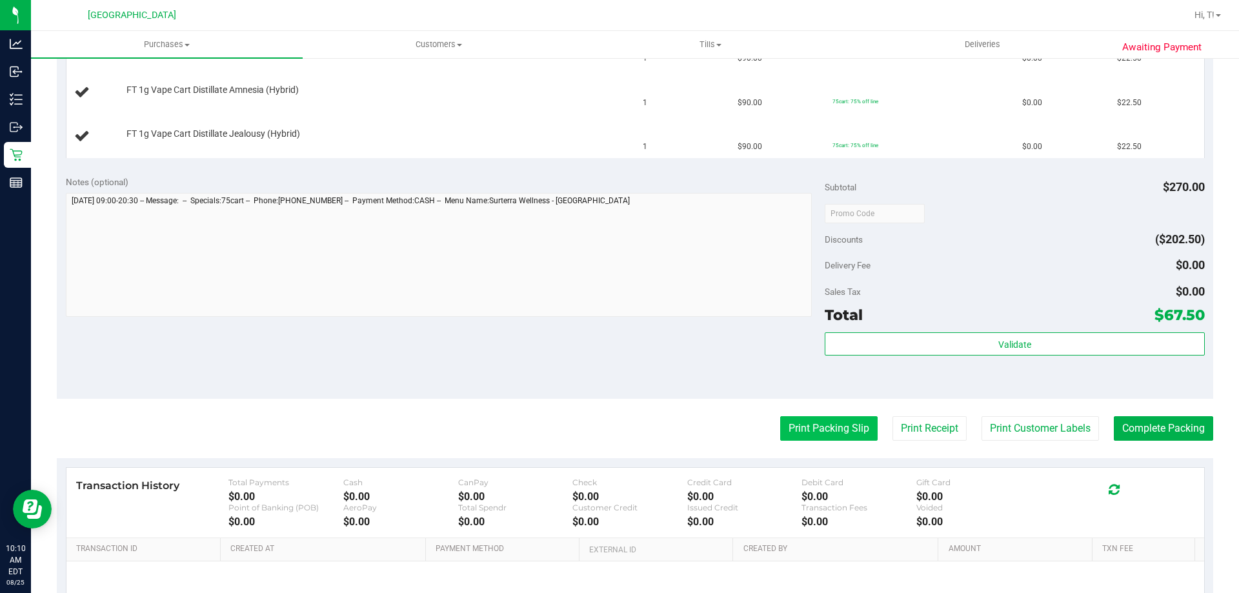
click at [806, 428] on button "Print Packing Slip" at bounding box center [828, 428] width 97 height 25
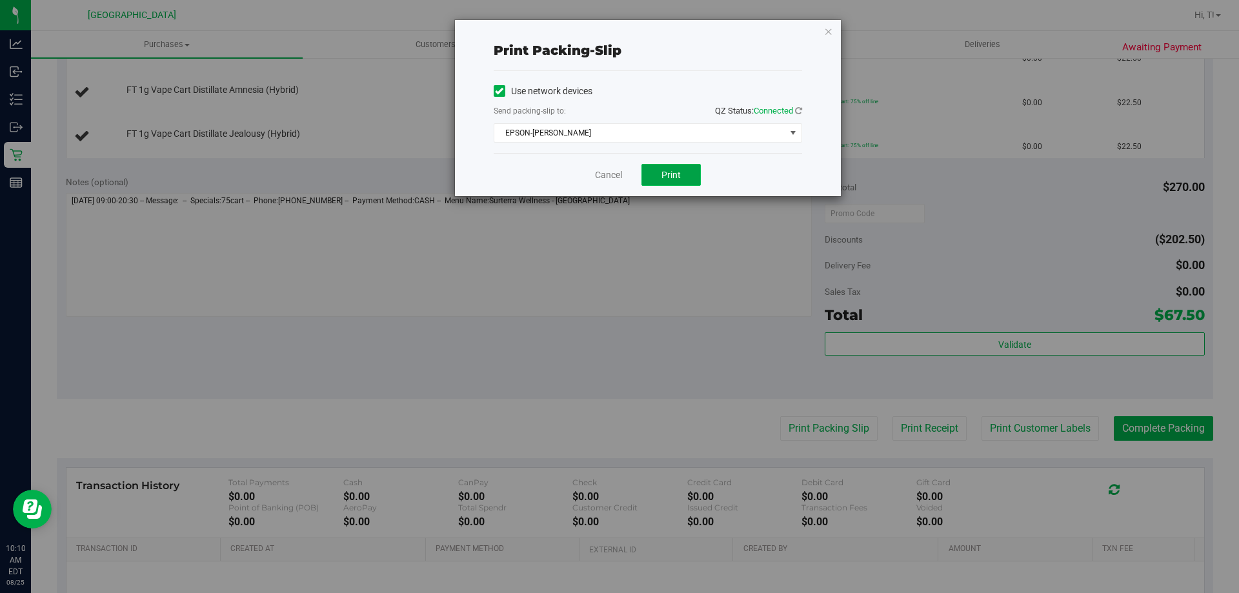
click at [668, 176] on span "Print" at bounding box center [670, 175] width 19 height 10
click at [622, 172] on link "Cancel" at bounding box center [608, 175] width 27 height 14
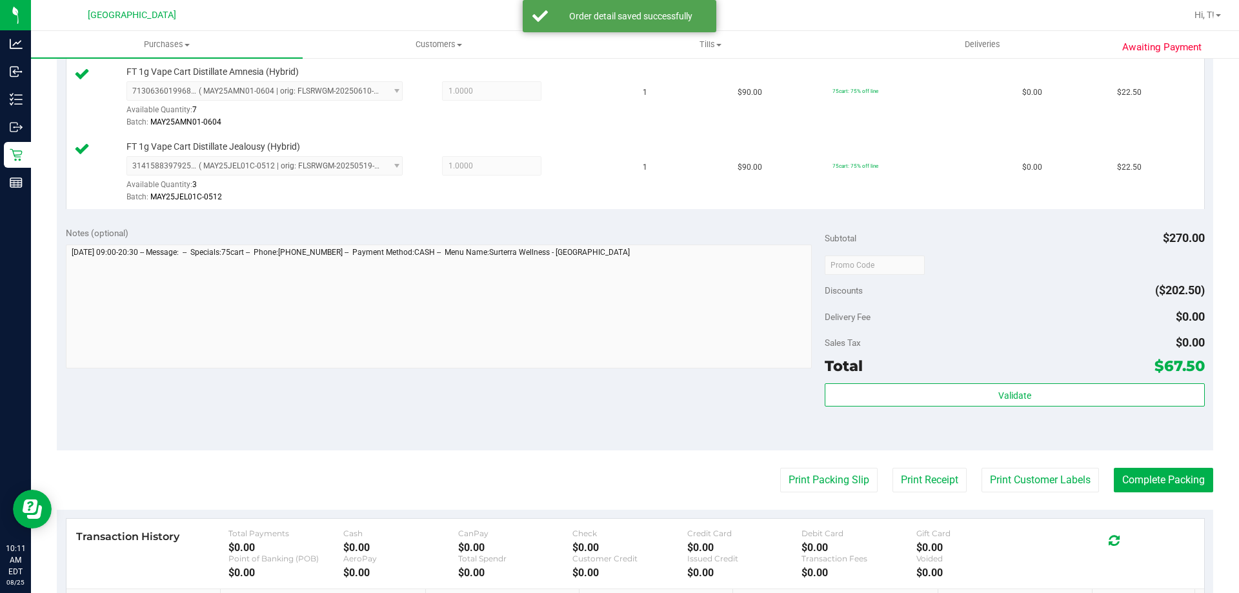
scroll to position [452, 0]
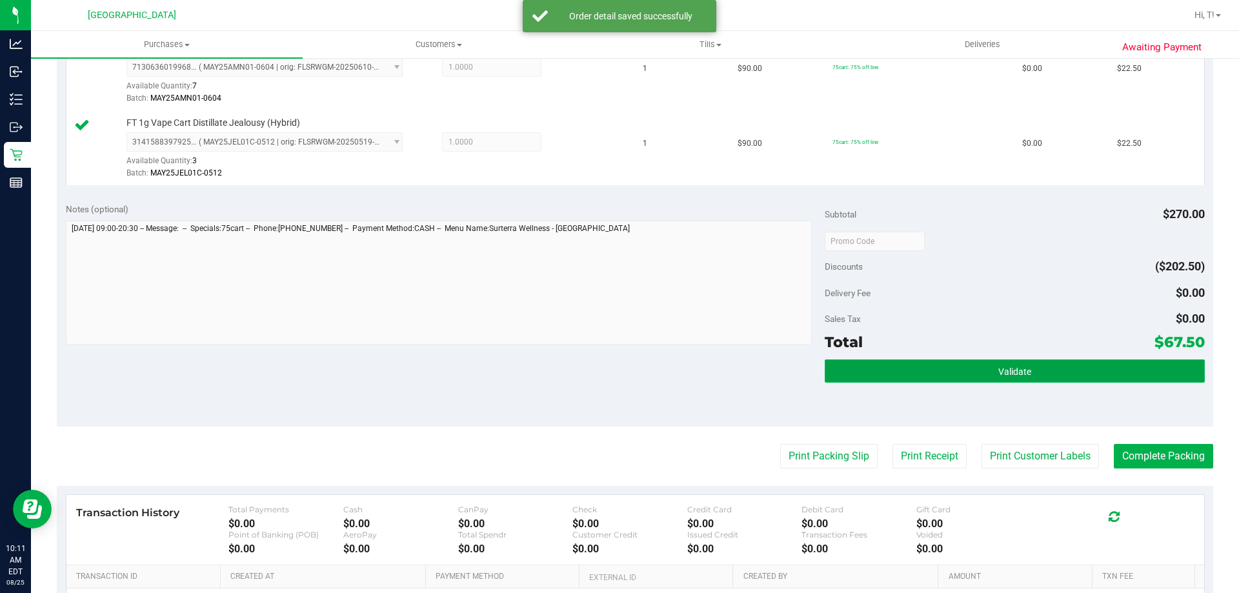
click at [1052, 367] on button "Validate" at bounding box center [1014, 370] width 379 height 23
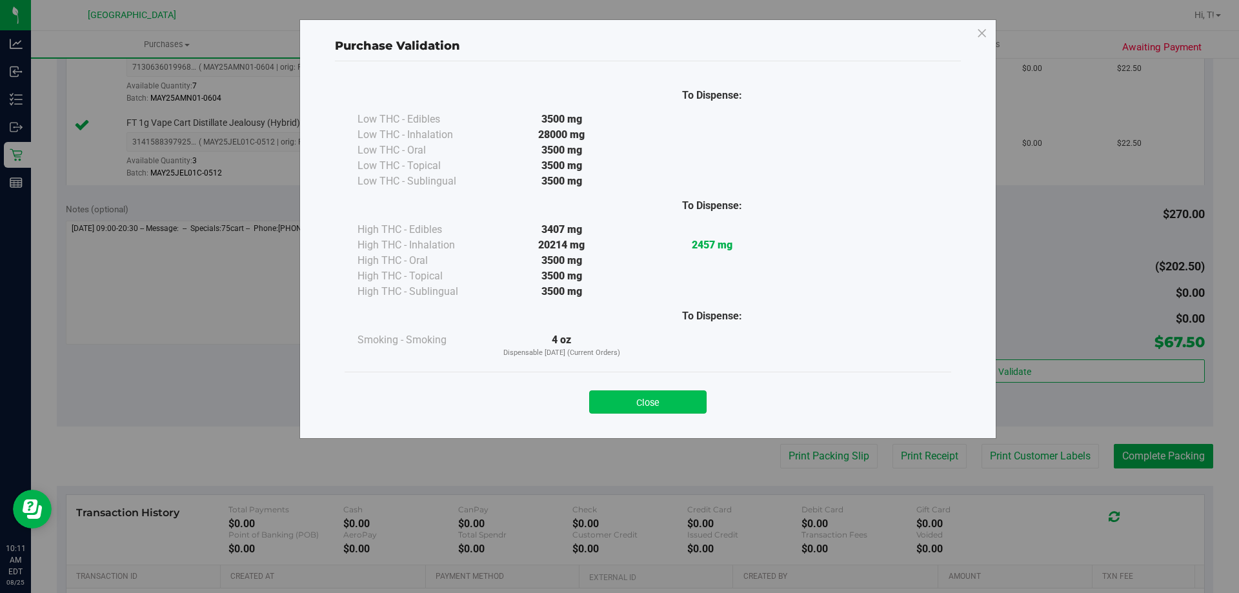
click at [666, 403] on button "Close" at bounding box center [647, 401] width 117 height 23
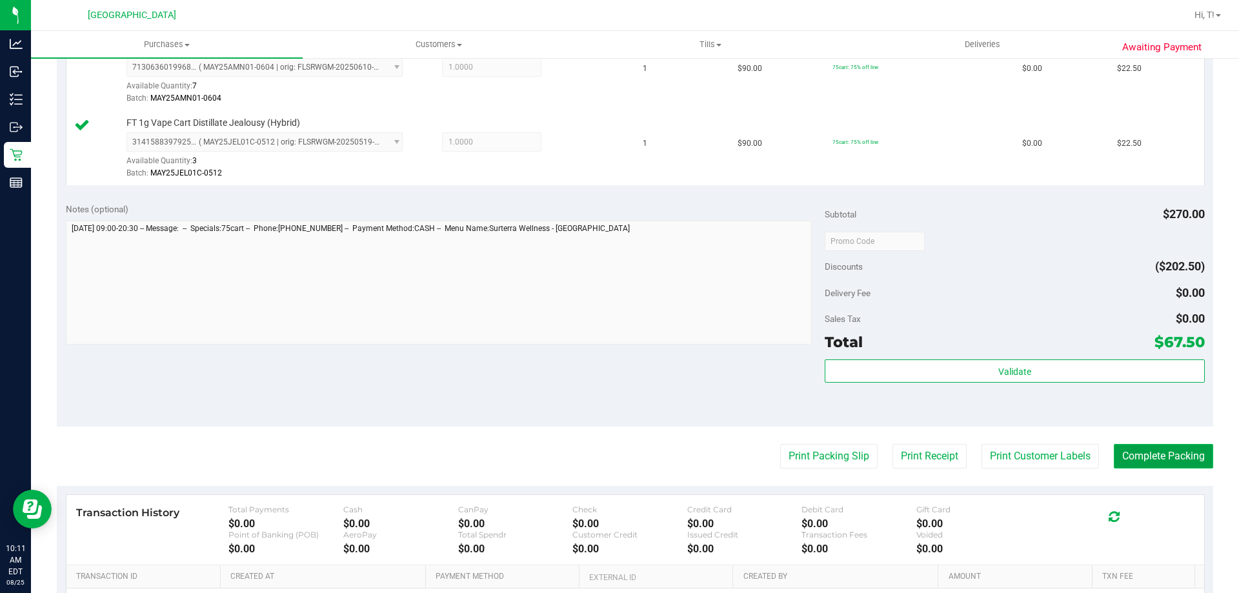
click at [1135, 461] on button "Complete Packing" at bounding box center [1163, 456] width 99 height 25
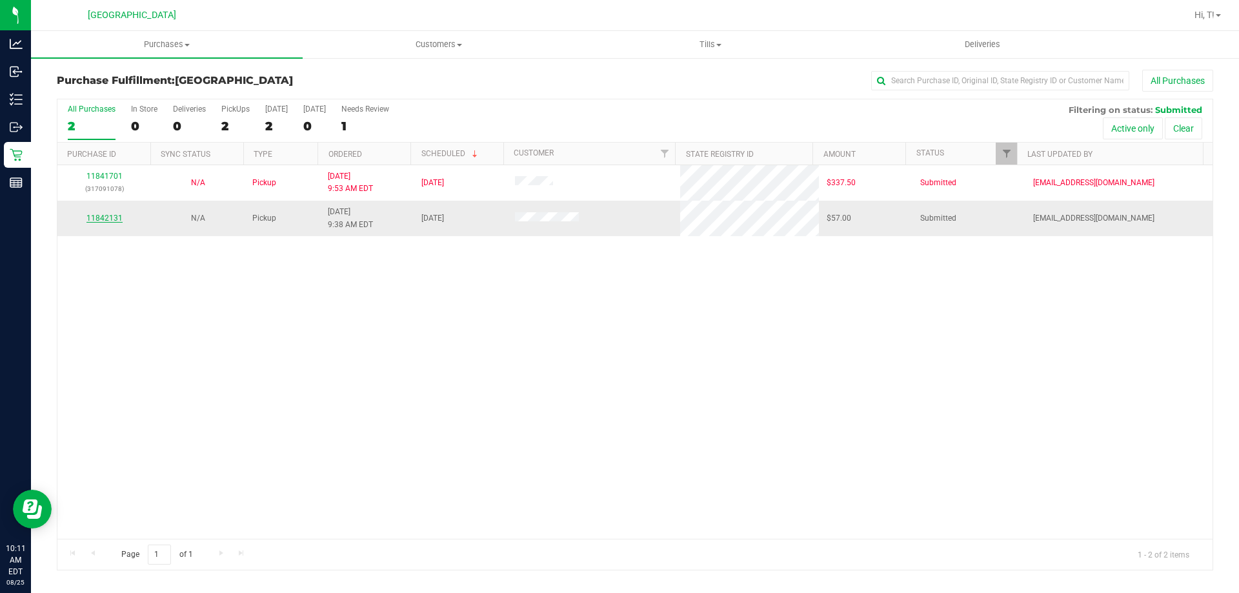
click at [108, 214] on link "11842131" at bounding box center [104, 218] width 36 height 9
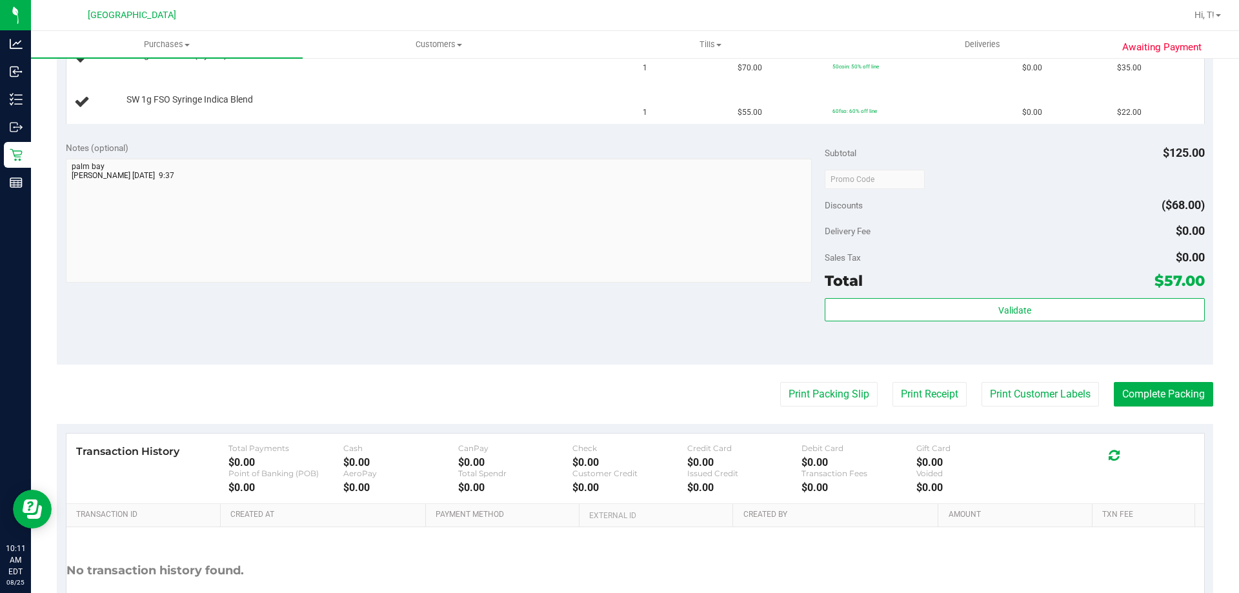
scroll to position [452, 0]
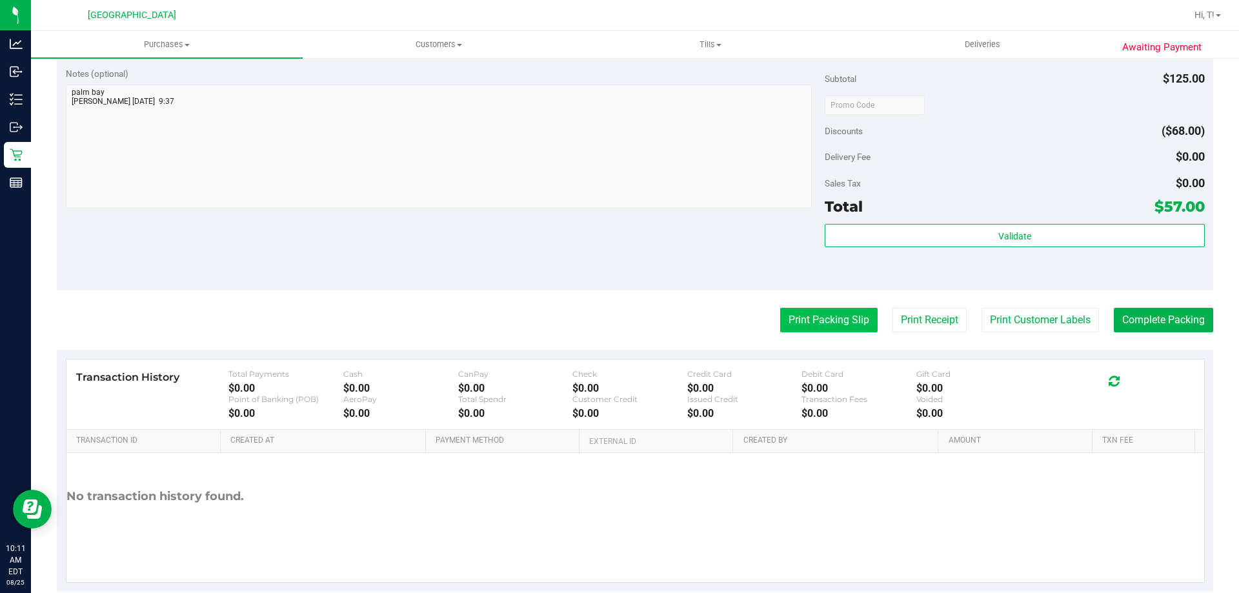
click at [834, 317] on button "Print Packing Slip" at bounding box center [828, 320] width 97 height 25
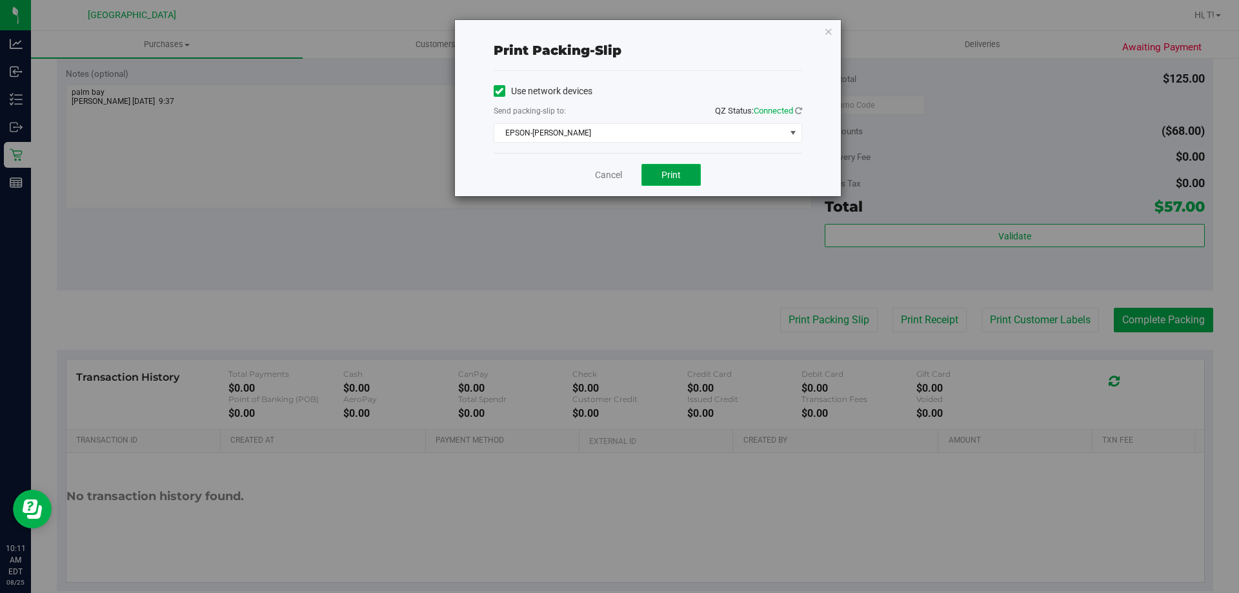
click at [669, 173] on span "Print" at bounding box center [670, 175] width 19 height 10
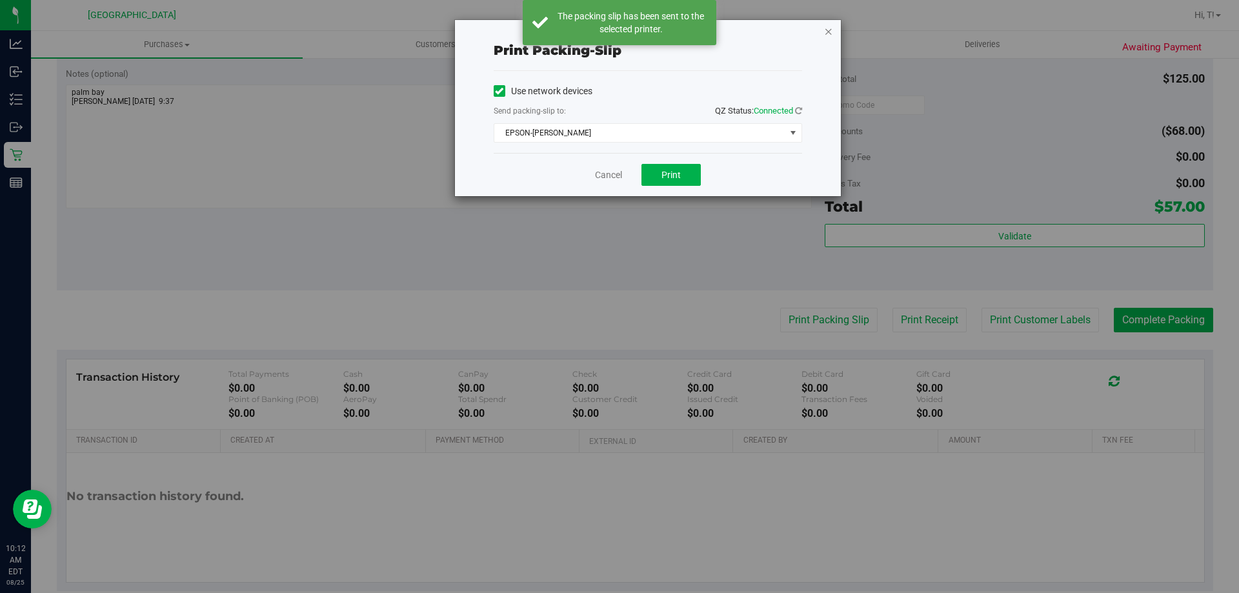
click at [829, 29] on icon "button" at bounding box center [828, 30] width 9 height 15
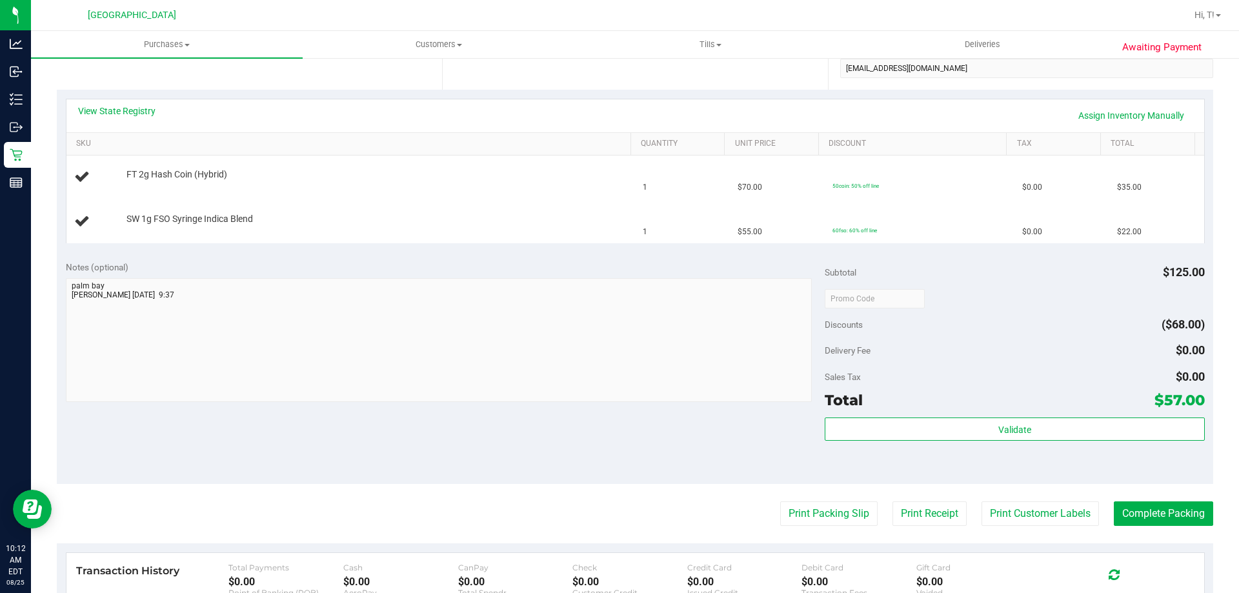
scroll to position [194, 0]
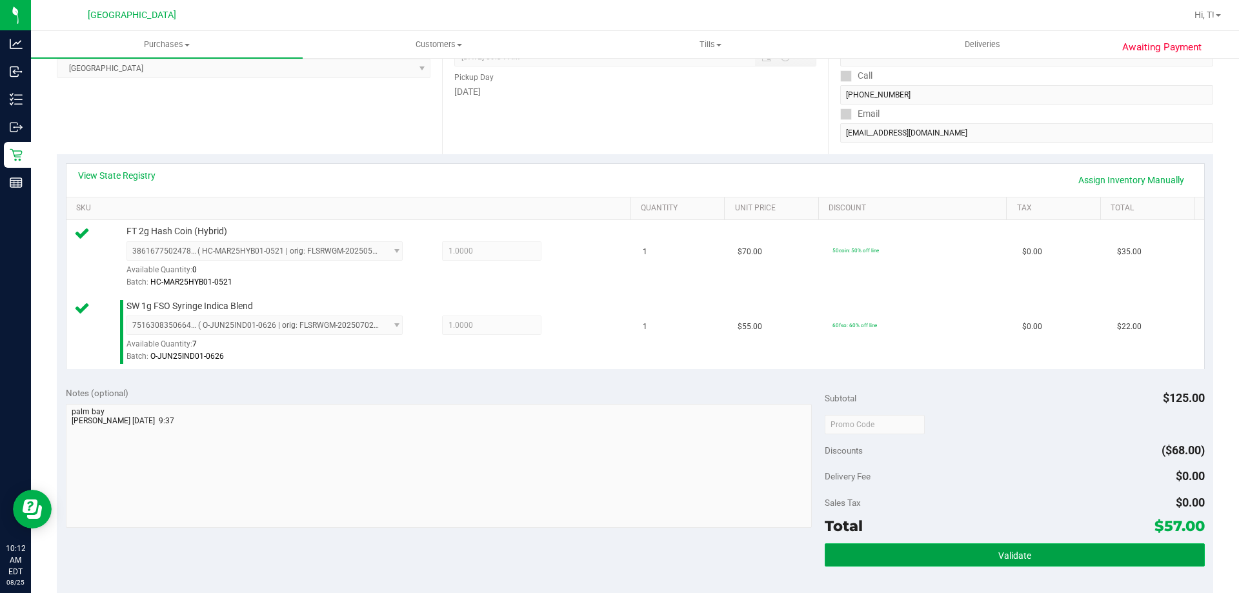
click at [998, 545] on button "Validate" at bounding box center [1014, 554] width 379 height 23
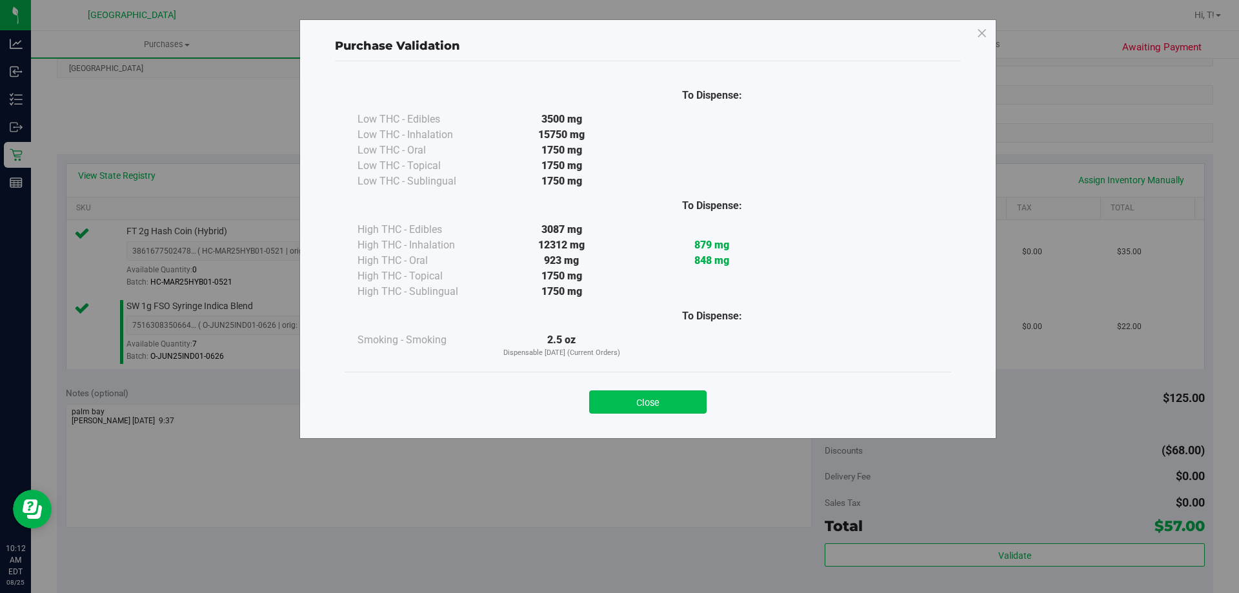
click at [665, 402] on button "Close" at bounding box center [647, 401] width 117 height 23
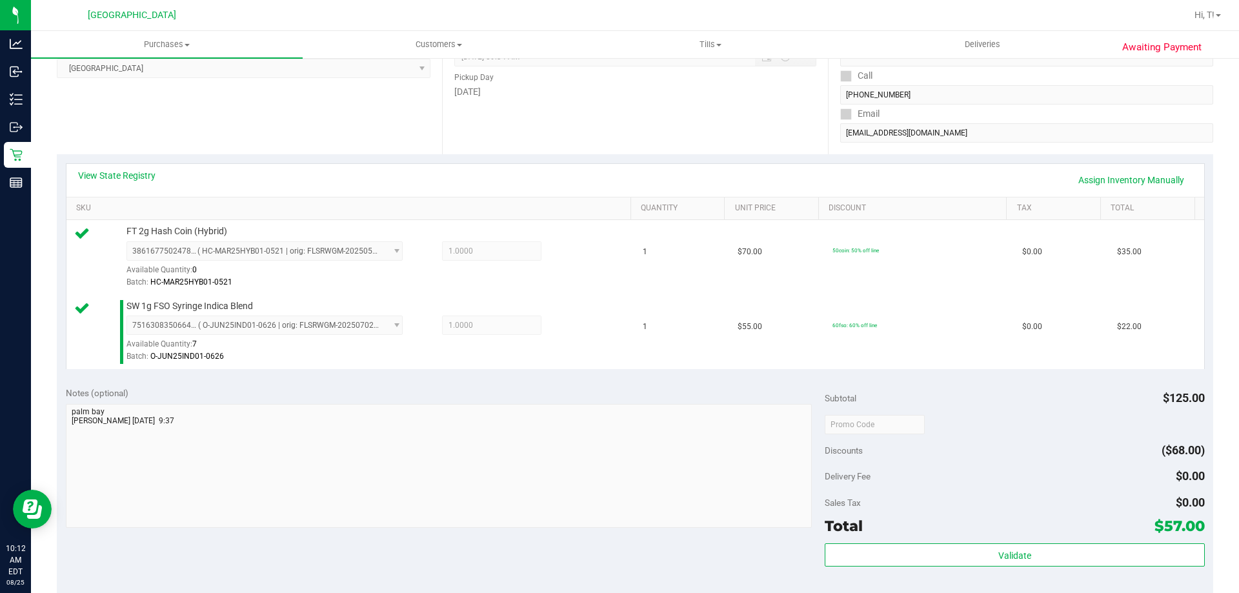
scroll to position [323, 0]
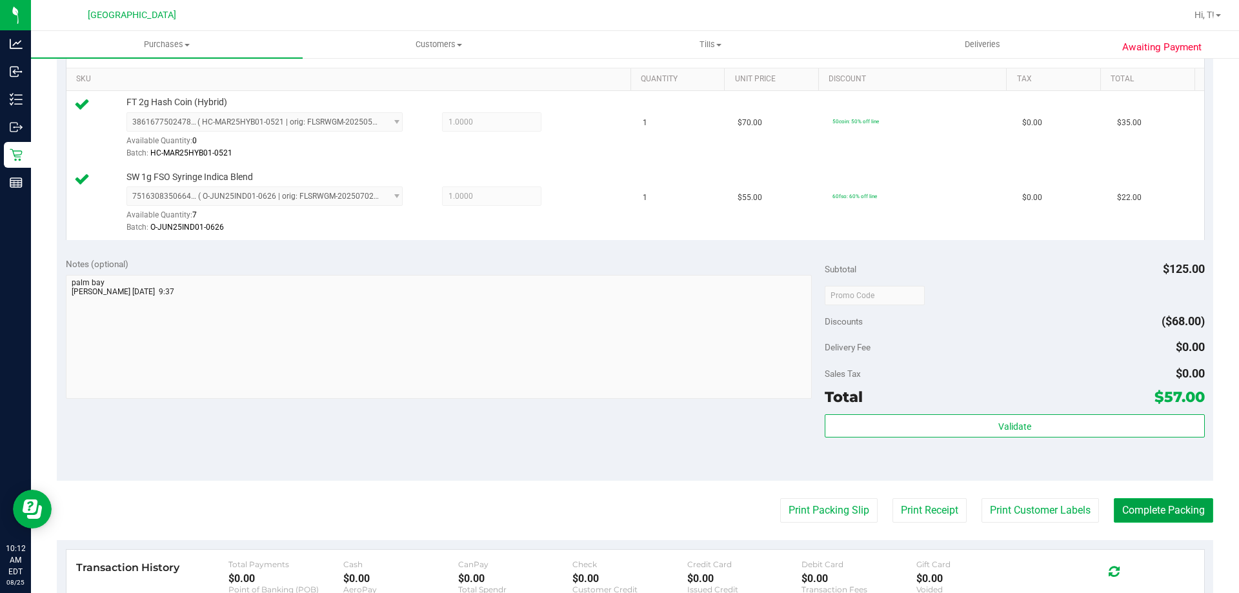
click at [1136, 512] on button "Complete Packing" at bounding box center [1163, 510] width 99 height 25
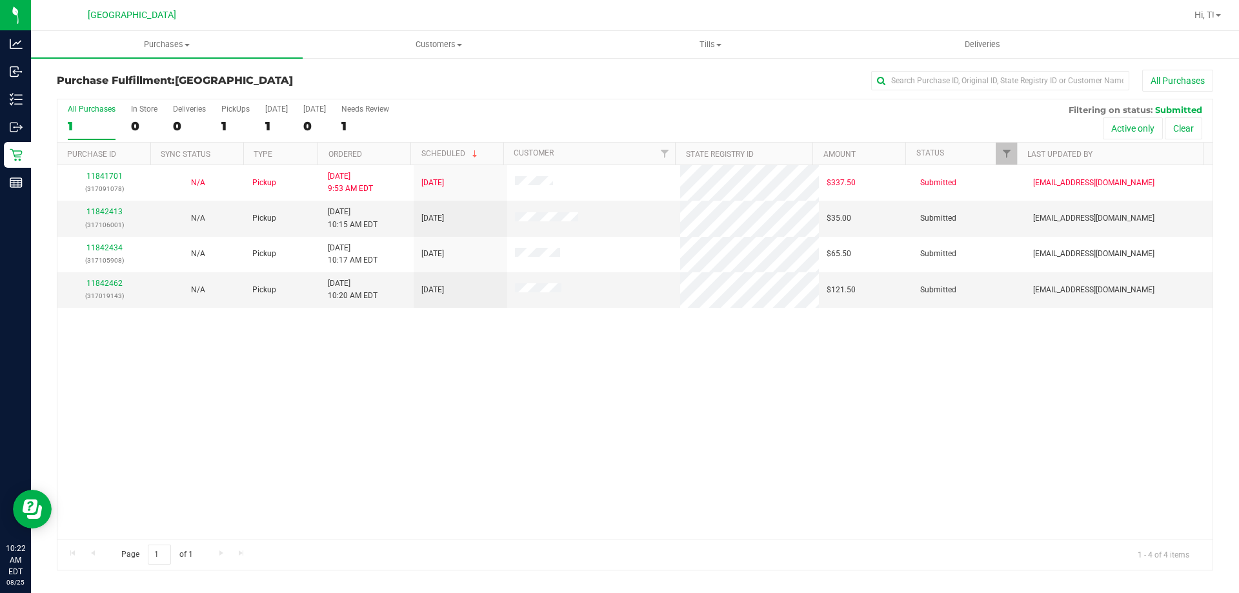
click at [437, 454] on div "11841701 (317091078) N/A Pickup 8/25/2025 9:53 AM EDT 8/25/2025 $337.50 Submitt…" at bounding box center [634, 352] width 1155 height 374
click at [112, 208] on link "11842413" at bounding box center [104, 211] width 36 height 9
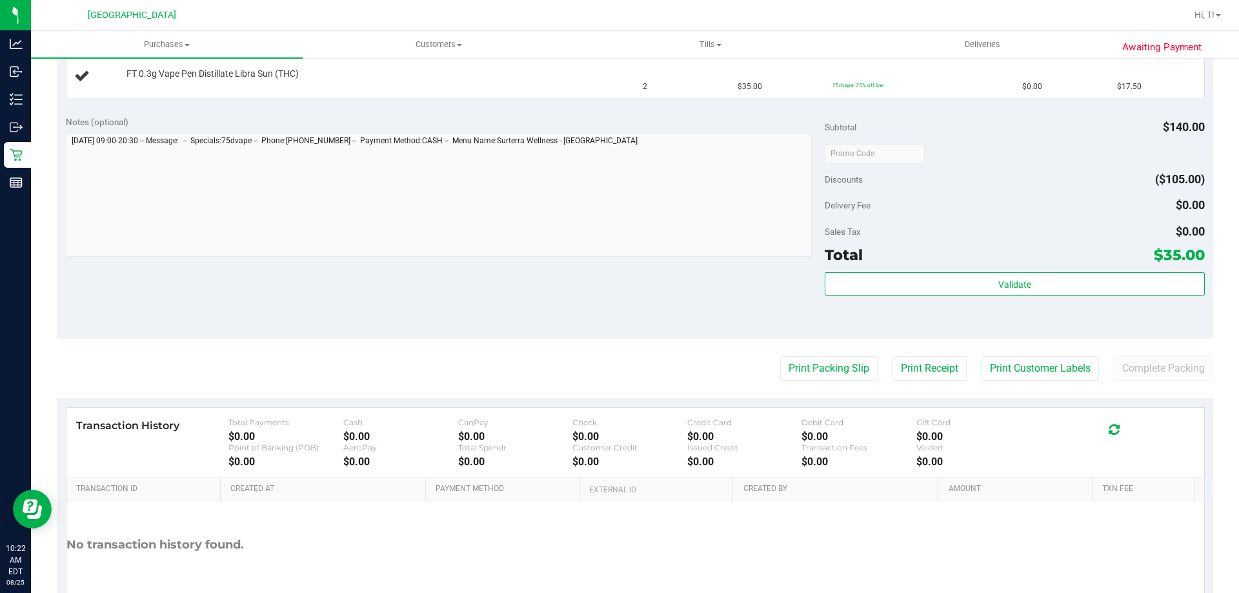
scroll to position [452, 0]
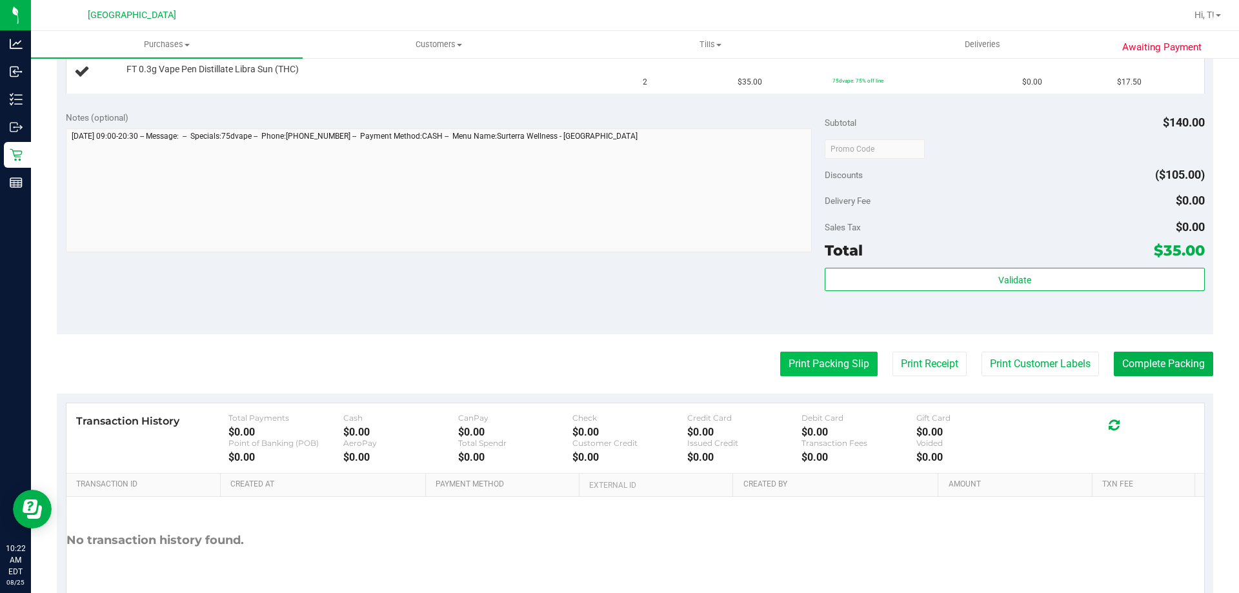
click at [815, 369] on button "Print Packing Slip" at bounding box center [828, 364] width 97 height 25
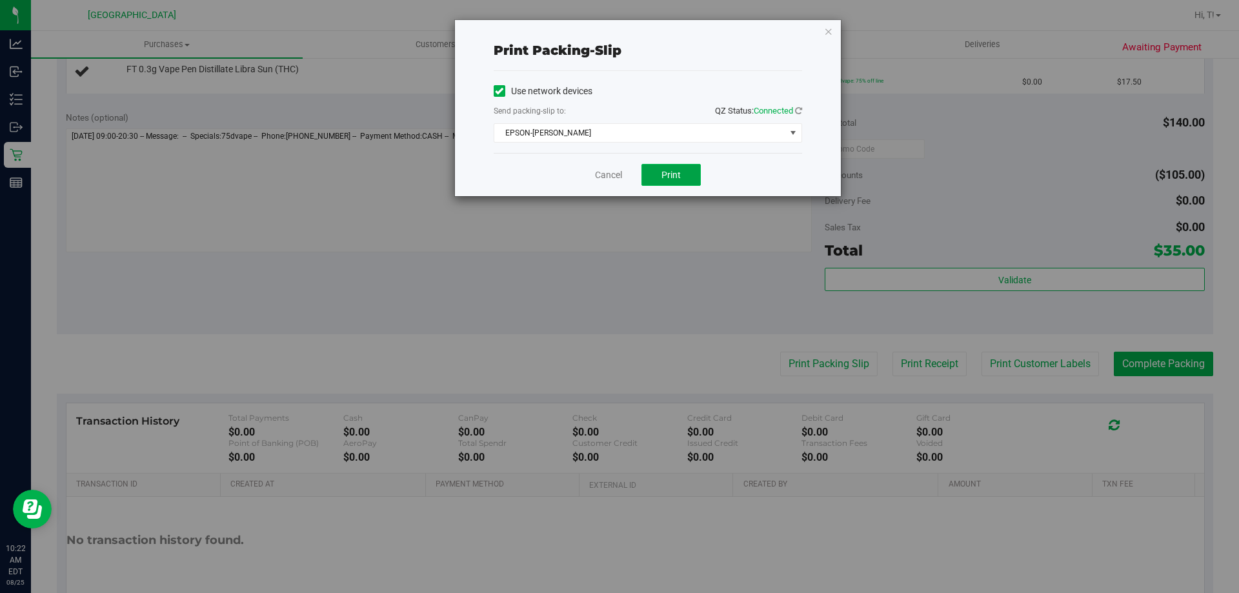
click at [653, 175] on button "Print" at bounding box center [670, 175] width 59 height 22
click at [603, 180] on link "Cancel" at bounding box center [608, 175] width 27 height 14
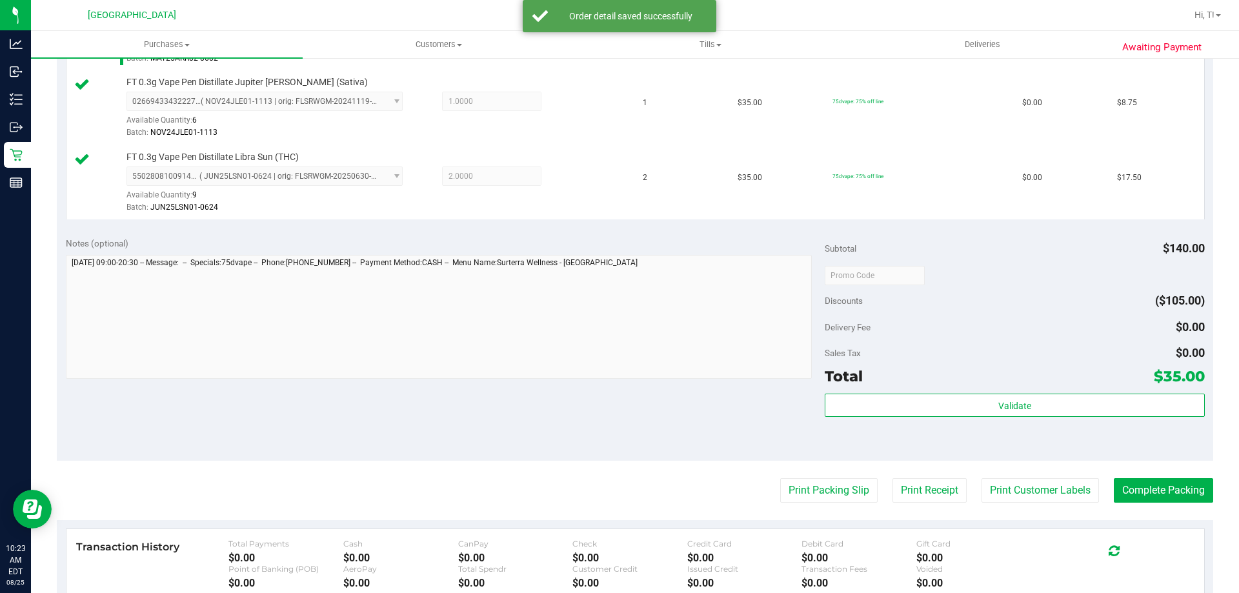
scroll to position [516, 0]
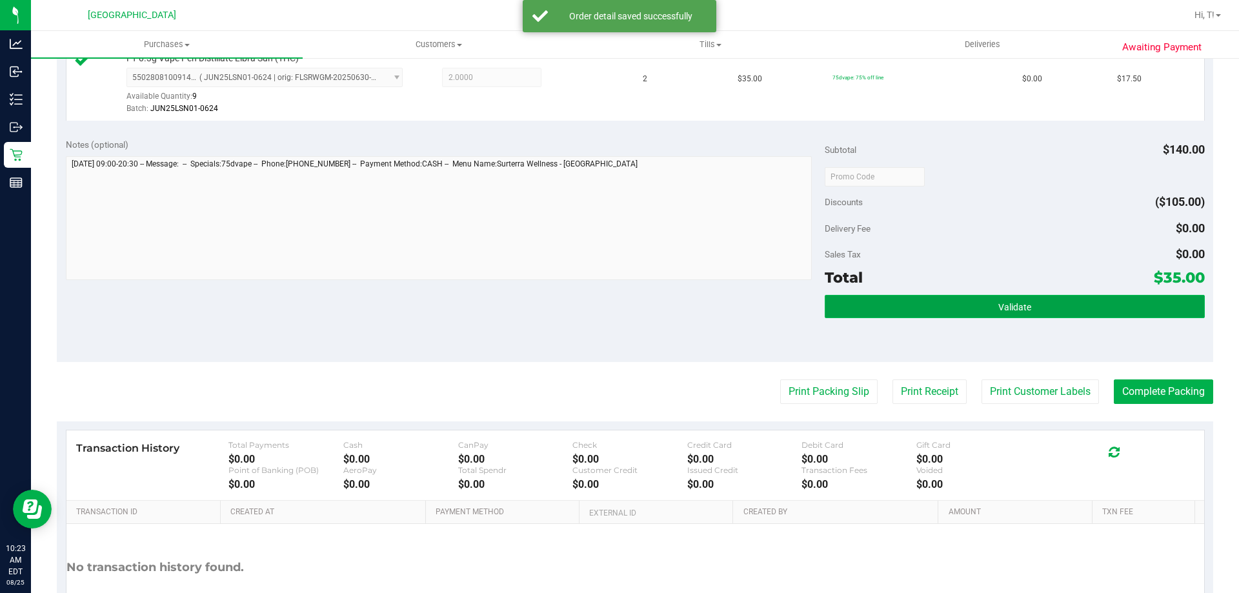
click at [998, 305] on span "Validate" at bounding box center [1014, 307] width 33 height 10
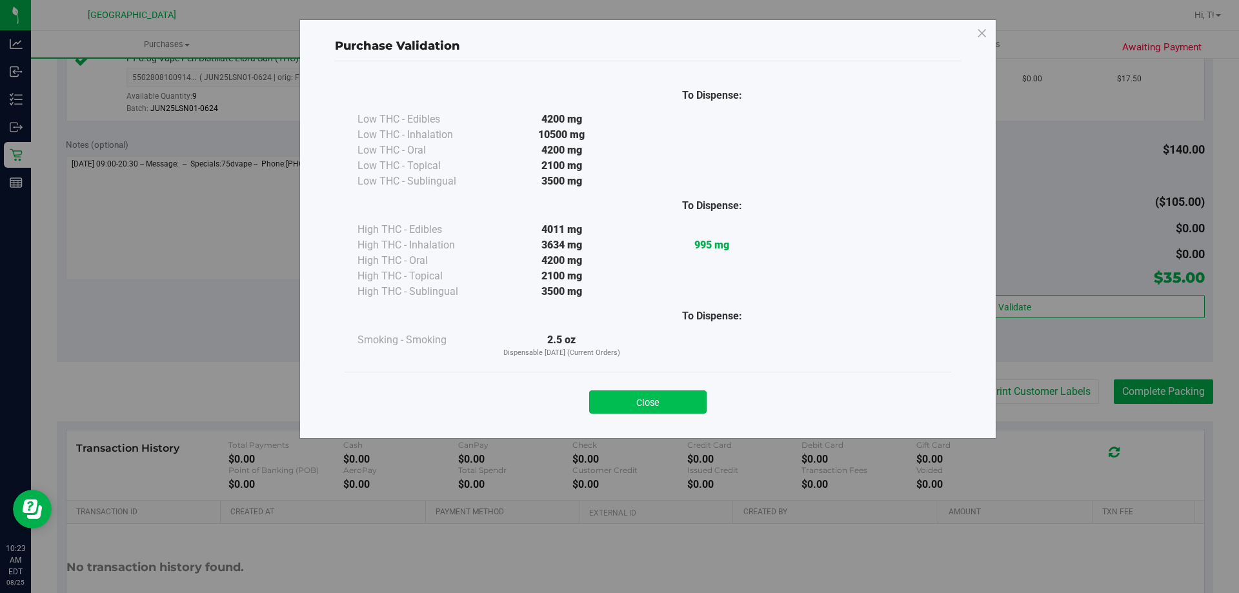
click at [641, 396] on button "Close" at bounding box center [647, 401] width 117 height 23
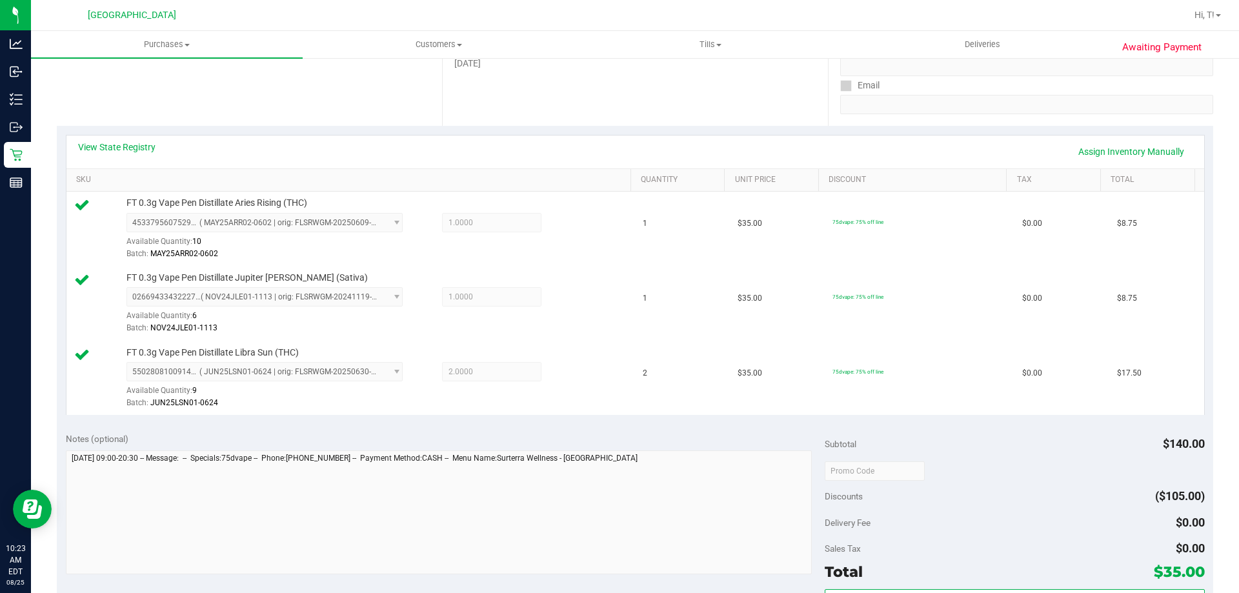
scroll to position [387, 0]
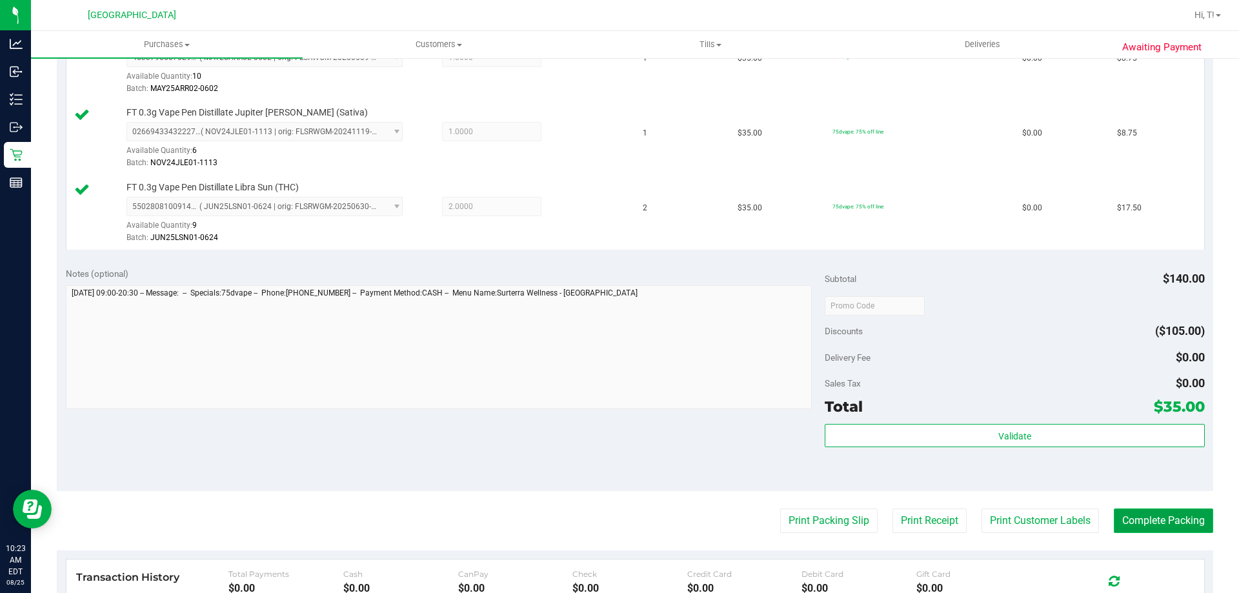
click at [1151, 525] on button "Complete Packing" at bounding box center [1163, 520] width 99 height 25
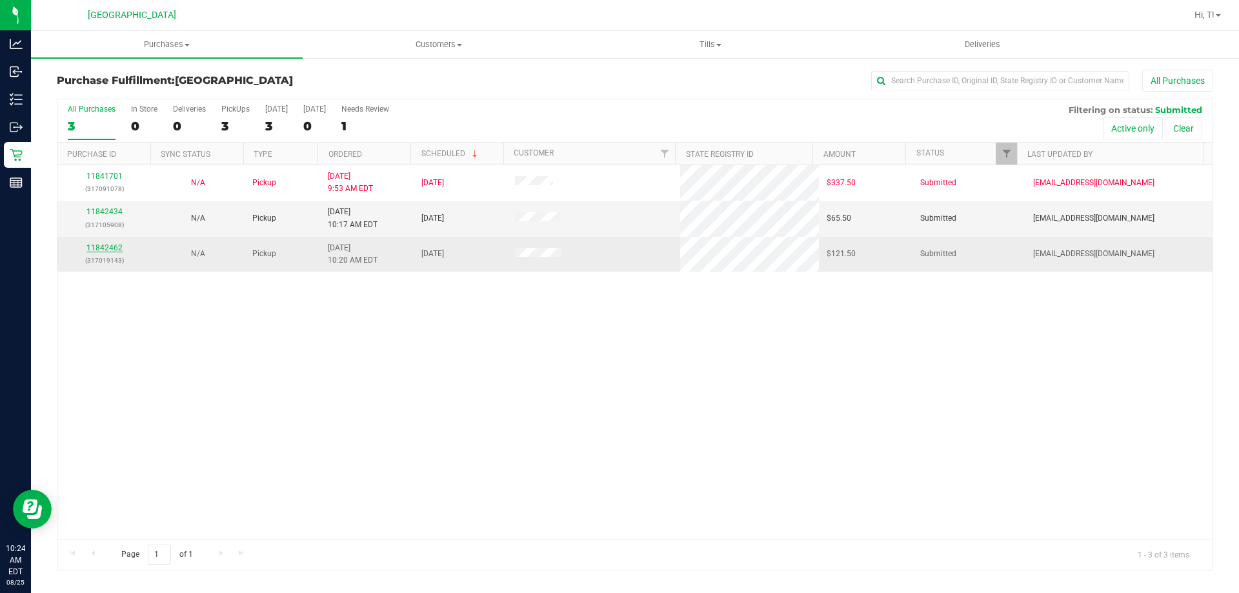
click at [108, 244] on link "11842462" at bounding box center [104, 247] width 36 height 9
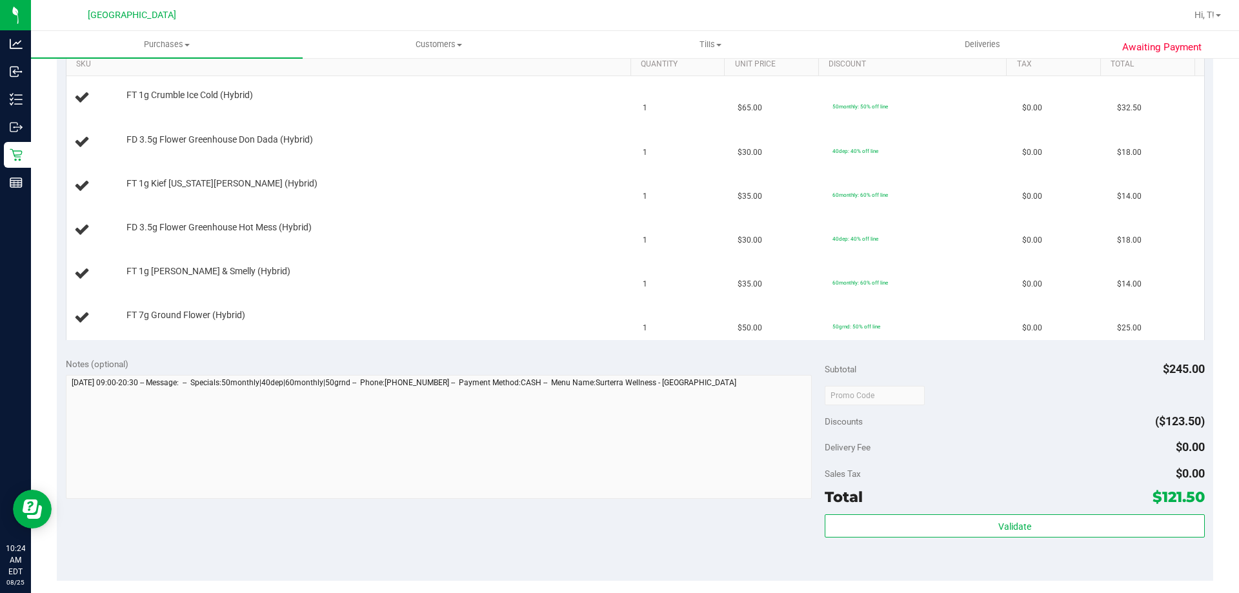
scroll to position [516, 0]
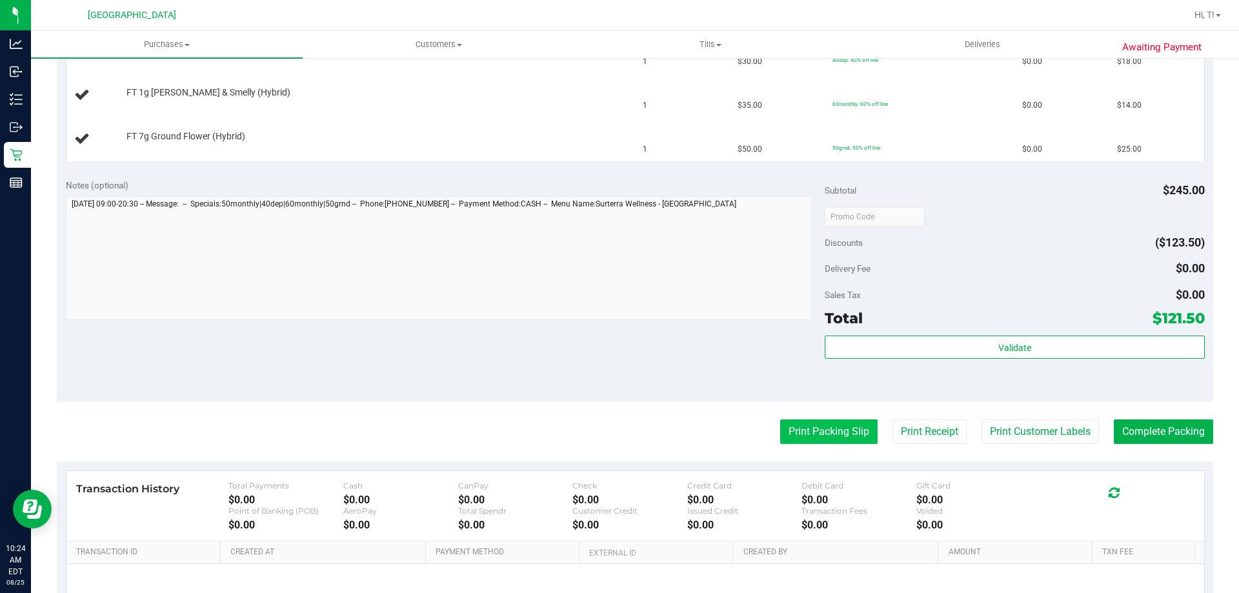
click at [850, 436] on button "Print Packing Slip" at bounding box center [828, 431] width 97 height 25
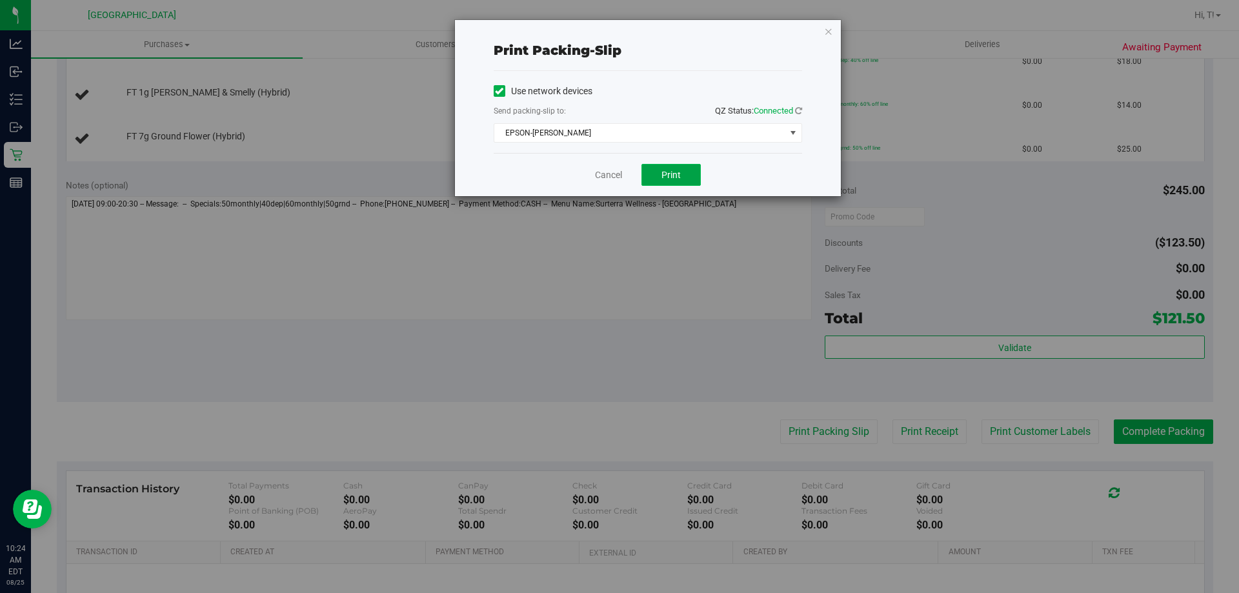
click at [681, 168] on button "Print" at bounding box center [670, 175] width 59 height 22
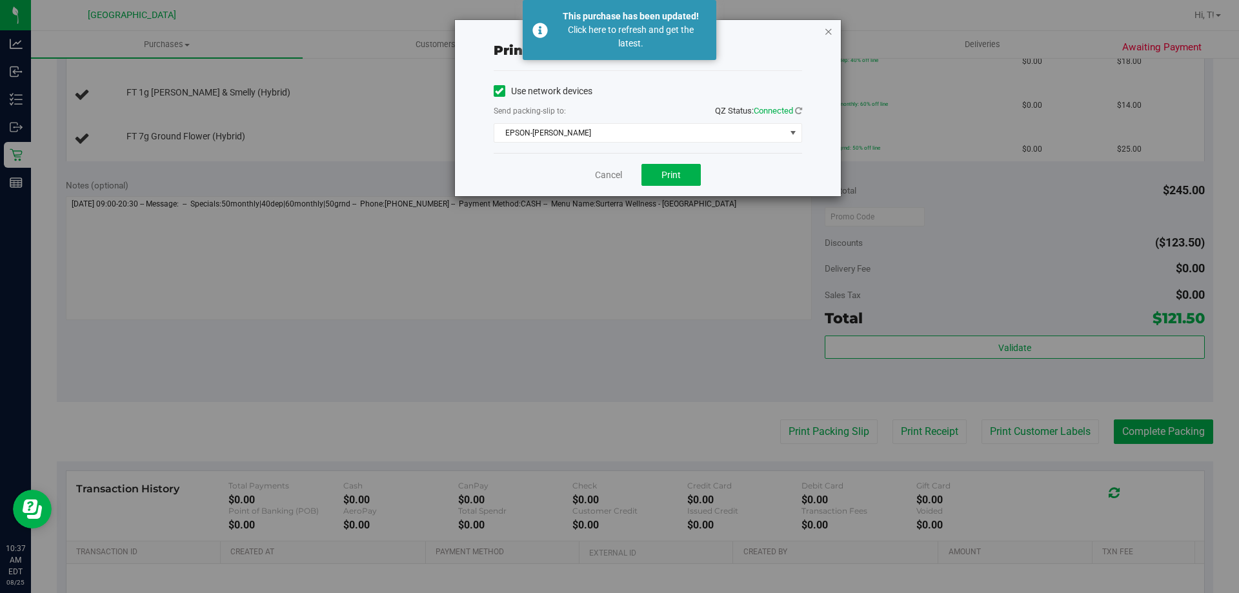
click at [829, 27] on icon "button" at bounding box center [828, 30] width 9 height 15
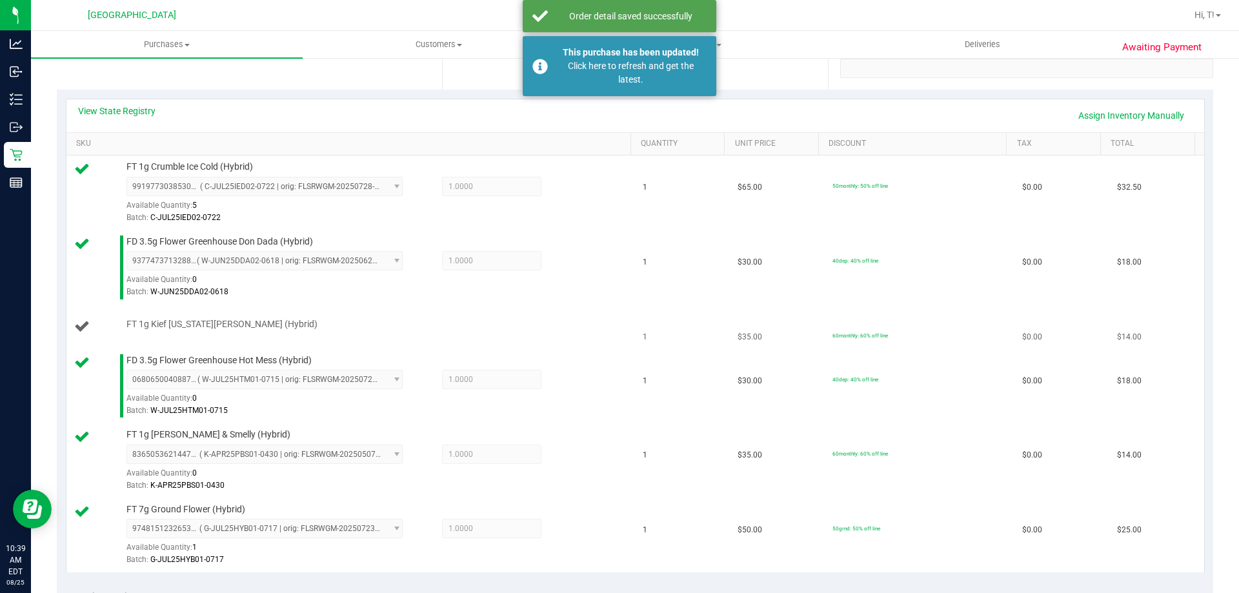
scroll to position [323, 0]
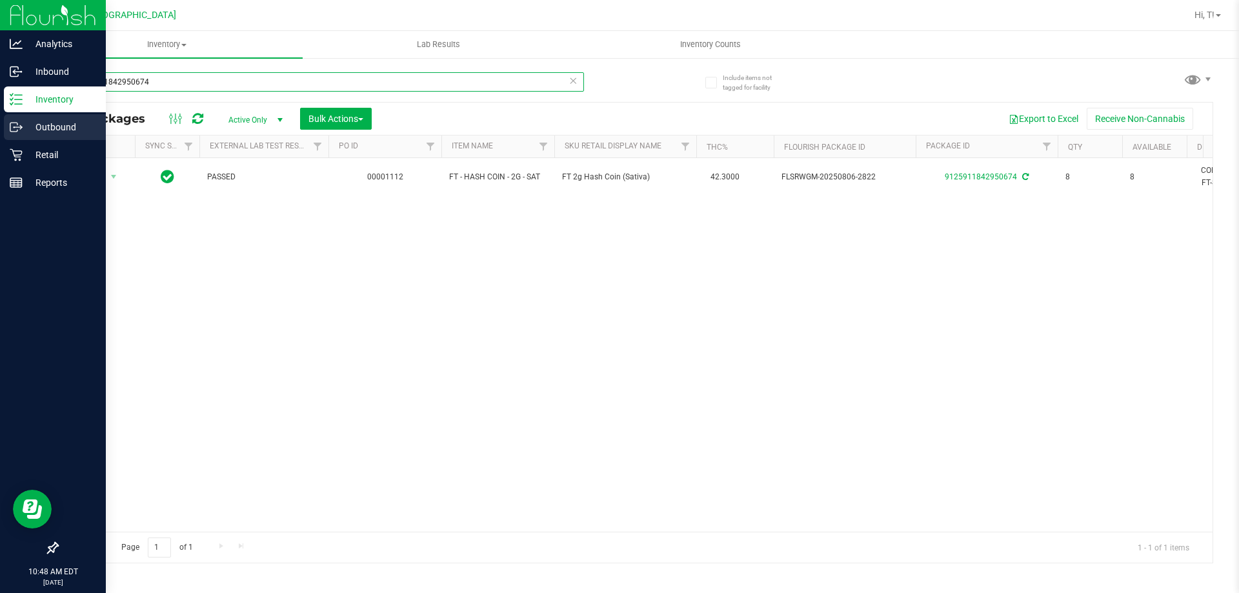
drag, startPoint x: 205, startPoint y: 87, endPoint x: 0, endPoint y: 138, distance: 210.8
click at [0, 138] on div "Analytics Inbound Inventory Outbound Retail Reports 10:48 AM EDT 08/25/2025 08/…" at bounding box center [619, 296] width 1239 height 593
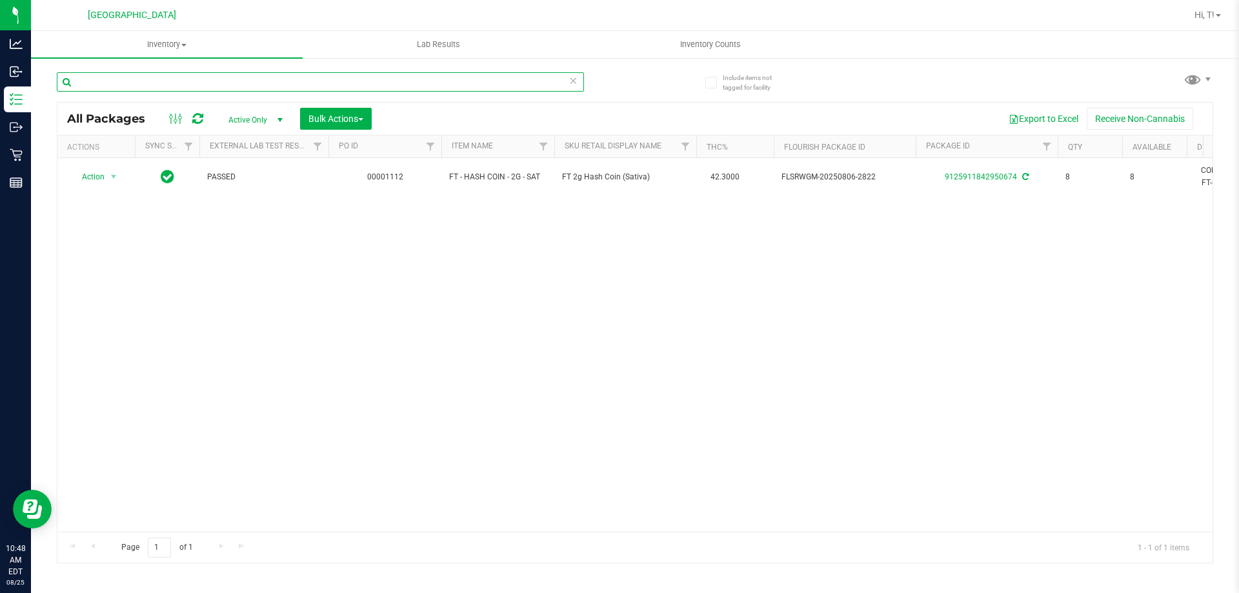
click at [429, 86] on input "text" at bounding box center [320, 81] width 527 height 19
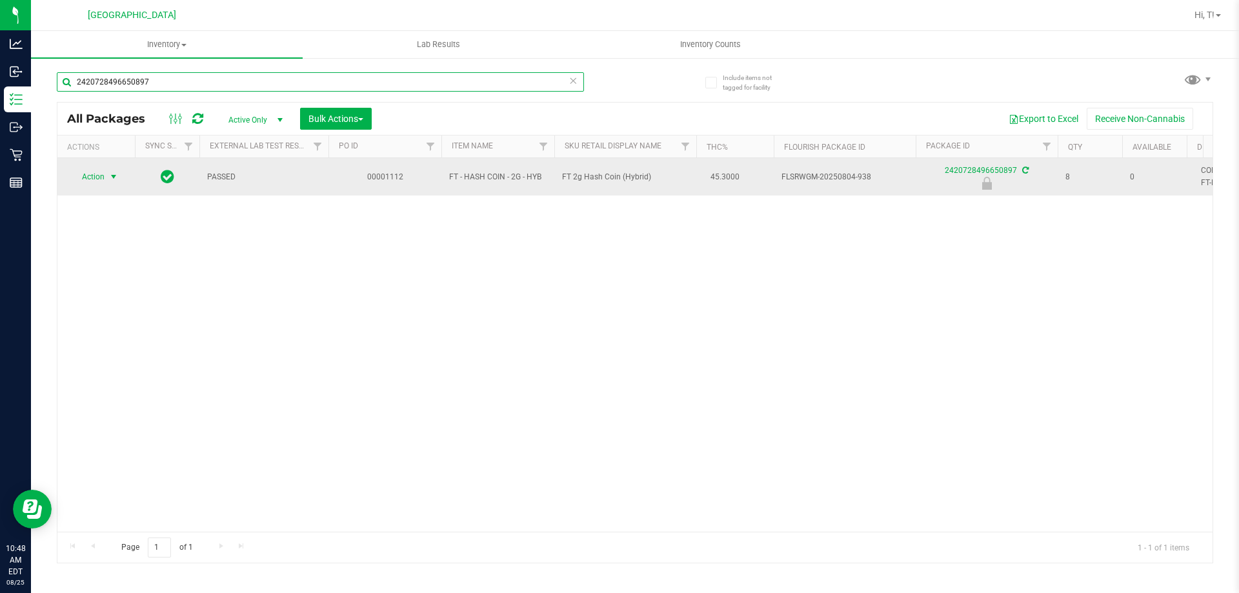
type input "2420728496650897"
click at [101, 174] on span "Action" at bounding box center [87, 177] width 35 height 18
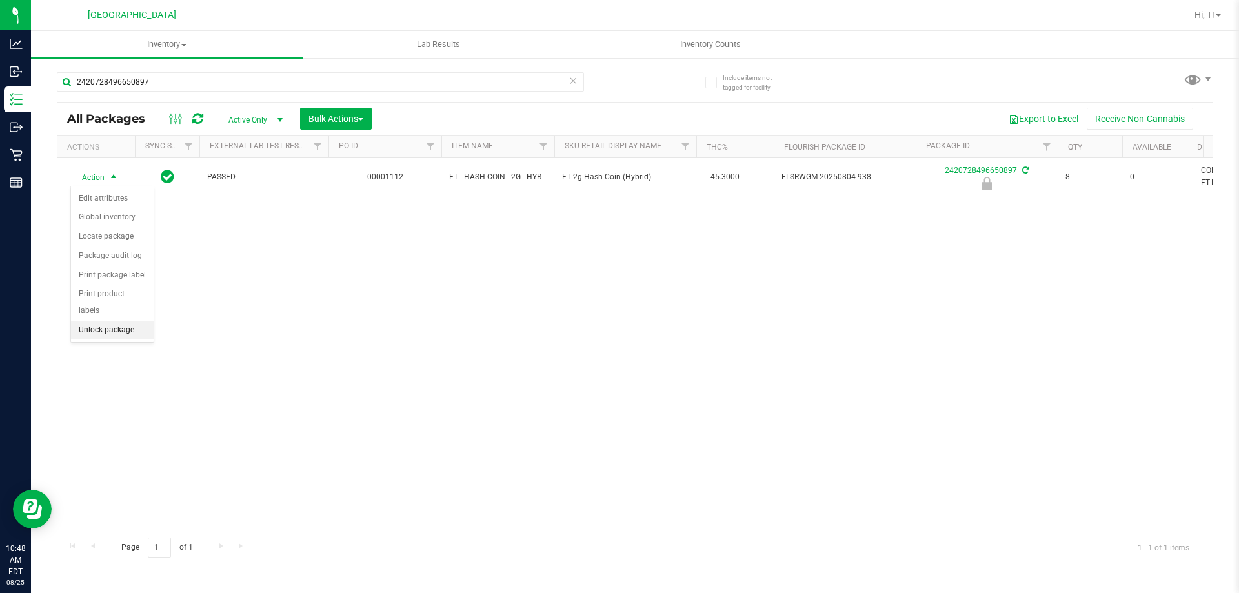
click at [117, 321] on li "Unlock package" at bounding box center [112, 330] width 83 height 19
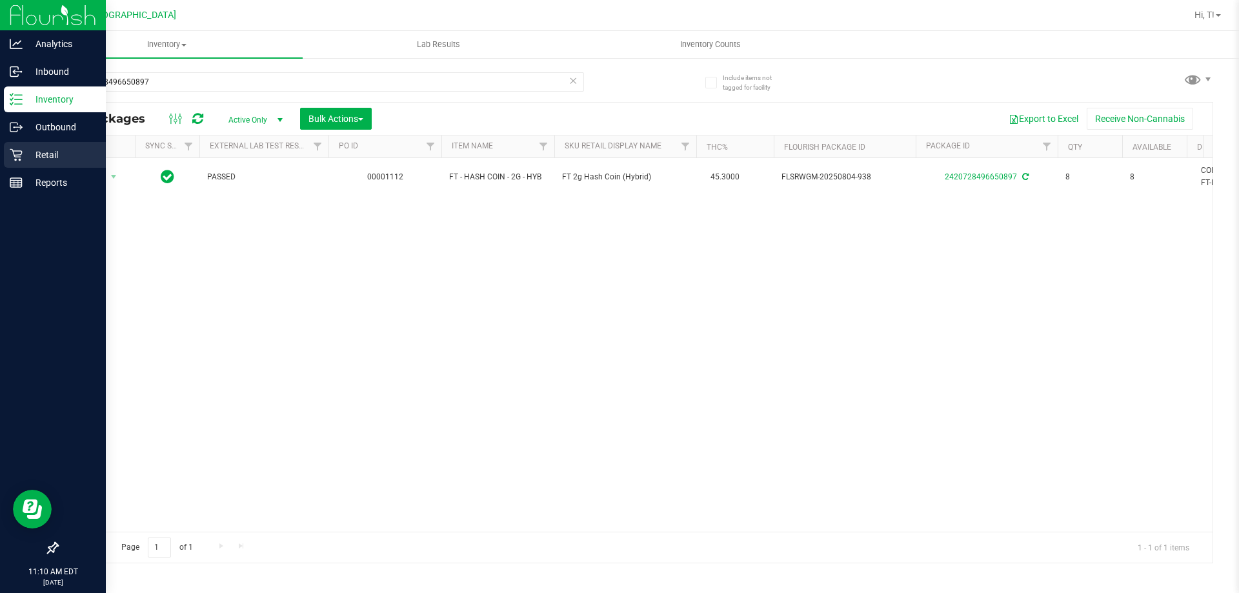
click at [36, 153] on p "Retail" at bounding box center [61, 154] width 77 height 15
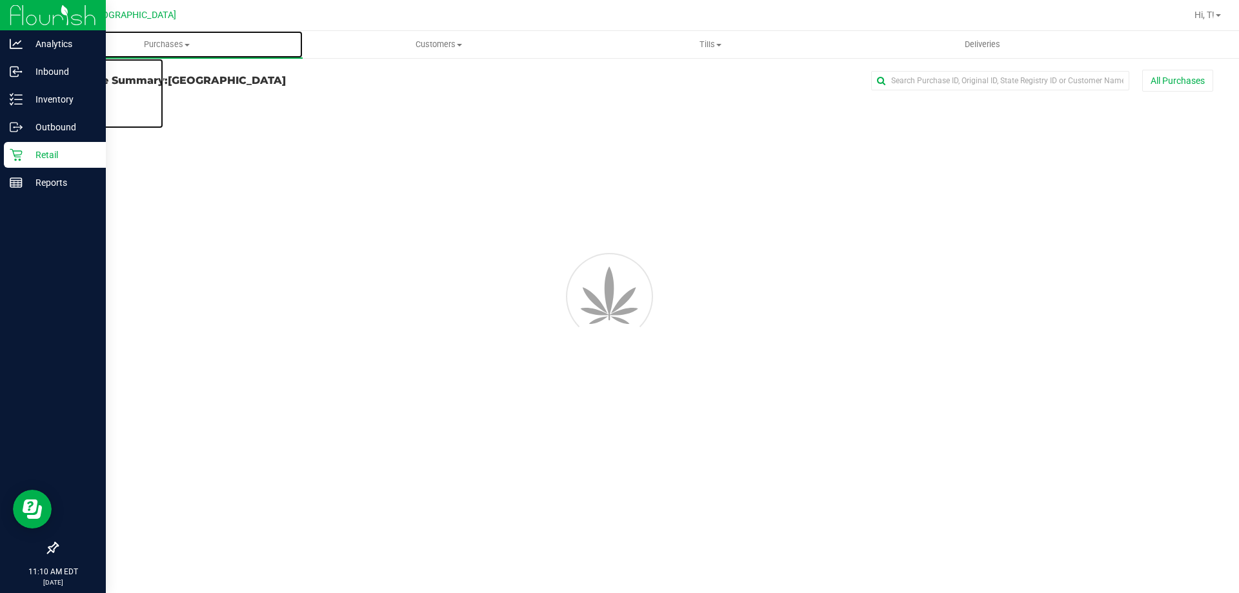
click at [181, 43] on span "Purchases" at bounding box center [167, 45] width 272 height 12
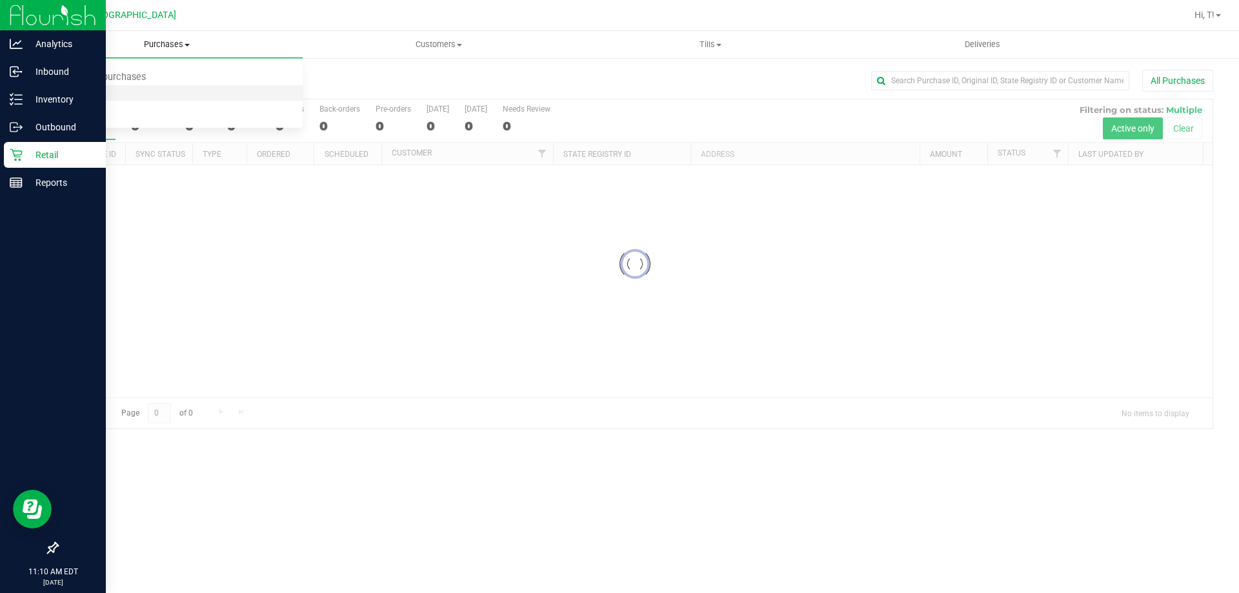
click at [68, 93] on span "Fulfillment" at bounding box center [71, 93] width 80 height 11
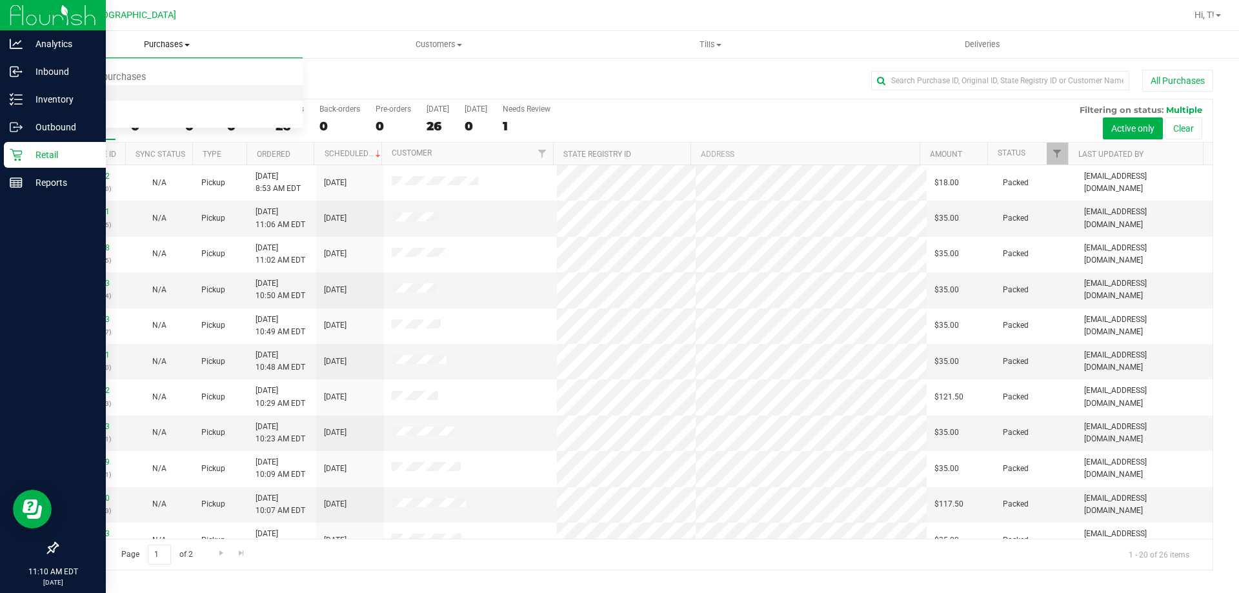
click at [79, 93] on span "Fulfillment" at bounding box center [71, 93] width 80 height 11
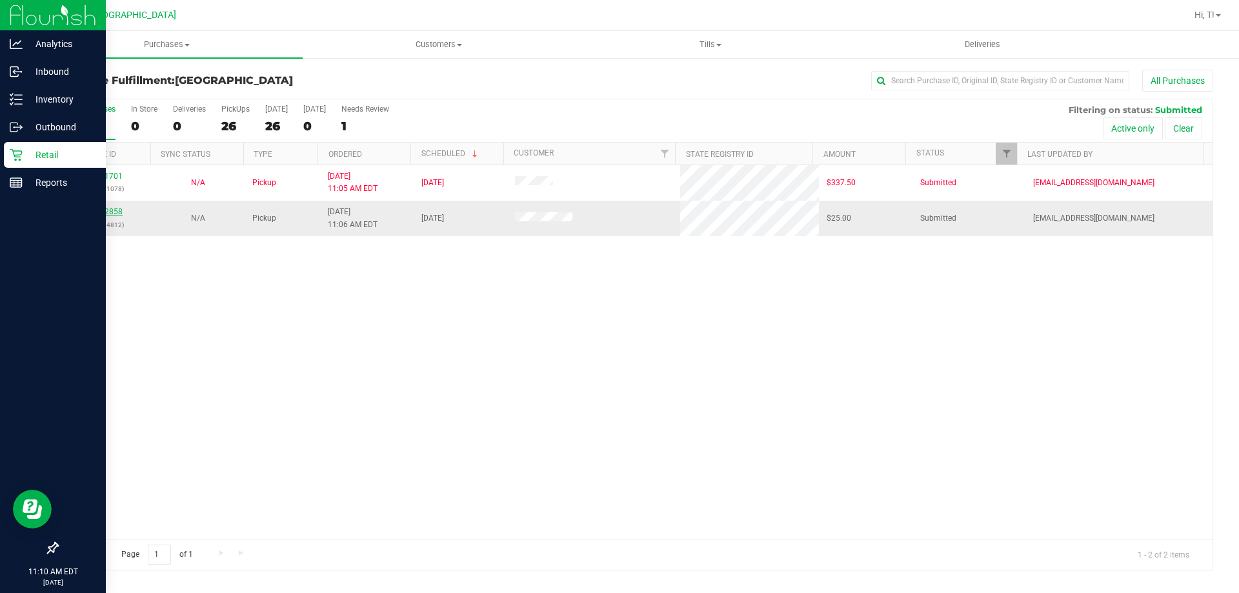
click at [106, 213] on link "11842858" at bounding box center [104, 211] width 36 height 9
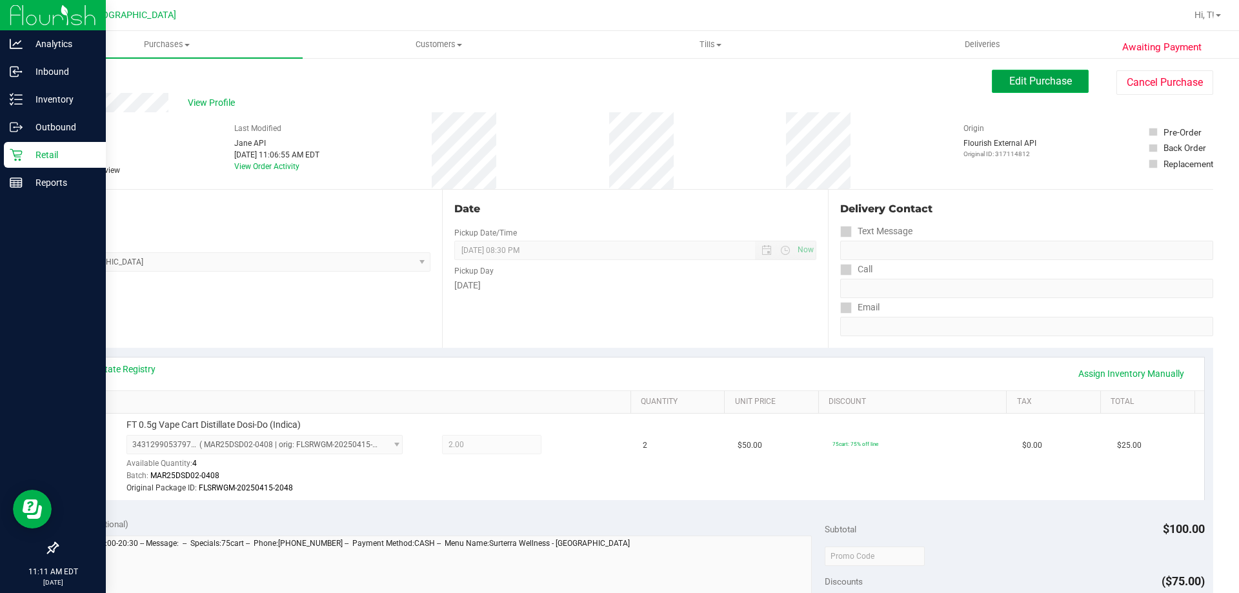
drag, startPoint x: 1051, startPoint y: 83, endPoint x: 1048, endPoint y: 92, distance: 10.2
click at [1051, 83] on span "Edit Purchase" at bounding box center [1040, 81] width 63 height 12
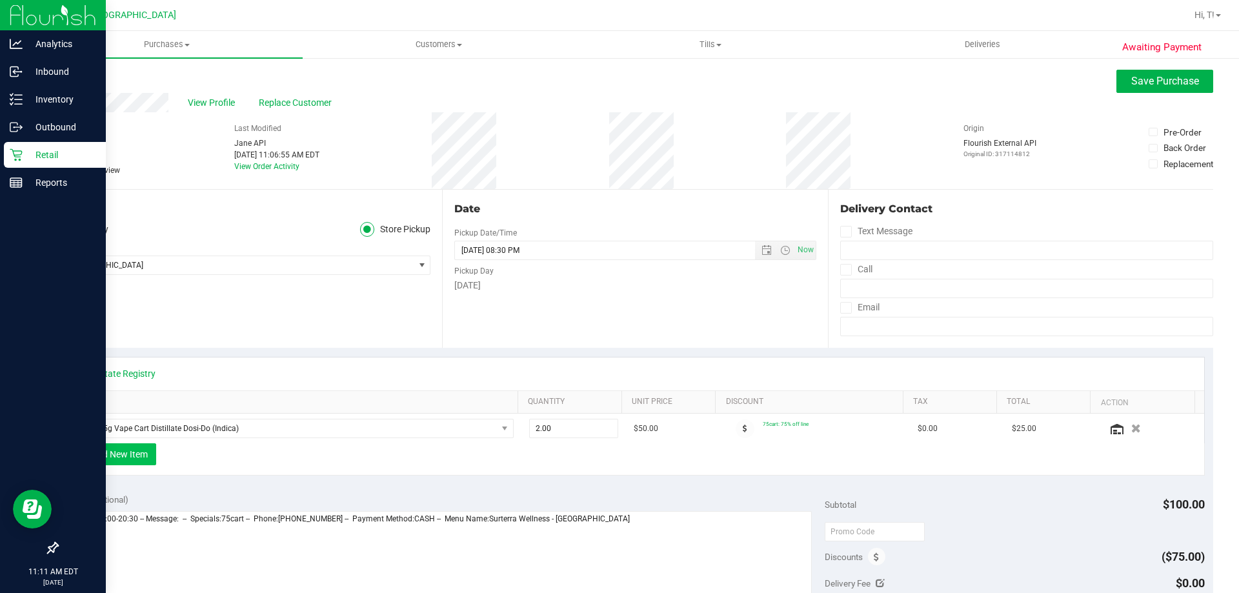
click at [109, 451] on button "+ Add New Item" at bounding box center [116, 454] width 80 height 22
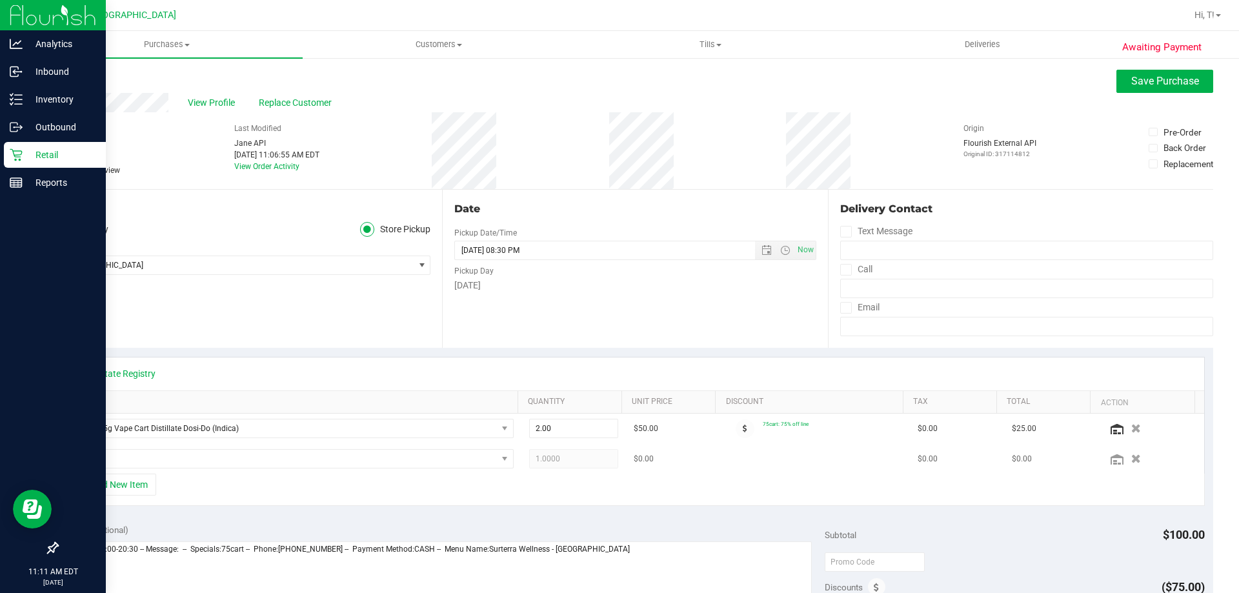
click at [165, 445] on td at bounding box center [293, 459] width 455 height 30
click at [166, 455] on span "NO DATA FOUND" at bounding box center [286, 459] width 422 height 18
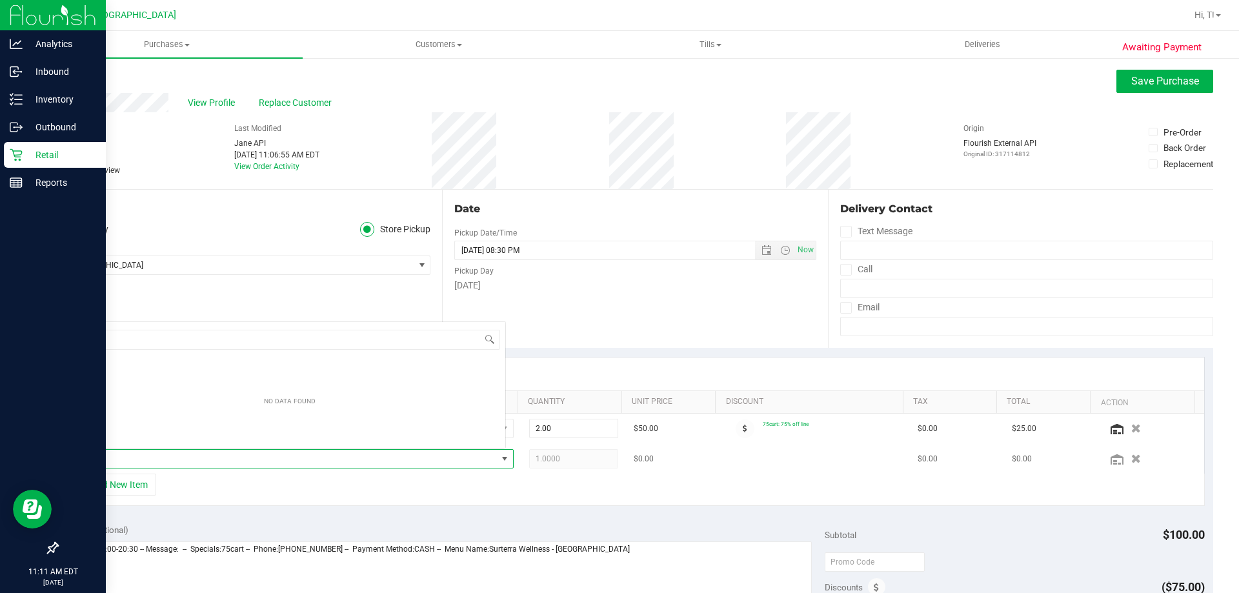
scroll to position [19, 428]
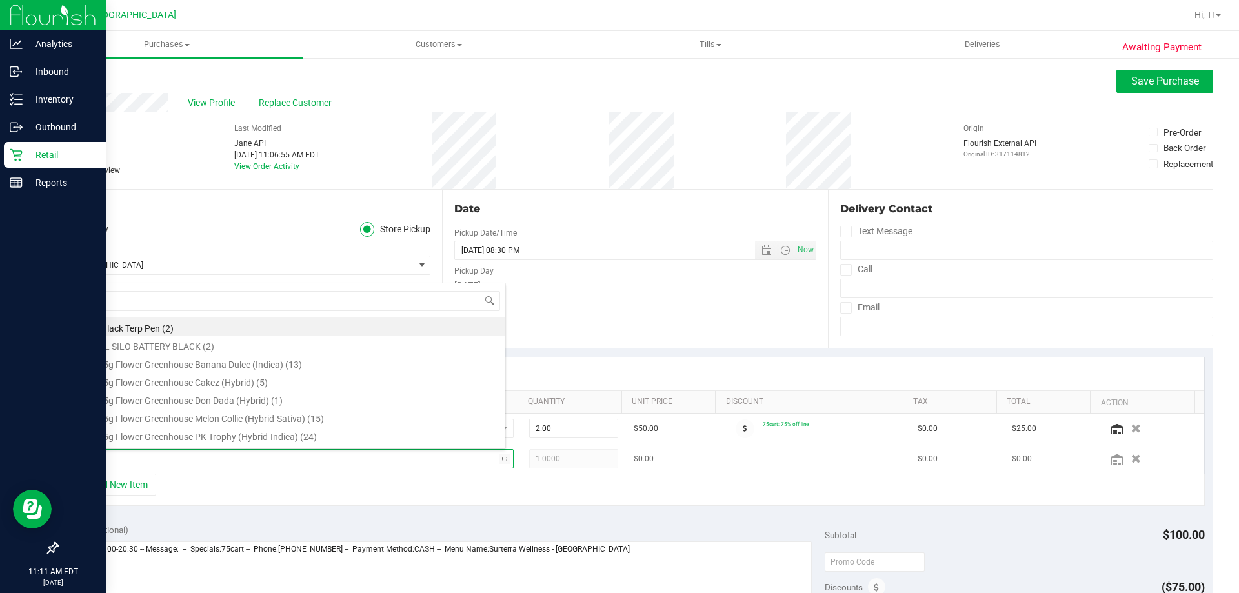
type input "sum"
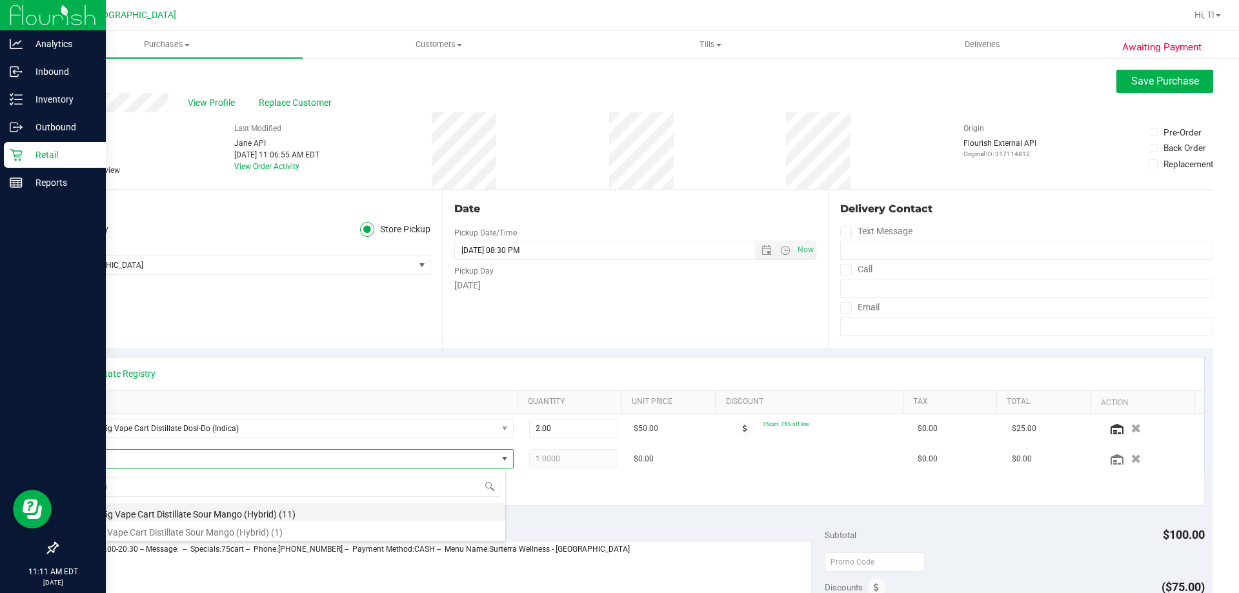
click at [234, 513] on li "FT 0.5g Vape Cart Distillate Sour Mango (Hybrid) (11)" at bounding box center [290, 512] width 430 height 18
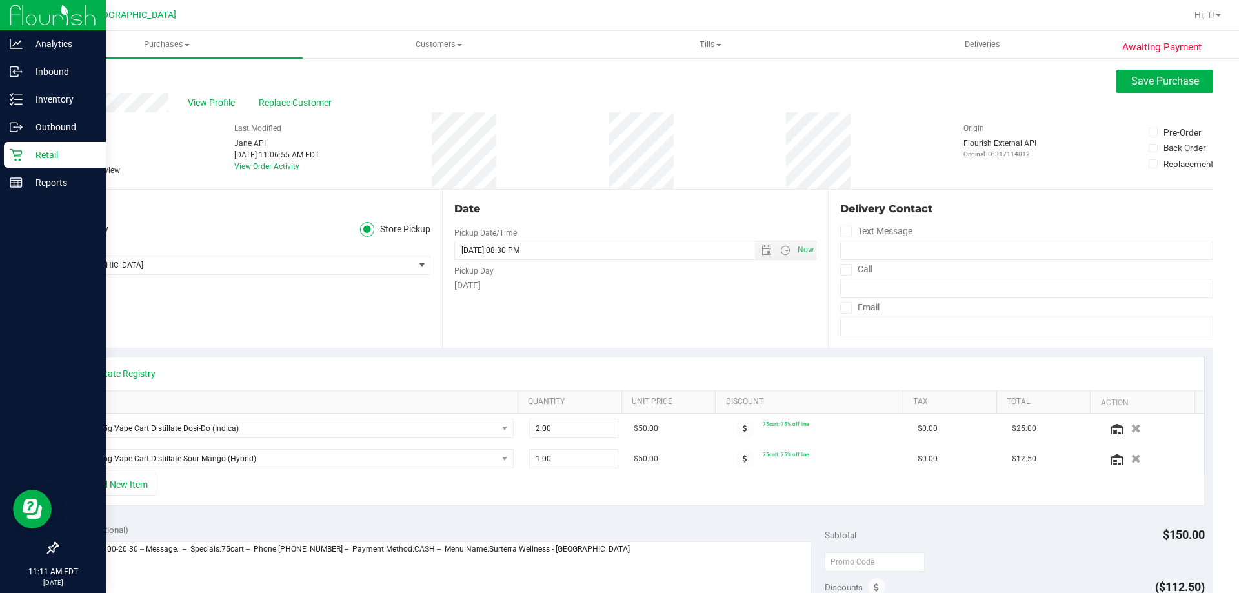
click at [1176, 63] on div "Awaiting Payment Back Save Purchase View Profile Replace Customer # 11842858 Bi…" at bounding box center [635, 565] width 1208 height 1017
click at [1172, 78] on span "Save Purchase" at bounding box center [1165, 81] width 68 height 12
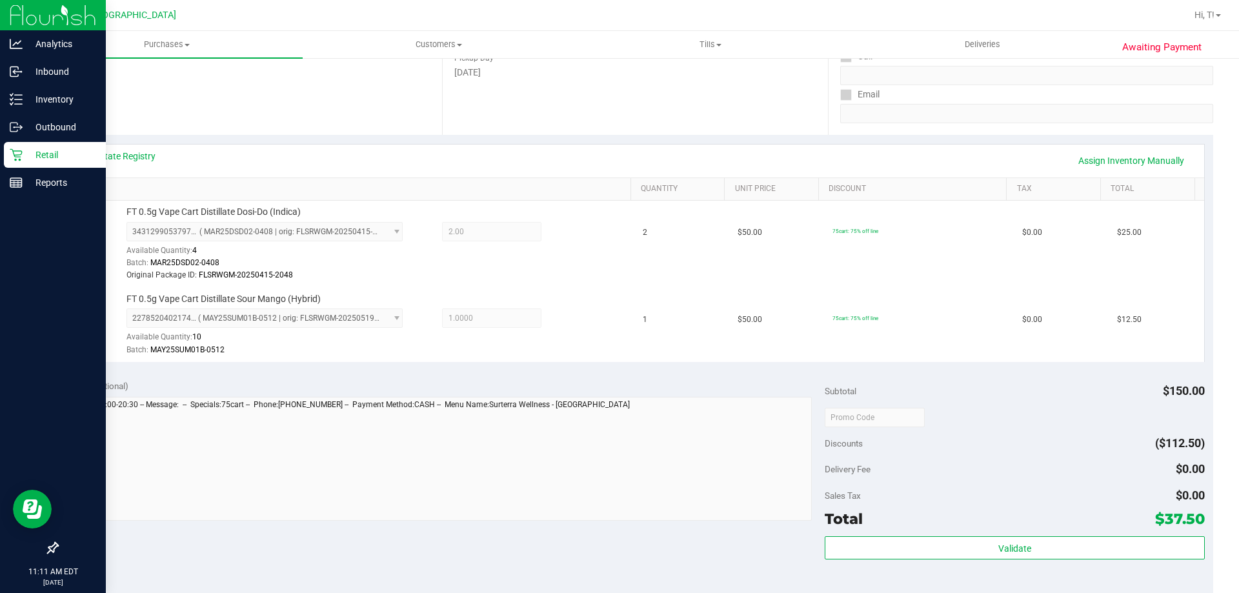
scroll to position [387, 0]
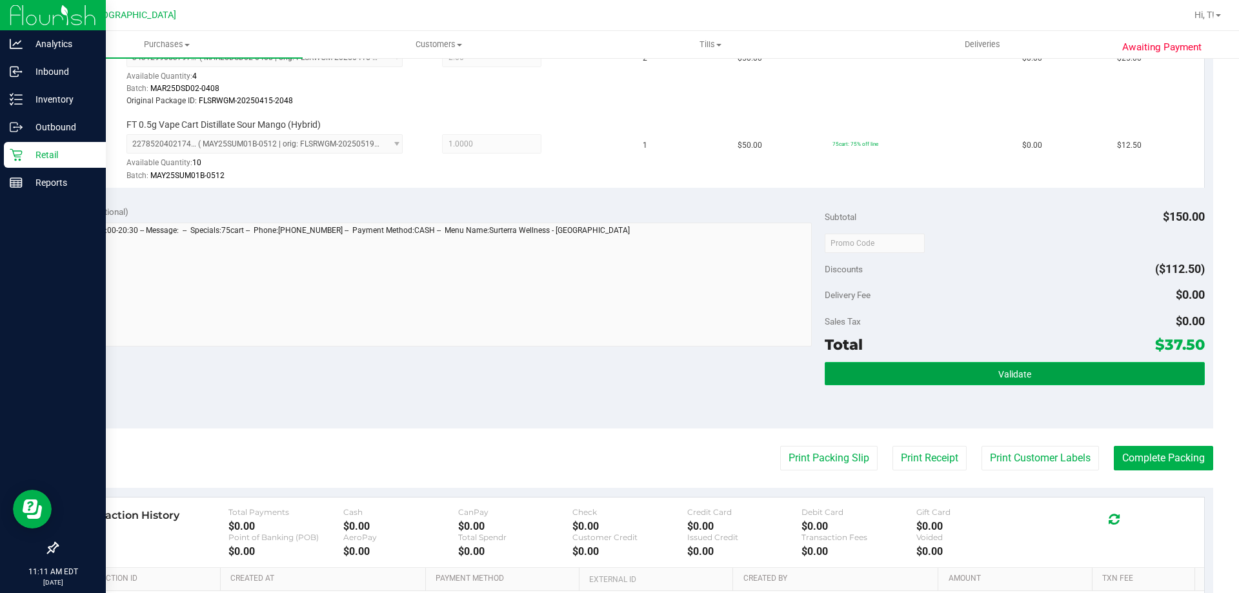
click at [1041, 377] on button "Validate" at bounding box center [1014, 373] width 379 height 23
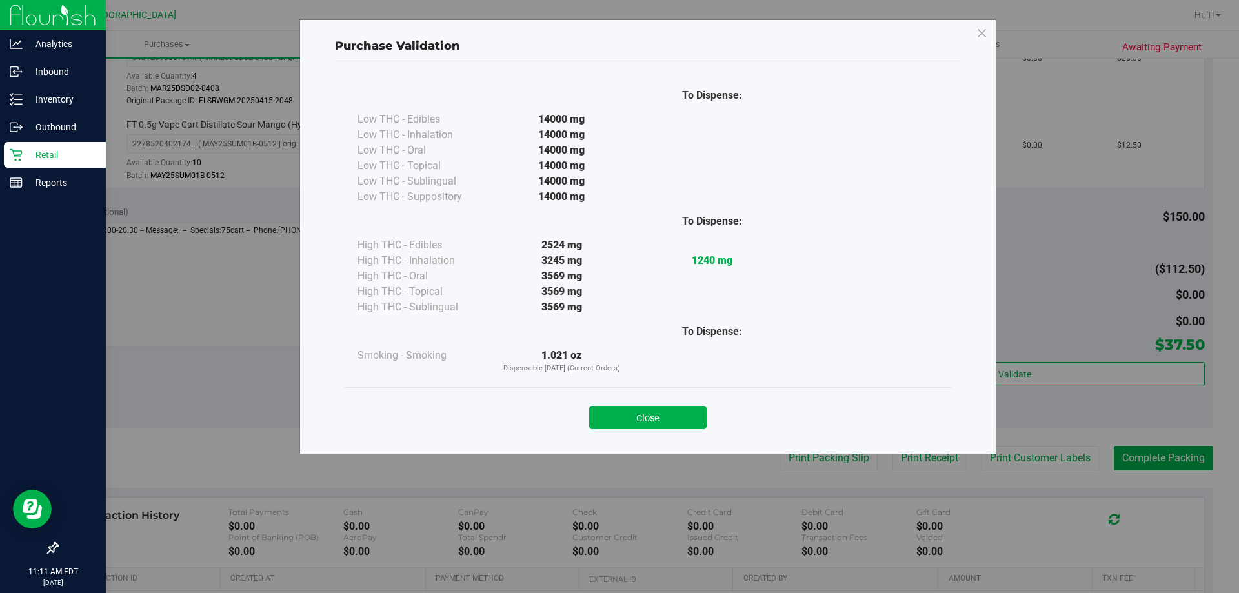
click at [650, 424] on button "Close" at bounding box center [647, 417] width 117 height 23
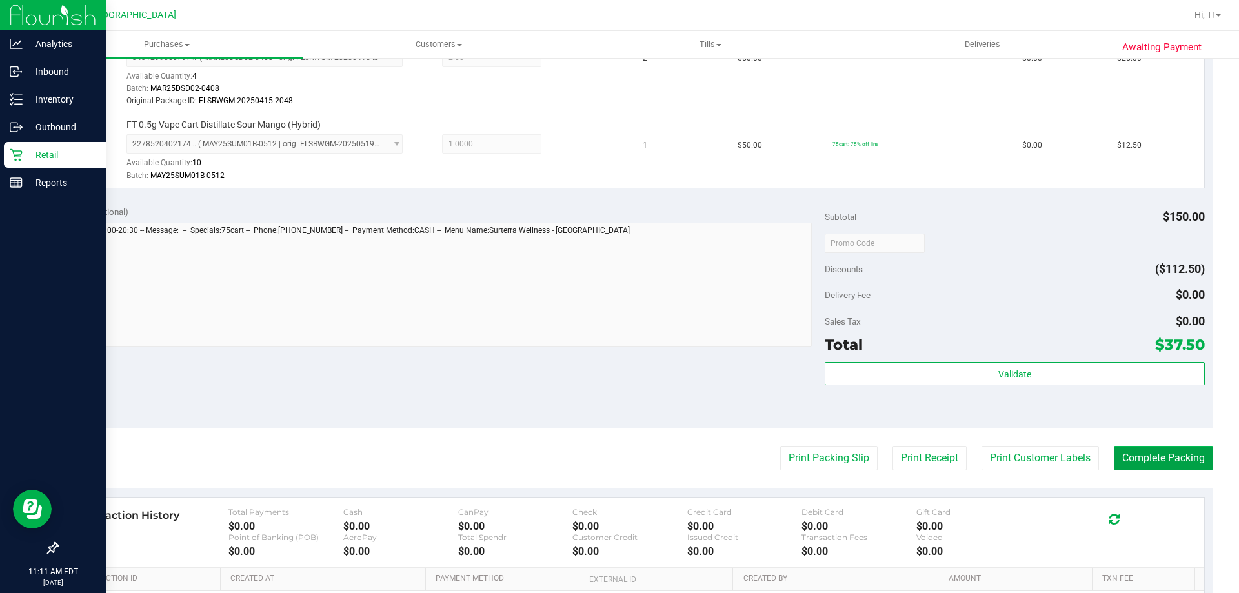
click at [1156, 456] on button "Complete Packing" at bounding box center [1163, 458] width 99 height 25
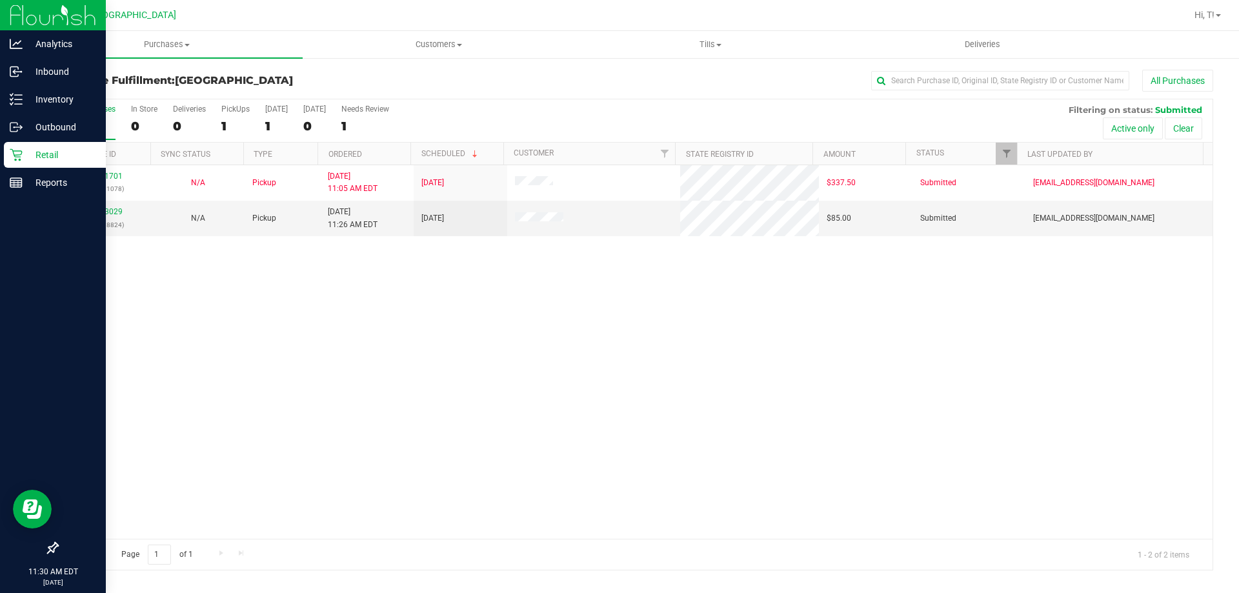
click at [44, 159] on p "Retail" at bounding box center [61, 154] width 77 height 15
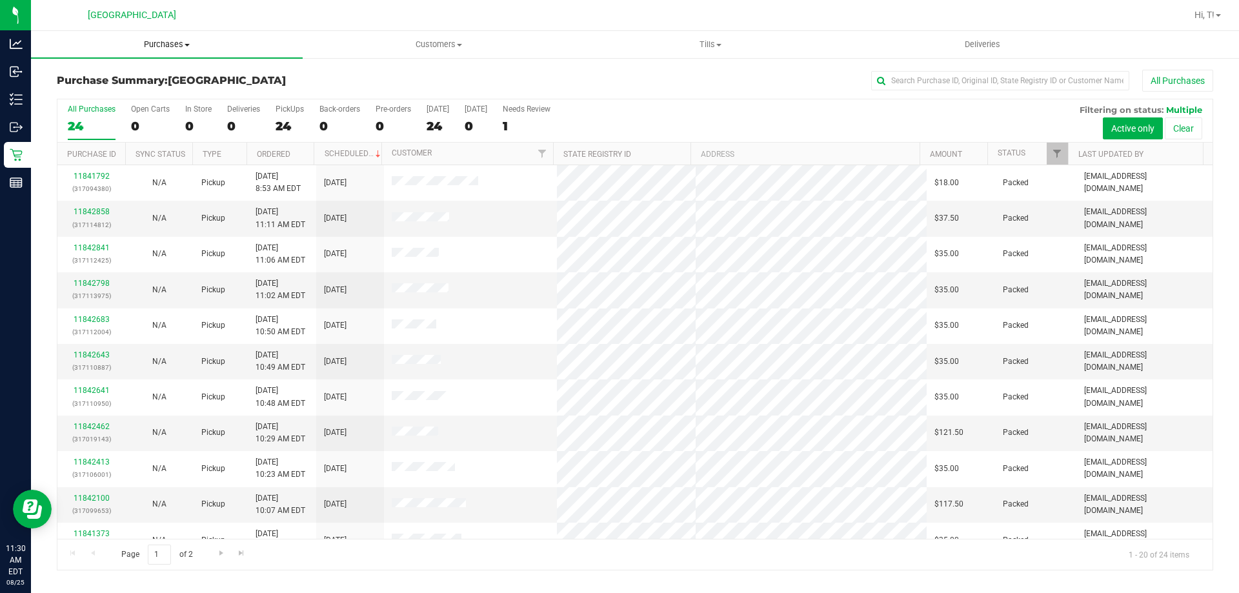
click at [177, 45] on span "Purchases" at bounding box center [167, 45] width 272 height 12
click at [116, 90] on li "Fulfillment" at bounding box center [167, 93] width 272 height 15
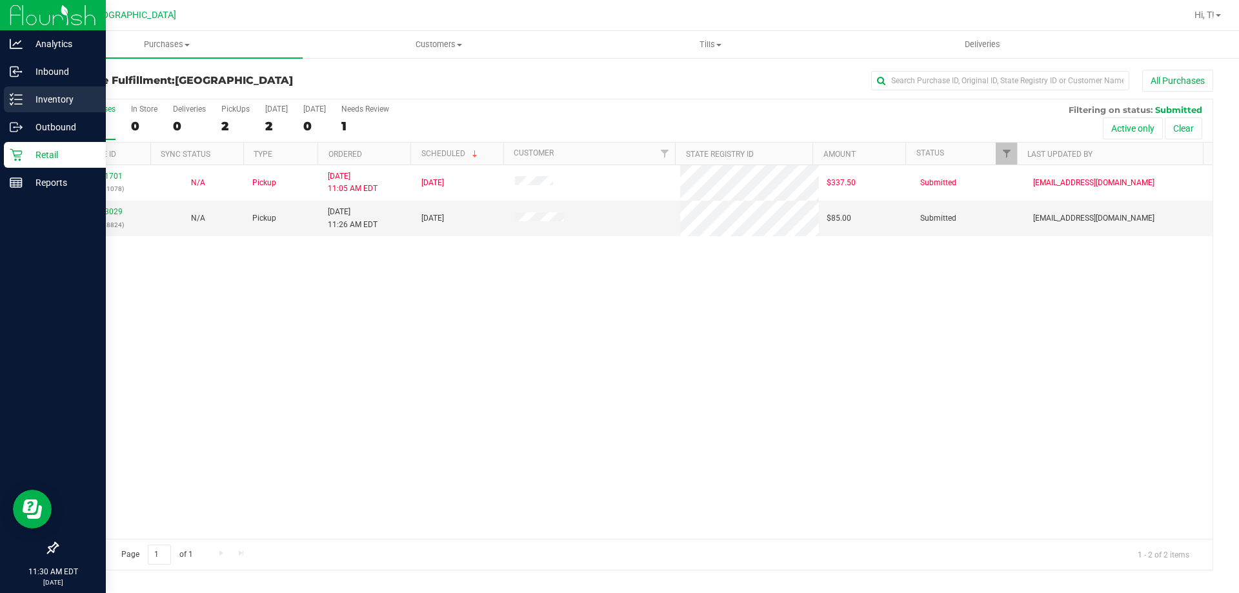
click at [70, 101] on p "Inventory" at bounding box center [61, 99] width 77 height 15
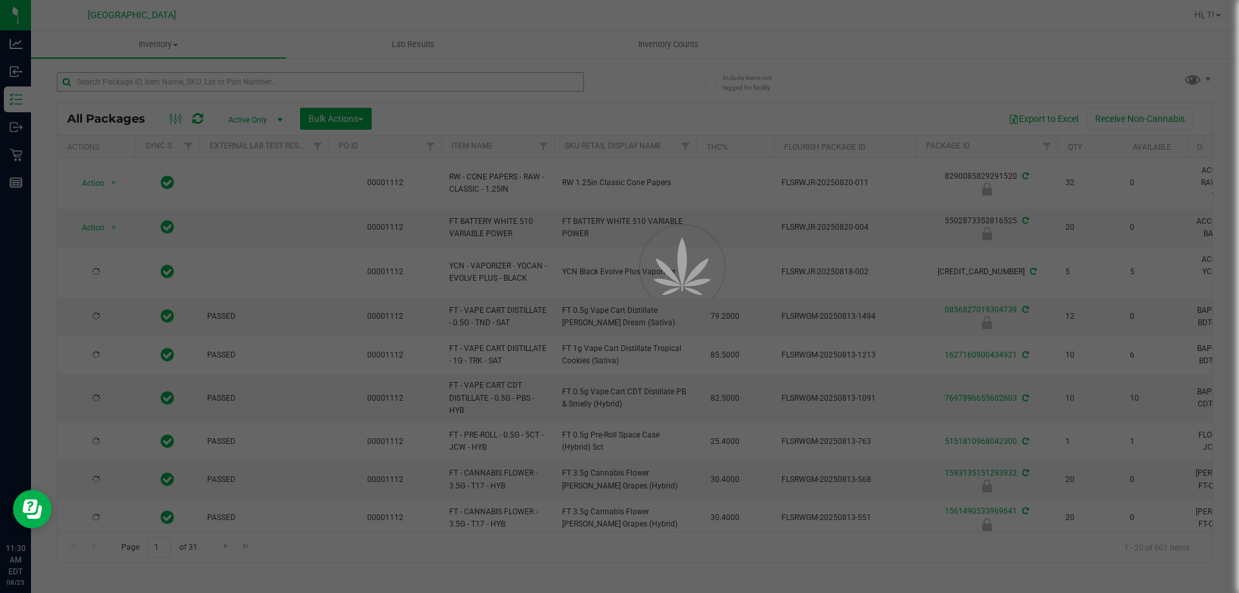
click at [292, 74] on div at bounding box center [619, 296] width 1239 height 593
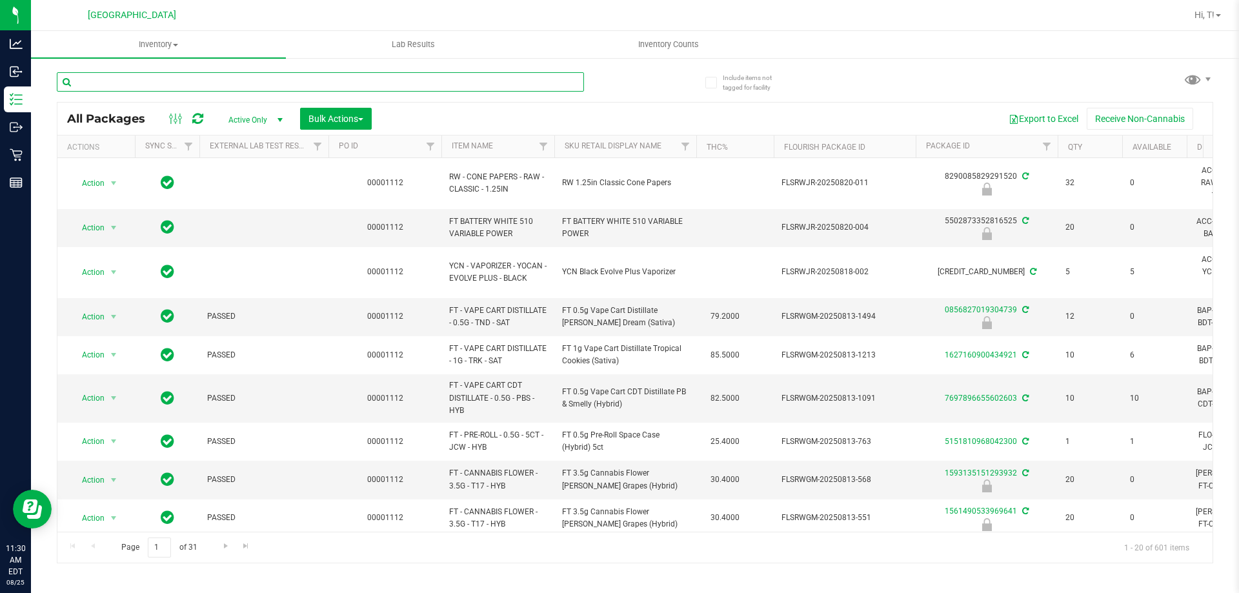
click at [275, 83] on input "text" at bounding box center [320, 81] width 527 height 19
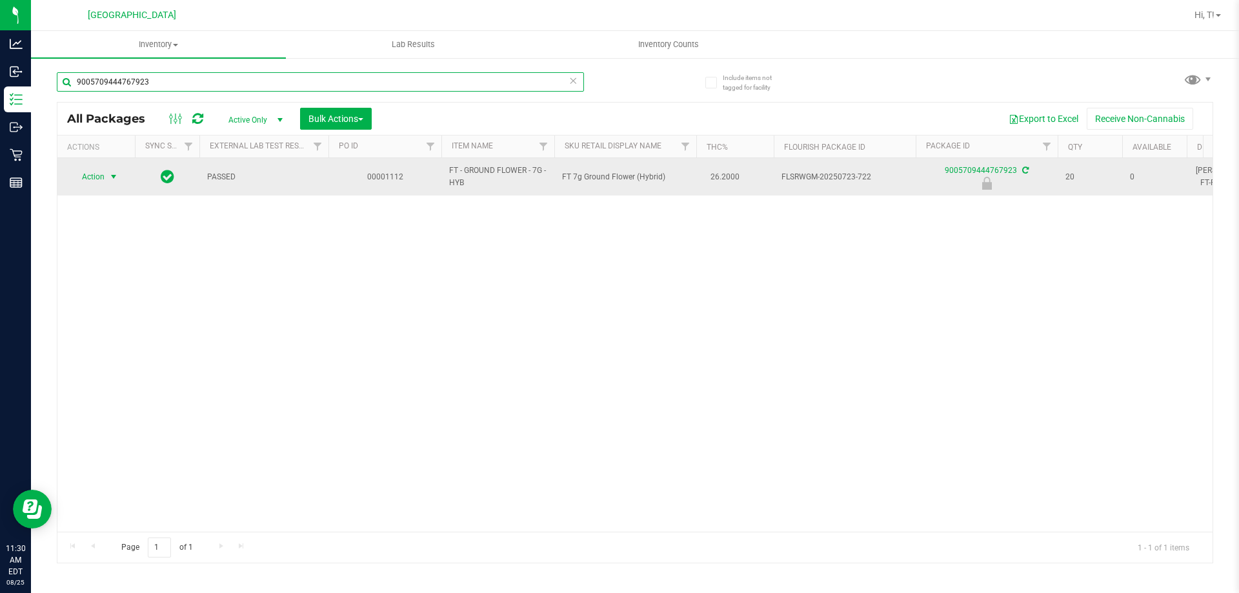
type input "9005709444767923"
click at [112, 179] on span "select" at bounding box center [113, 177] width 10 height 10
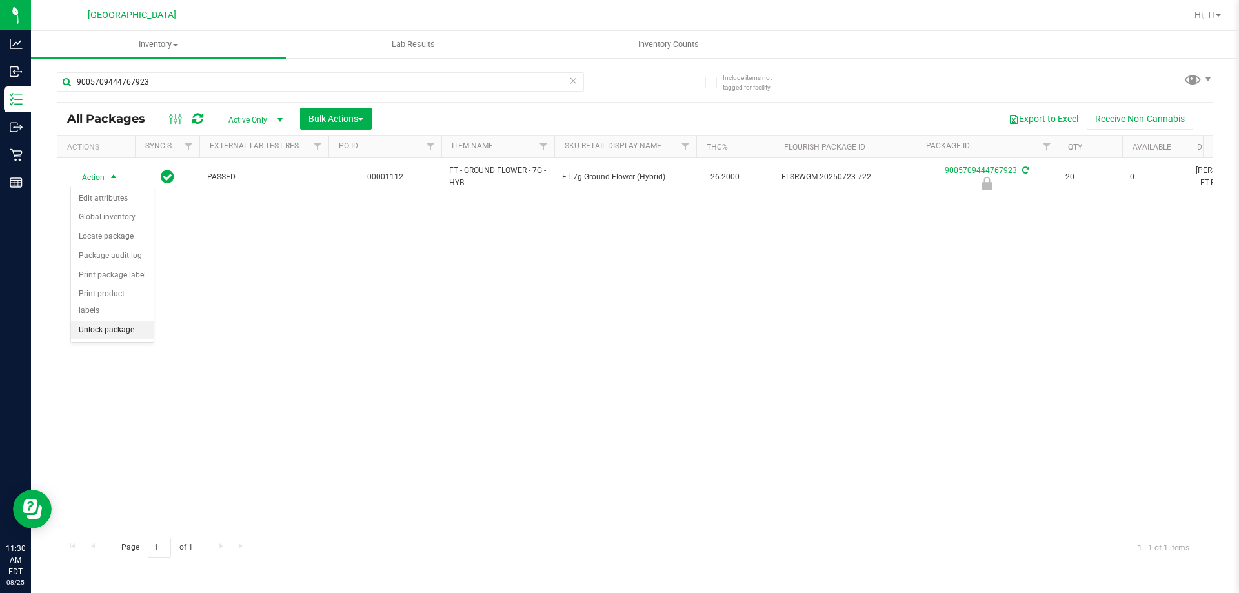
click at [114, 321] on li "Unlock package" at bounding box center [112, 330] width 83 height 19
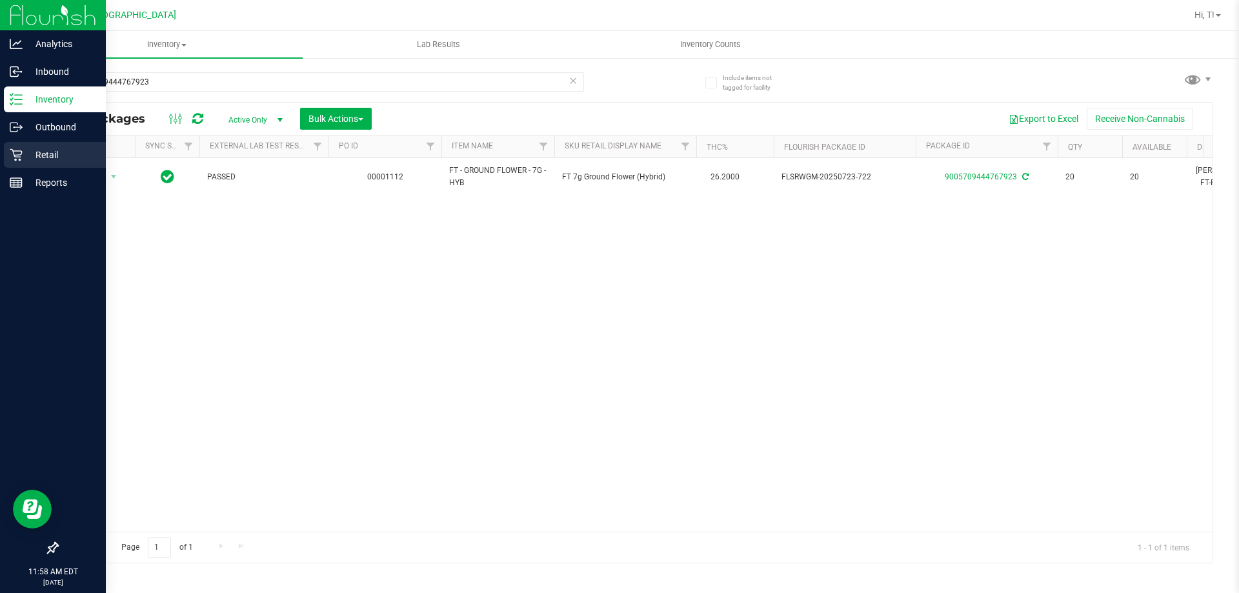
click at [23, 156] on p "Retail" at bounding box center [61, 154] width 77 height 15
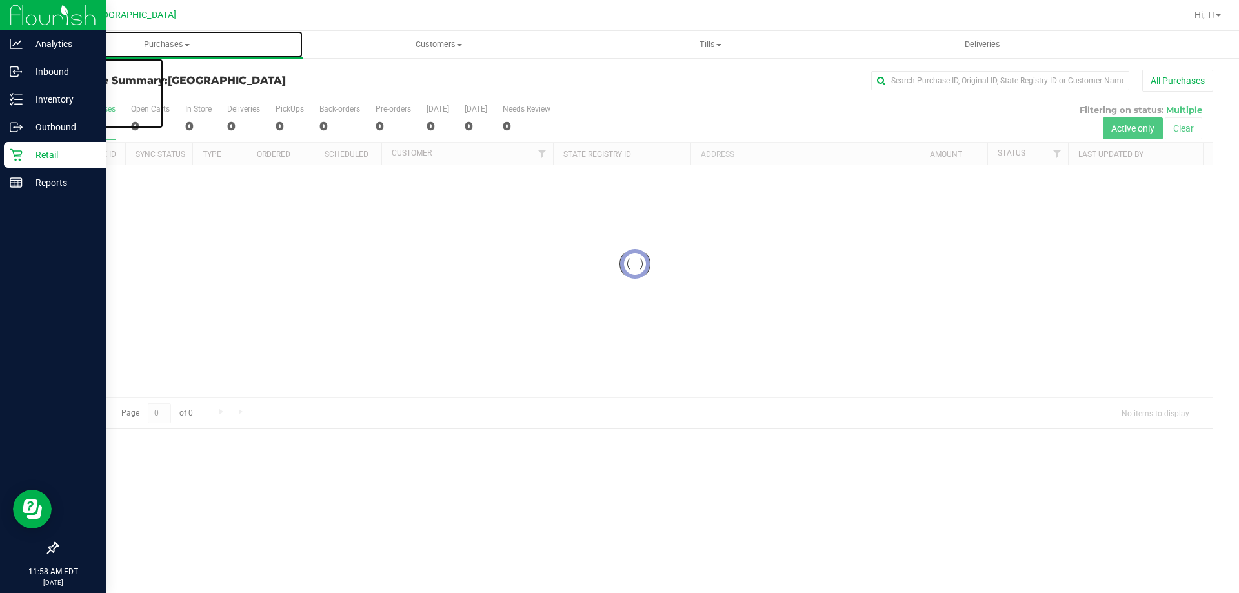
click at [163, 46] on span "Purchases" at bounding box center [167, 45] width 272 height 12
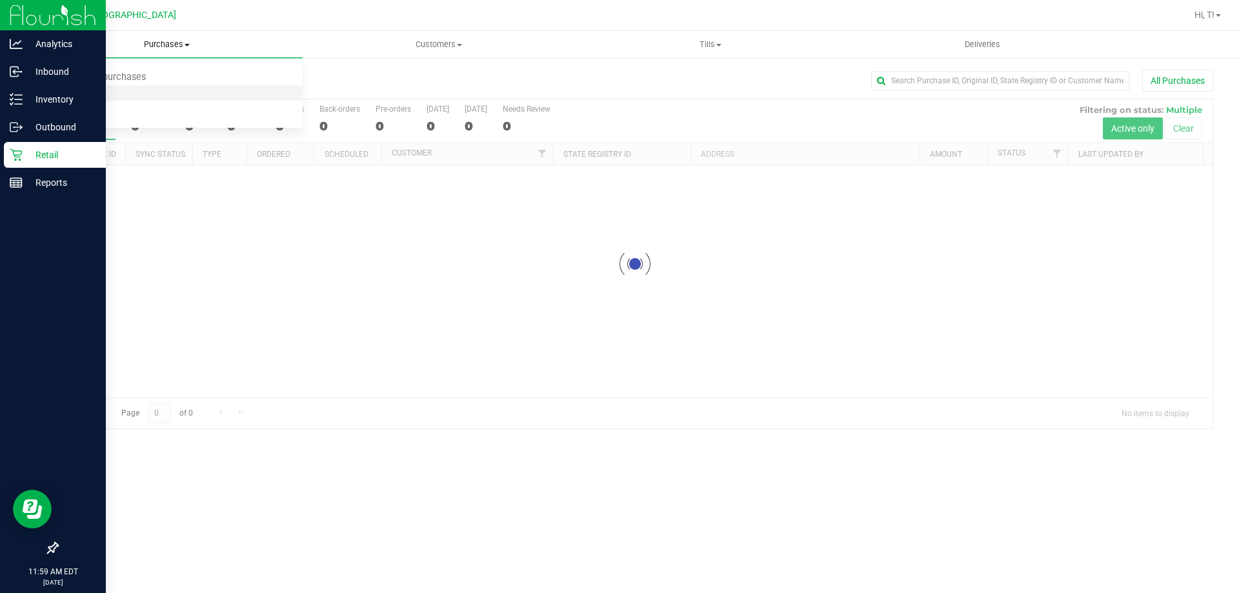
click at [103, 97] on span "Fulfillment" at bounding box center [71, 93] width 80 height 11
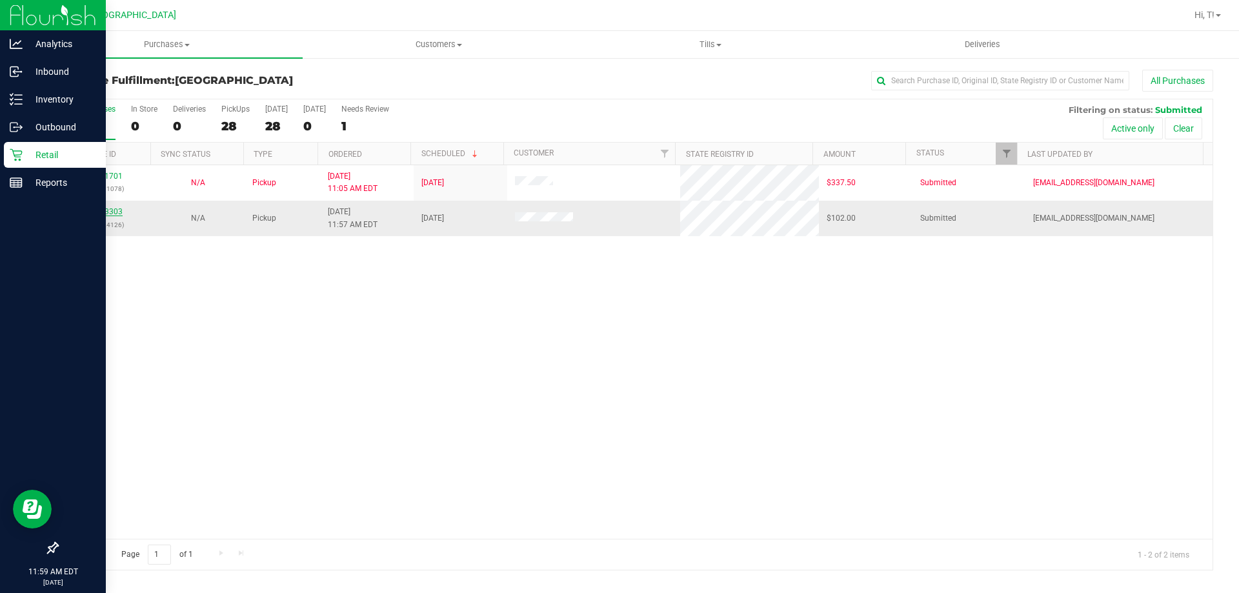
click at [99, 211] on link "11843303" at bounding box center [104, 211] width 36 height 9
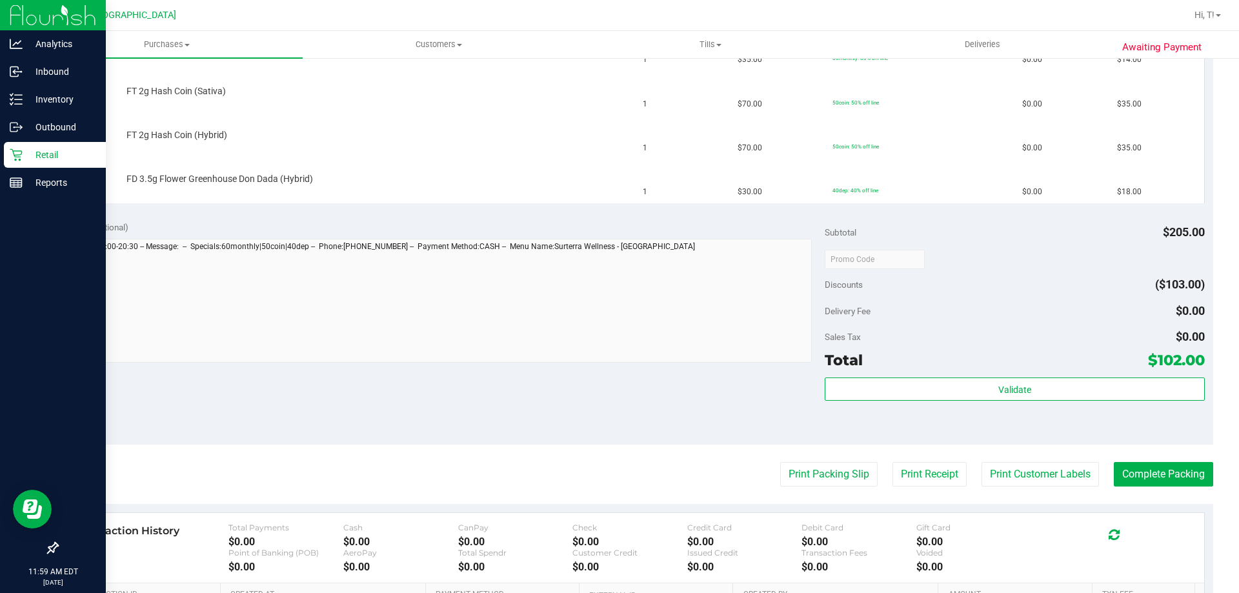
scroll to position [387, 0]
click at [819, 472] on button "Print Packing Slip" at bounding box center [828, 473] width 97 height 25
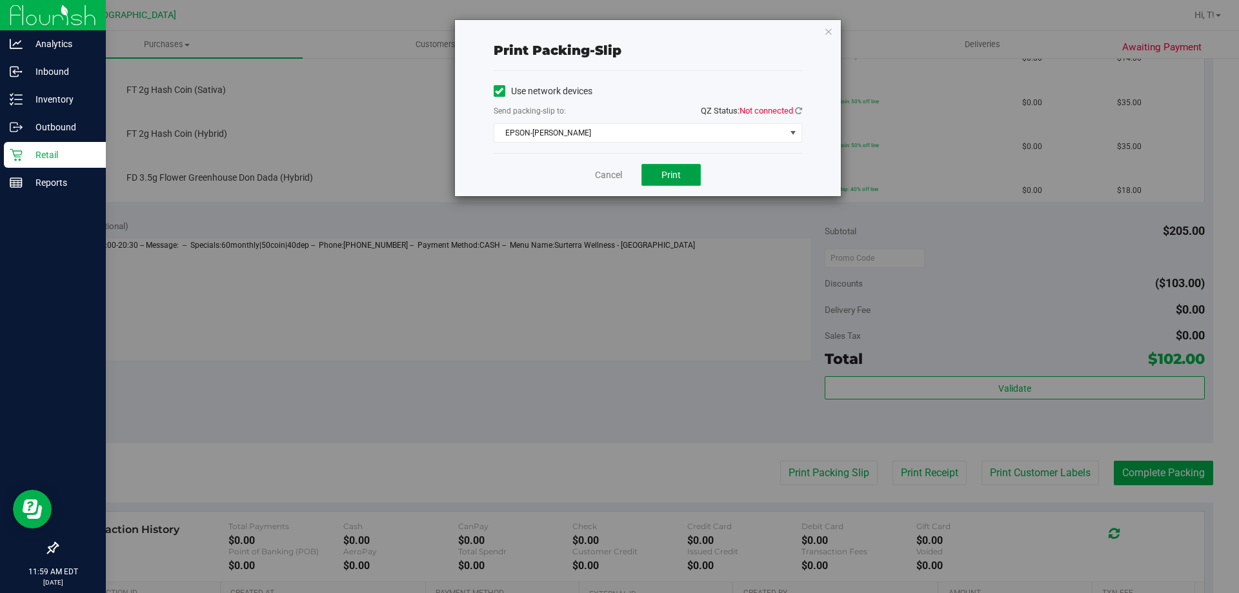
click at [685, 177] on button "Print" at bounding box center [670, 175] width 59 height 22
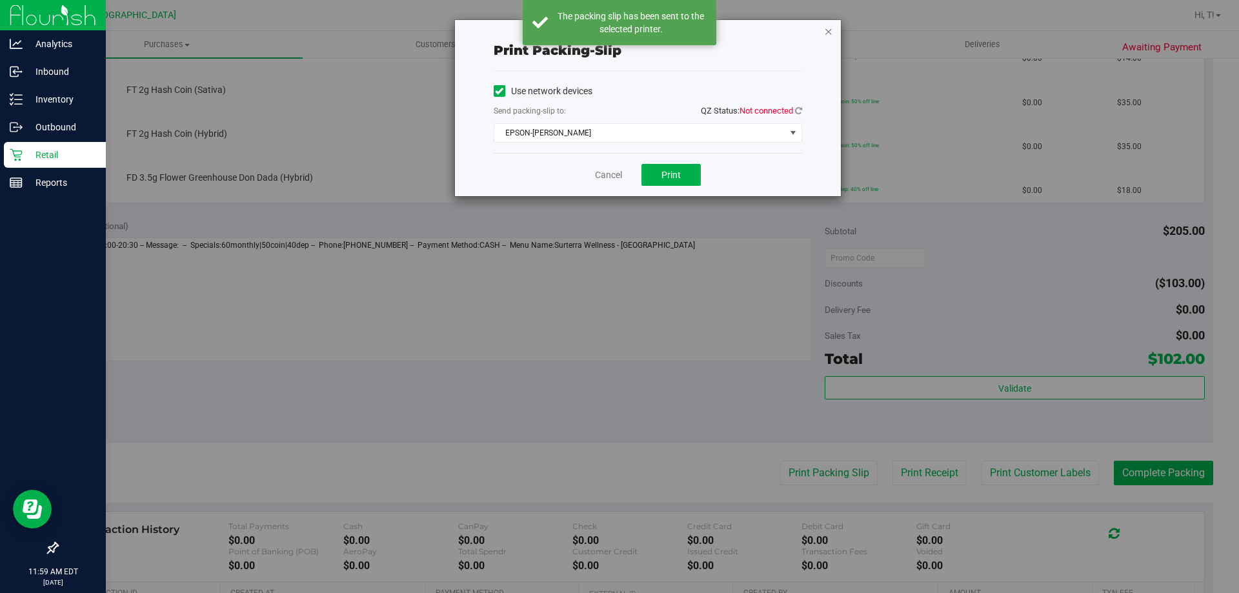
click at [830, 28] on icon "button" at bounding box center [828, 30] width 9 height 15
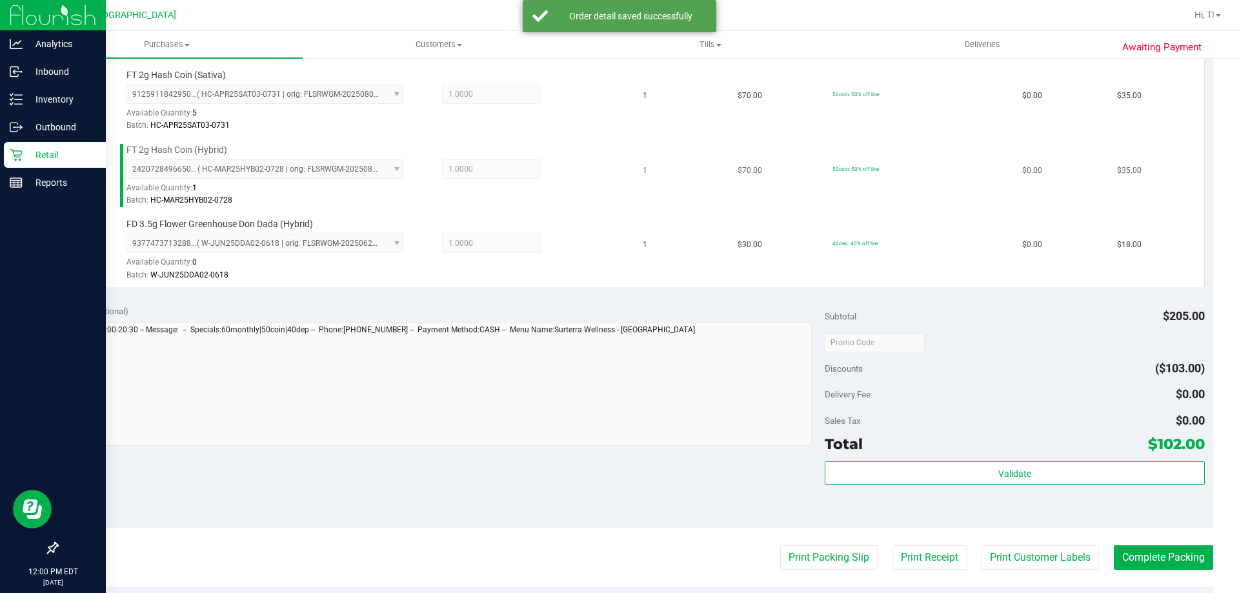
scroll to position [581, 0]
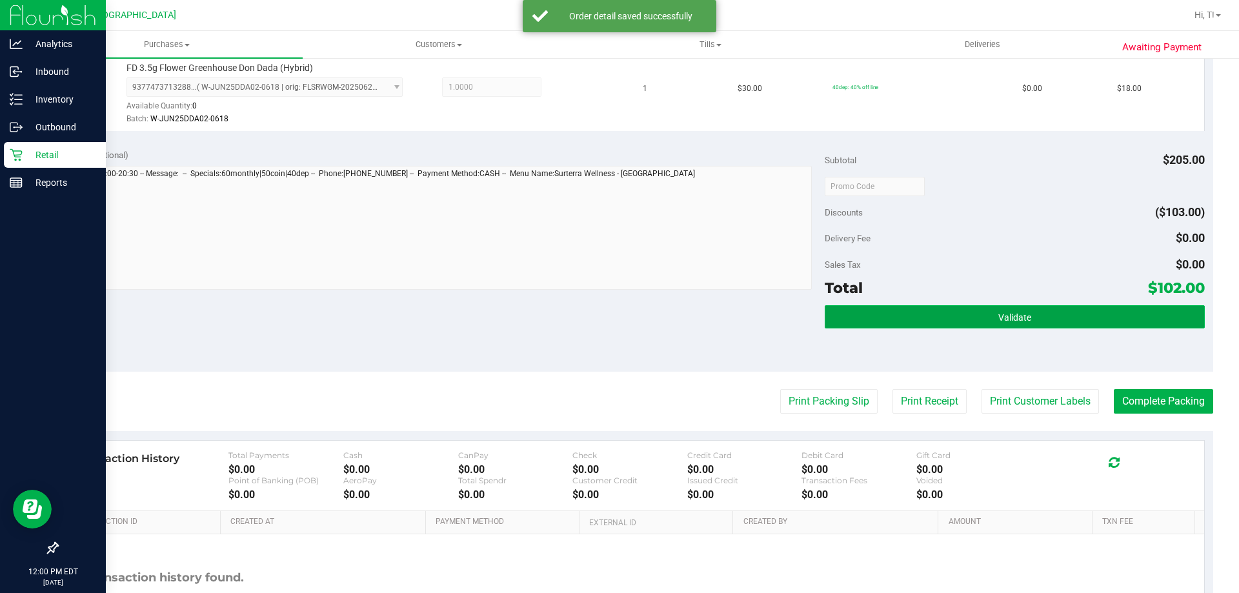
click at [1025, 325] on button "Validate" at bounding box center [1014, 316] width 379 height 23
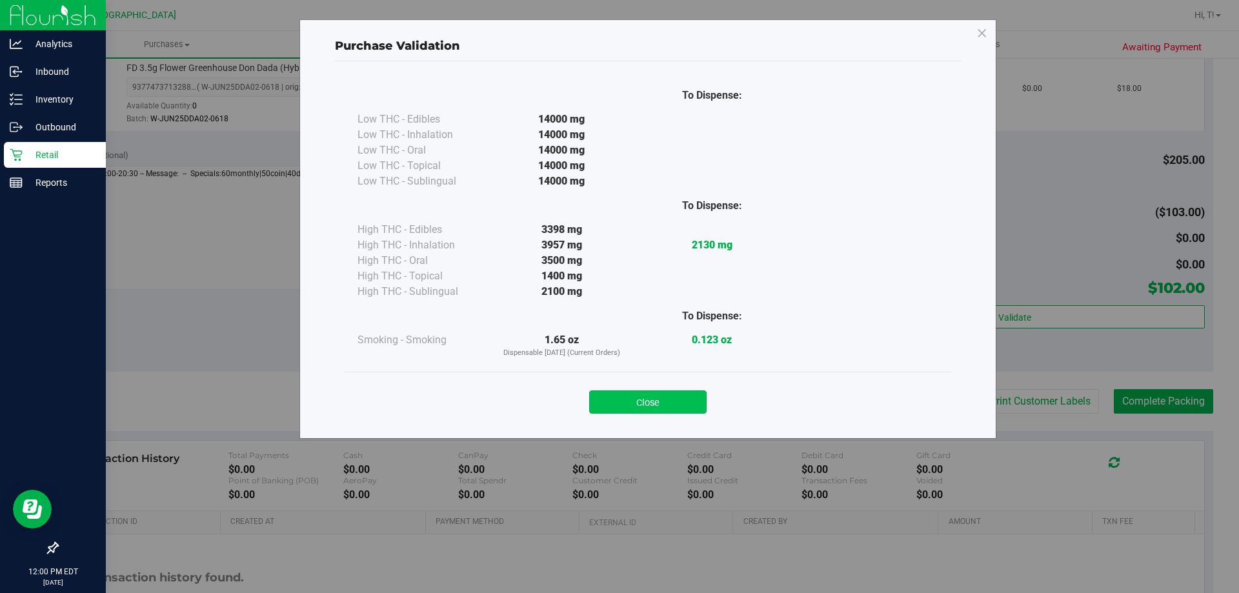
click at [660, 398] on button "Close" at bounding box center [647, 401] width 117 height 23
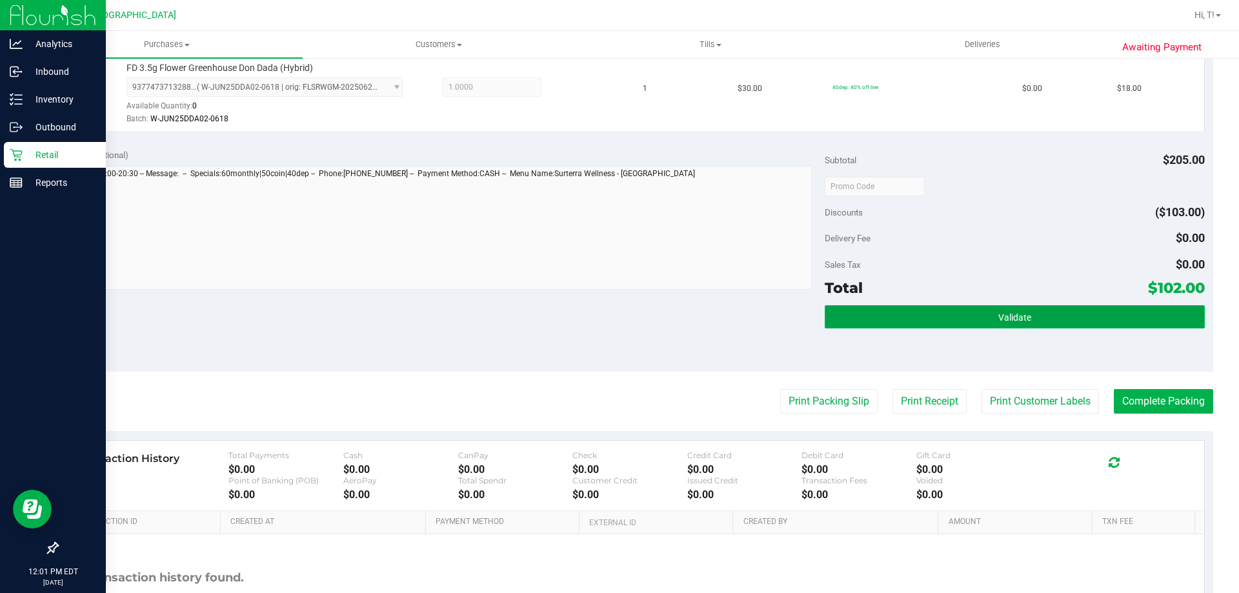
click at [1018, 323] on button "Validate" at bounding box center [1014, 316] width 379 height 23
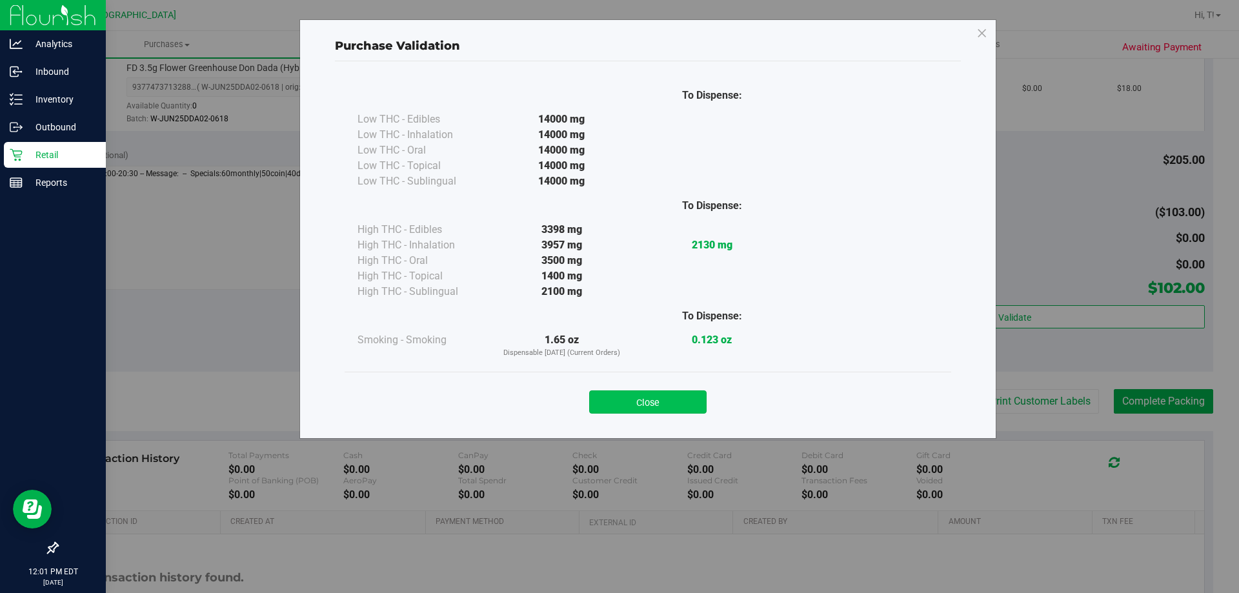
click at [648, 407] on button "Close" at bounding box center [647, 401] width 117 height 23
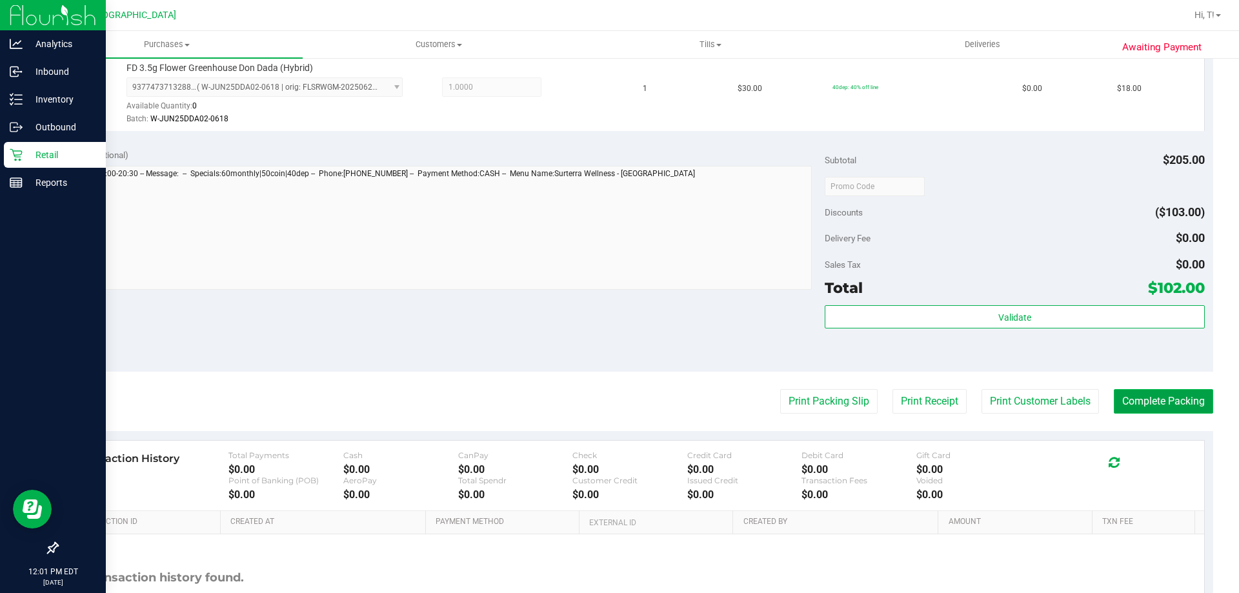
click at [1154, 406] on button "Complete Packing" at bounding box center [1163, 401] width 99 height 25
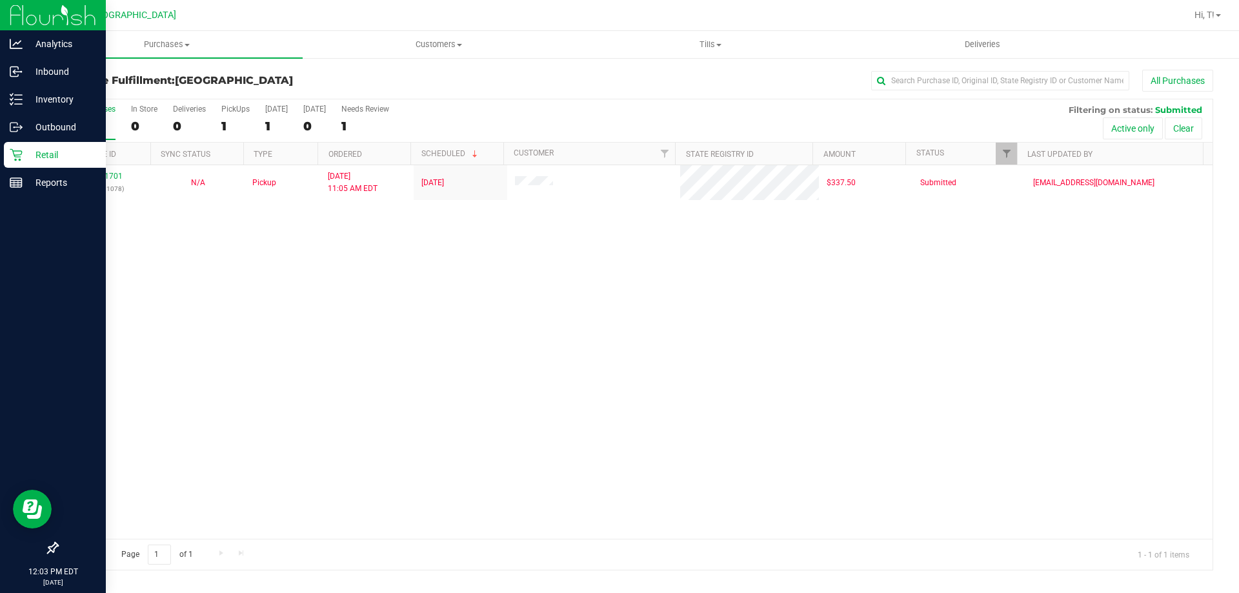
click at [324, 449] on div "11841701 (317091078) N/A Pickup 8/25/2025 11:05 AM EDT 8/25/2025 $337.50 Submit…" at bounding box center [634, 352] width 1155 height 374
click at [105, 367] on div "11841701 (317091078) N/A Pickup 8/25/2025 11:05 AM EDT 8/25/2025 $337.50 Submit…" at bounding box center [634, 352] width 1155 height 374
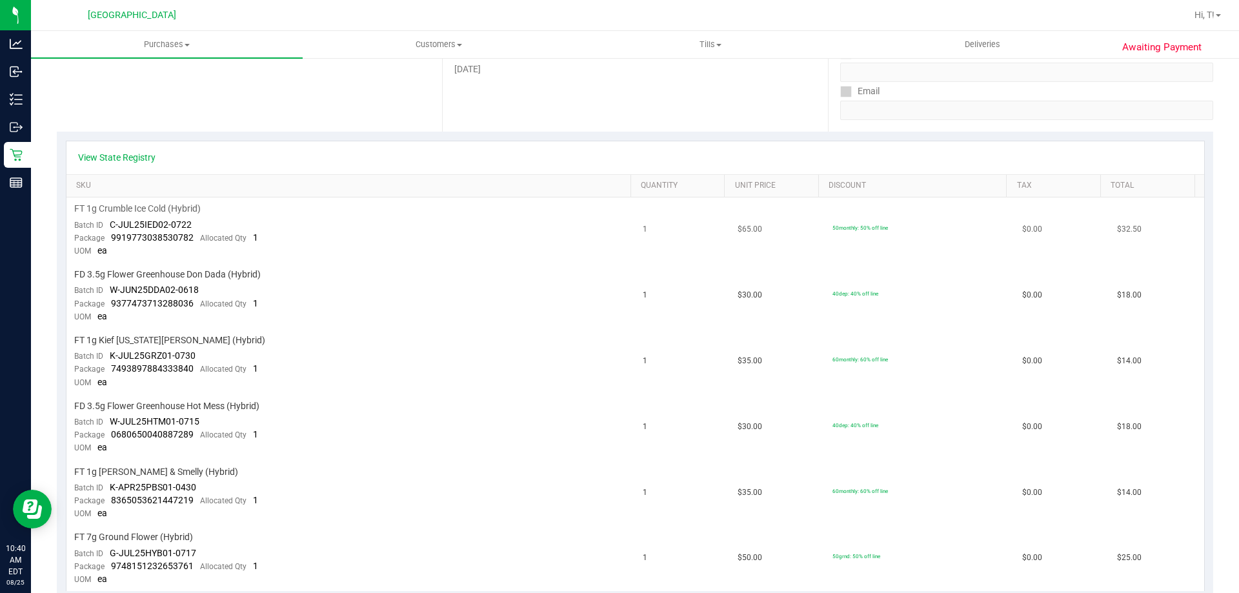
scroll to position [194, 0]
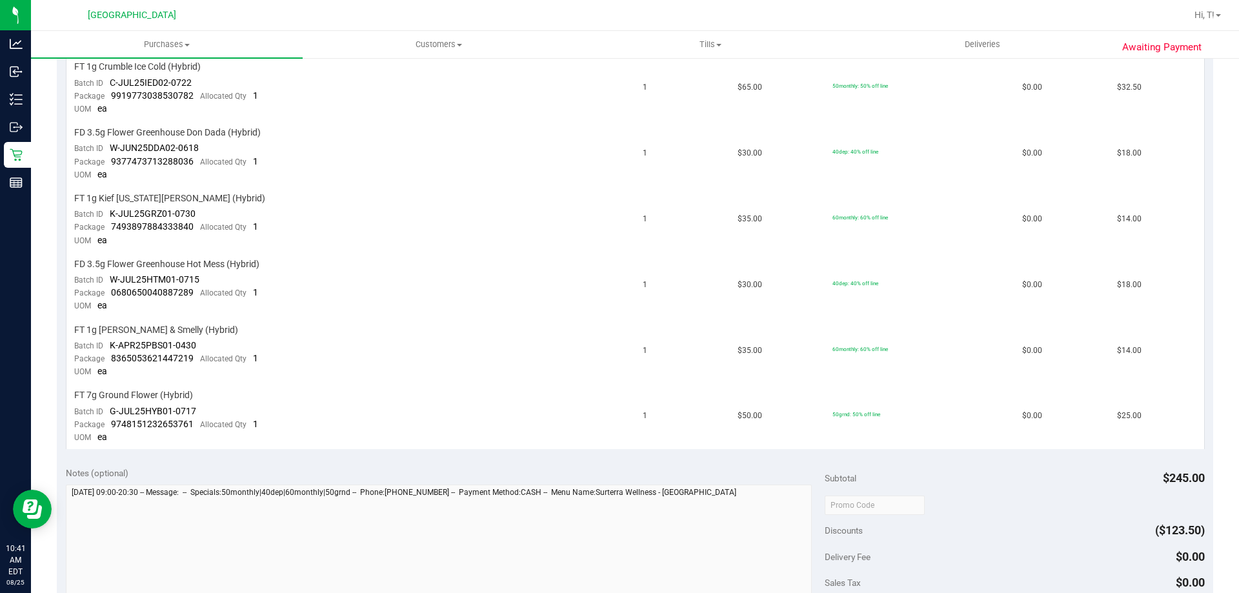
scroll to position [452, 0]
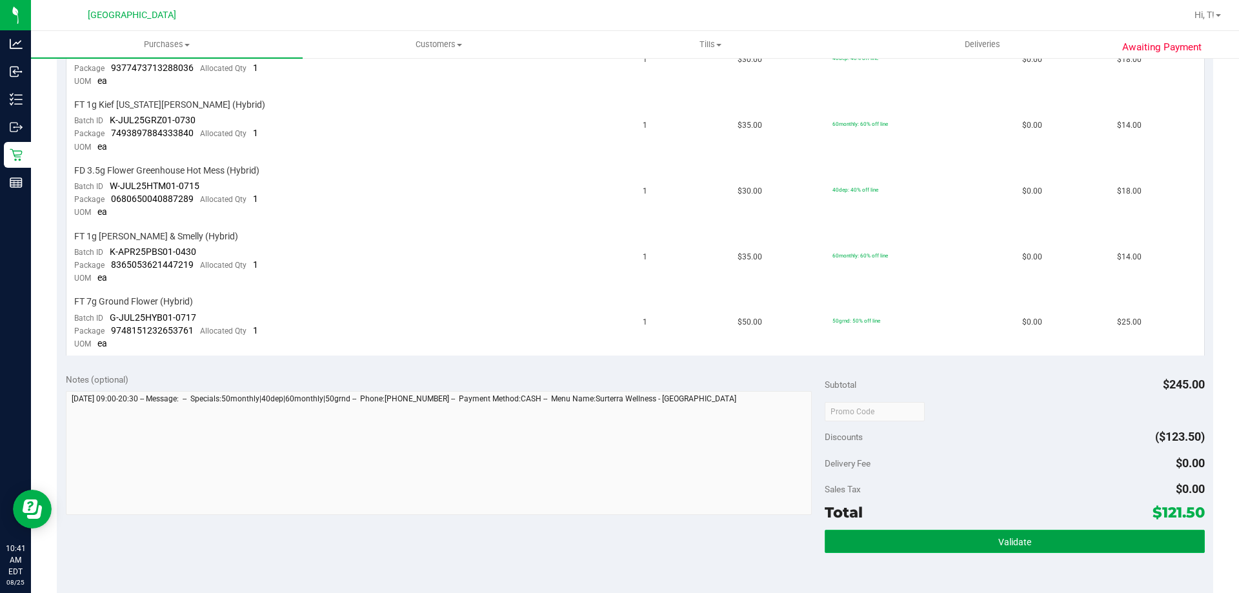
click at [1000, 538] on span "Validate" at bounding box center [1014, 542] width 33 height 10
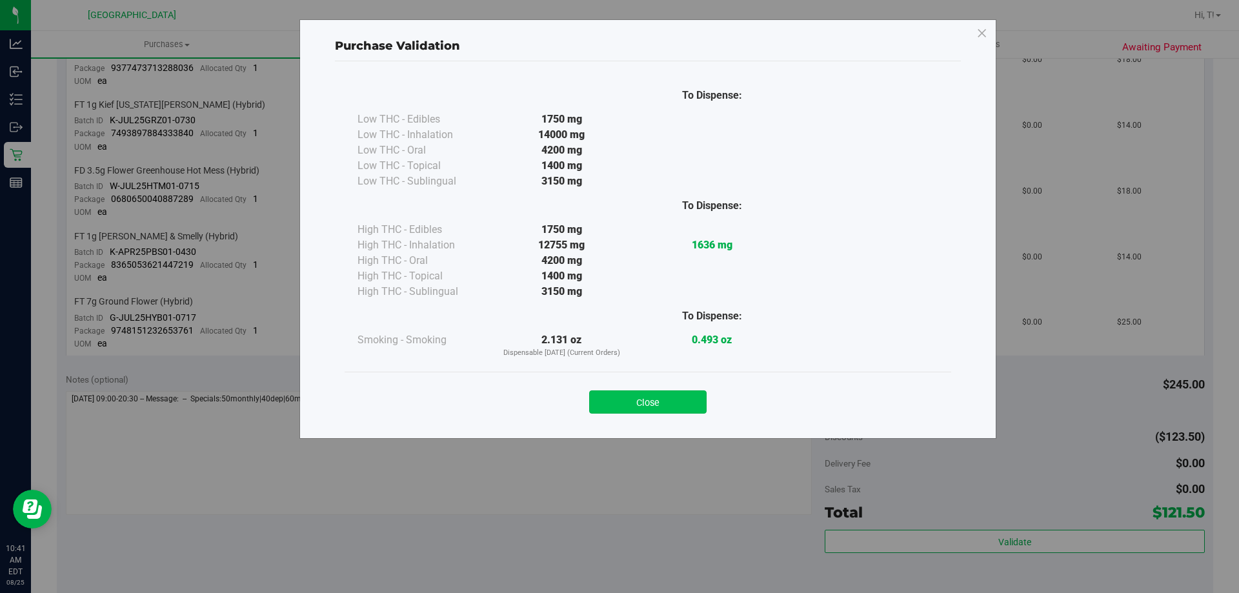
click at [675, 399] on button "Close" at bounding box center [647, 401] width 117 height 23
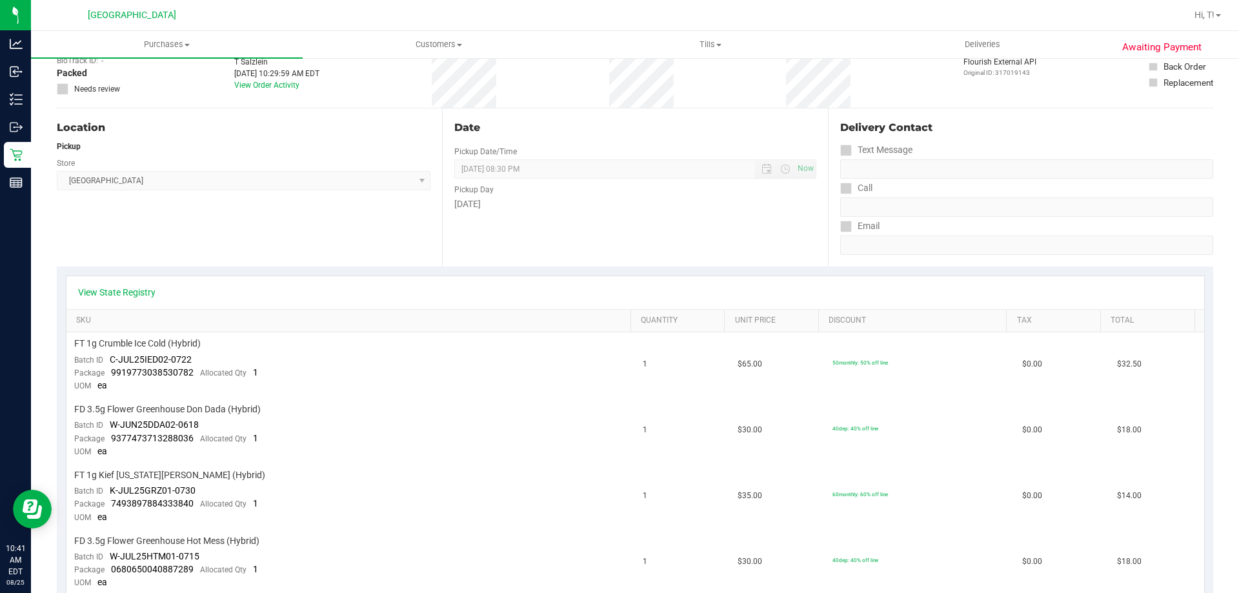
scroll to position [0, 0]
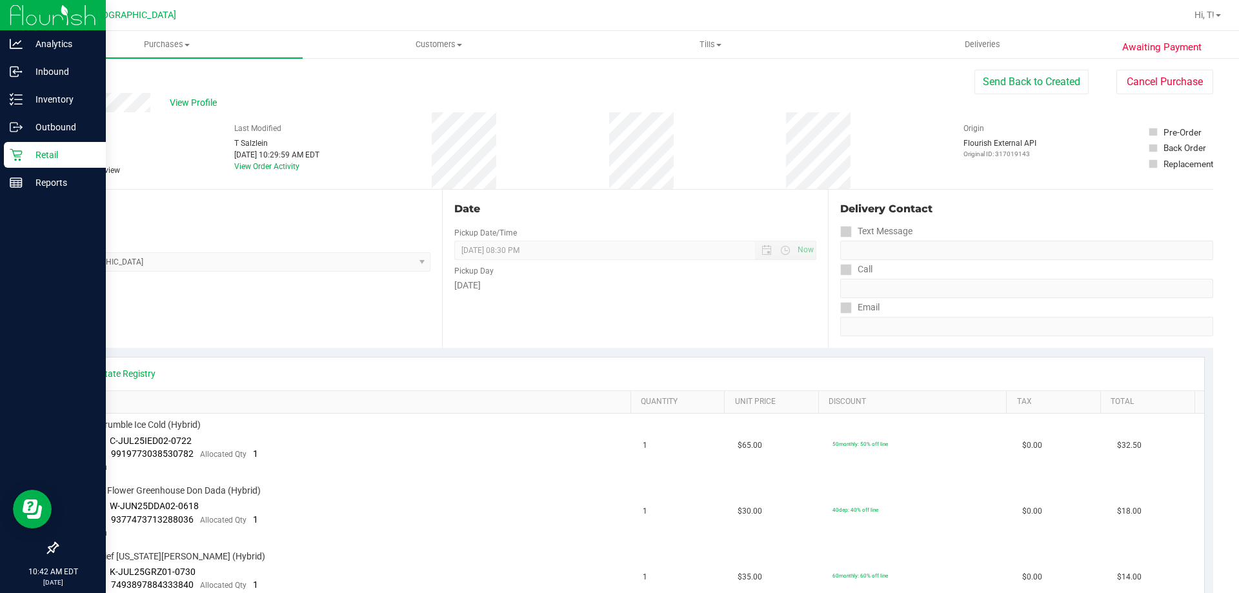
click at [24, 156] on p "Retail" at bounding box center [61, 154] width 77 height 15
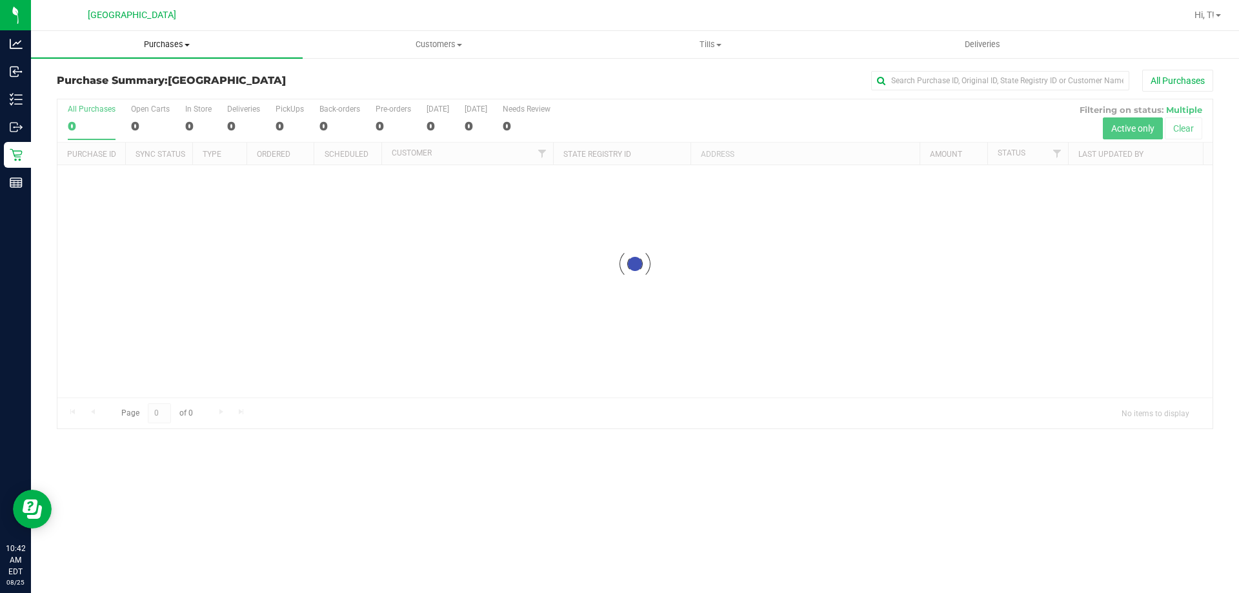
click at [171, 43] on span "Purchases" at bounding box center [167, 45] width 272 height 12
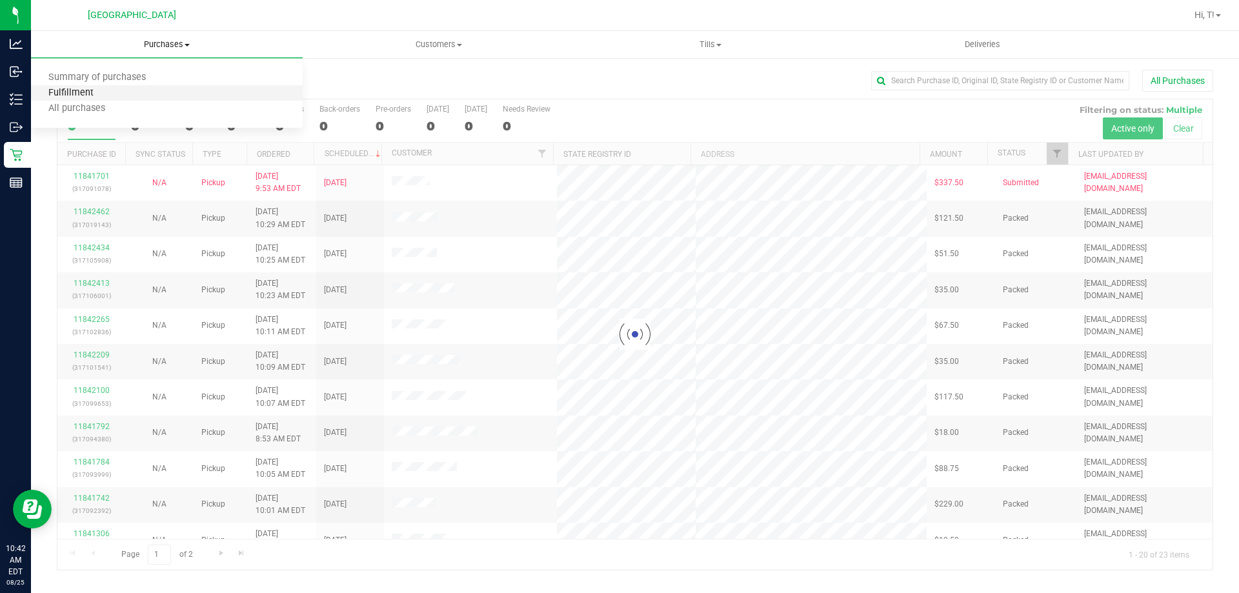
click at [78, 96] on span "Fulfillment" at bounding box center [71, 93] width 80 height 11
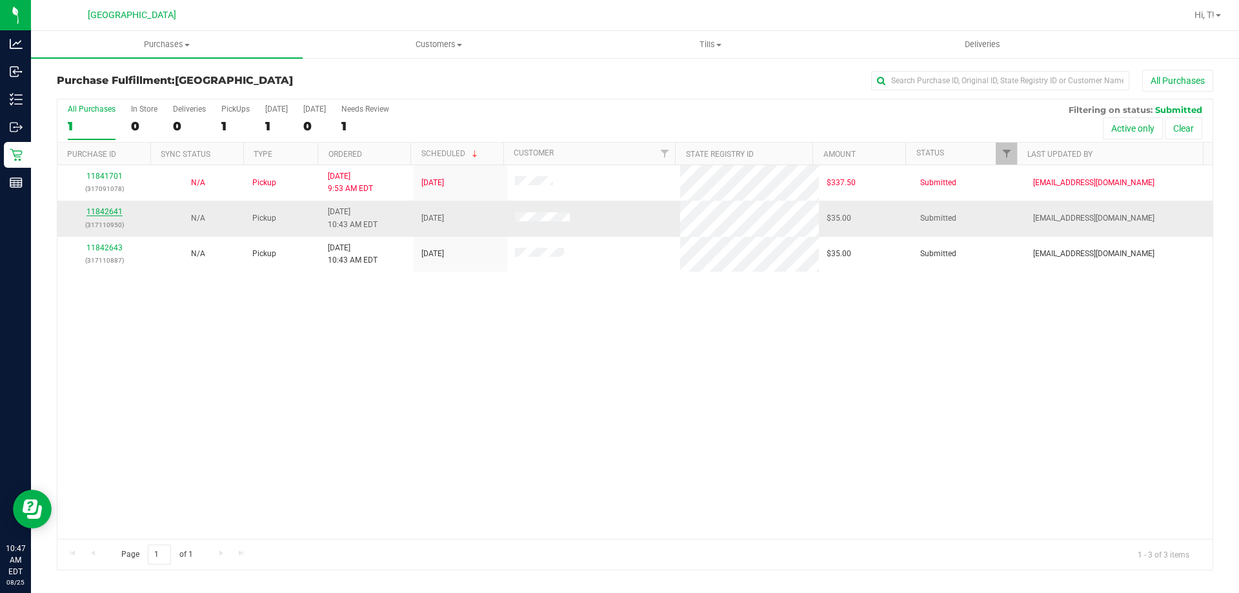
click at [95, 210] on link "11842641" at bounding box center [104, 211] width 36 height 9
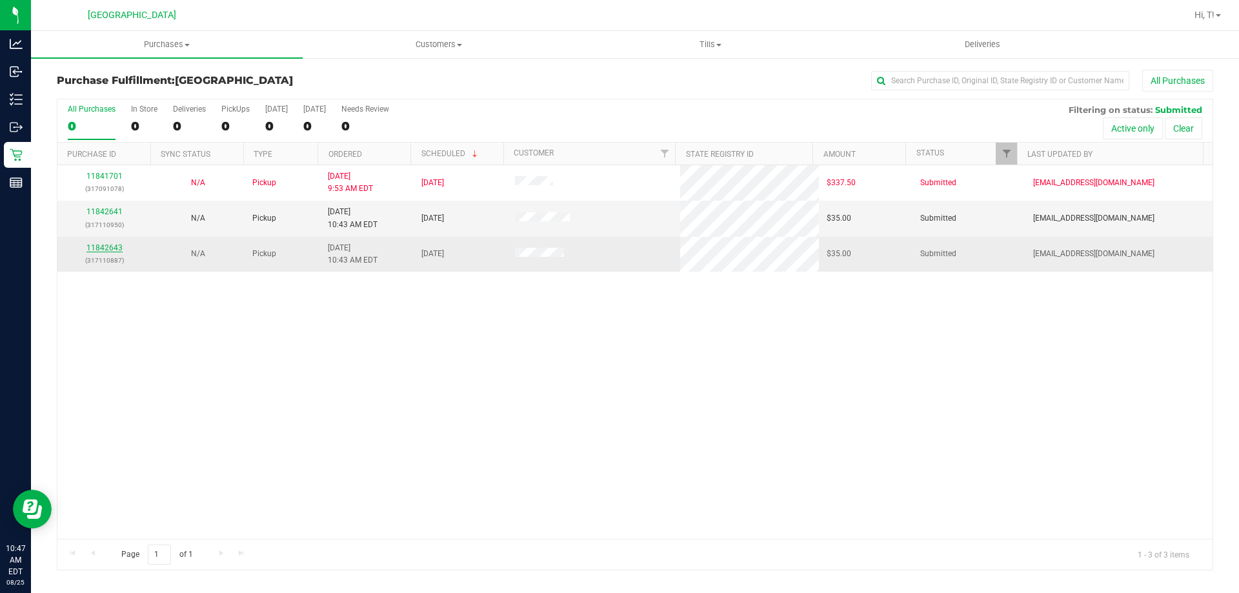
click at [111, 248] on link "11842643" at bounding box center [104, 247] width 36 height 9
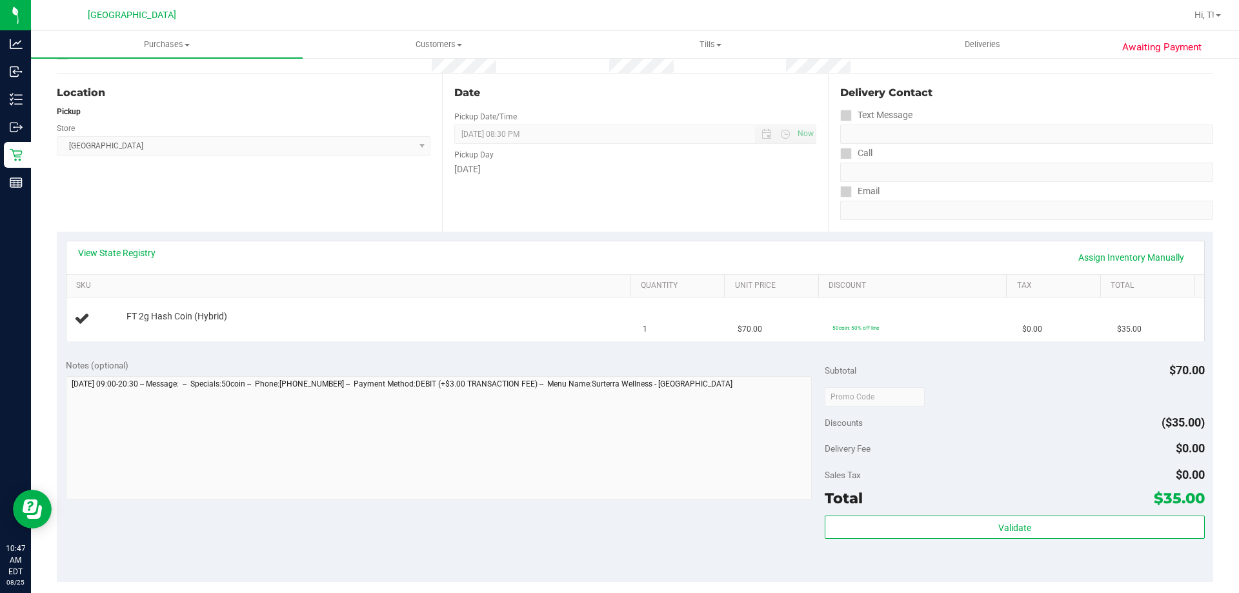
scroll to position [258, 0]
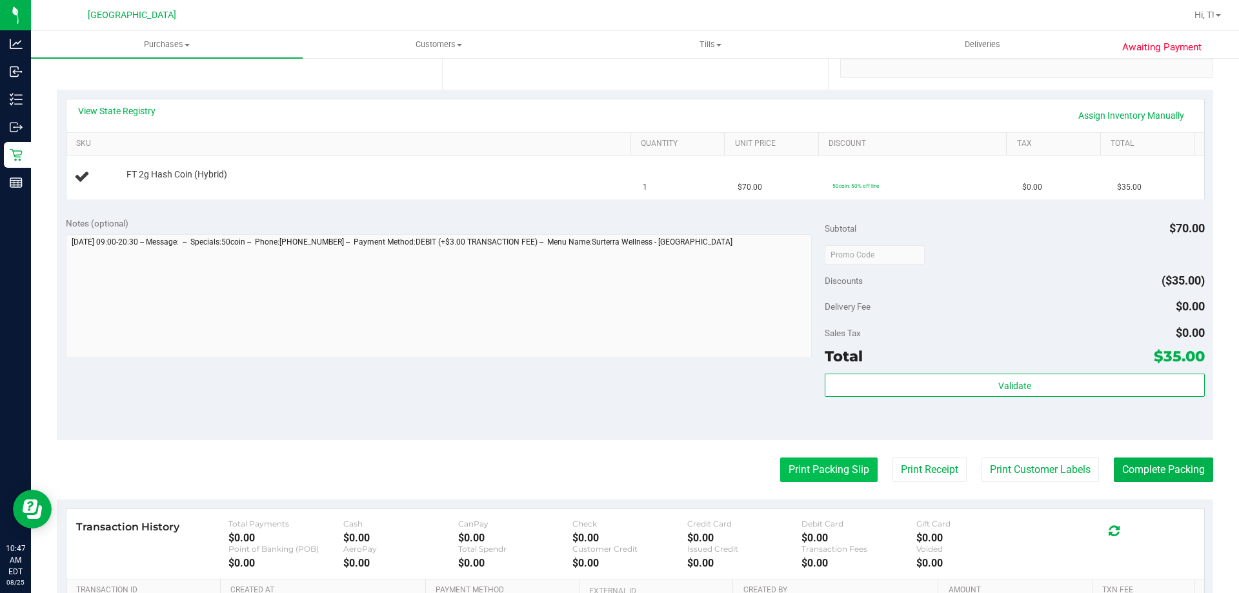
click at [816, 477] on button "Print Packing Slip" at bounding box center [828, 469] width 97 height 25
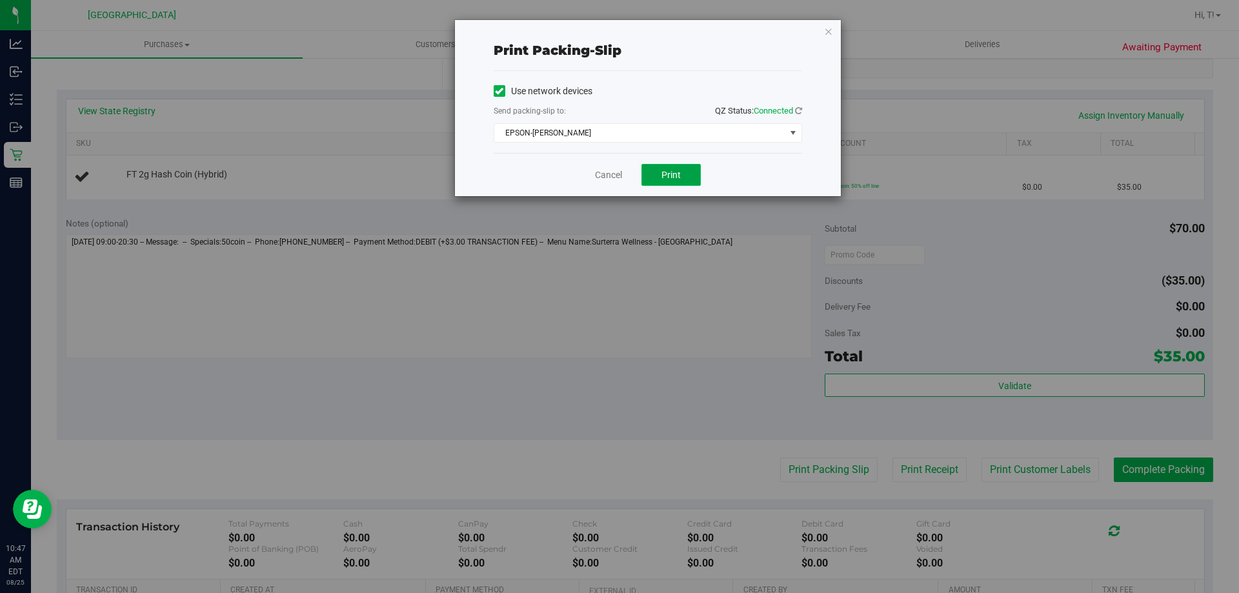
click at [680, 181] on button "Print" at bounding box center [670, 175] width 59 height 22
click at [827, 31] on icon "button" at bounding box center [828, 30] width 9 height 15
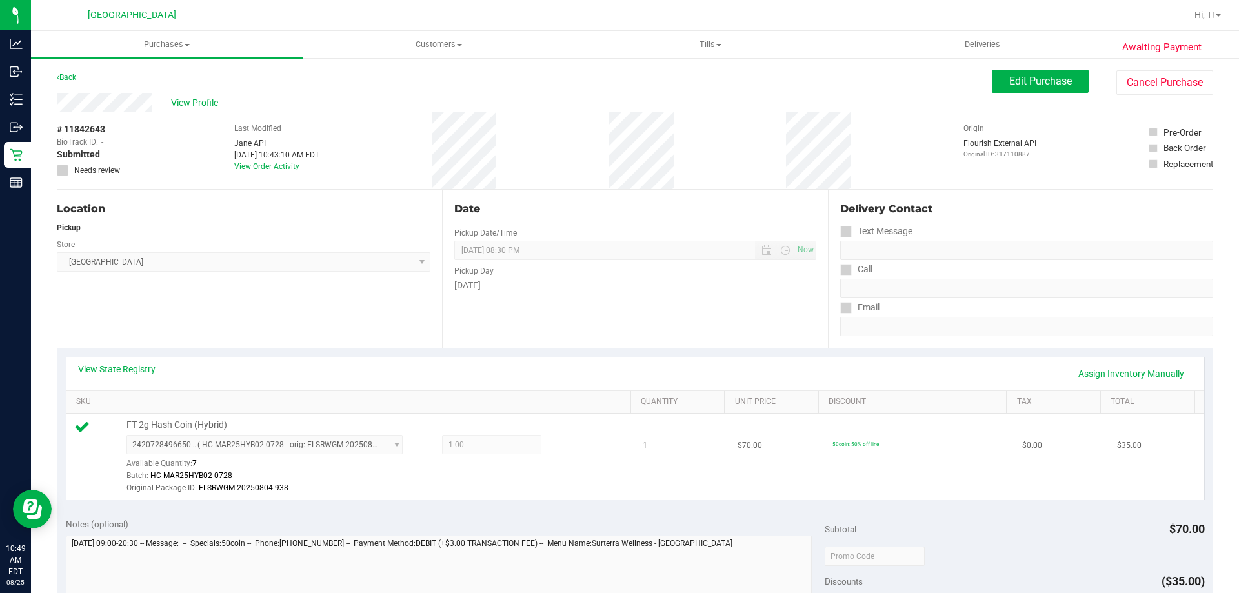
scroll to position [323, 0]
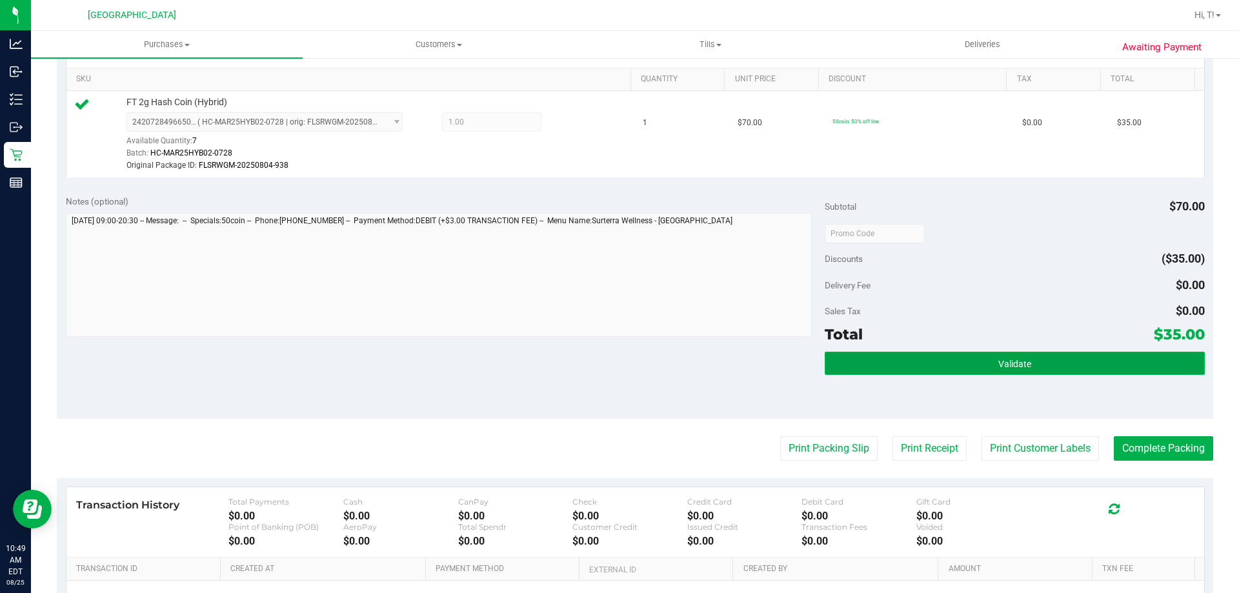
click at [1023, 358] on button "Validate" at bounding box center [1014, 363] width 379 height 23
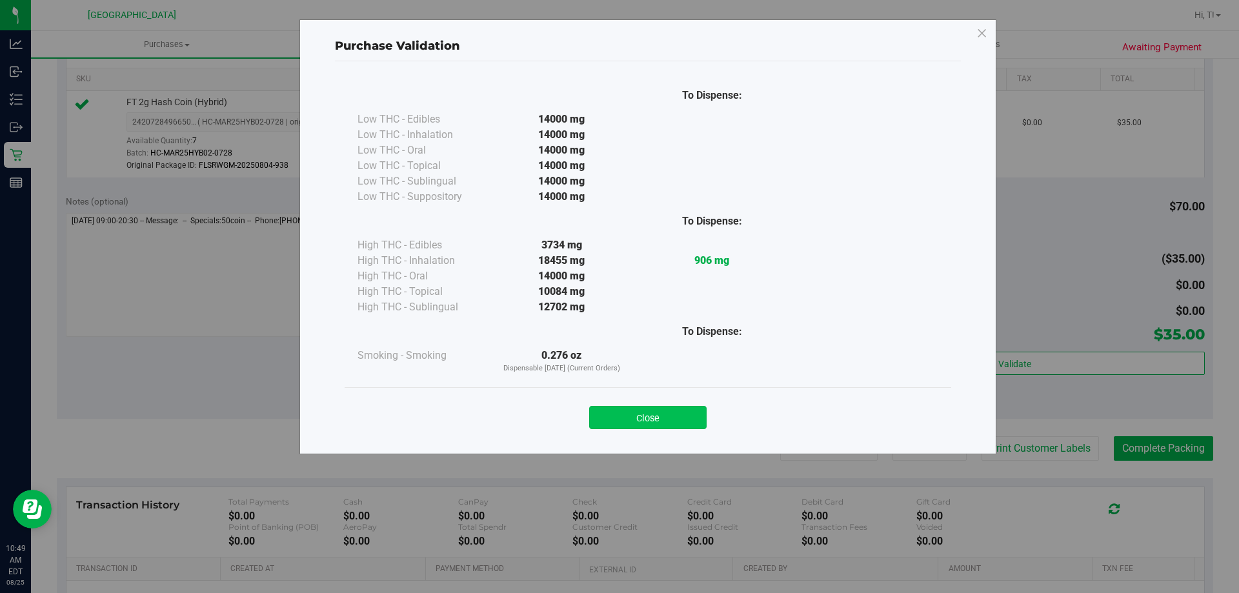
click at [671, 421] on button "Close" at bounding box center [647, 417] width 117 height 23
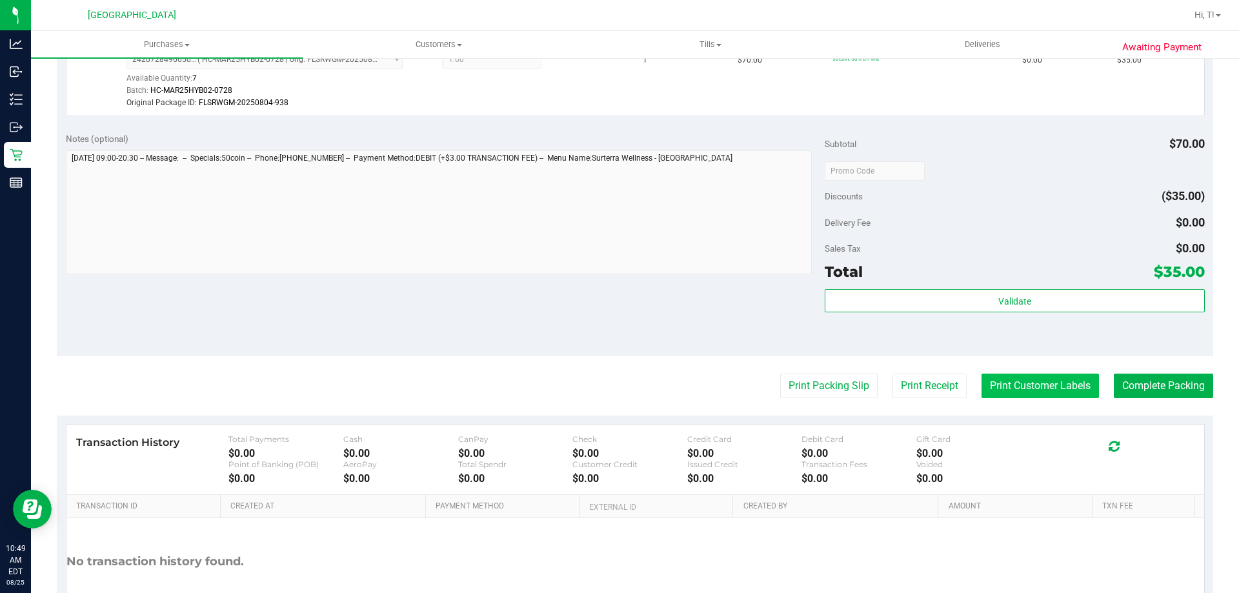
scroll to position [387, 0]
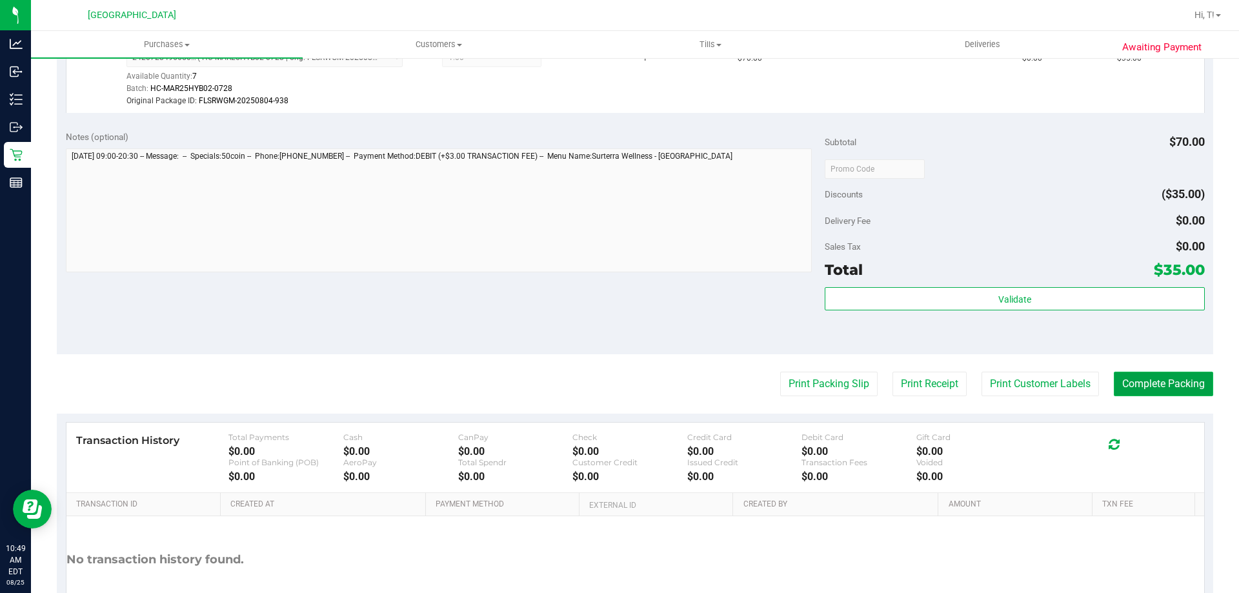
click at [1146, 386] on button "Complete Packing" at bounding box center [1163, 384] width 99 height 25
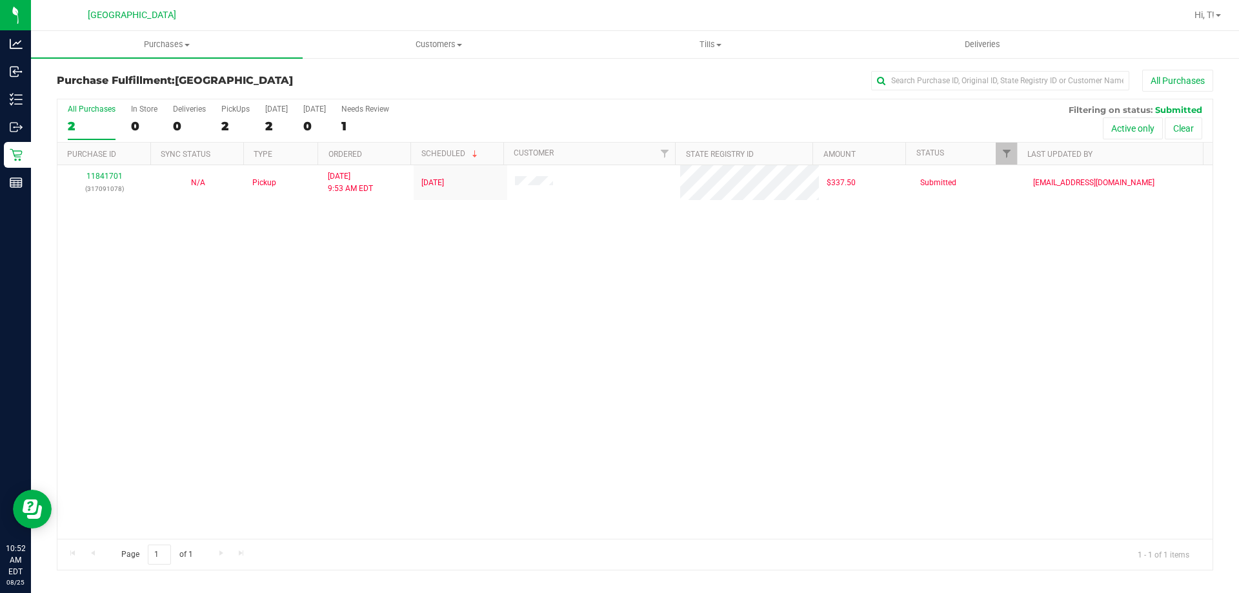
drag, startPoint x: 158, startPoint y: 280, endPoint x: 114, endPoint y: 139, distance: 147.4
click at [158, 280] on div "11841701 (317091078) N/A Pickup [DATE] 9:53 AM EDT 8/25/2025 $337.50 Submitted …" at bounding box center [634, 352] width 1155 height 374
click at [394, 366] on div "11841701 (317091078) N/A Pickup [DATE] 9:53 AM EDT 8/25/2025 $337.50 Submitted …" at bounding box center [634, 352] width 1155 height 374
click at [337, 405] on div "11841701 (317091078) N/A Pickup [DATE] 9:53 AM EDT 8/25/2025 $337.50 Submitted …" at bounding box center [634, 352] width 1155 height 374
click at [472, 414] on div "11841701 (317091078) N/A Pickup [DATE] 9:53 AM EDT 8/25/2025 $337.50 Submitted …" at bounding box center [634, 352] width 1155 height 374
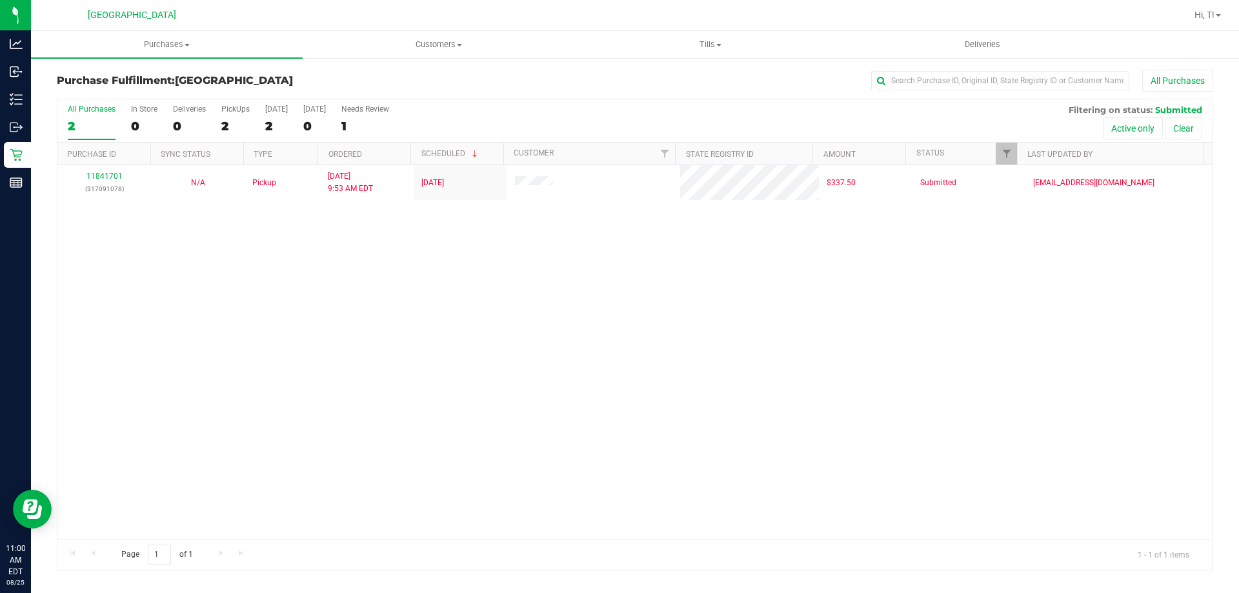
click at [178, 375] on div "11841701 (317091078) N/A Pickup [DATE] 9:53 AM EDT 8/25/2025 $337.50 Submitted …" at bounding box center [634, 352] width 1155 height 374
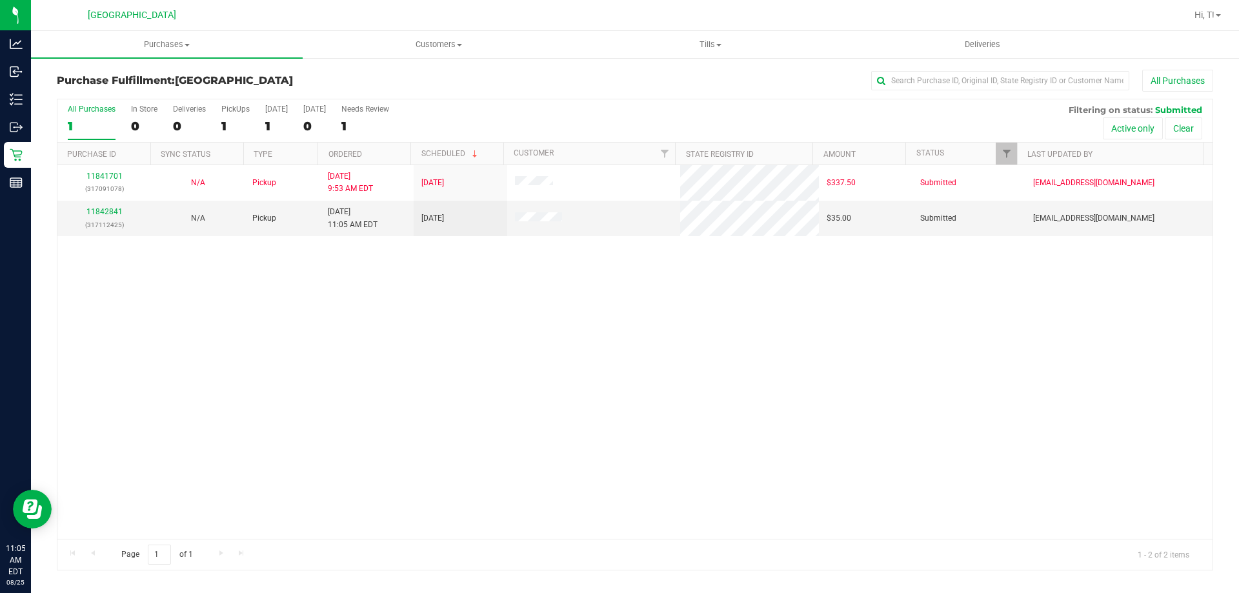
click at [205, 399] on div "11841701 (317091078) N/A Pickup [DATE] 9:53 AM EDT 8/25/2025 $337.50 Submitted …" at bounding box center [634, 352] width 1155 height 374
click at [105, 207] on link "11842841" at bounding box center [104, 211] width 36 height 9
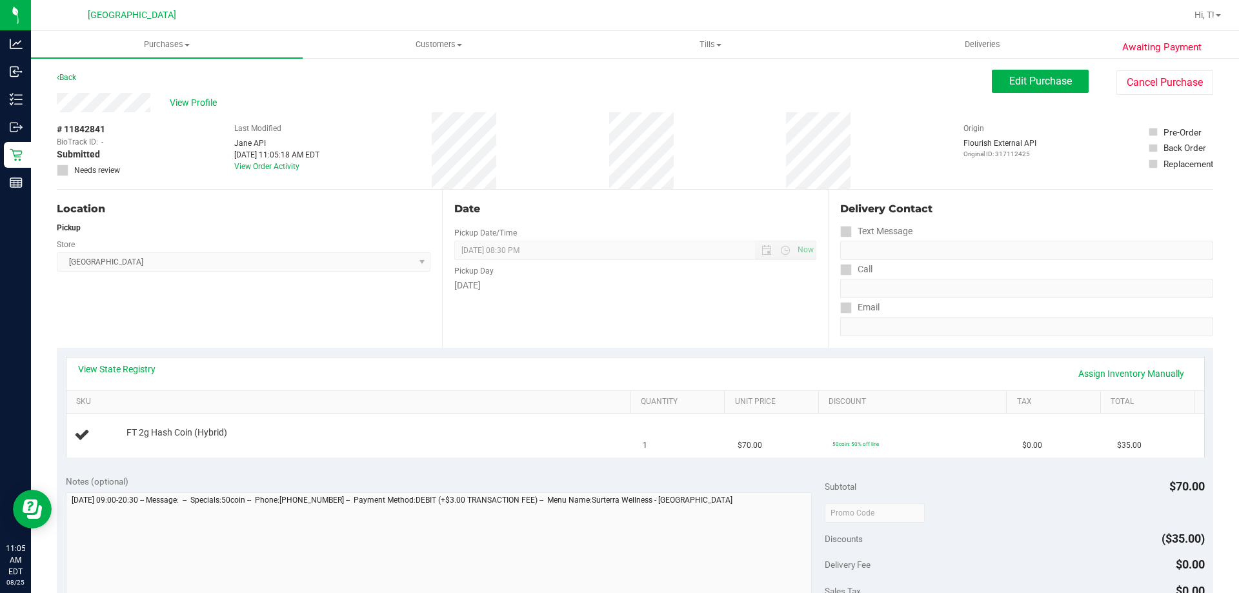
scroll to position [194, 0]
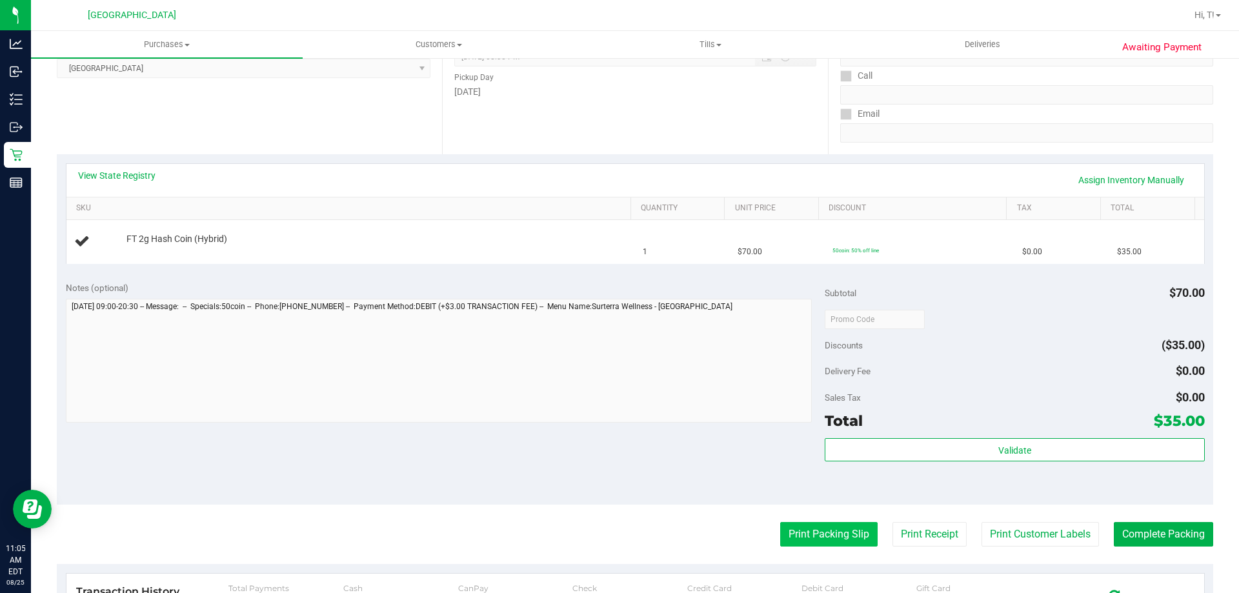
click at [825, 538] on button "Print Packing Slip" at bounding box center [828, 534] width 97 height 25
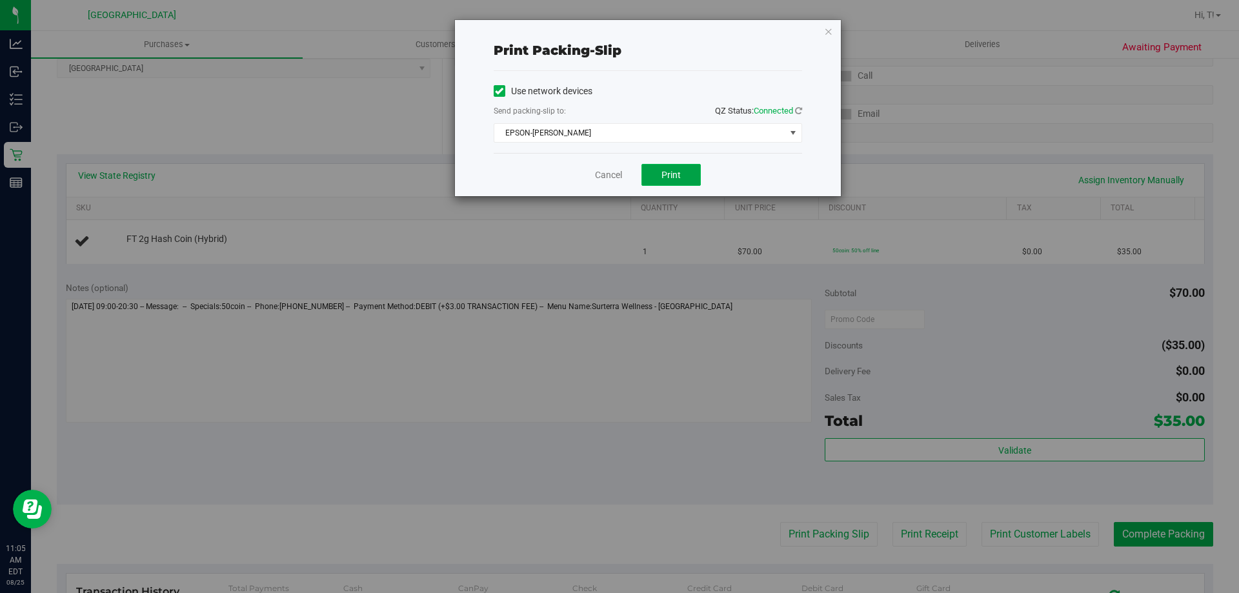
click at [669, 181] on button "Print" at bounding box center [670, 175] width 59 height 22
click at [613, 180] on link "Cancel" at bounding box center [608, 175] width 27 height 14
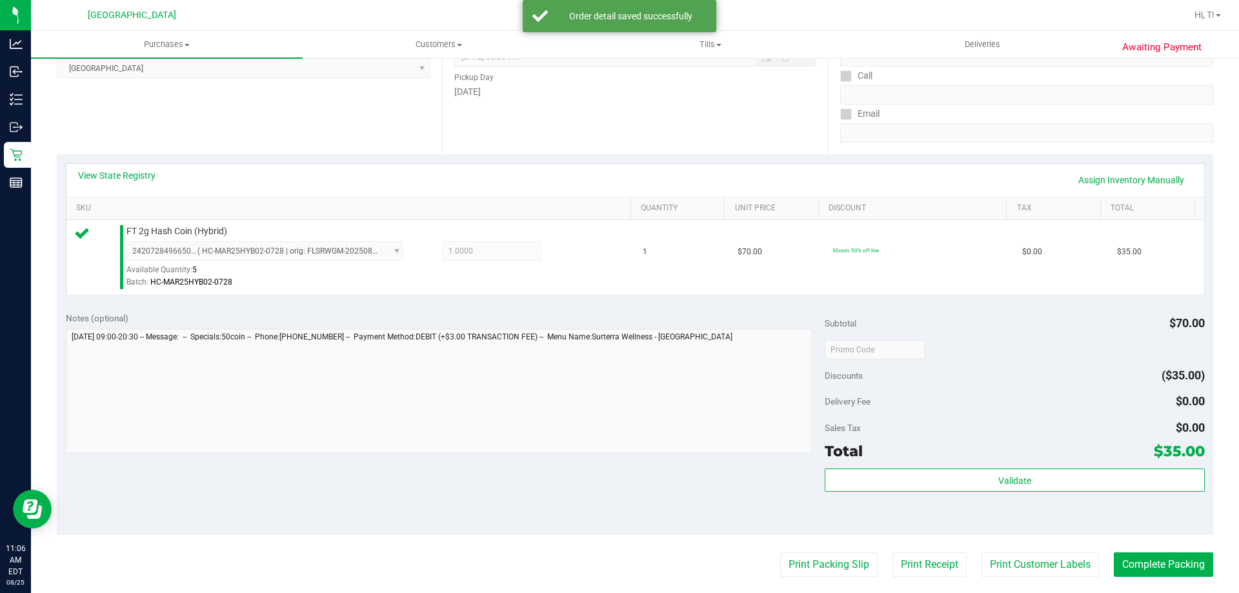
click at [978, 496] on div "Validate" at bounding box center [1014, 497] width 379 height 58
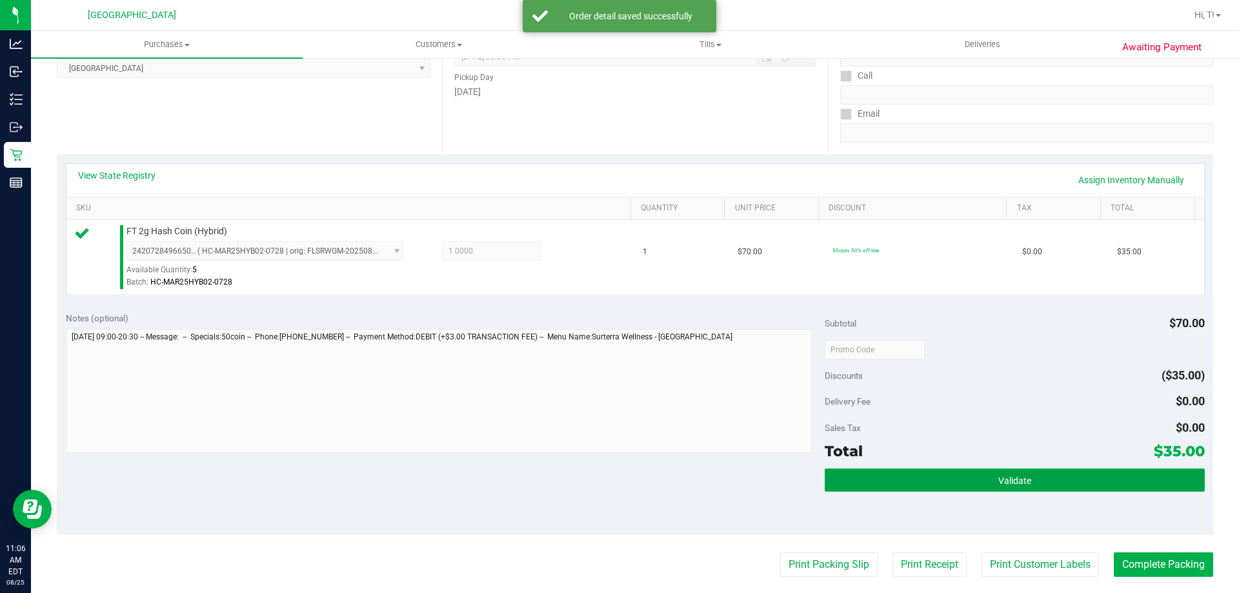
click at [989, 488] on button "Validate" at bounding box center [1014, 479] width 379 height 23
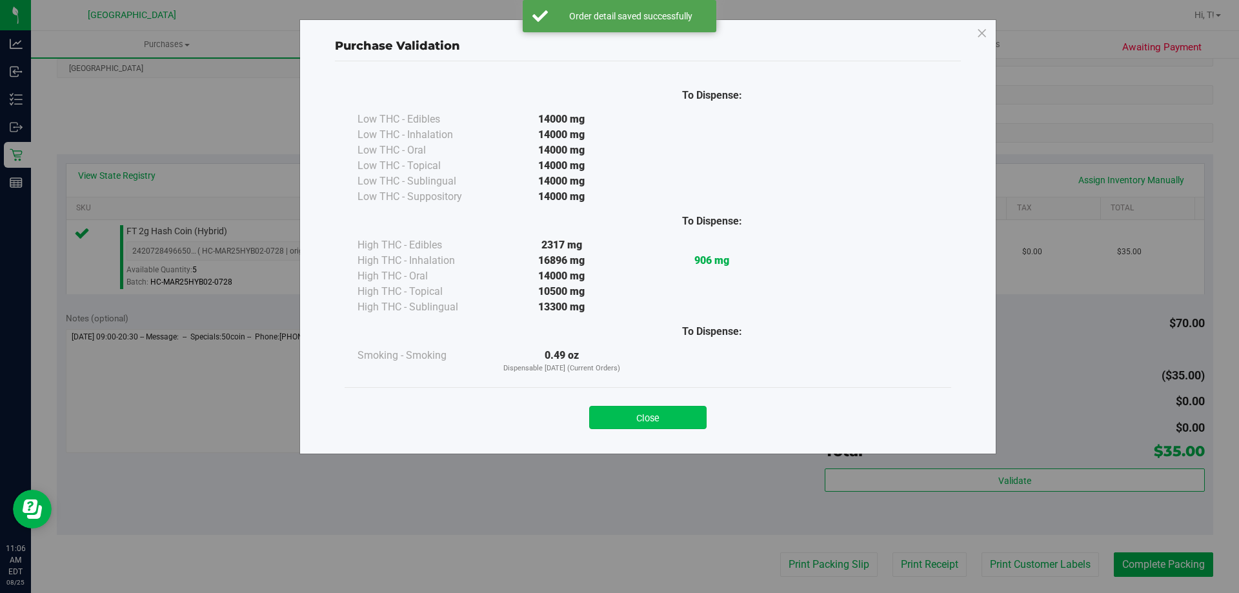
click at [661, 419] on button "Close" at bounding box center [647, 417] width 117 height 23
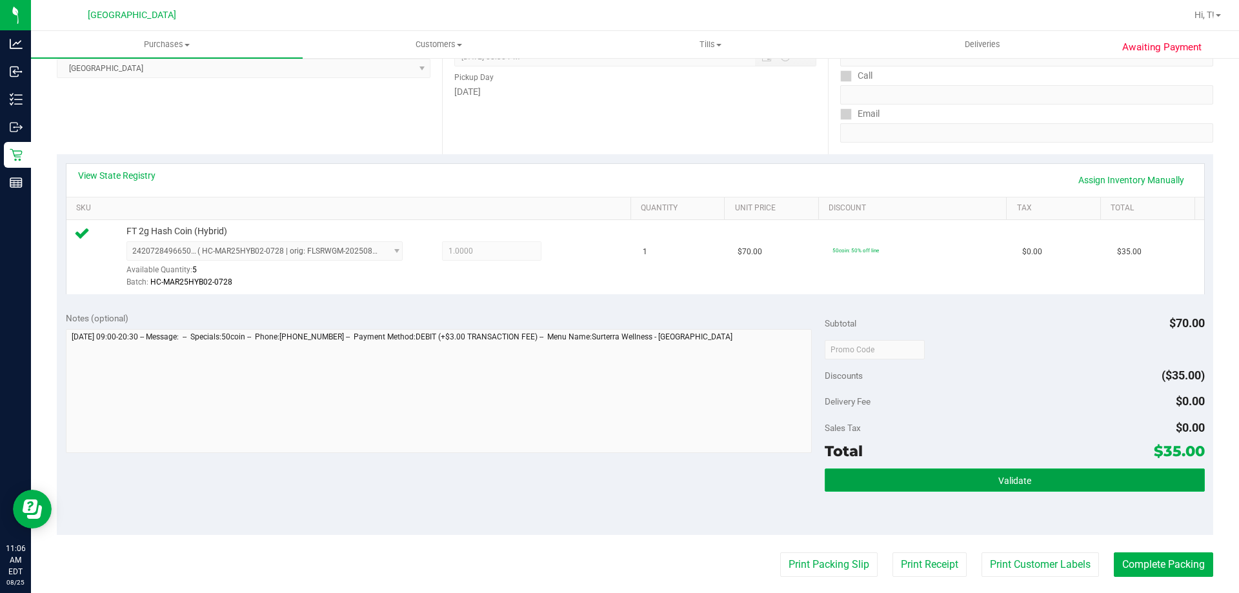
click at [1023, 469] on button "Validate" at bounding box center [1014, 479] width 379 height 23
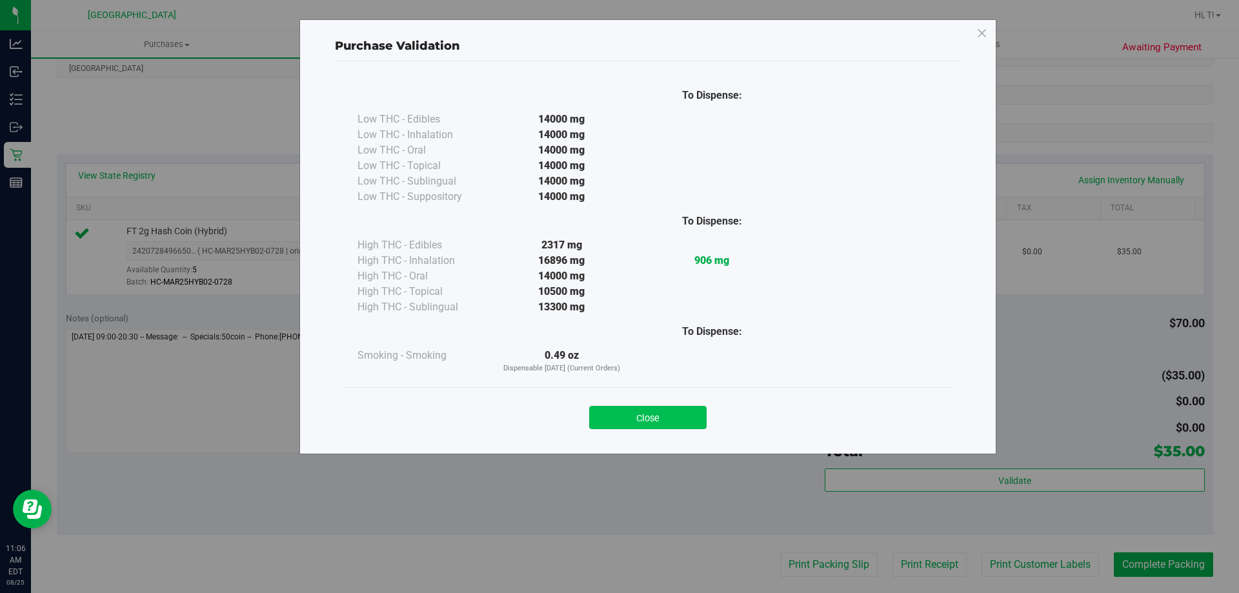
click at [649, 415] on button "Close" at bounding box center [647, 417] width 117 height 23
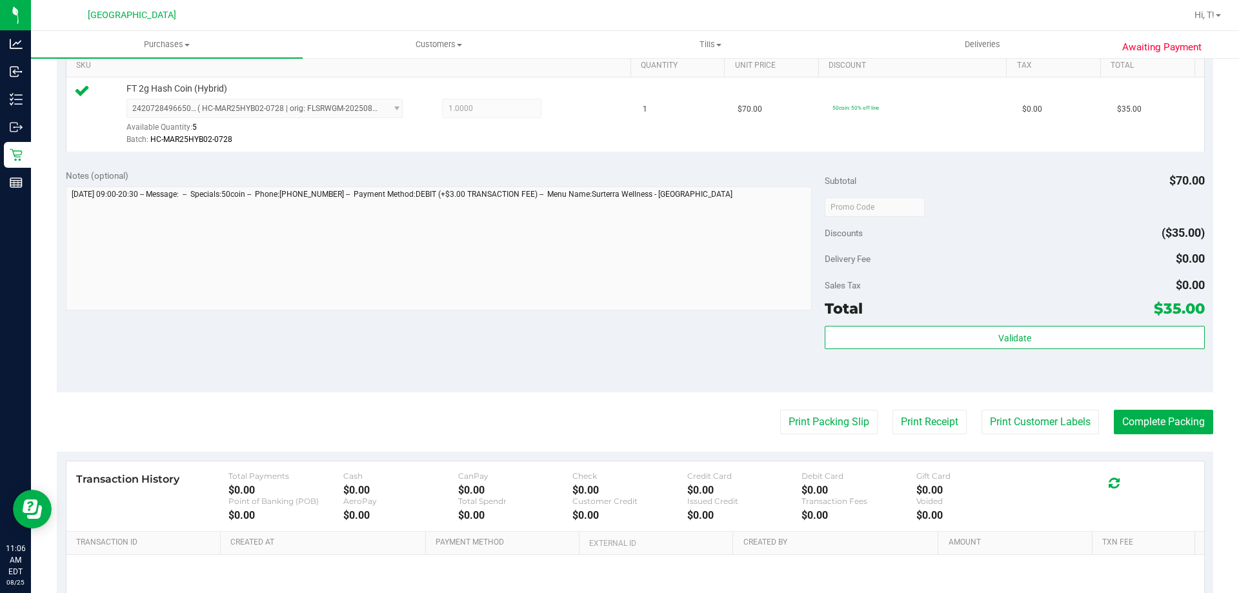
scroll to position [323, 0]
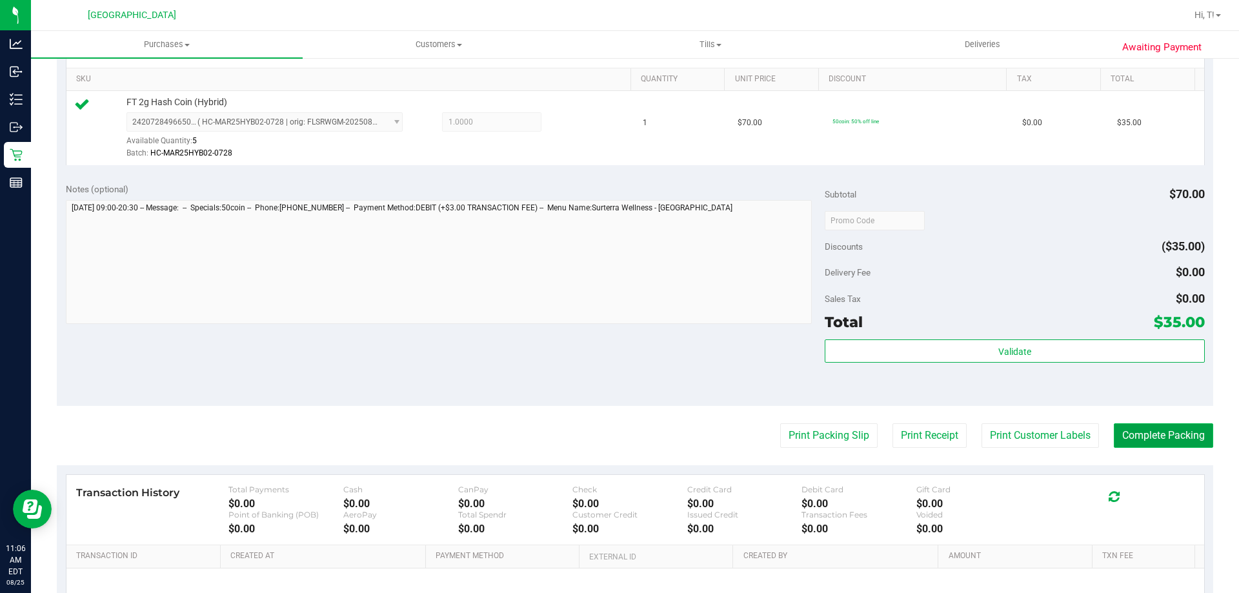
click at [1154, 444] on button "Complete Packing" at bounding box center [1163, 435] width 99 height 25
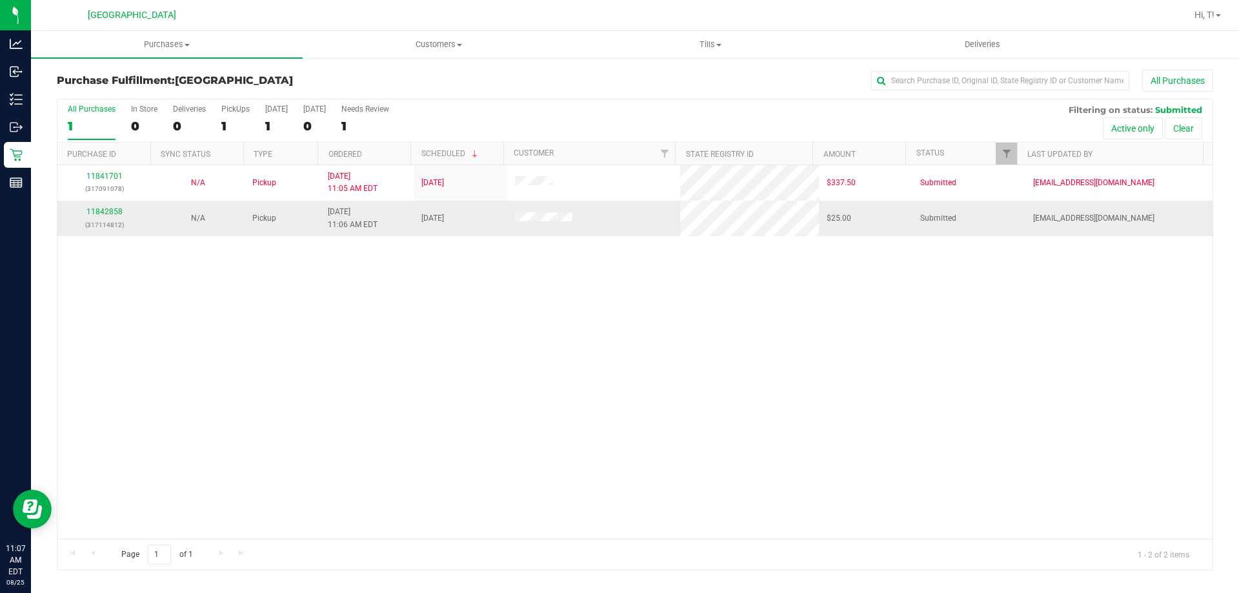
click at [106, 216] on div "11842858 (317114812)" at bounding box center [104, 218] width 78 height 25
click at [106, 214] on link "11842858" at bounding box center [104, 211] width 36 height 9
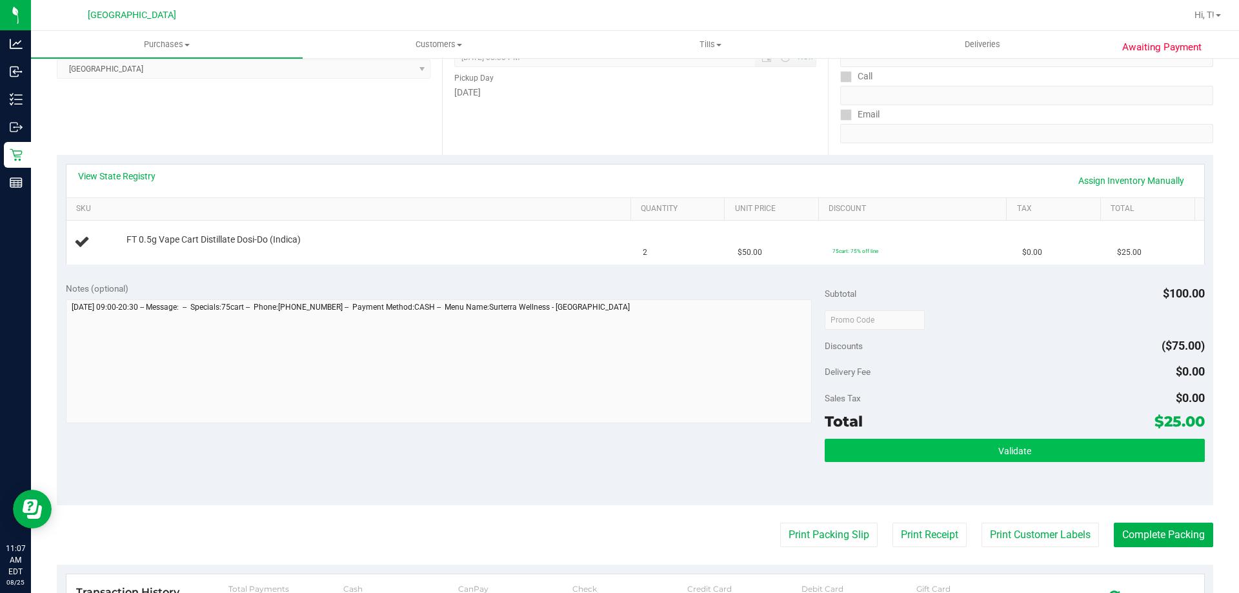
scroll to position [194, 0]
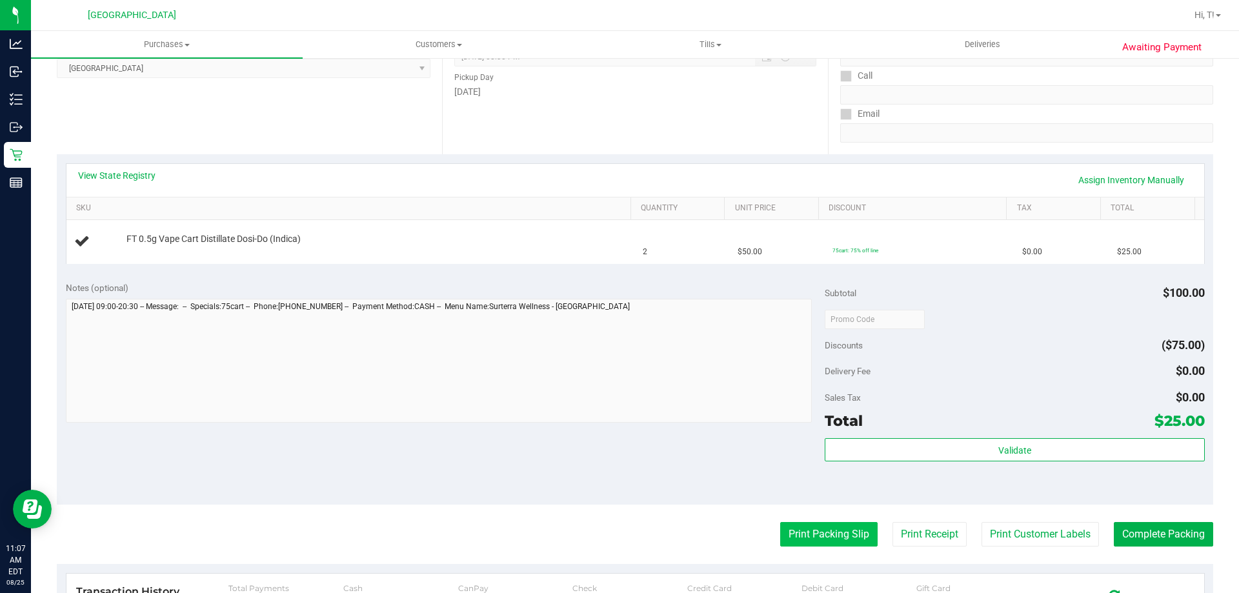
click at [820, 540] on button "Print Packing Slip" at bounding box center [828, 534] width 97 height 25
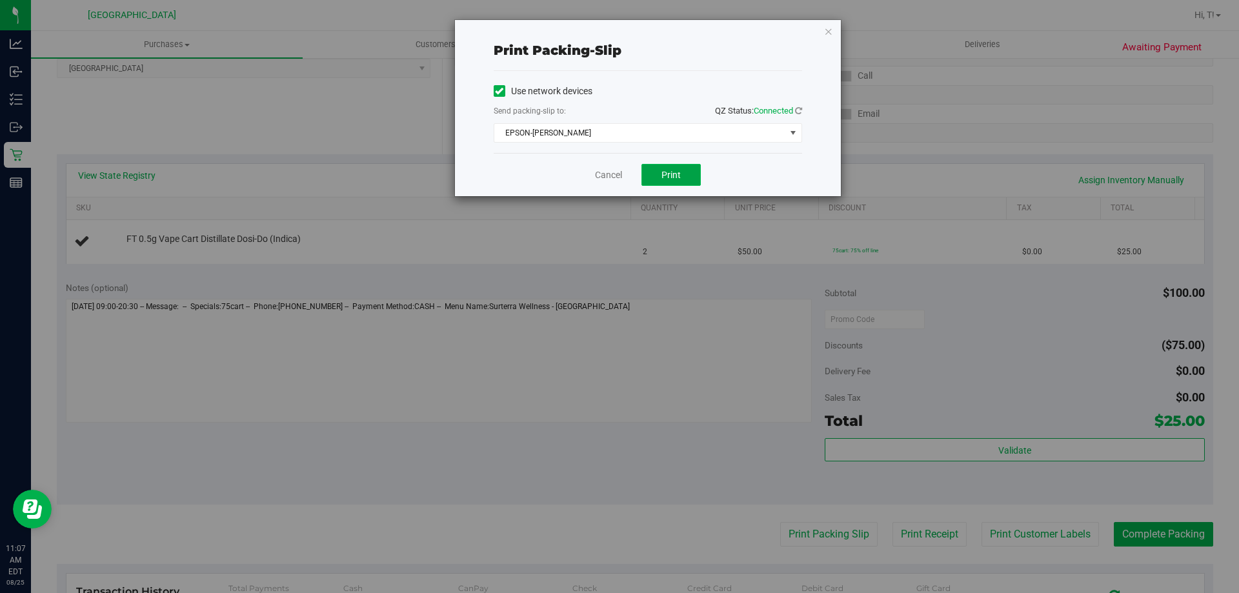
click at [675, 171] on span "Print" at bounding box center [670, 175] width 19 height 10
click at [828, 30] on icon "button" at bounding box center [828, 30] width 9 height 15
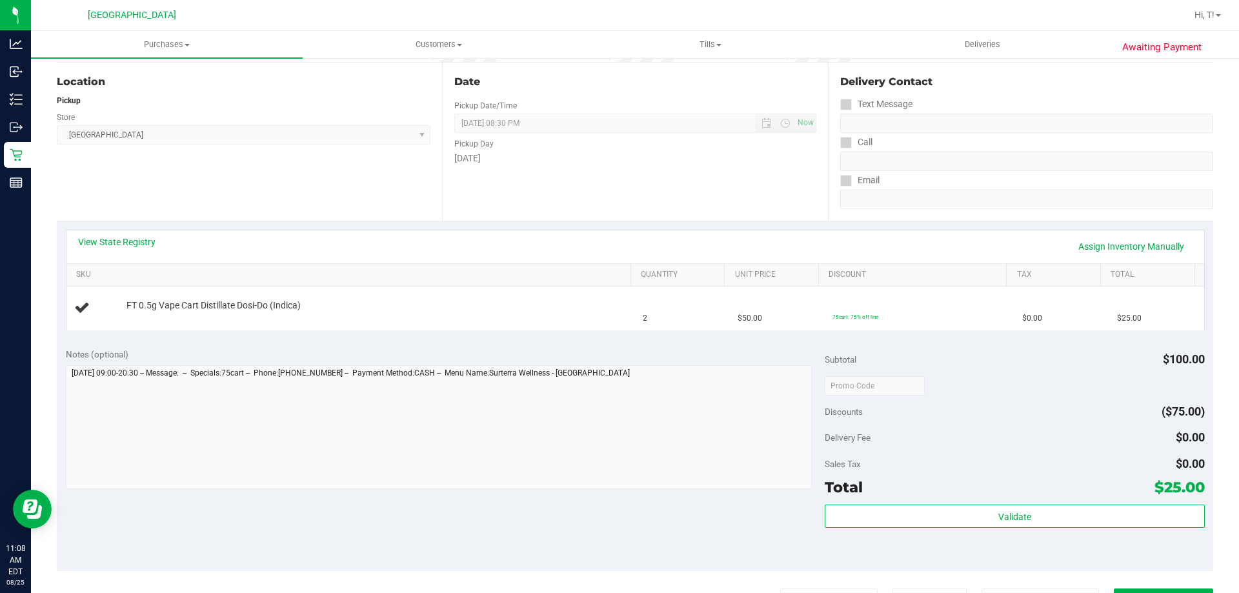
scroll to position [0, 0]
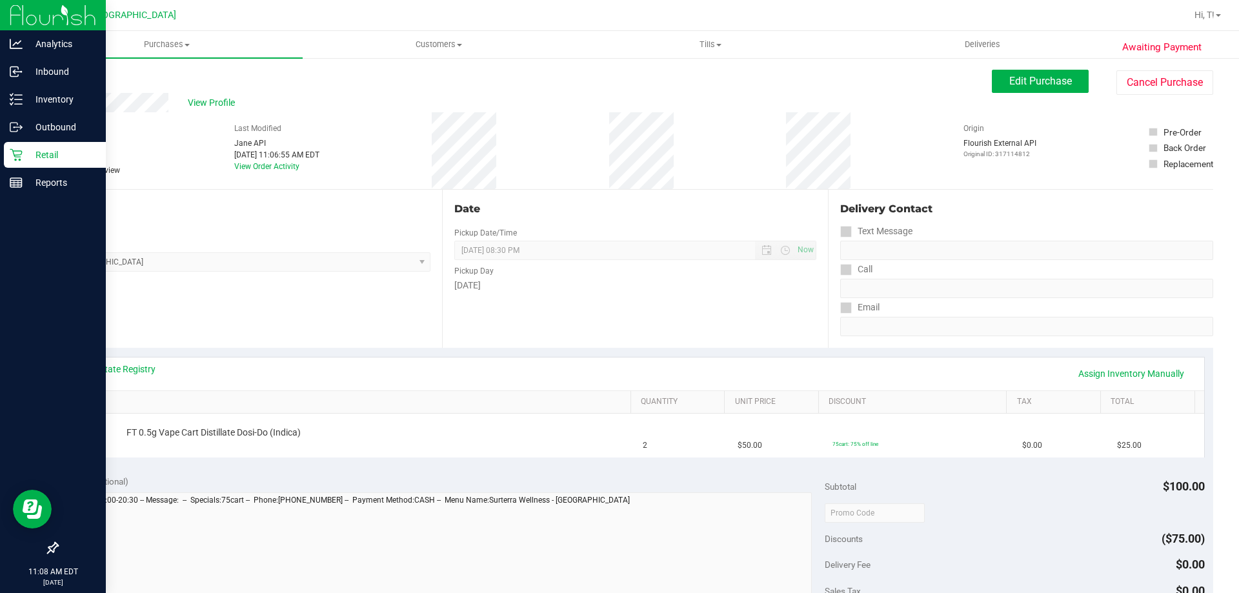
click at [19, 152] on icon at bounding box center [16, 154] width 13 height 13
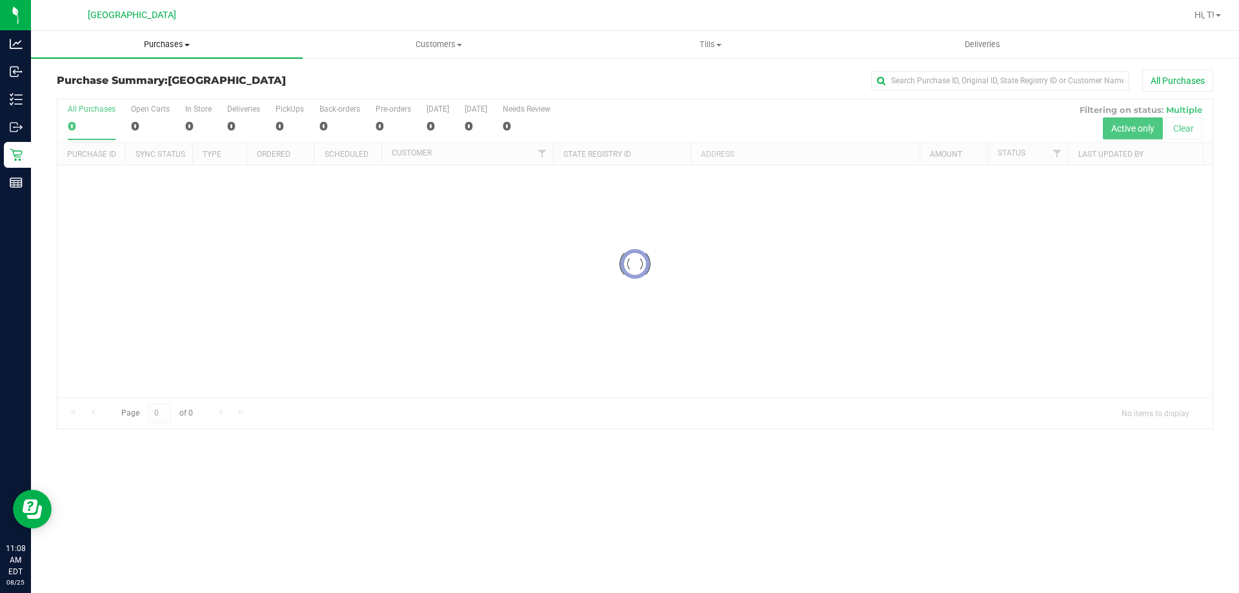
click at [173, 41] on span "Purchases" at bounding box center [167, 45] width 272 height 12
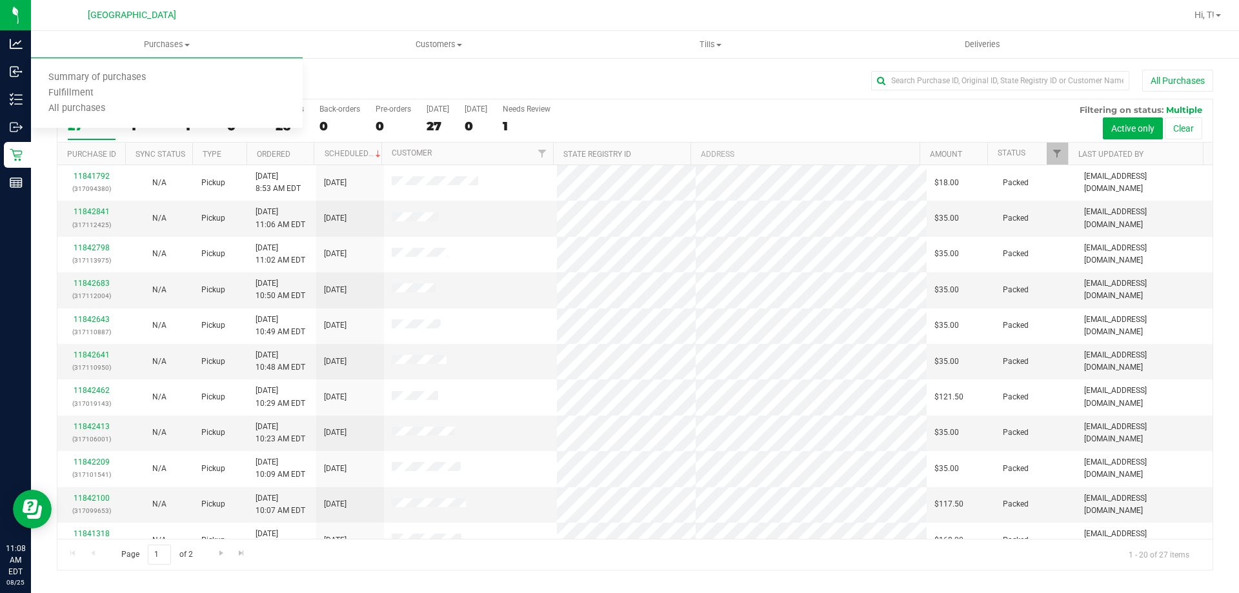
click at [226, 30] on nav "Palm Bay WC Hi, T!" at bounding box center [635, 15] width 1208 height 31
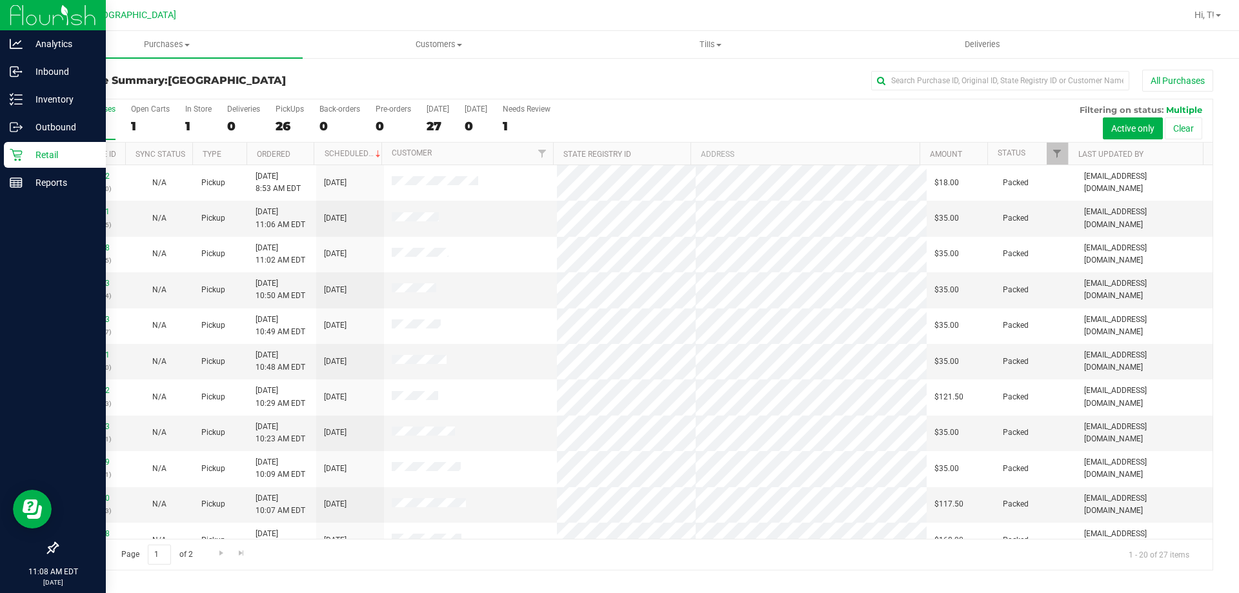
click at [19, 158] on icon at bounding box center [16, 154] width 13 height 13
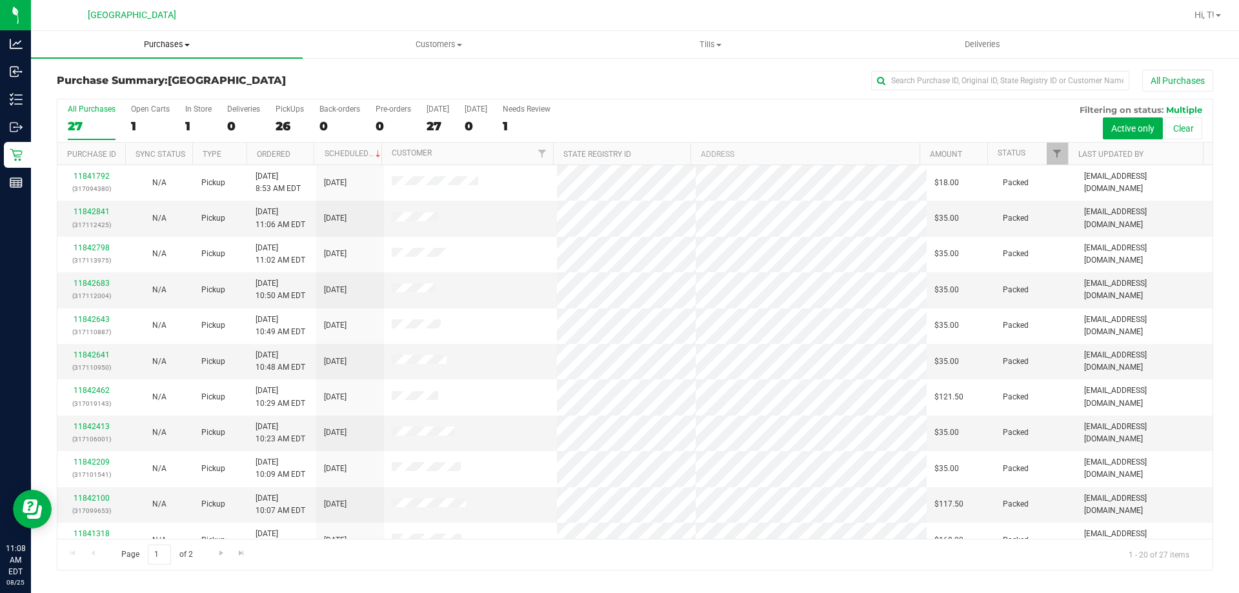
click at [163, 45] on span "Purchases" at bounding box center [167, 45] width 272 height 12
click at [93, 105] on span "All purchases" at bounding box center [77, 108] width 92 height 11
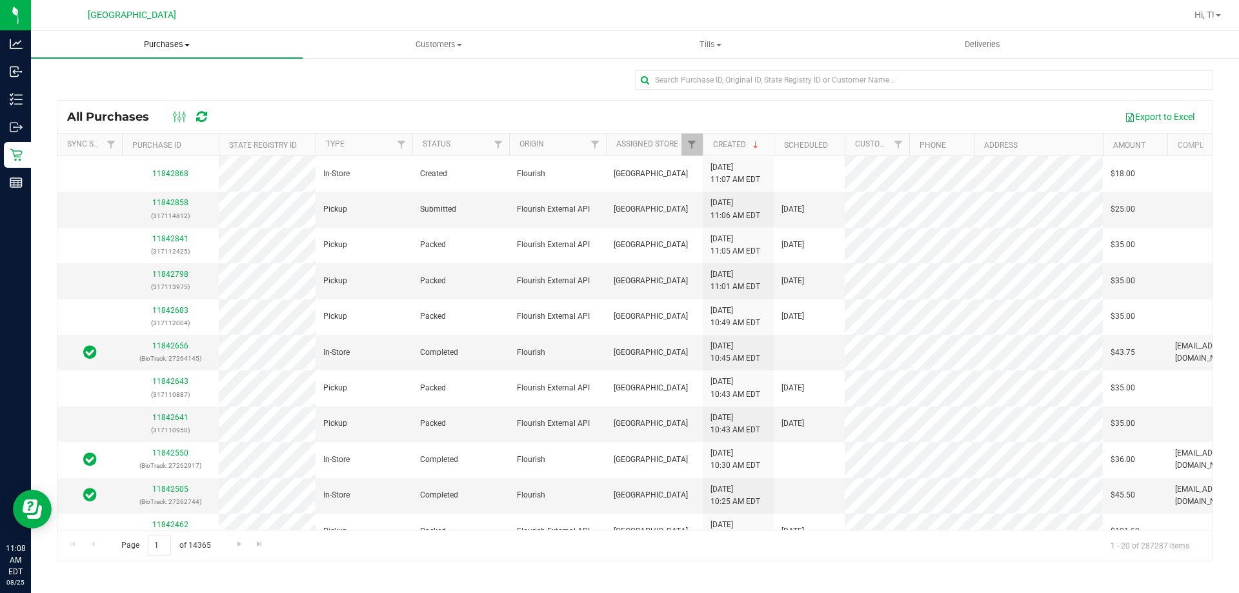
click at [157, 45] on span "Purchases" at bounding box center [167, 45] width 272 height 12
click at [105, 77] on span "Summary of purchases" at bounding box center [97, 77] width 132 height 11
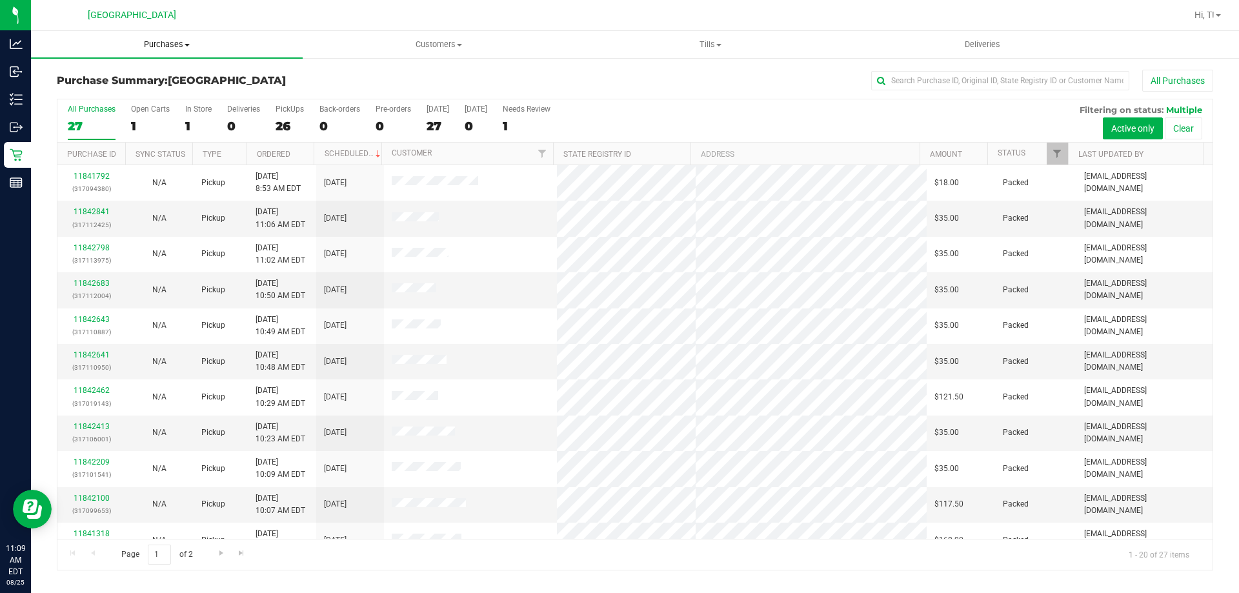
click at [183, 48] on span "Purchases" at bounding box center [167, 45] width 272 height 12
click at [81, 114] on span "All purchases" at bounding box center [77, 108] width 92 height 11
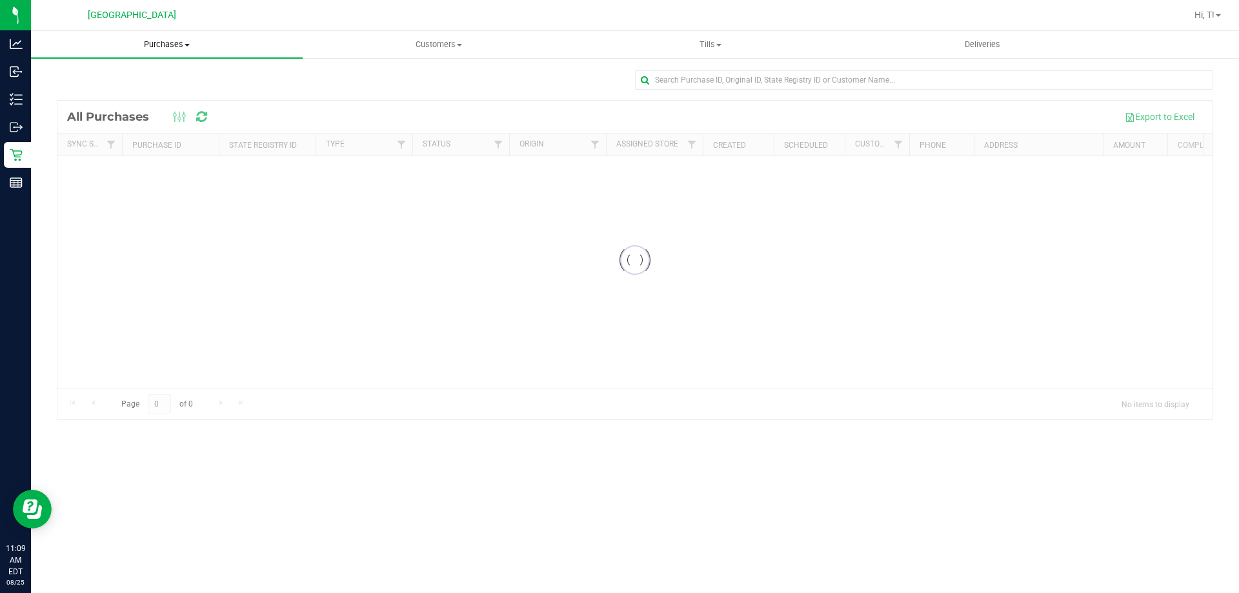
click at [168, 45] on span "Purchases" at bounding box center [167, 45] width 272 height 12
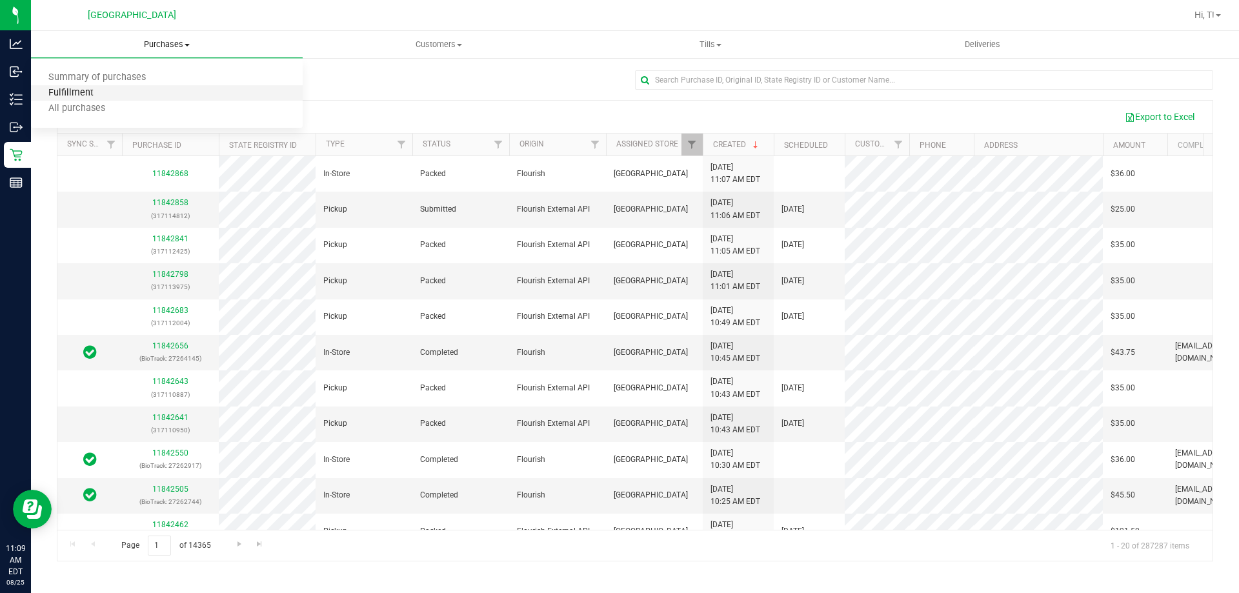
click at [87, 92] on span "Fulfillment" at bounding box center [71, 93] width 80 height 11
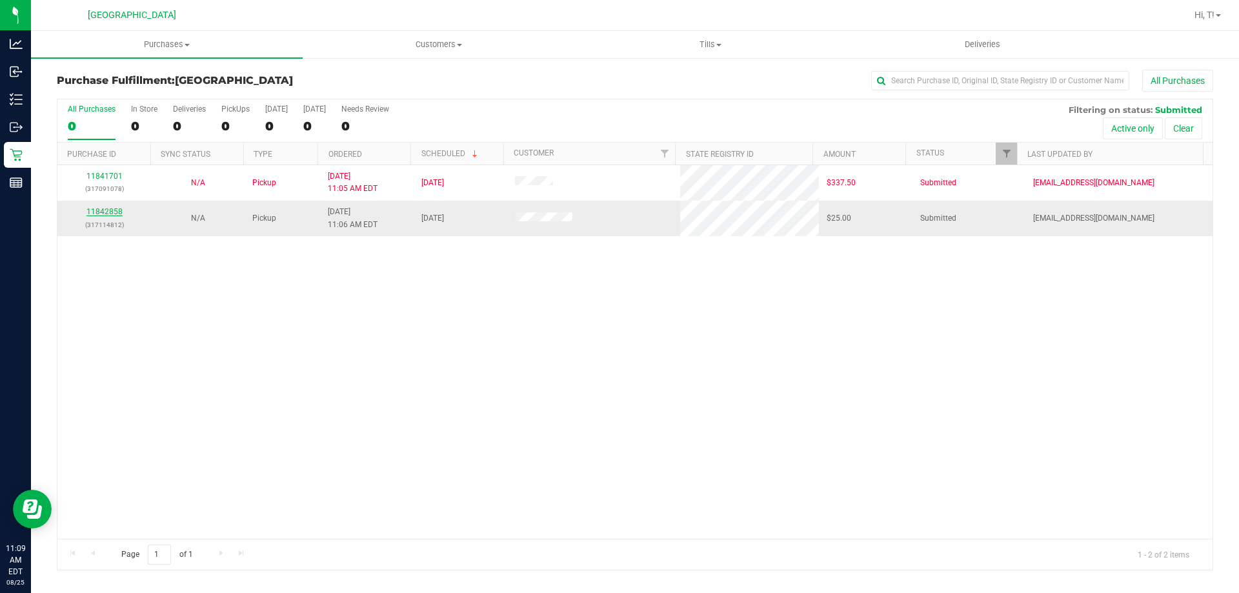
click at [105, 215] on link "11842858" at bounding box center [104, 211] width 36 height 9
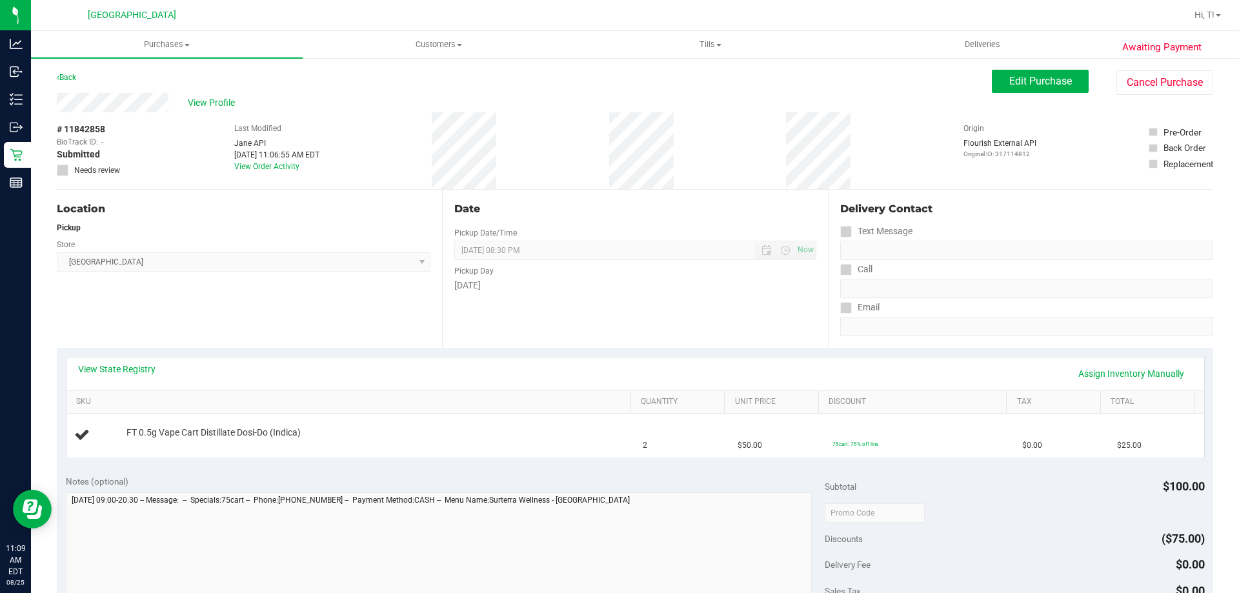
click at [184, 306] on div "Location Pickup Store Palm Bay WC Select Store Bonita Springs WC Boynton Beach …" at bounding box center [249, 269] width 385 height 158
click at [439, 454] on td "FT 0.5g Vape Cart Distillate Dosi-Do (Indica)" at bounding box center [350, 435] width 569 height 43
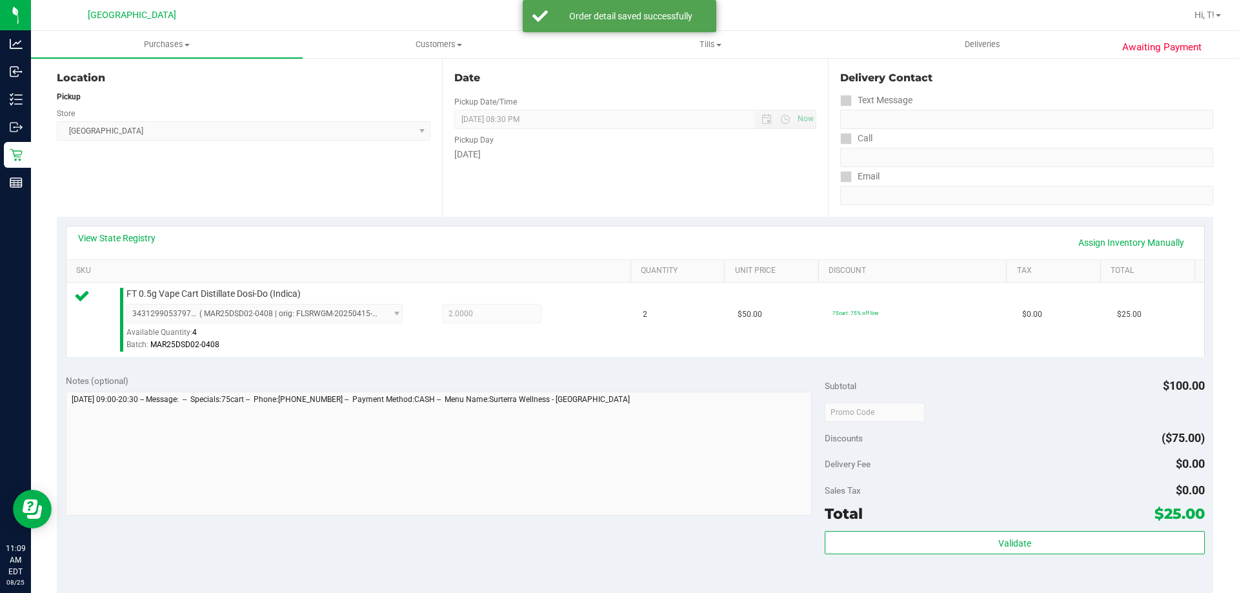
scroll to position [258, 0]
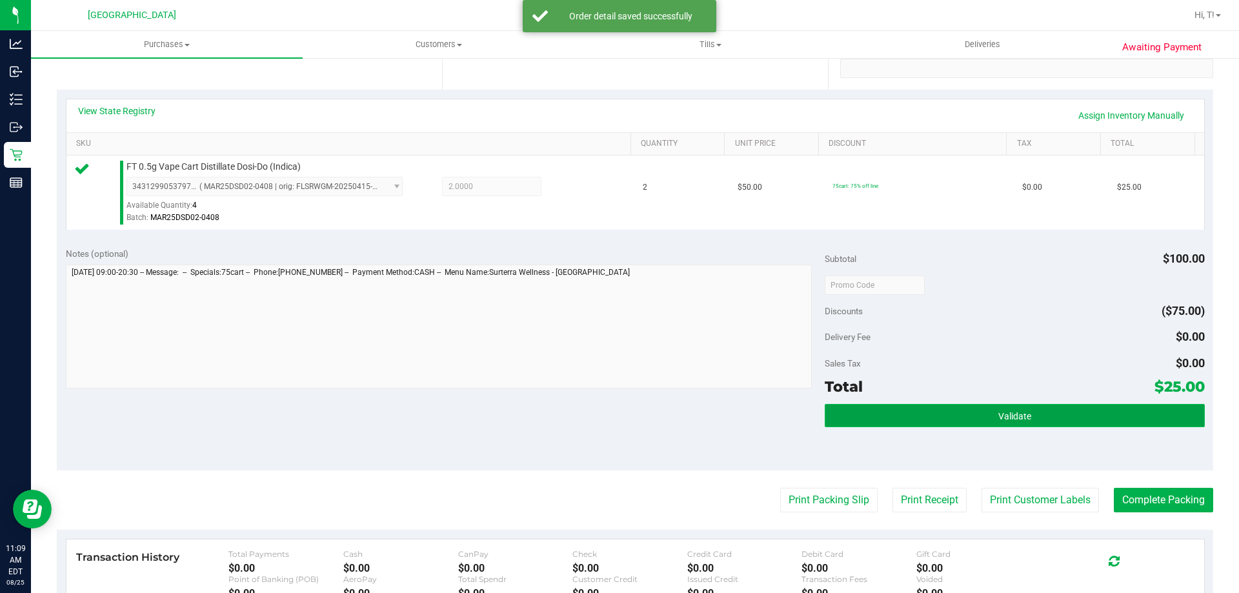
click at [1018, 421] on button "Validate" at bounding box center [1014, 415] width 379 height 23
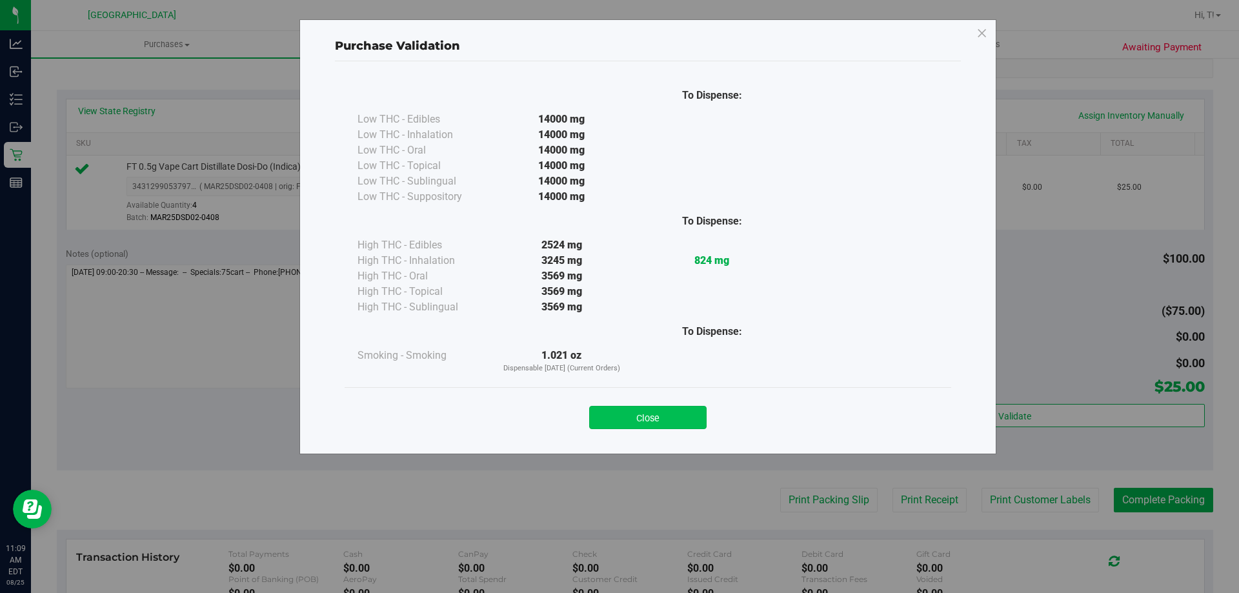
click at [655, 419] on button "Close" at bounding box center [647, 417] width 117 height 23
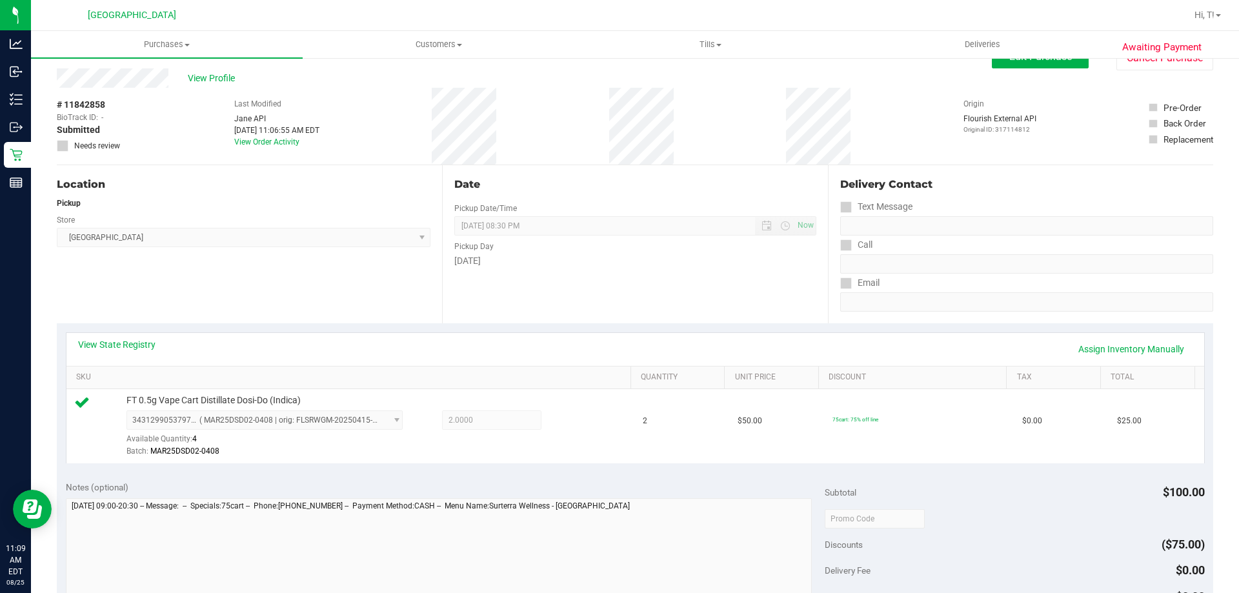
scroll to position [0, 0]
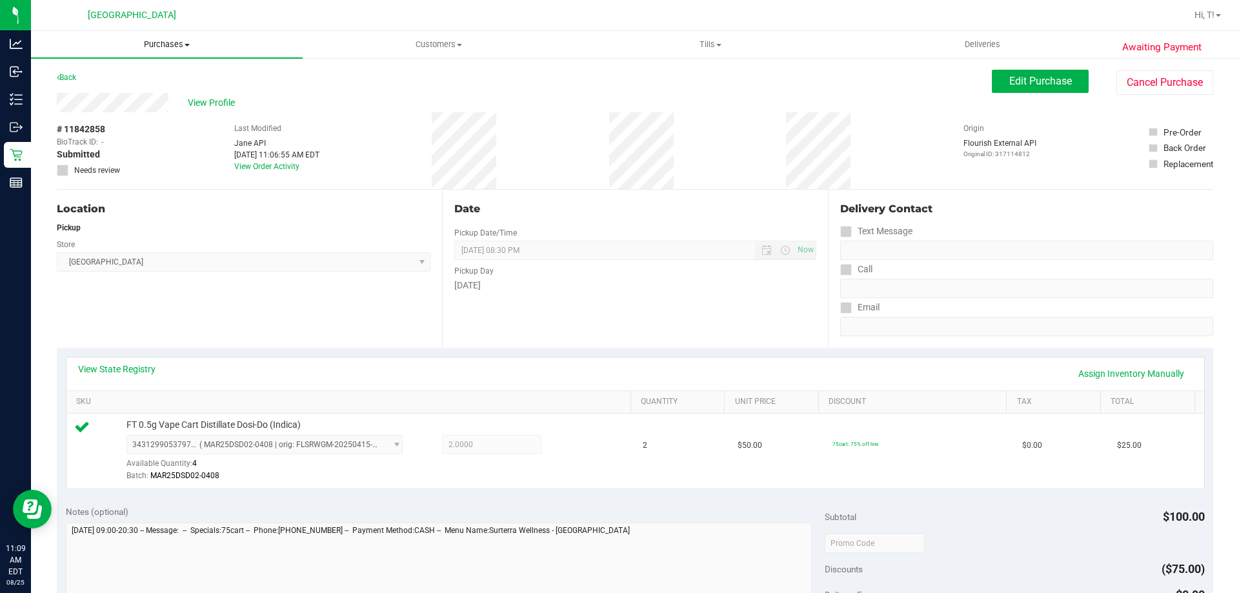
click at [155, 46] on span "Purchases" at bounding box center [167, 45] width 272 height 12
click at [88, 77] on span "Summary of purchases" at bounding box center [97, 77] width 132 height 11
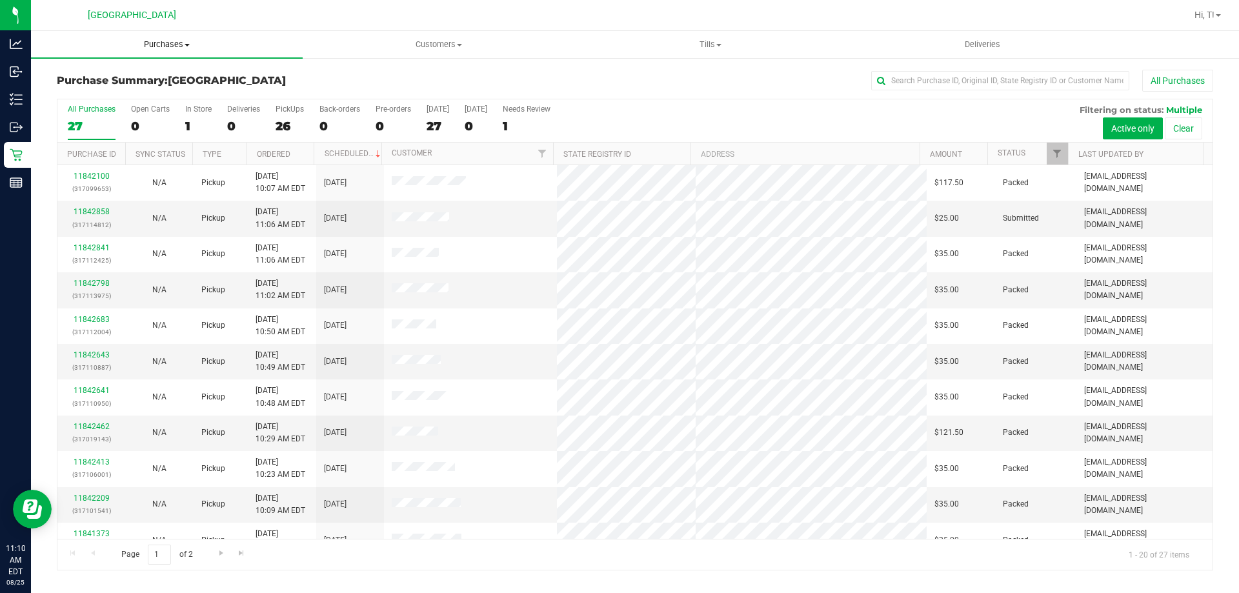
click at [161, 46] on span "Purchases" at bounding box center [167, 45] width 272 height 12
click at [445, 45] on span "Customers" at bounding box center [438, 45] width 270 height 12
click at [359, 84] on li "All customers" at bounding box center [439, 77] width 272 height 15
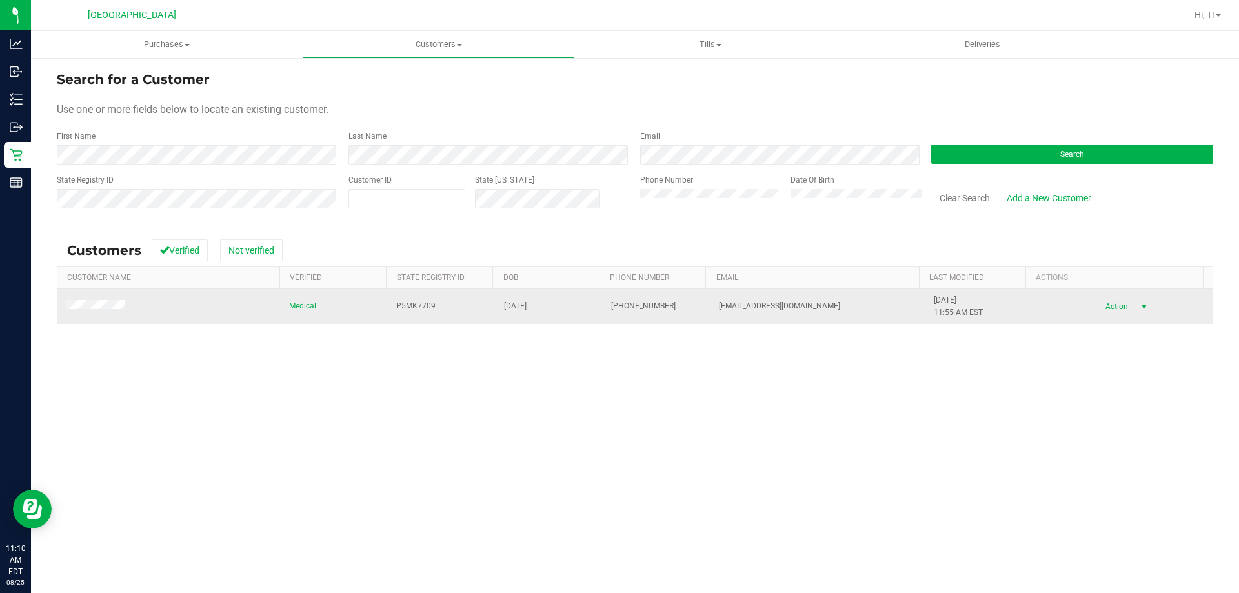
click at [1139, 310] on span "select" at bounding box center [1144, 306] width 10 height 10
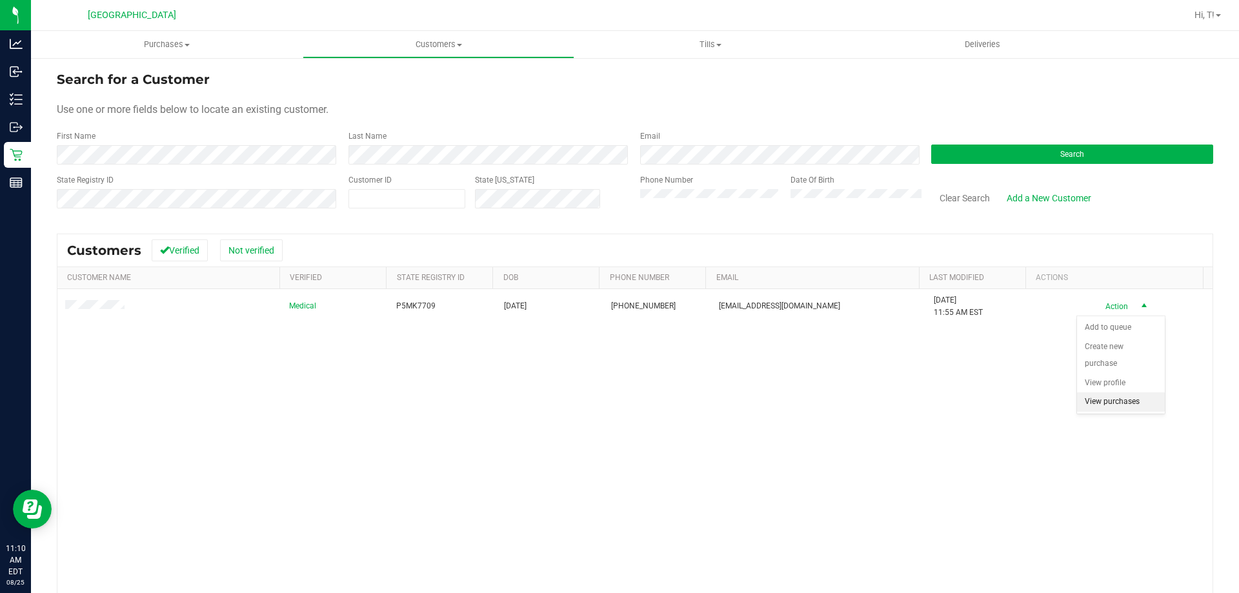
click at [1110, 400] on li "View purchases" at bounding box center [1121, 401] width 88 height 19
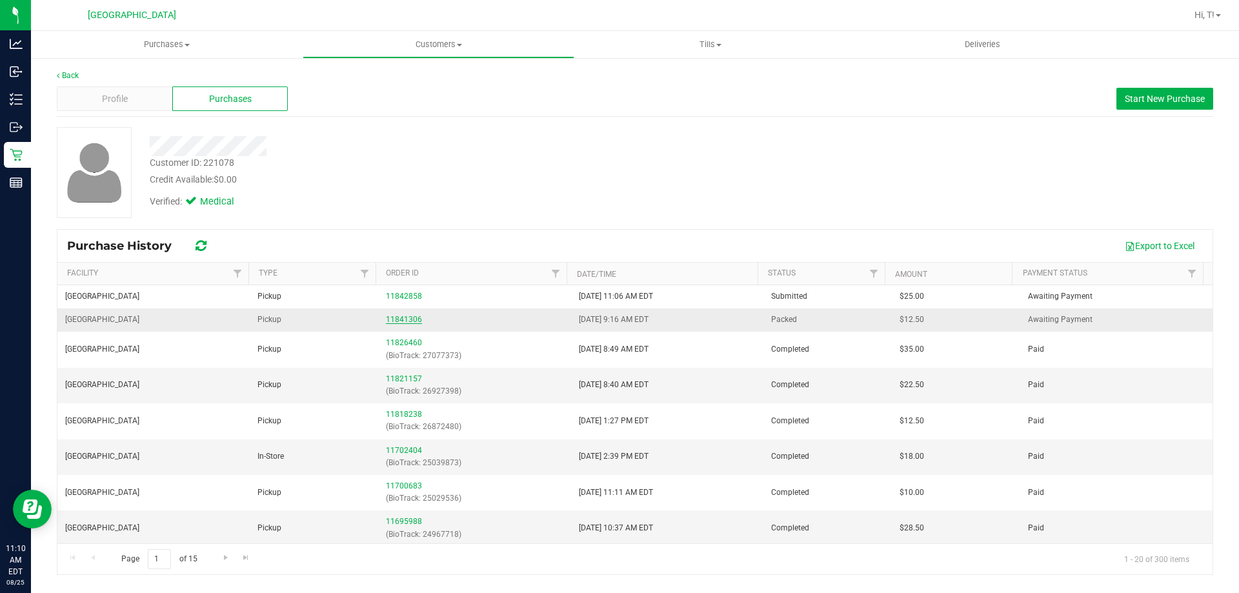
click at [396, 322] on link "11841306" at bounding box center [404, 319] width 36 height 9
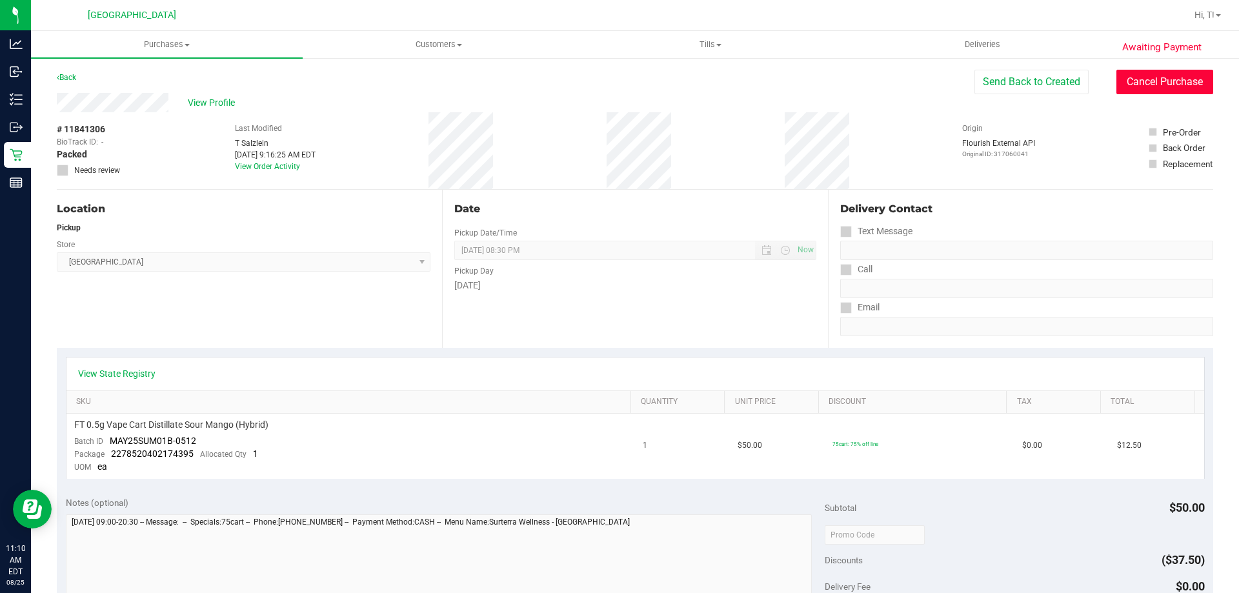
click at [1159, 80] on button "Cancel Purchase" at bounding box center [1164, 82] width 97 height 25
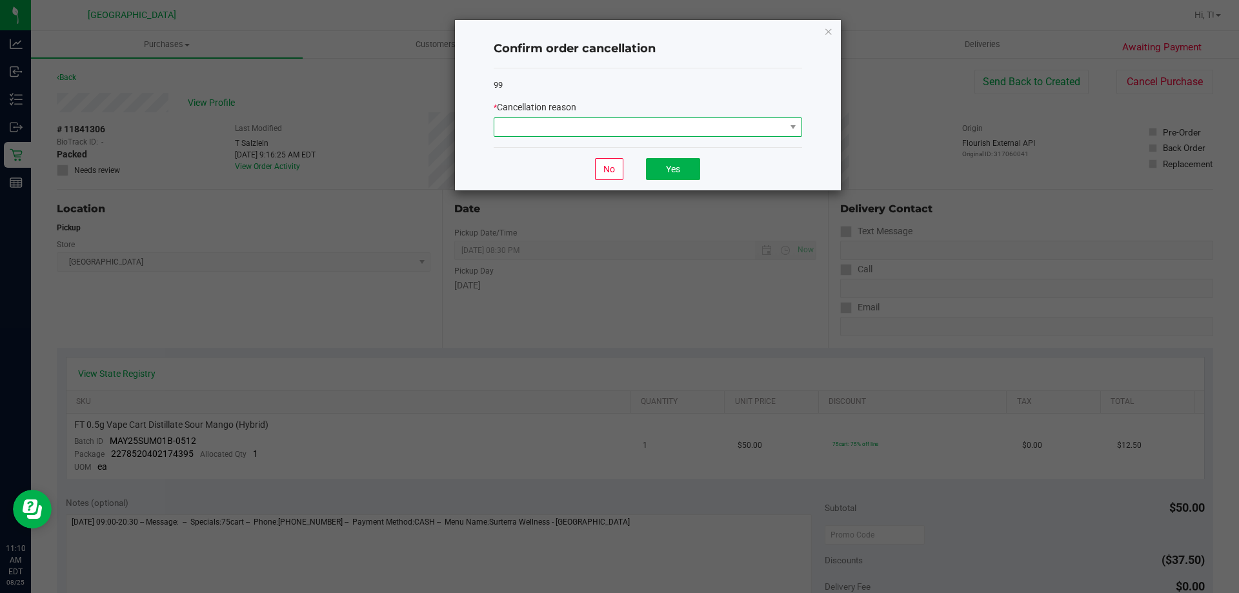
click at [678, 132] on span at bounding box center [639, 127] width 291 height 18
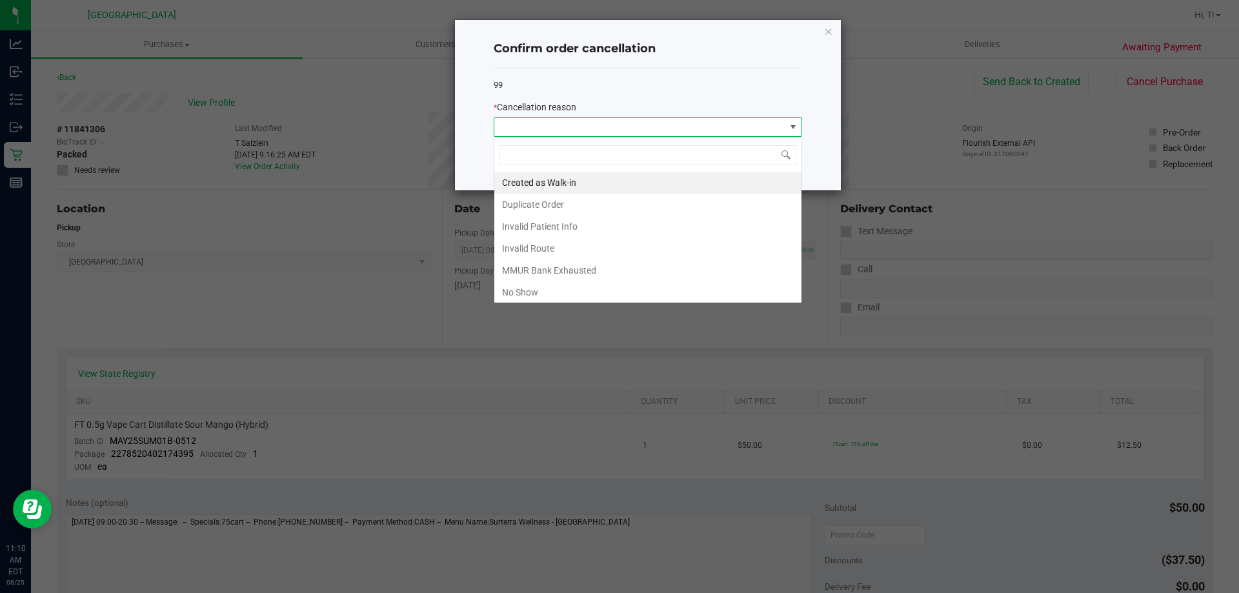
scroll to position [19, 308]
click at [550, 209] on li "Duplicate Order" at bounding box center [647, 205] width 307 height 22
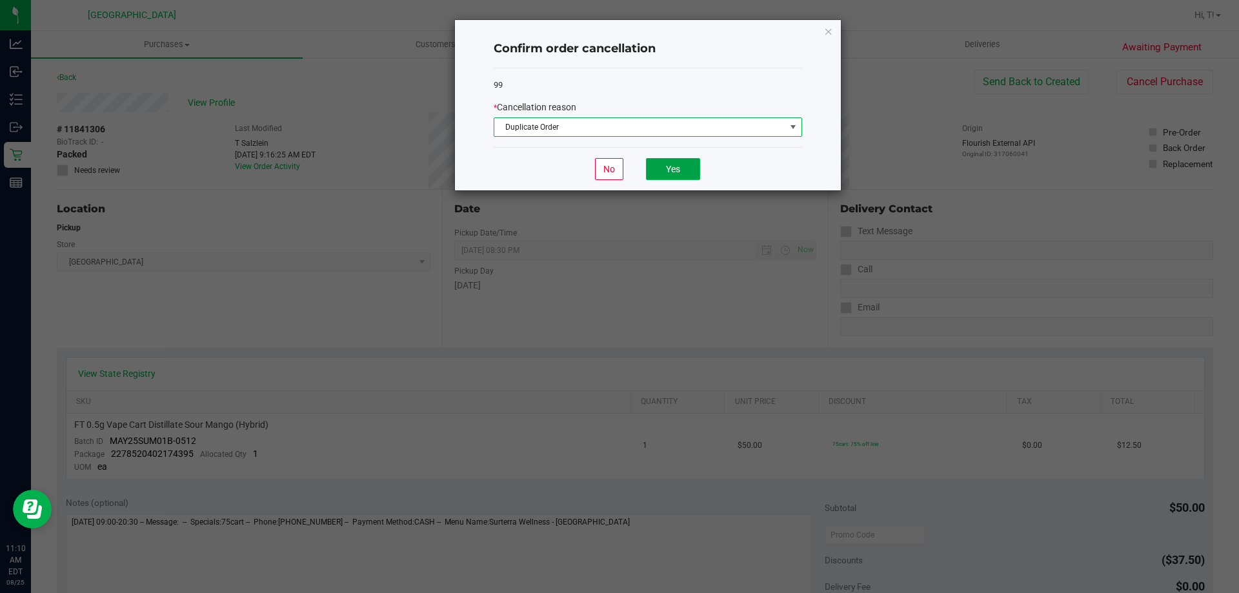
click at [688, 170] on button "Yes" at bounding box center [673, 169] width 54 height 22
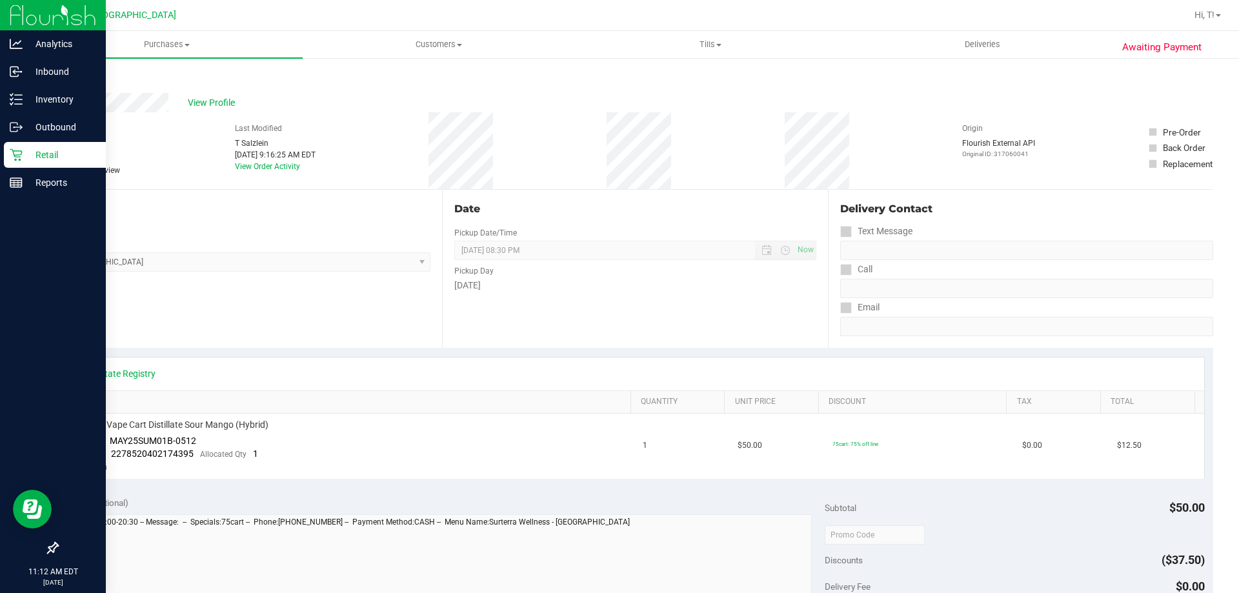
click at [16, 157] on icon at bounding box center [16, 155] width 12 height 12
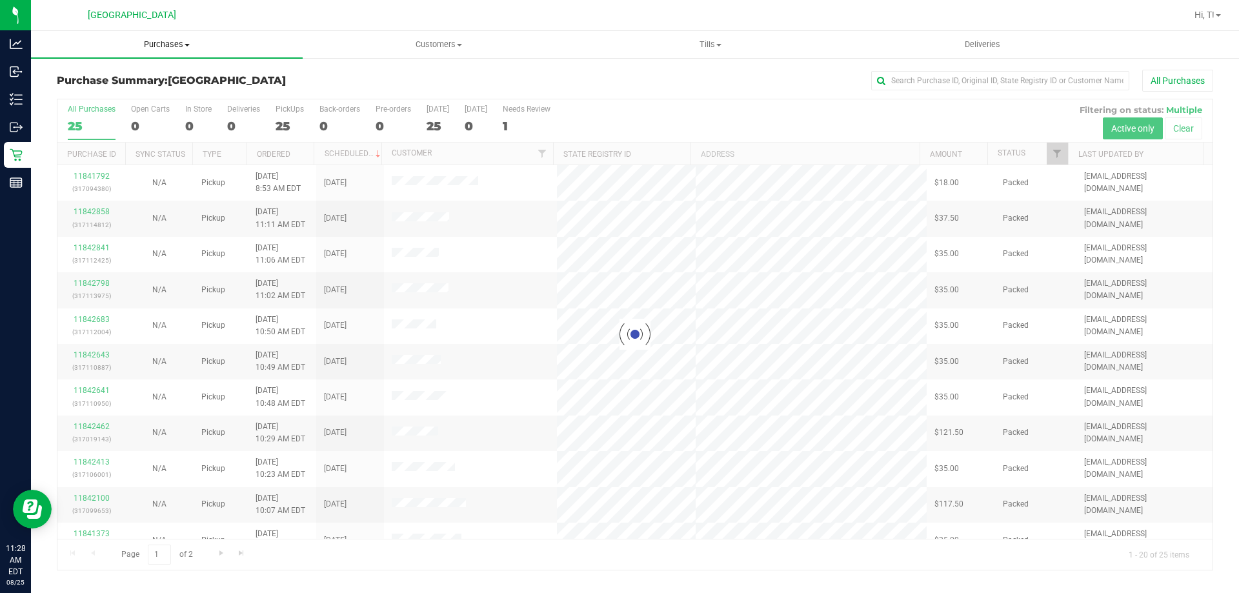
click at [154, 46] on span "Purchases" at bounding box center [167, 45] width 272 height 12
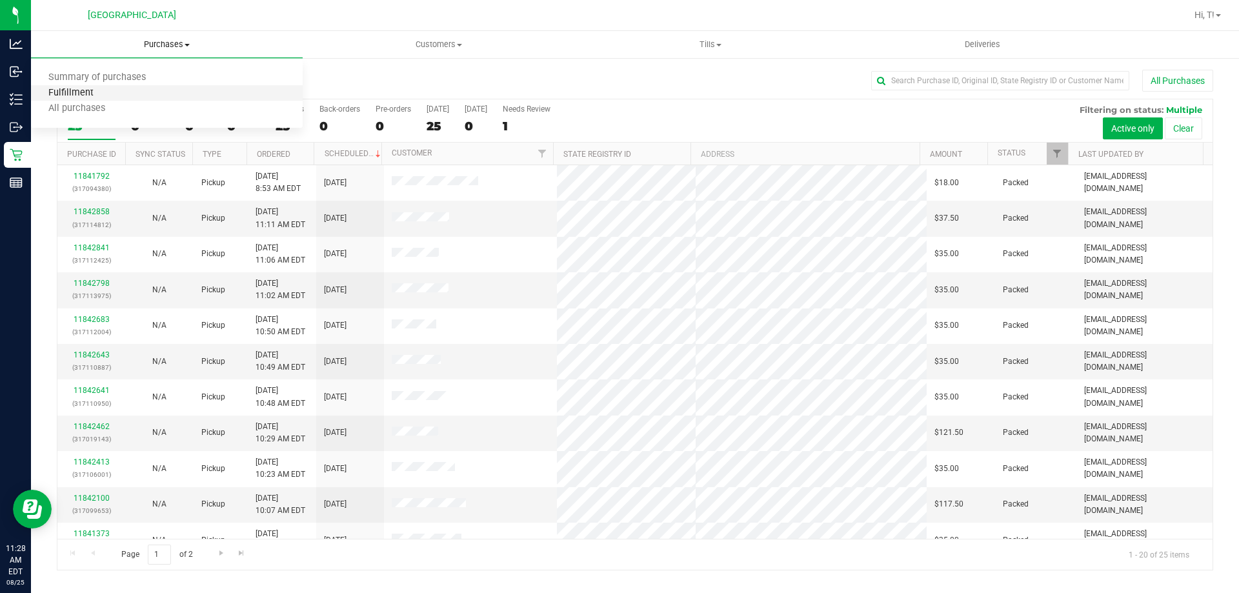
click at [63, 94] on span "Fulfillment" at bounding box center [71, 93] width 80 height 11
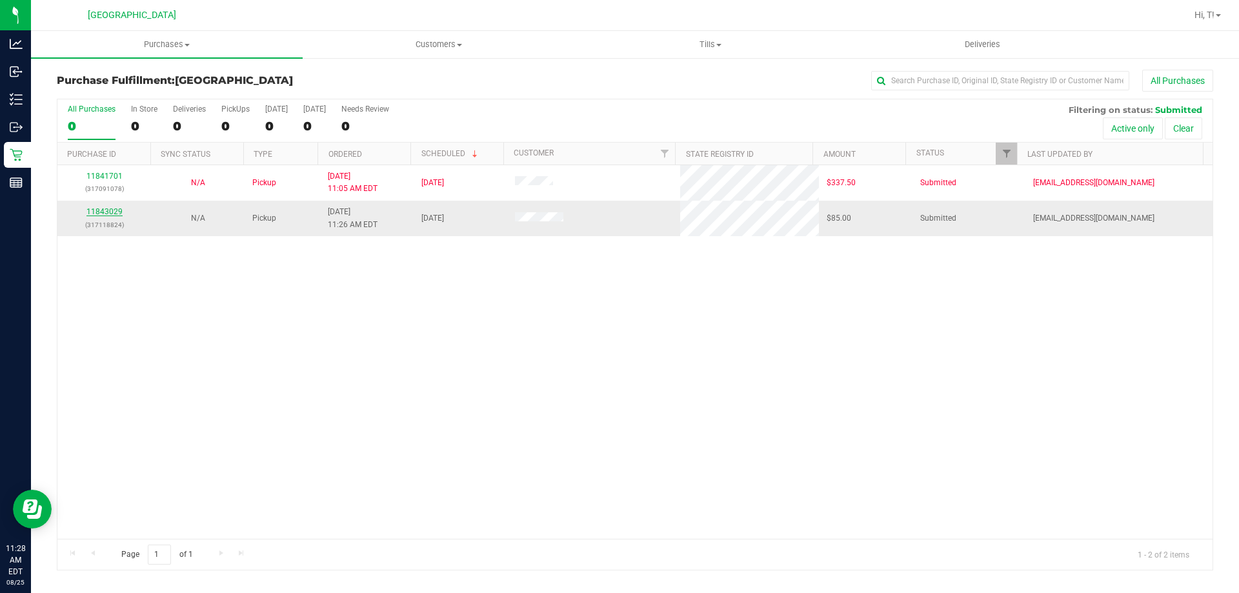
click at [97, 216] on link "11843029" at bounding box center [104, 211] width 36 height 9
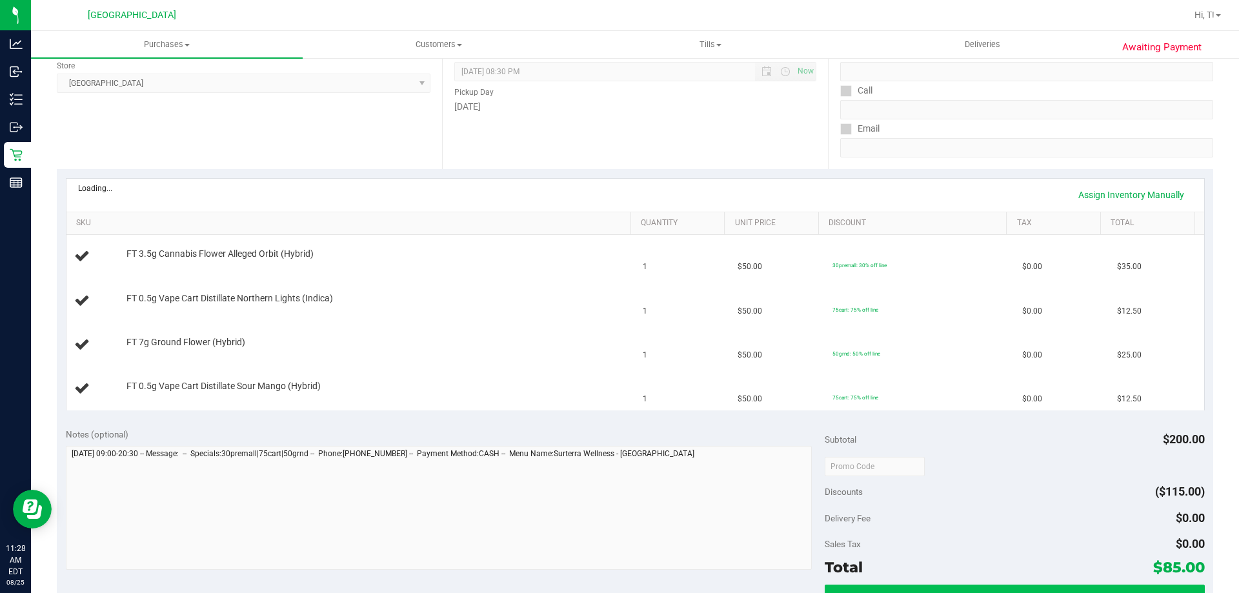
scroll to position [387, 0]
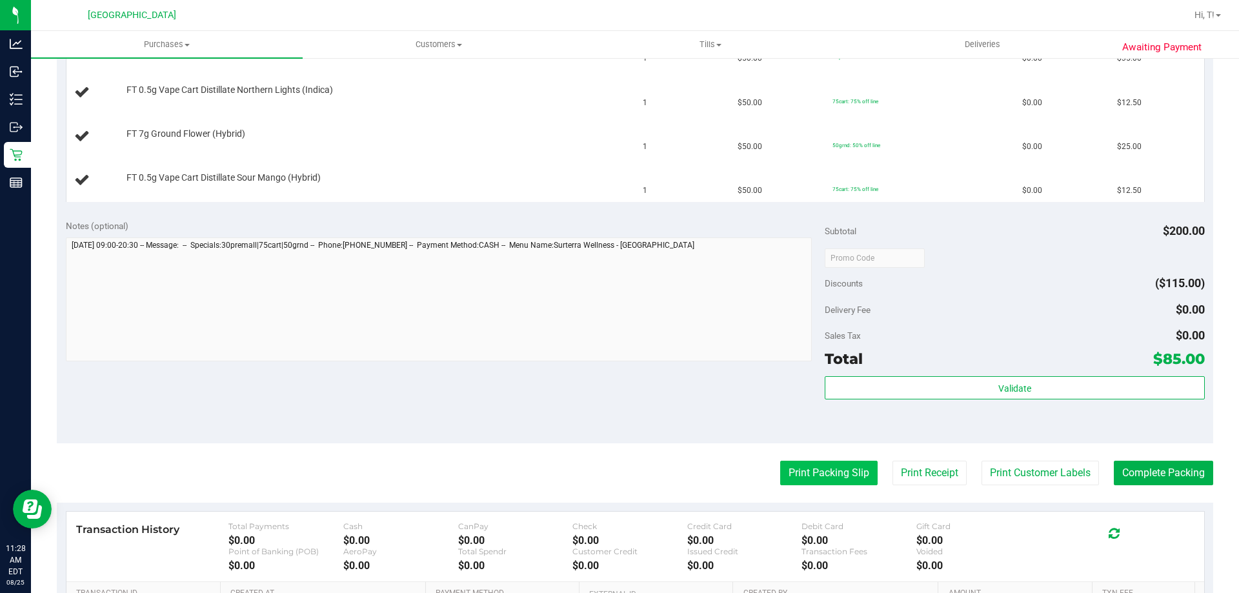
click at [800, 461] on button "Print Packing Slip" at bounding box center [828, 473] width 97 height 25
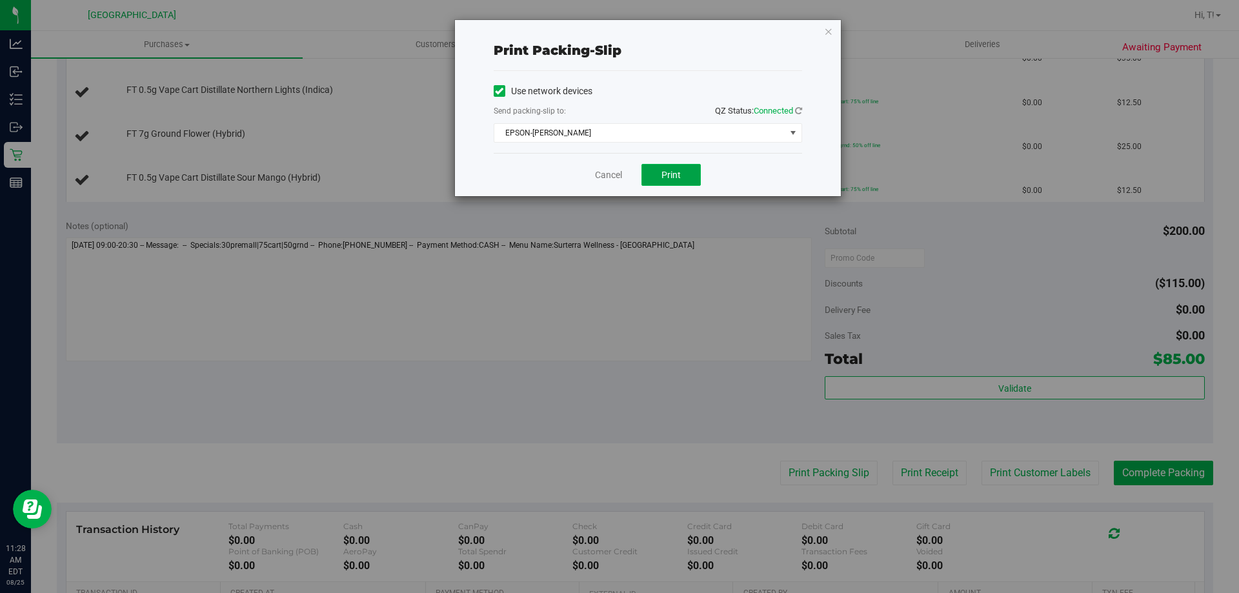
click at [666, 165] on button "Print" at bounding box center [670, 175] width 59 height 22
click at [828, 28] on icon "button" at bounding box center [828, 30] width 9 height 15
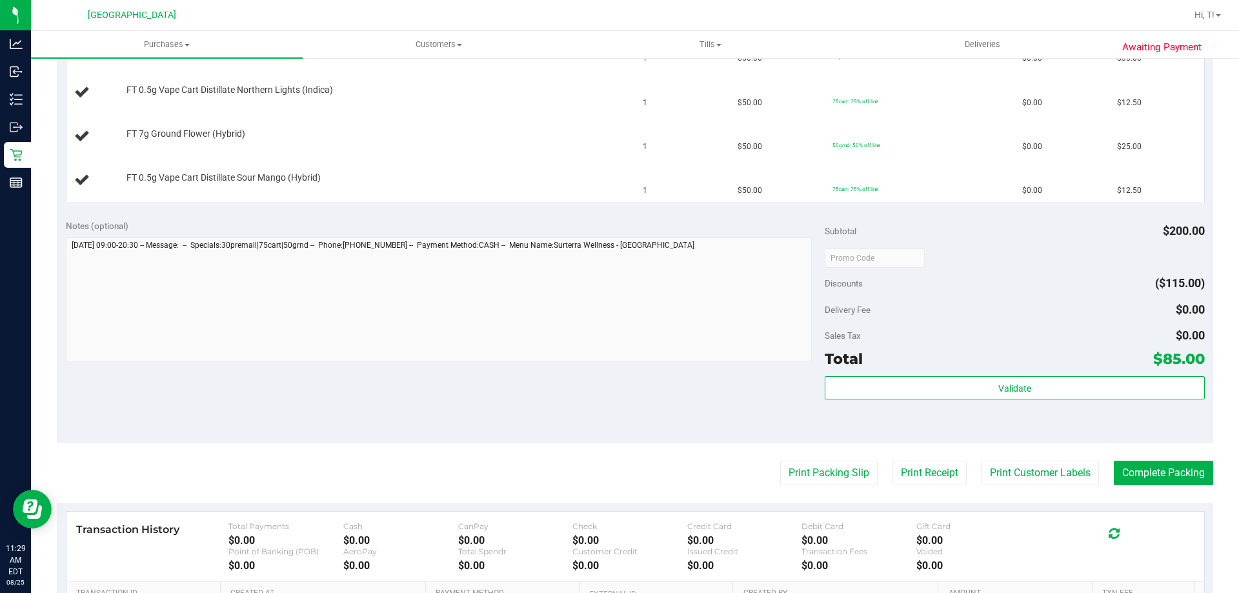
scroll to position [194, 0]
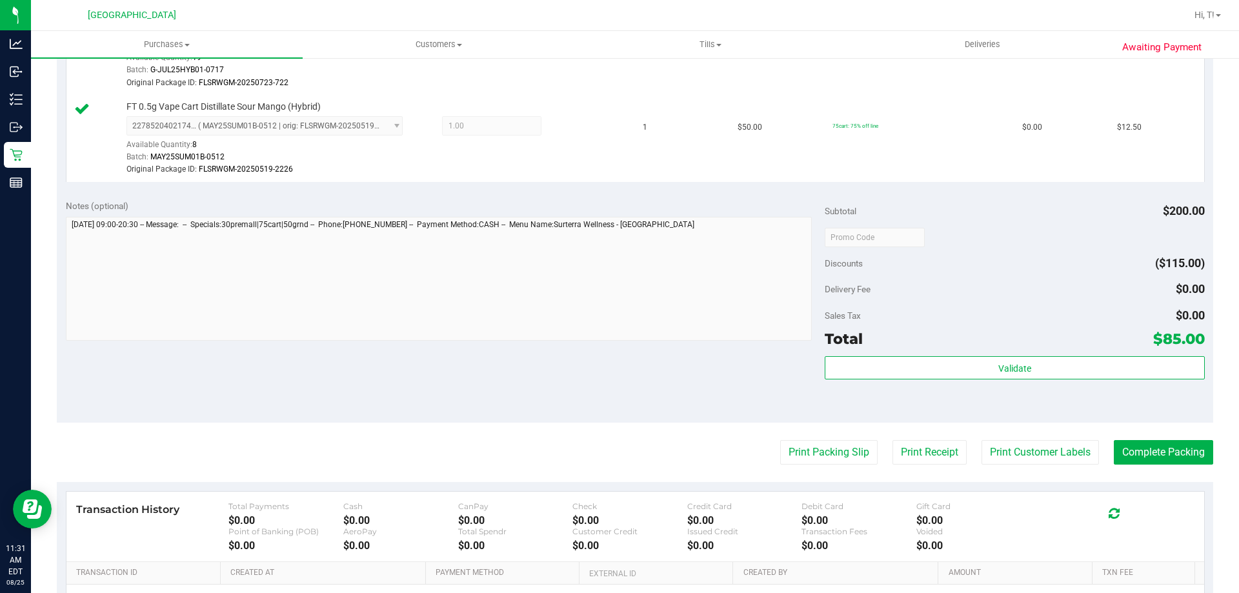
scroll to position [581, 0]
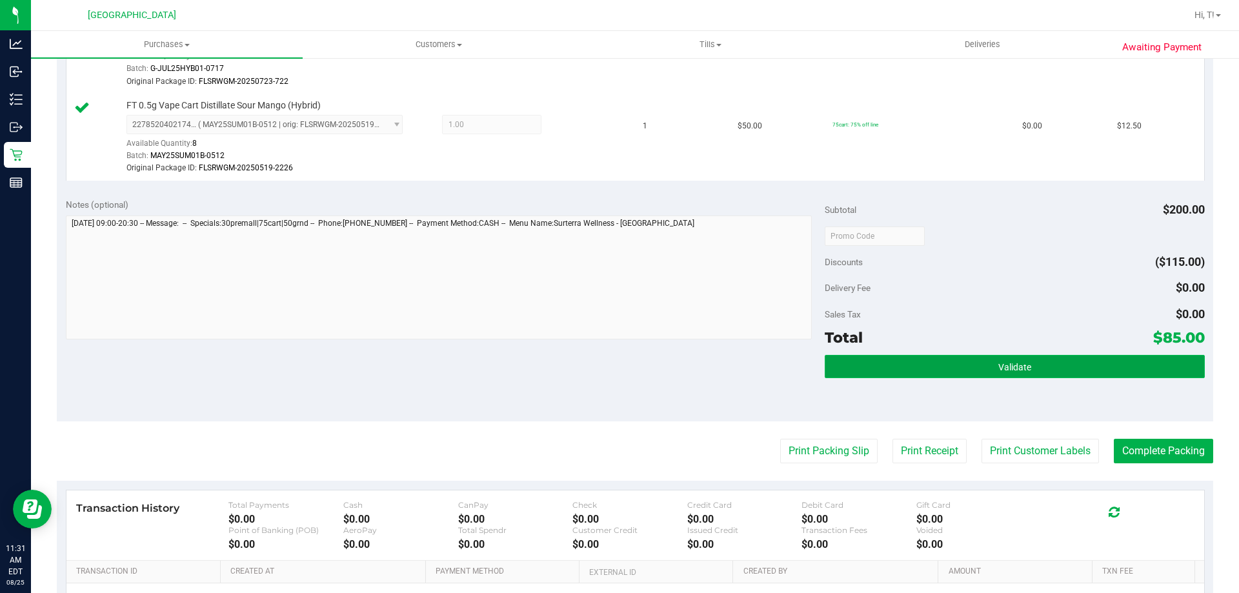
click at [1020, 371] on span "Validate" at bounding box center [1014, 367] width 33 height 10
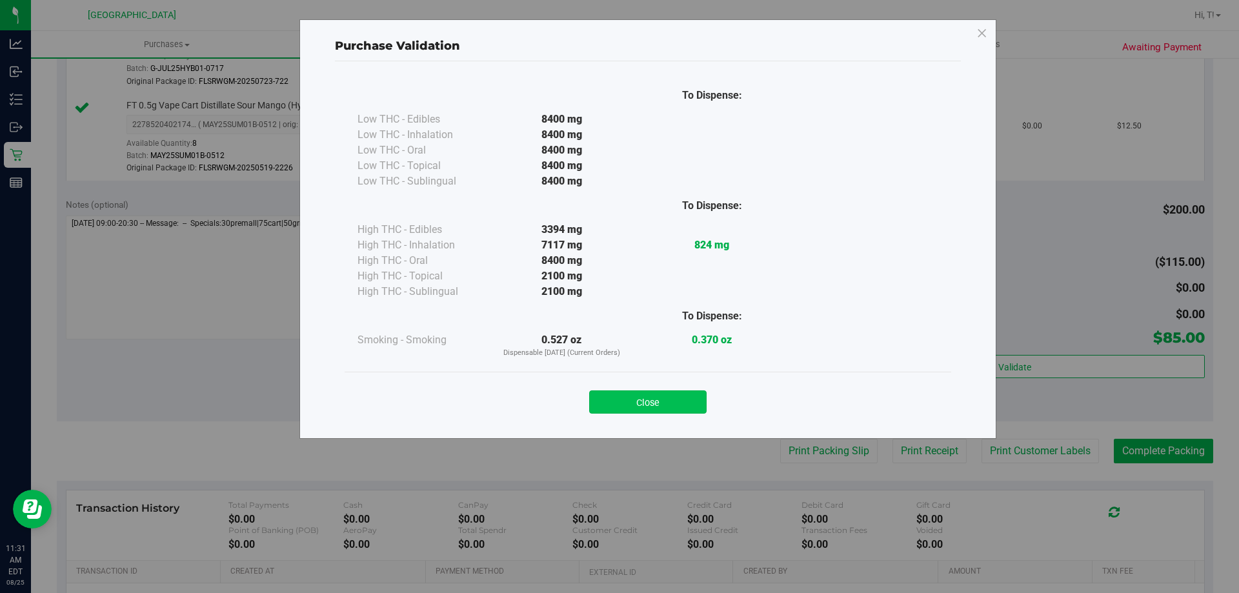
click at [658, 398] on button "Close" at bounding box center [647, 401] width 117 height 23
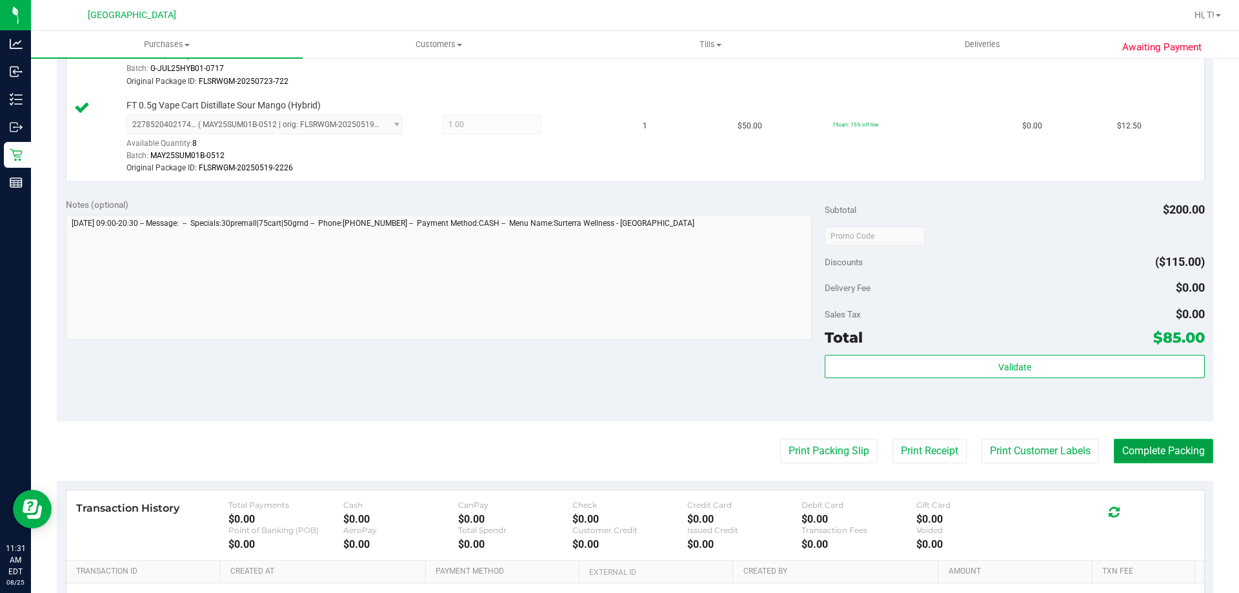
click at [1148, 452] on button "Complete Packing" at bounding box center [1163, 451] width 99 height 25
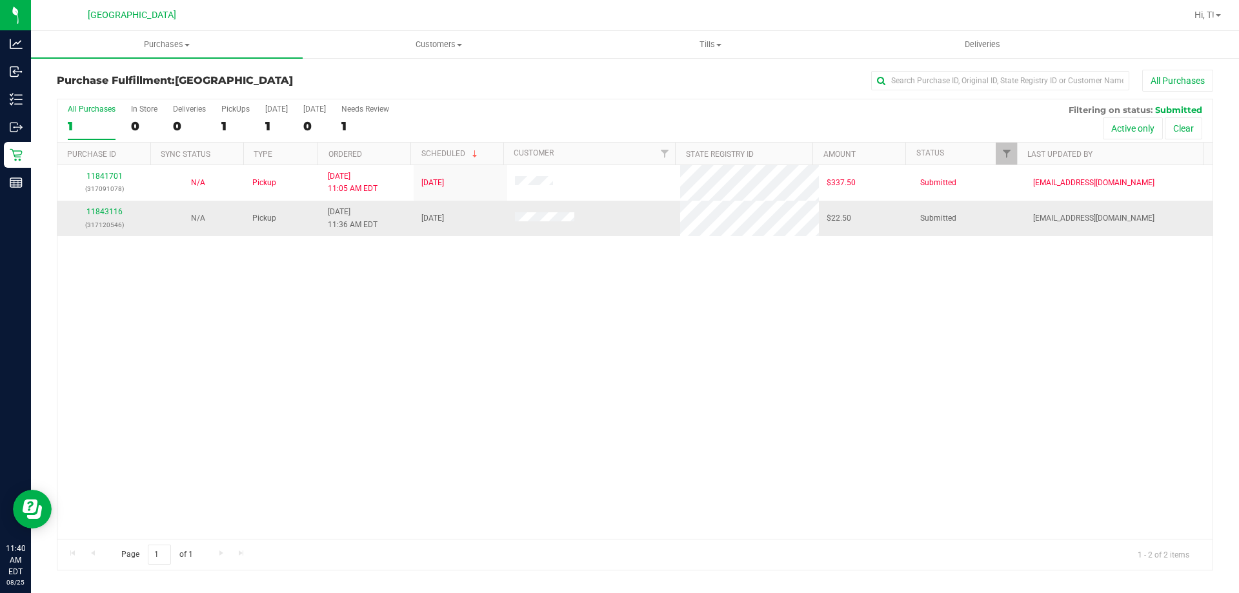
click at [89, 206] on div "11843116 (317120546)" at bounding box center [104, 218] width 78 height 25
click at [92, 209] on link "11843116" at bounding box center [104, 211] width 36 height 9
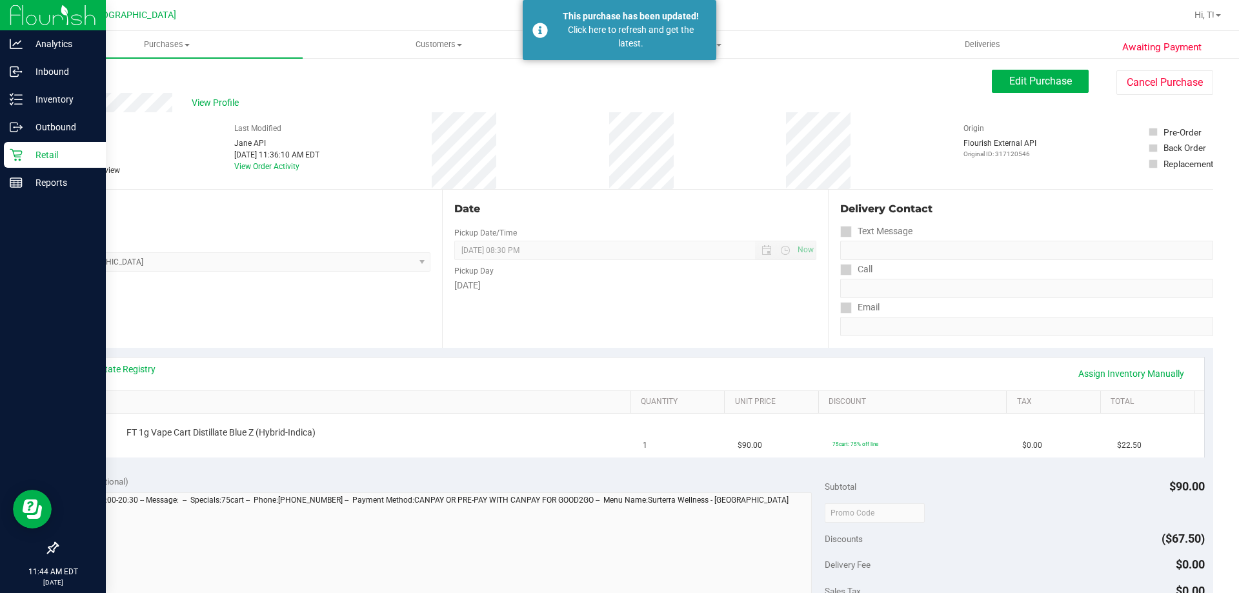
click at [61, 161] on p "Retail" at bounding box center [61, 154] width 77 height 15
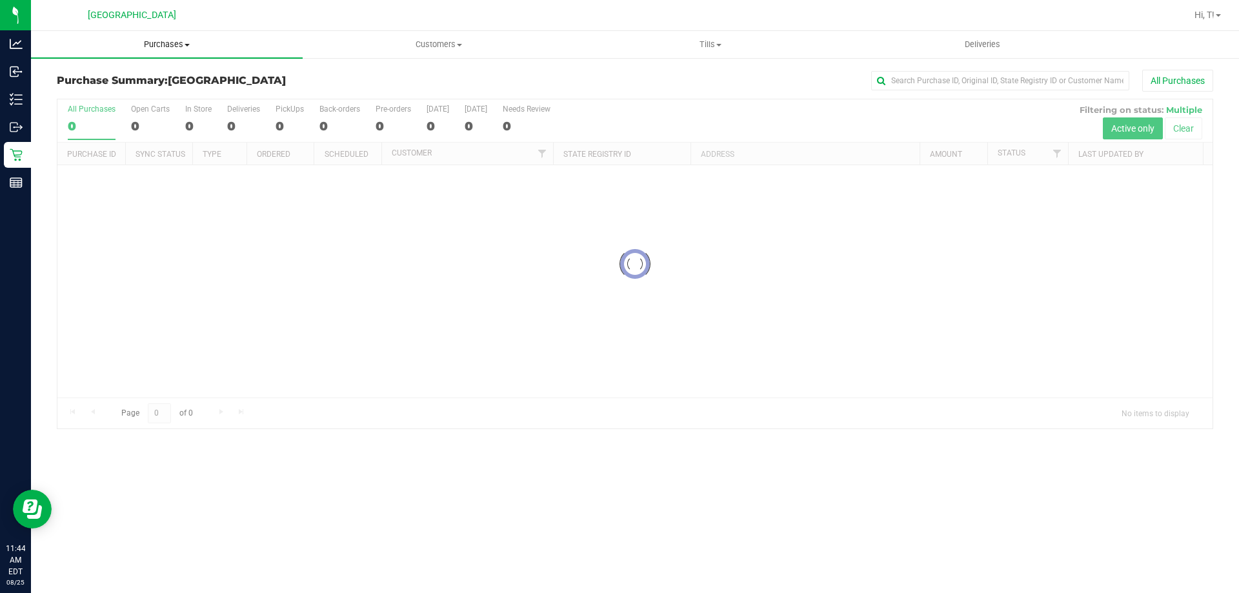
click at [154, 48] on span "Purchases" at bounding box center [167, 45] width 272 height 12
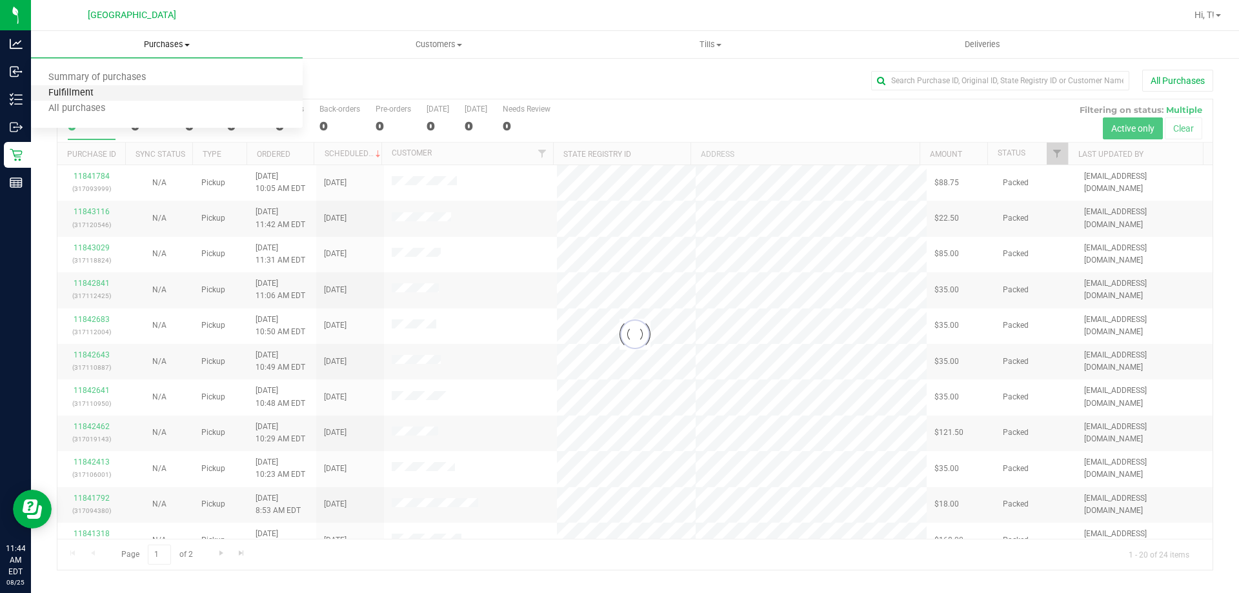
click at [85, 94] on span "Fulfillment" at bounding box center [71, 93] width 80 height 11
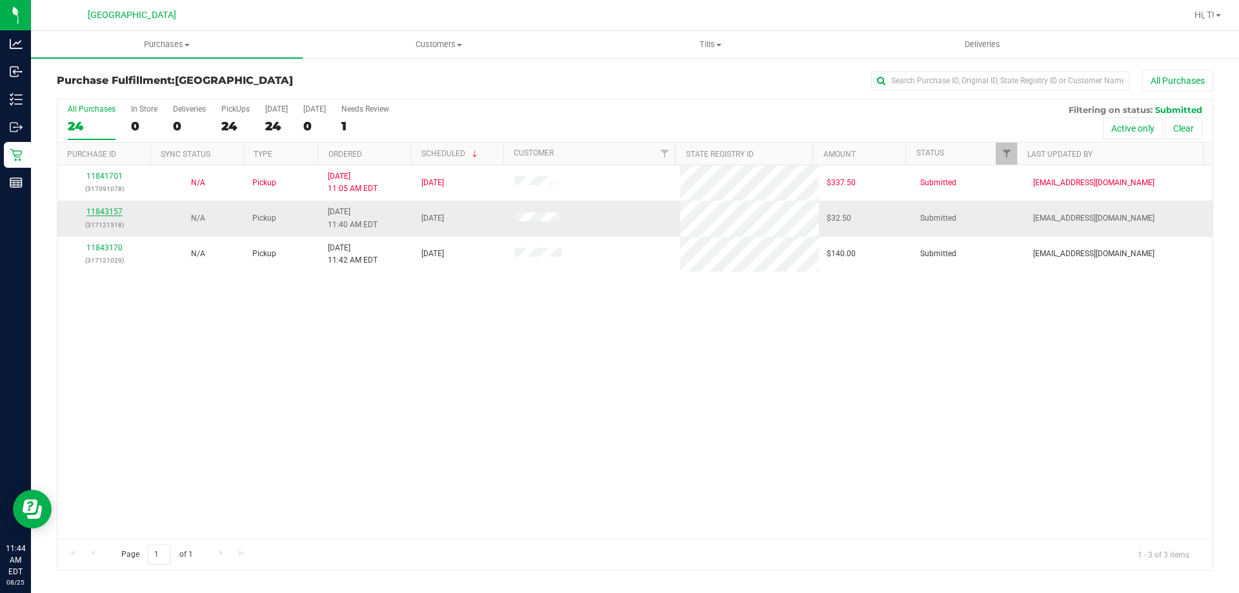
click at [112, 210] on link "11843157" at bounding box center [104, 211] width 36 height 9
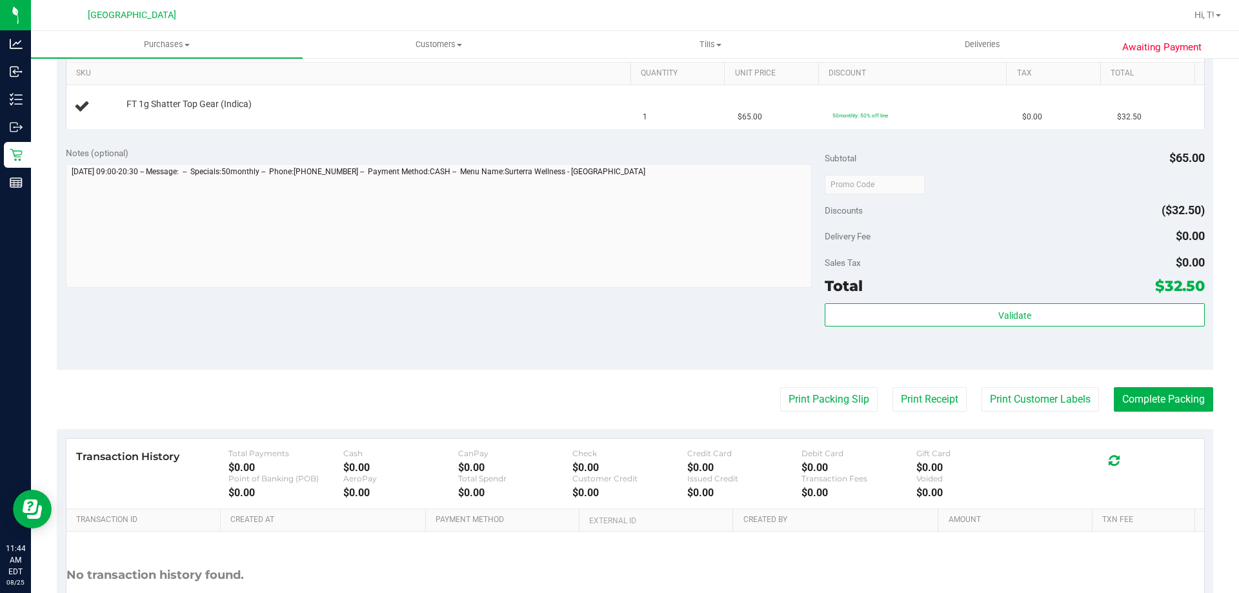
scroll to position [432, 0]
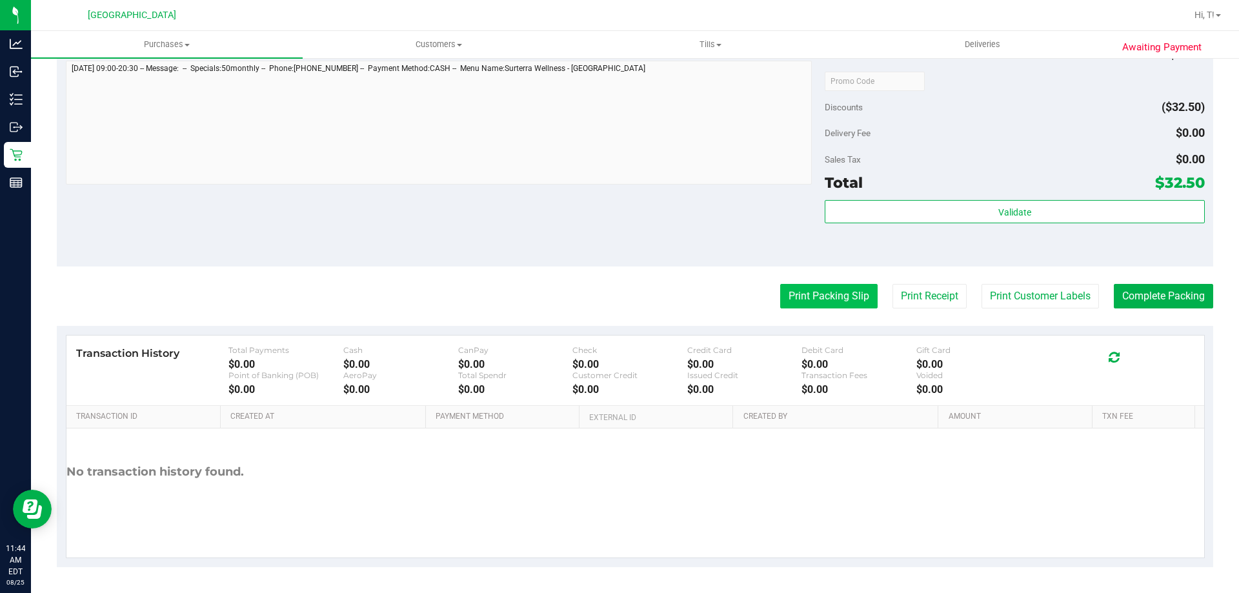
click at [816, 298] on button "Print Packing Slip" at bounding box center [828, 296] width 97 height 25
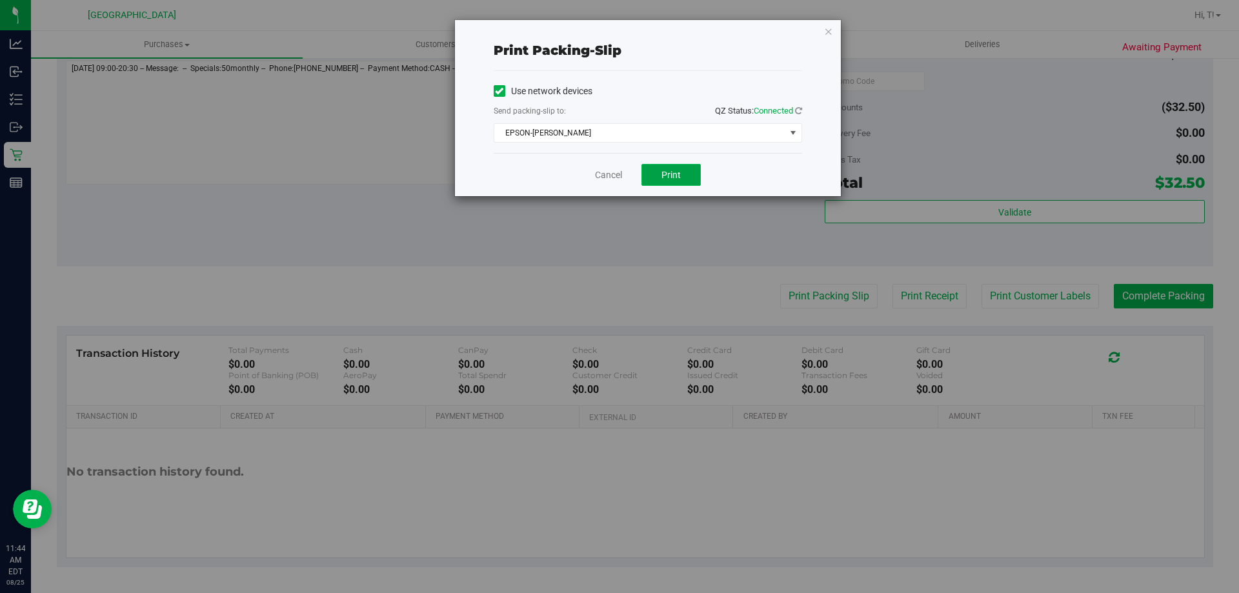
click at [650, 183] on button "Print" at bounding box center [670, 175] width 59 height 22
click at [618, 175] on link "Cancel" at bounding box center [608, 175] width 27 height 14
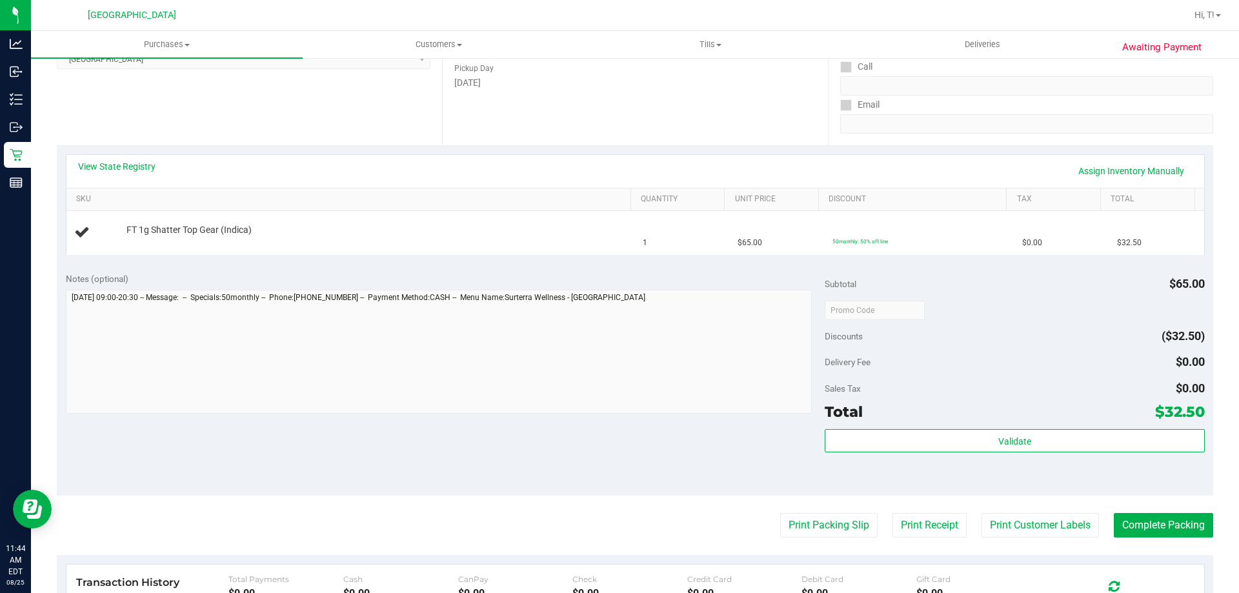
scroll to position [201, 0]
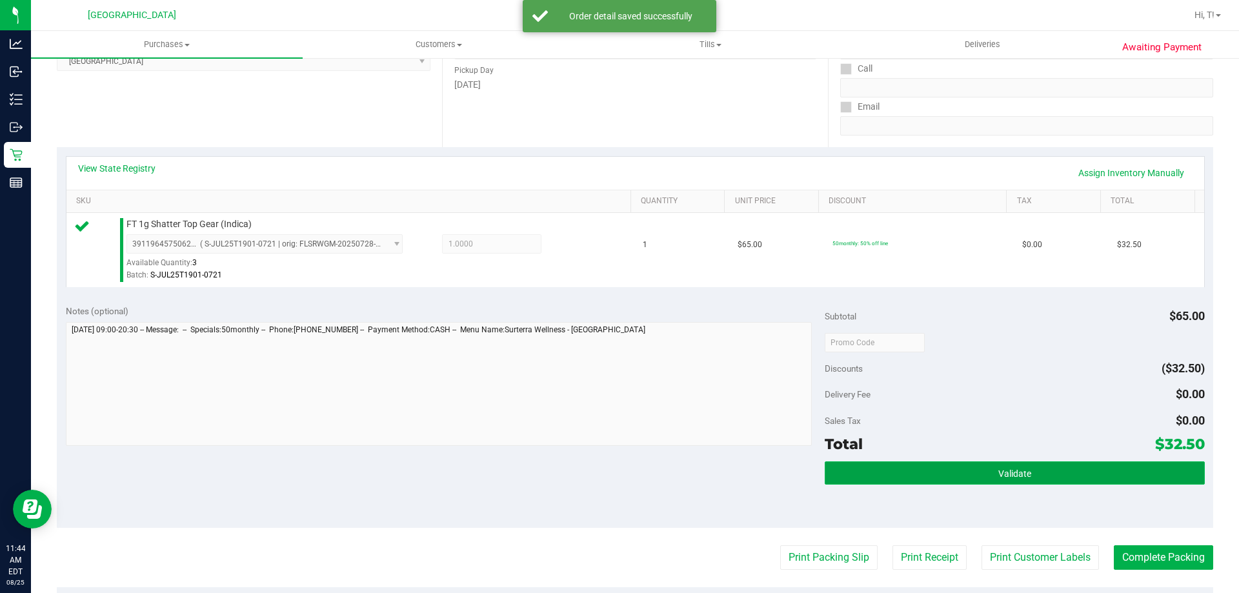
click at [1012, 472] on span "Validate" at bounding box center [1014, 473] width 33 height 10
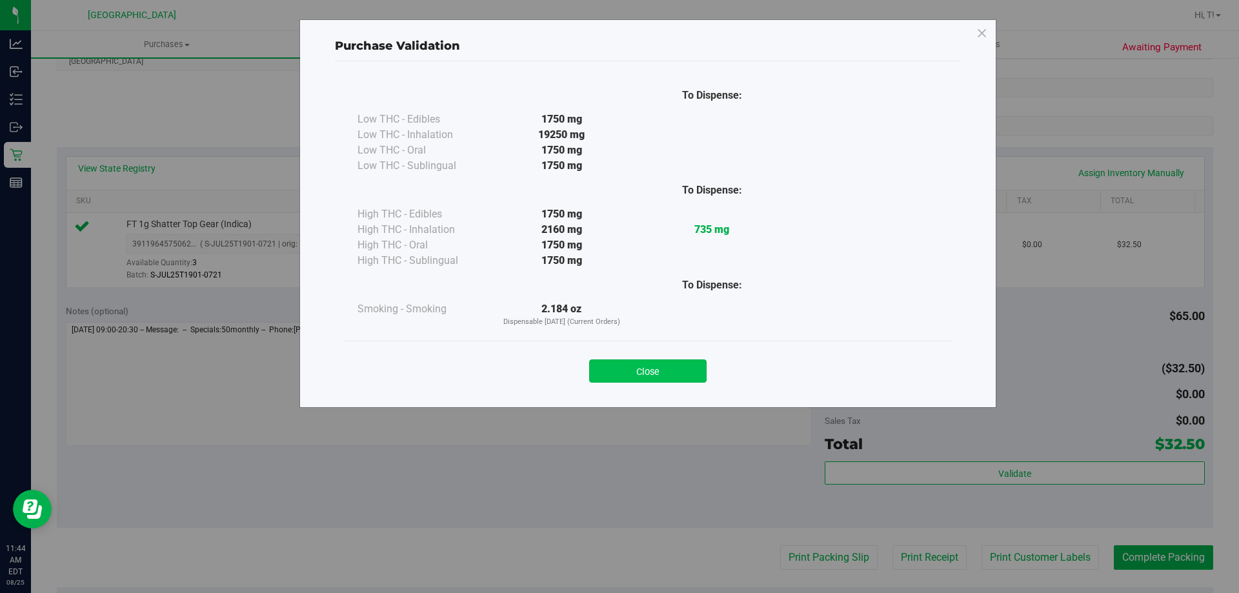
click at [659, 367] on button "Close" at bounding box center [647, 370] width 117 height 23
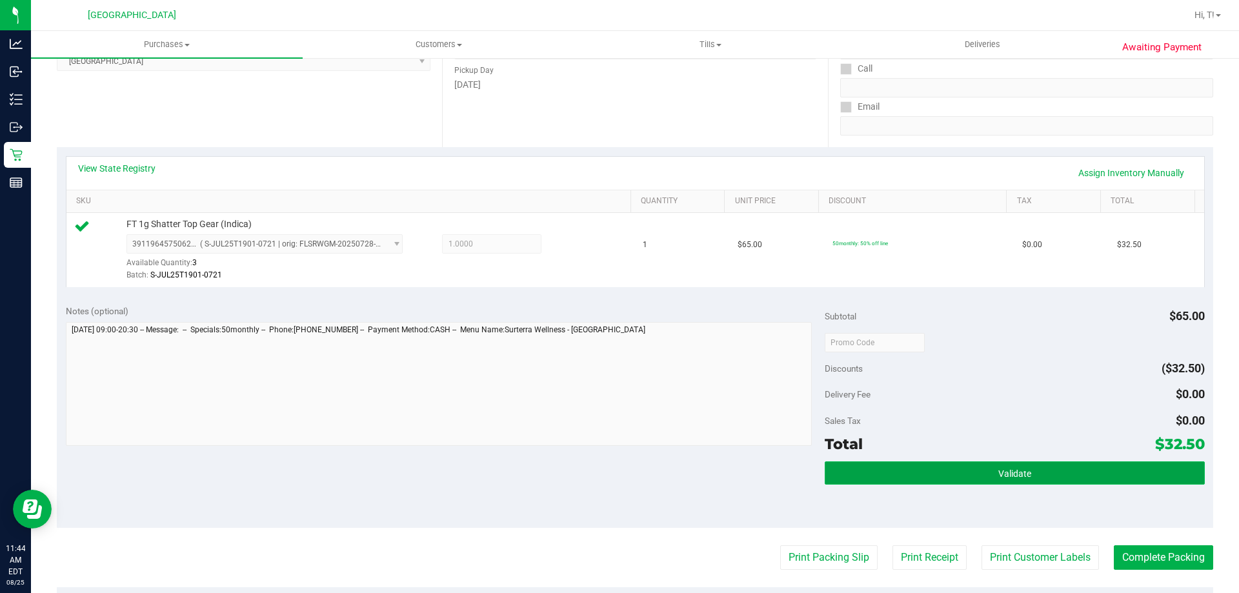
click at [998, 477] on span "Validate" at bounding box center [1014, 473] width 33 height 10
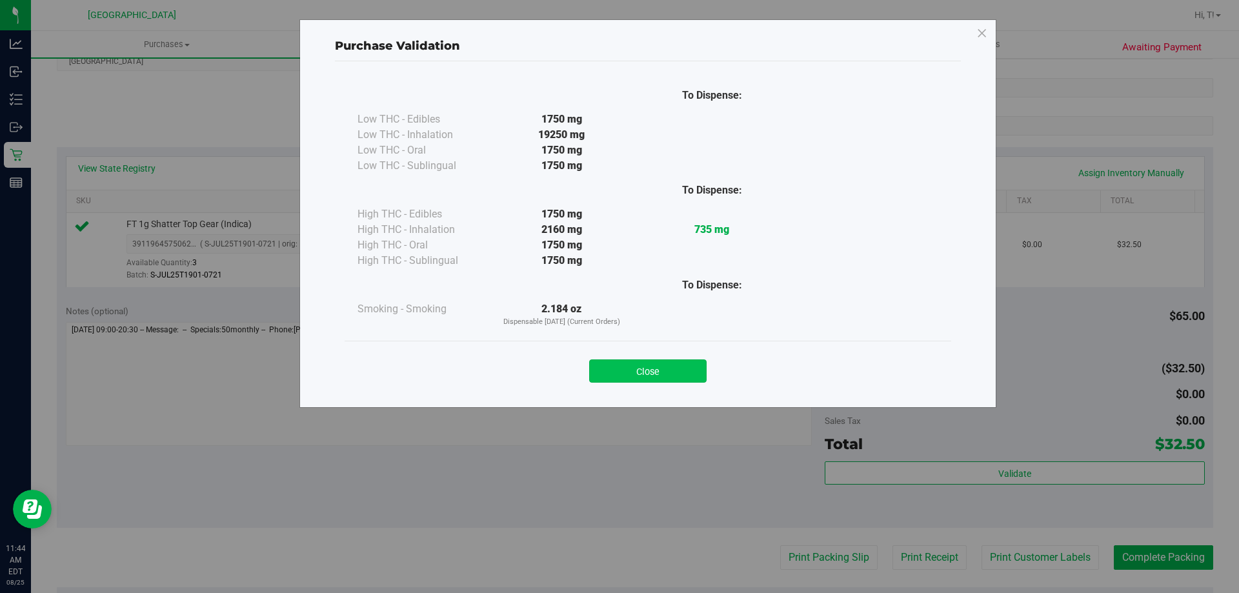
click at [644, 375] on button "Close" at bounding box center [647, 370] width 117 height 23
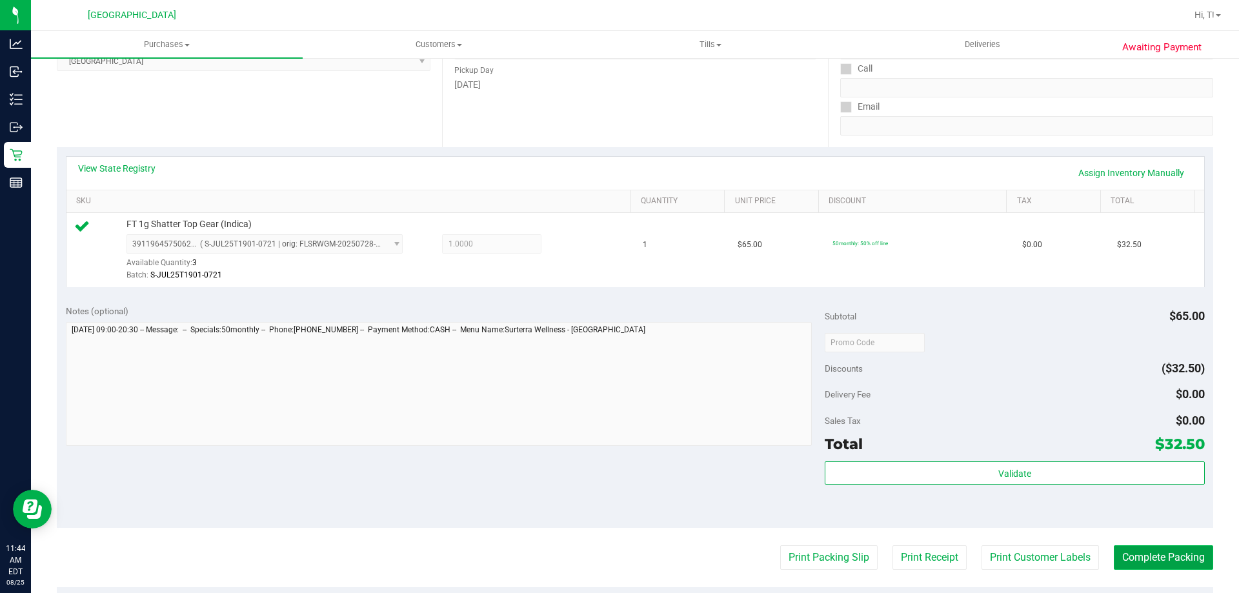
click at [1159, 552] on button "Complete Packing" at bounding box center [1163, 557] width 99 height 25
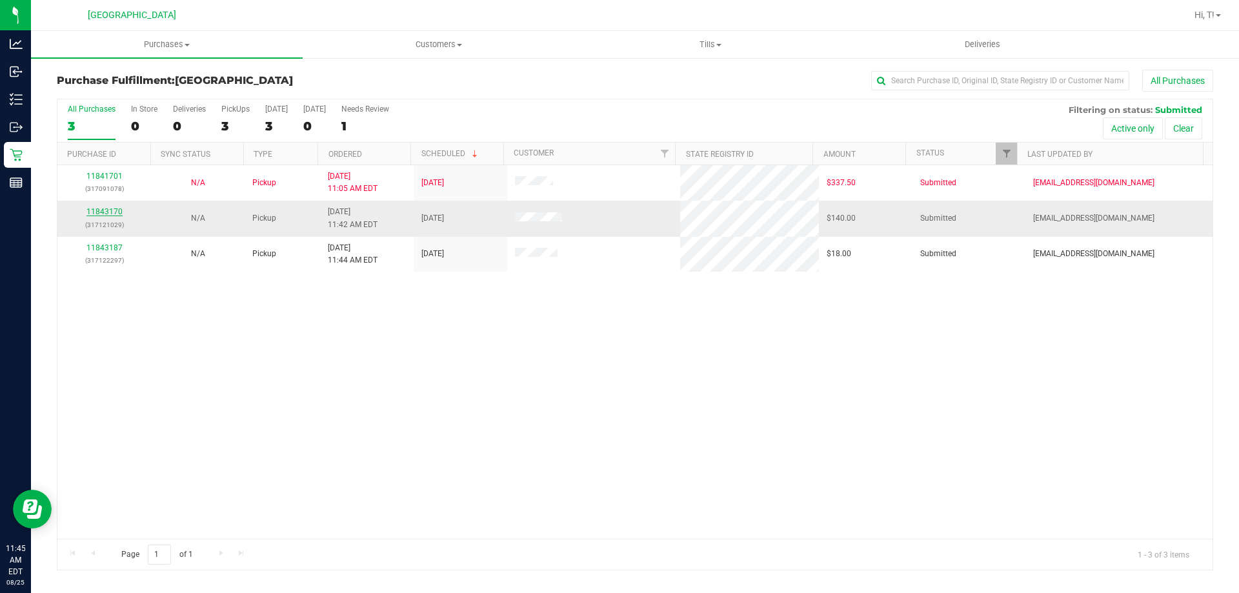
click at [97, 207] on link "11843170" at bounding box center [104, 211] width 36 height 9
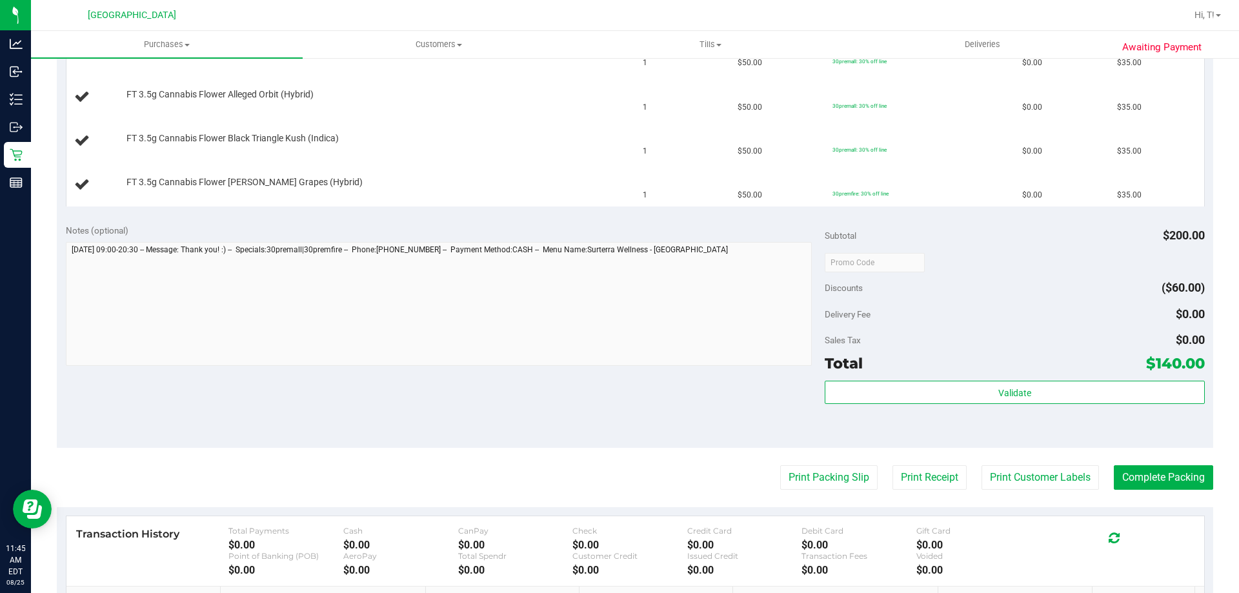
scroll to position [387, 0]
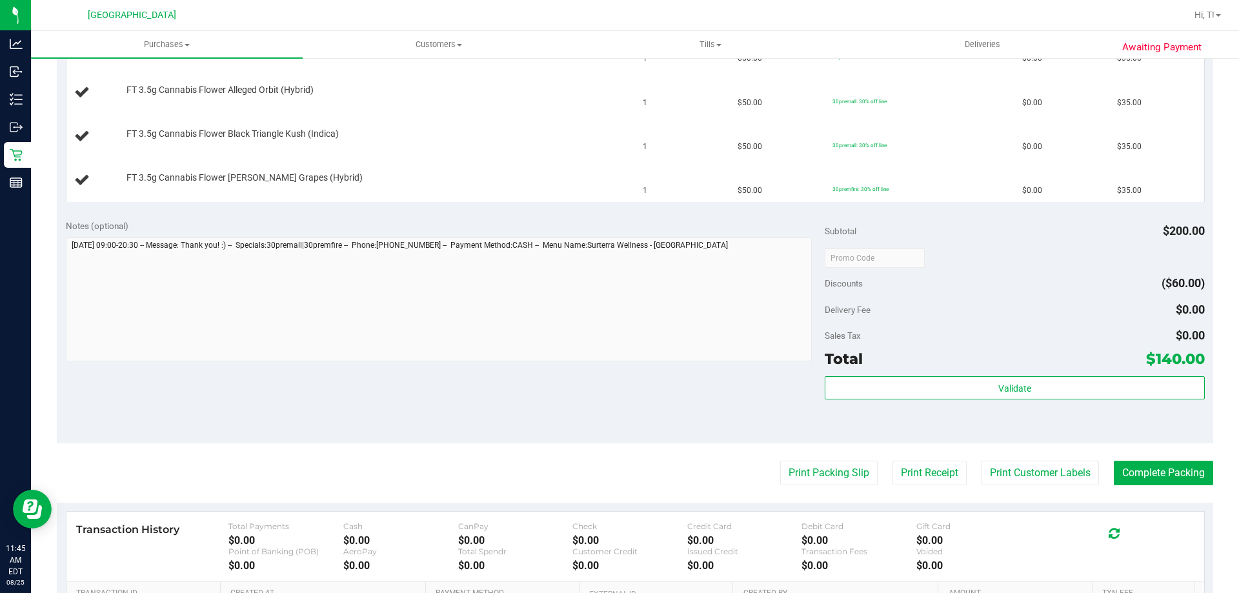
click at [830, 487] on purchase-details "Back Edit Purchase Cancel Purchase View Profile # 11843170 BioTrack ID: - Submi…" at bounding box center [635, 213] width 1156 height 1061
click at [832, 485] on button "Print Packing Slip" at bounding box center [828, 473] width 97 height 25
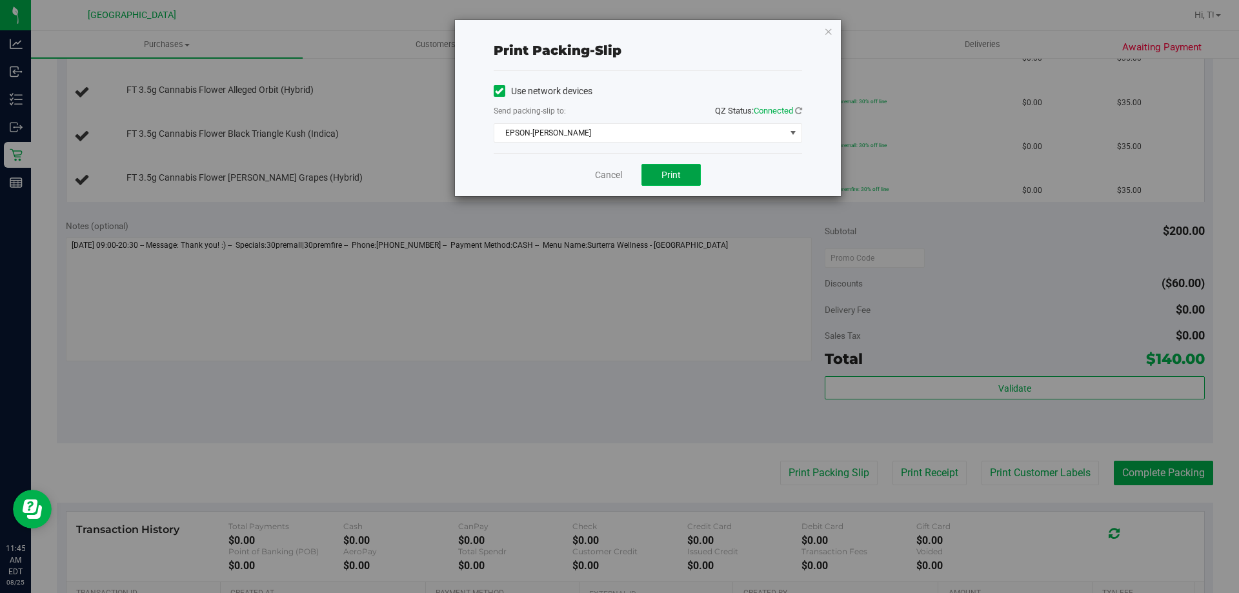
click at [661, 172] on button "Print" at bounding box center [670, 175] width 59 height 22
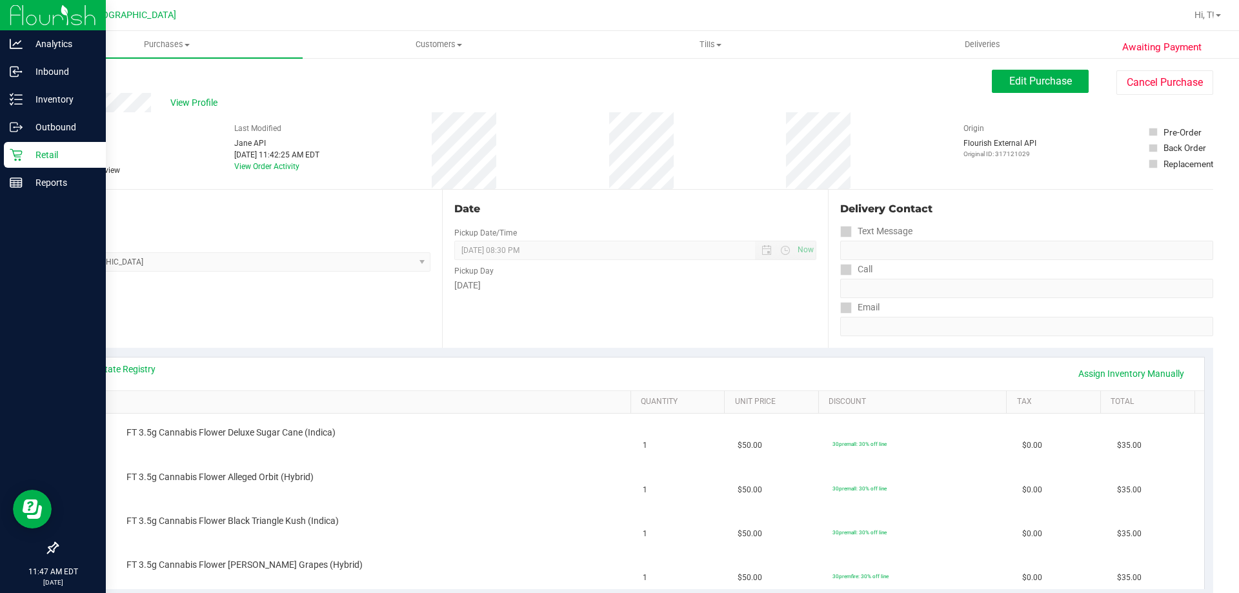
click at [23, 163] on div "Retail" at bounding box center [55, 155] width 102 height 26
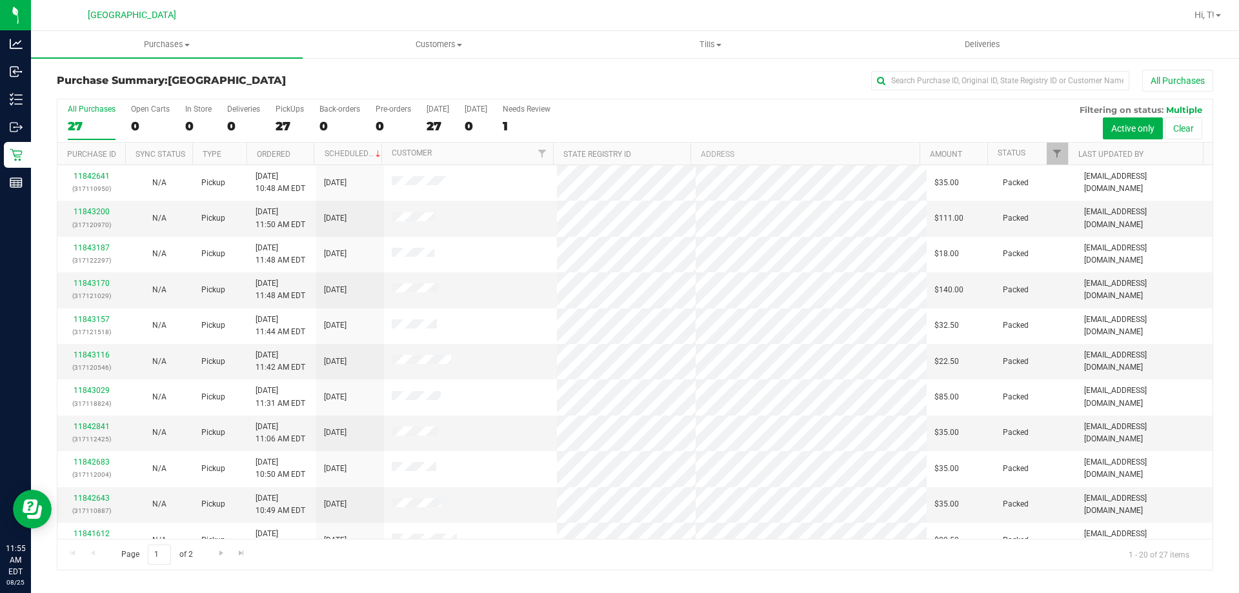
click at [483, 74] on div "All Purchases" at bounding box center [827, 81] width 771 height 22
